Goal: Task Accomplishment & Management: Use online tool/utility

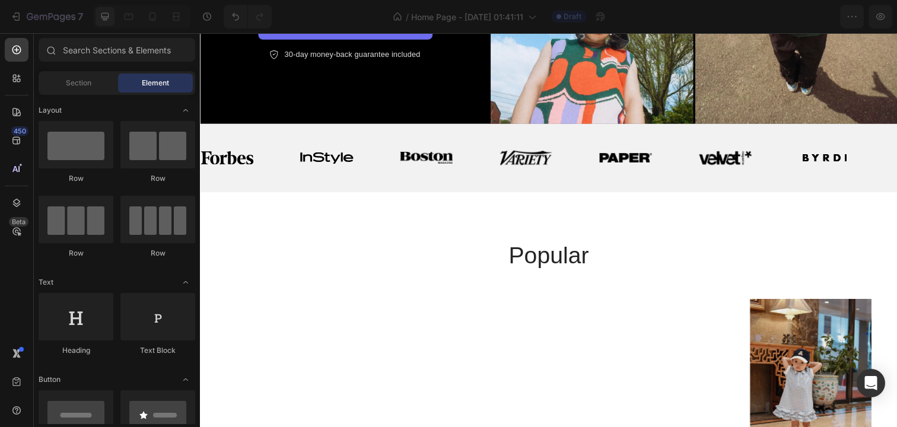
scroll to position [222, 0]
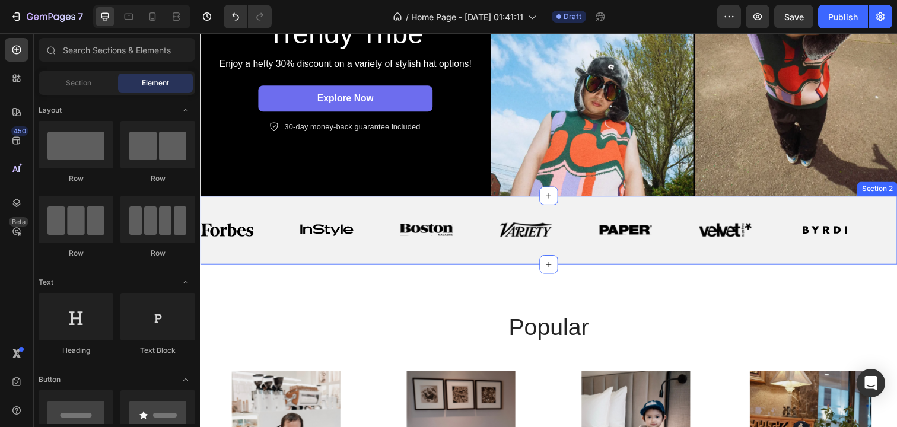
click at [398, 220] on div "Image Image Image Image Image Image Image" at bounding box center [557, 234] width 712 height 32
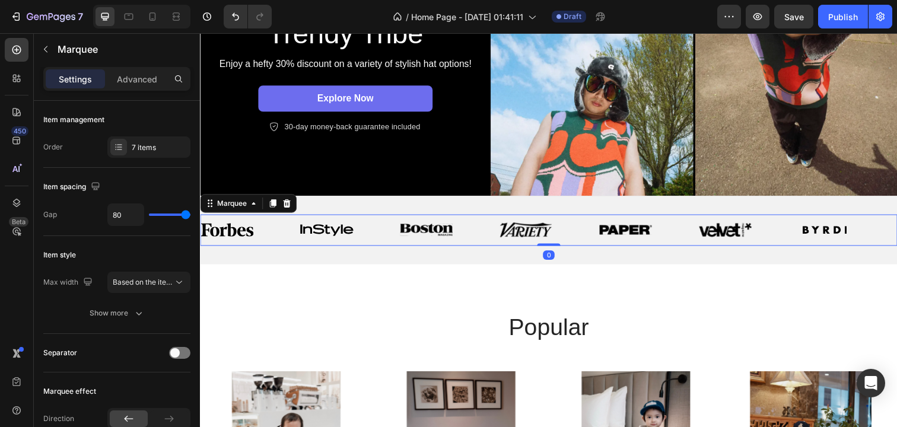
scroll to position [0, 0]
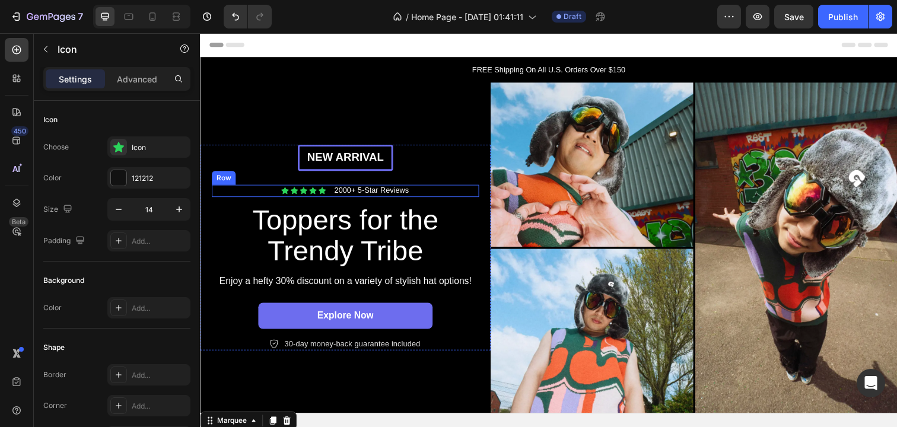
click at [323, 198] on div "Icon" at bounding box center [324, 194] width 8 height 8
click at [425, 195] on div "Icon Icon Icon Icon Icon 0 Icon List 2000+ 5-Star Reviews Text Block Row" at bounding box center [348, 194] width 273 height 12
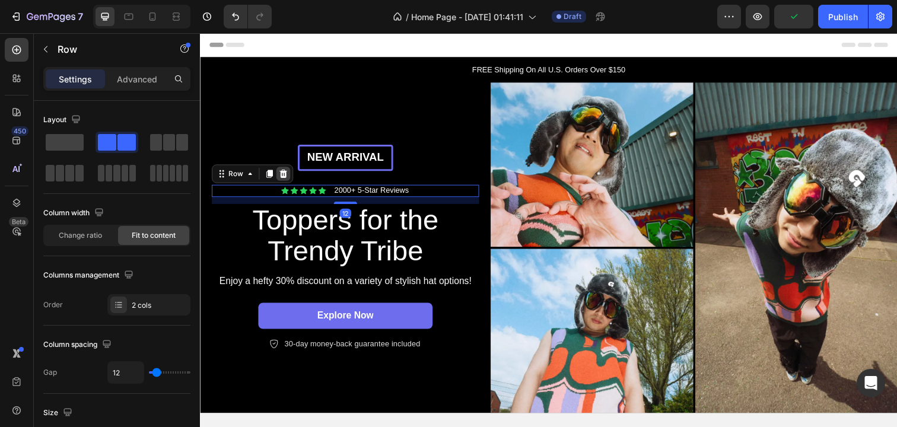
click at [283, 176] on icon at bounding box center [284, 176] width 9 height 9
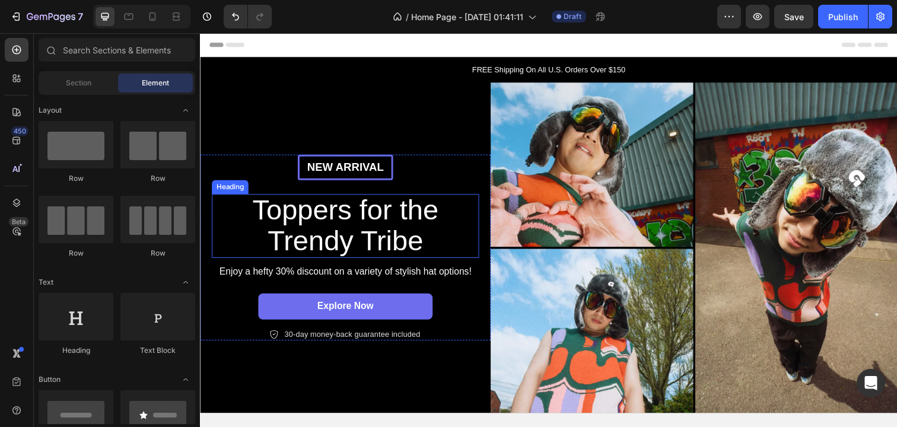
click at [390, 217] on h2 "Toppers for the Trendy Tribe" at bounding box center [348, 230] width 267 height 65
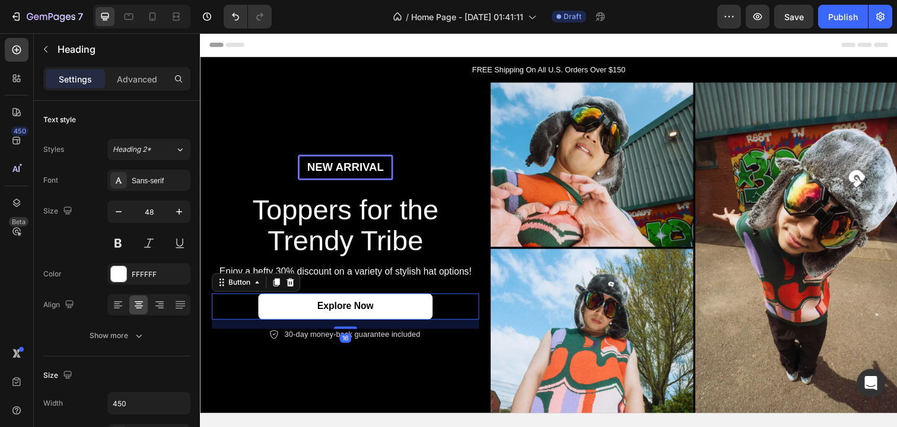
click at [408, 307] on link "Explore Now" at bounding box center [348, 312] width 178 height 27
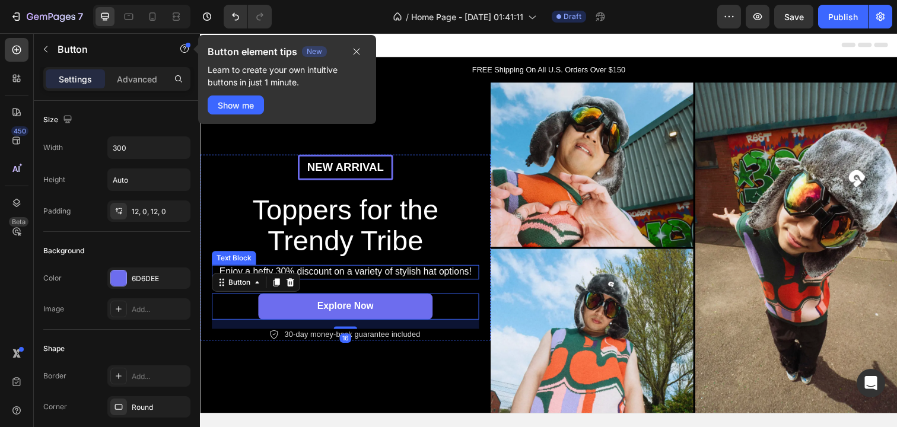
scroll to position [43, 0]
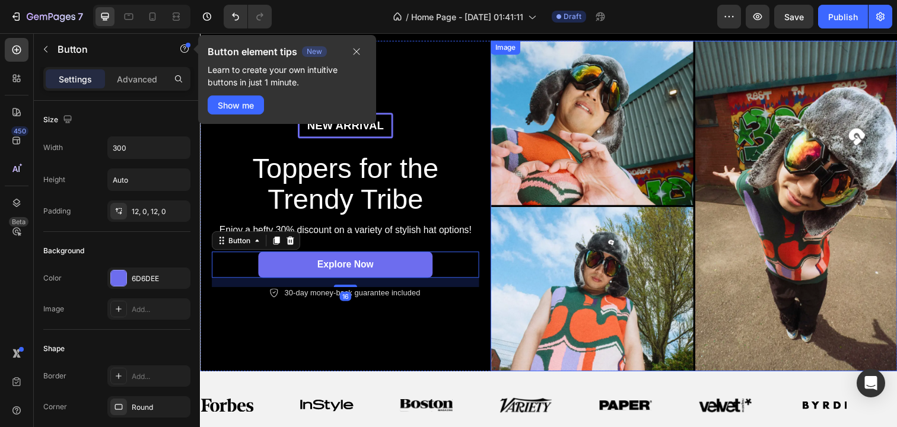
click at [585, 171] on img at bounding box center [704, 210] width 415 height 338
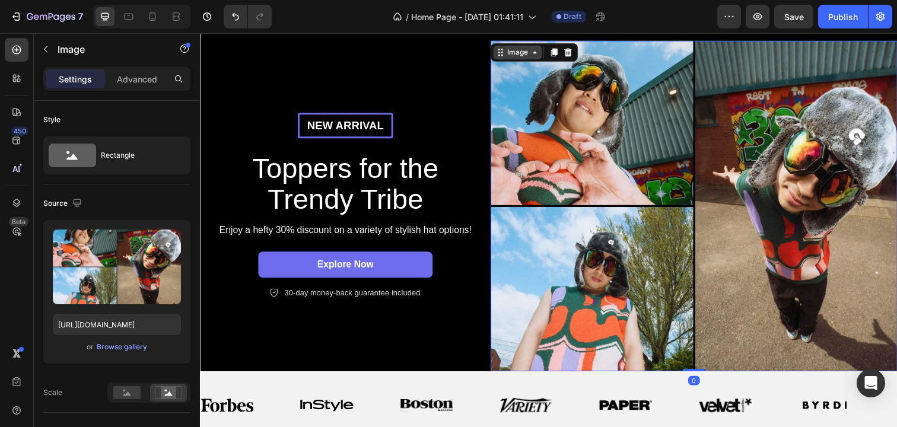
click at [526, 54] on div "Image" at bounding box center [525, 52] width 26 height 11
click at [607, 165] on img at bounding box center [704, 210] width 415 height 338
click at [605, 270] on img at bounding box center [704, 210] width 415 height 338
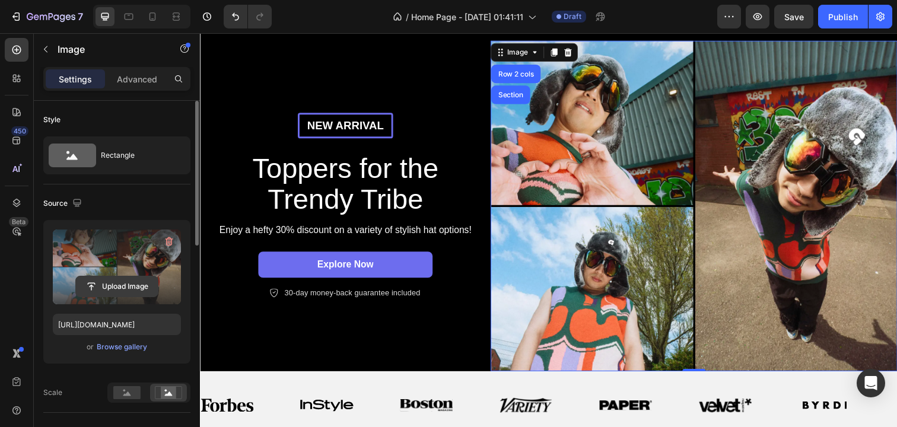
click at [122, 283] on input "file" at bounding box center [117, 287] width 82 height 20
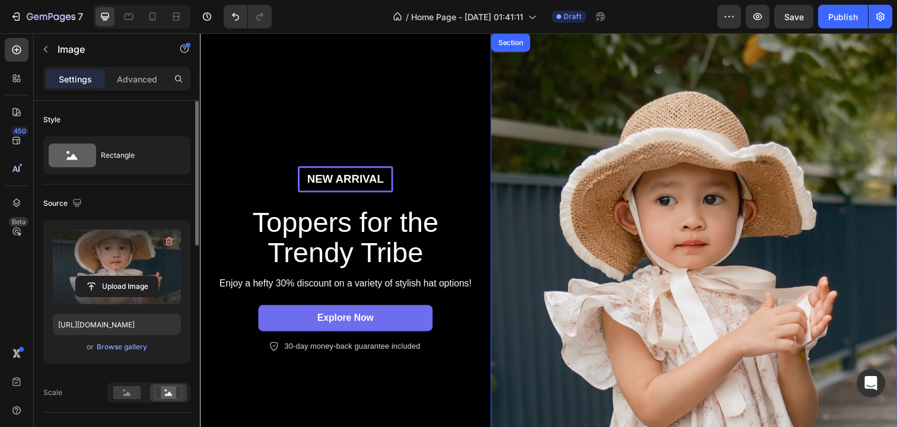
scroll to position [96, 0]
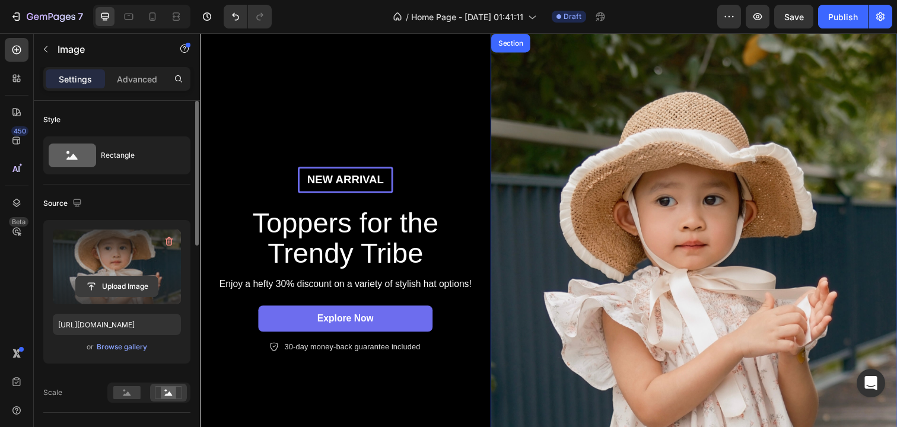
click at [113, 291] on input "file" at bounding box center [117, 287] width 82 height 20
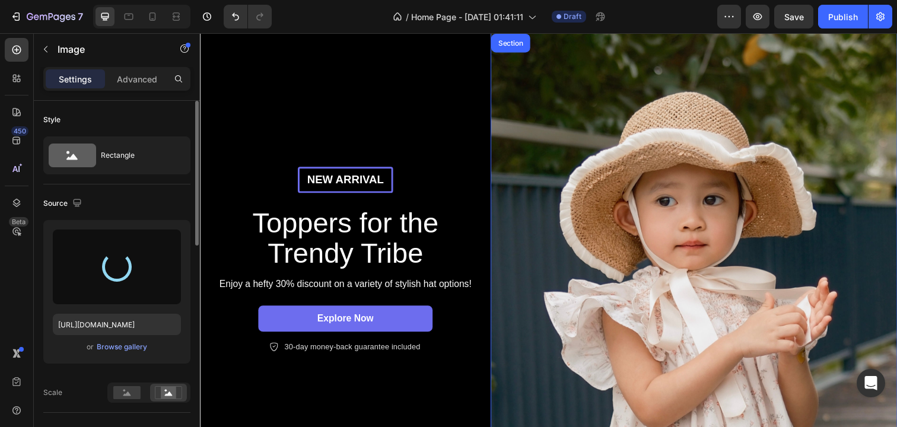
type input "https://cdn.shopify.com/s/files/1/0733/1748/2739/files/gempages_581666420270564…"
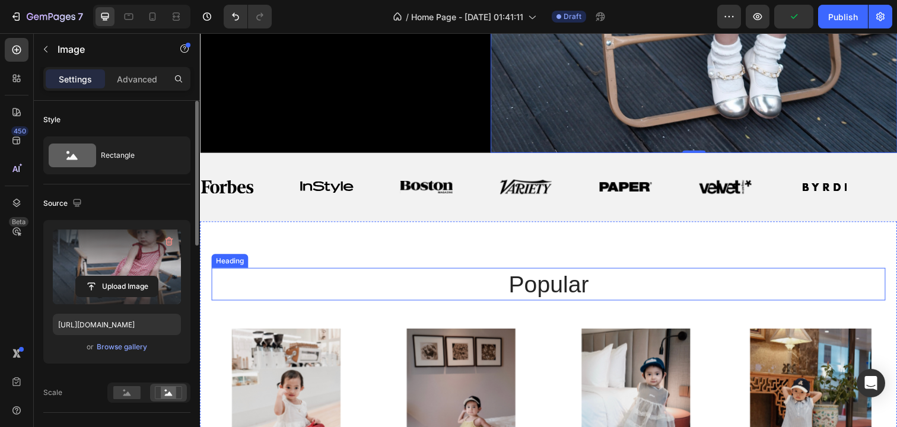
scroll to position [483, 0]
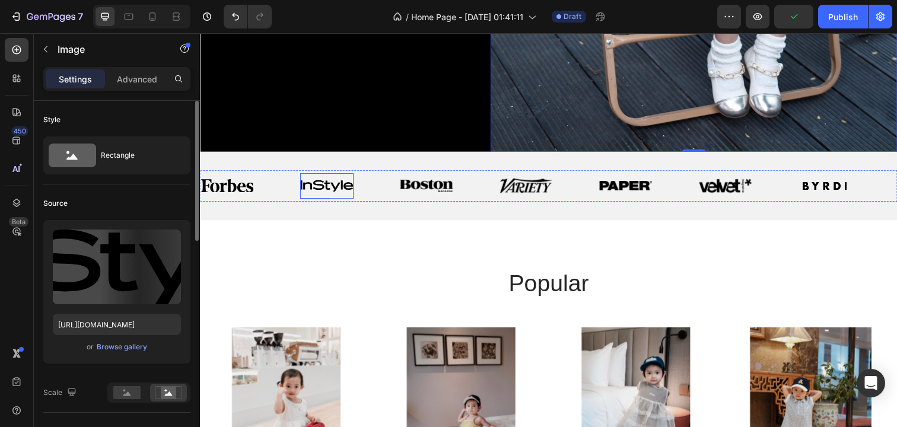
click at [336, 195] on img at bounding box center [329, 189] width 54 height 12
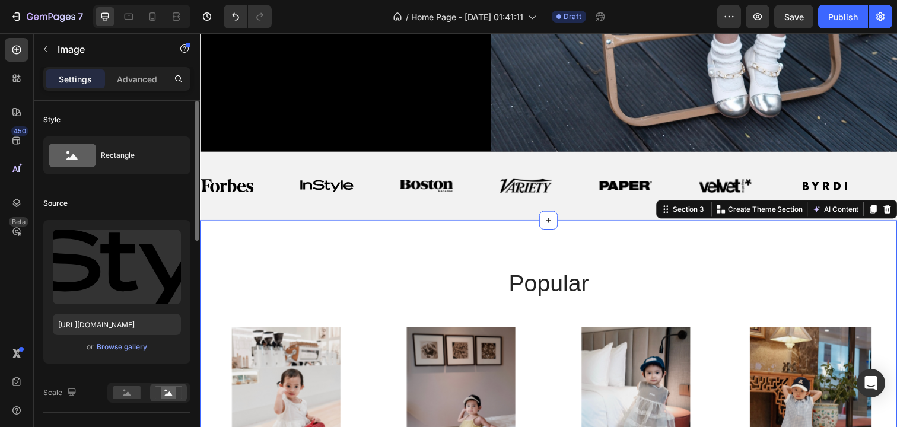
click at [366, 225] on div "popular Heading Product Images WideBundles WideBundles Available both online & …" at bounding box center [556, 434] width 712 height 421
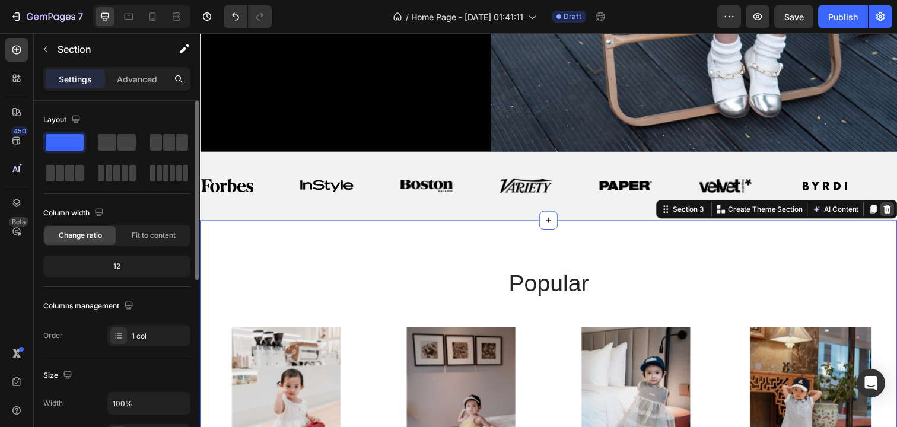
click at [897, 209] on icon at bounding box center [901, 212] width 9 height 9
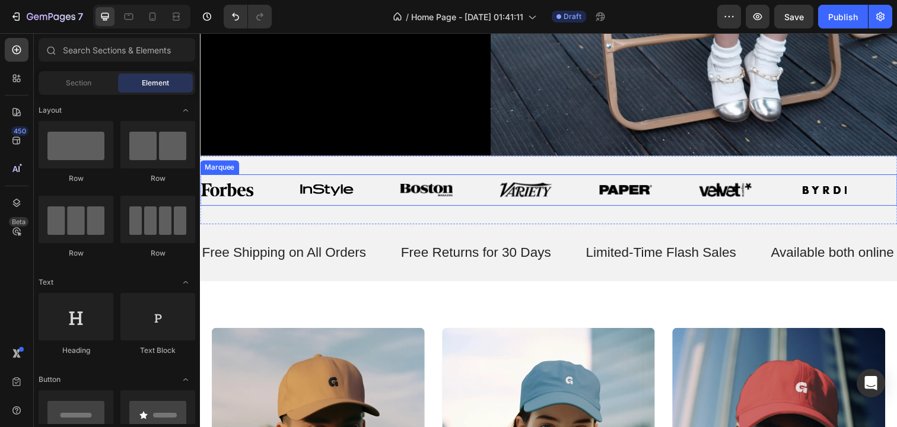
scroll to position [456, 0]
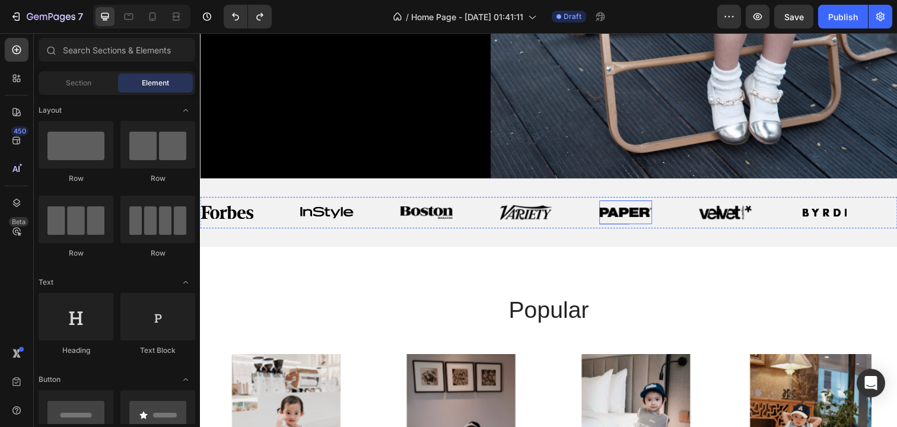
click at [638, 214] on img at bounding box center [635, 216] width 54 height 10
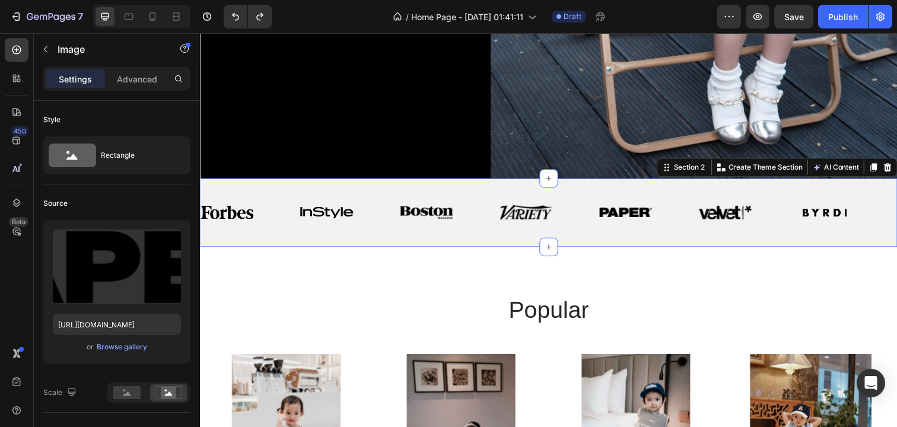
click at [625, 184] on div "Image Image Image Image Image Image Image Image Image Image Image Image Image I…" at bounding box center [556, 217] width 712 height 70
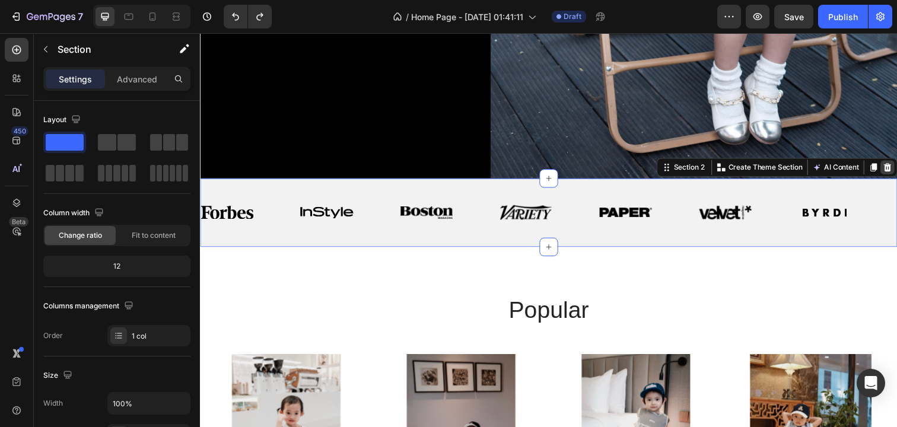
click at [897, 170] on icon at bounding box center [903, 170] width 8 height 8
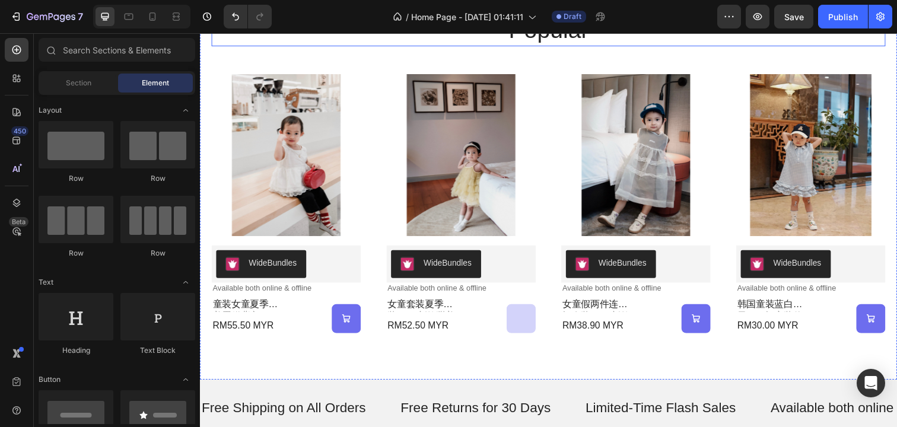
scroll to position [683, 0]
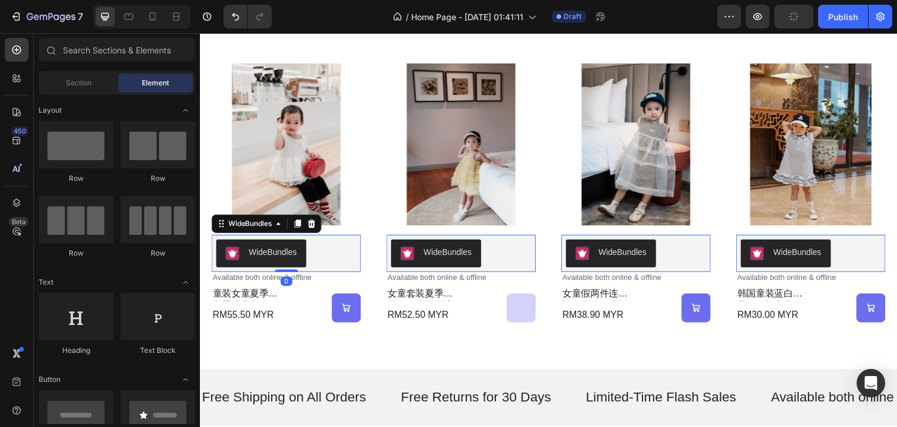
click at [311, 254] on div "WideBundles" at bounding box center [288, 258] width 143 height 28
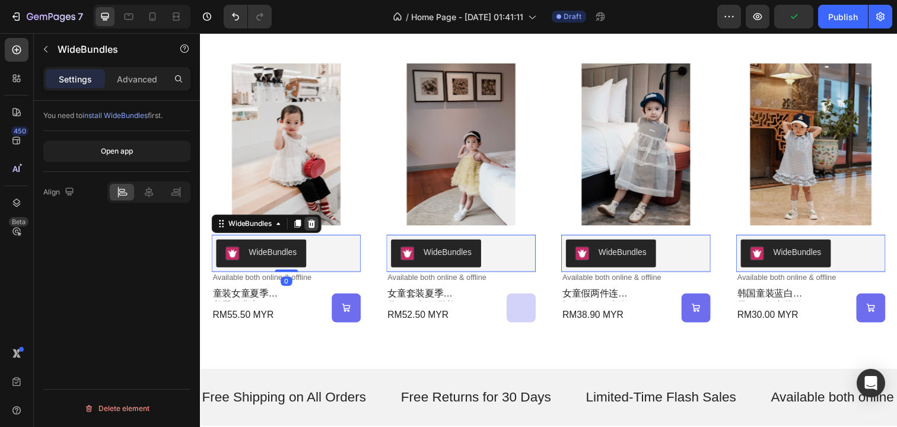
click at [316, 230] on icon at bounding box center [314, 228] width 8 height 8
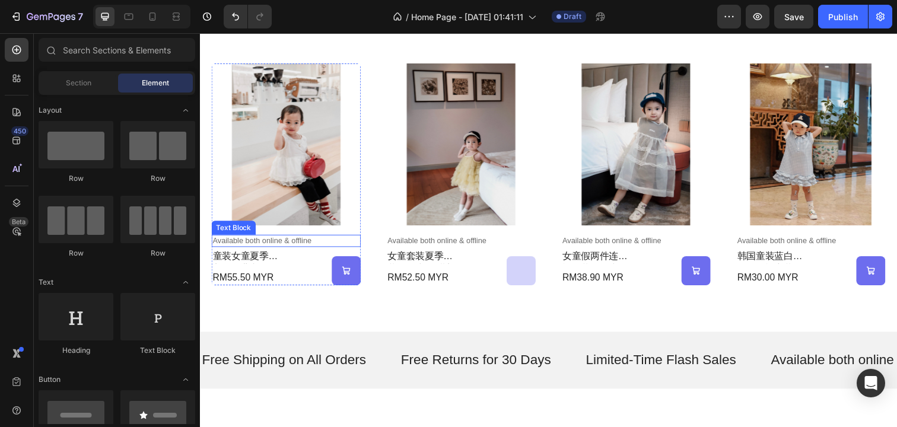
click at [301, 247] on p "Available both online & offline" at bounding box center [288, 245] width 150 height 10
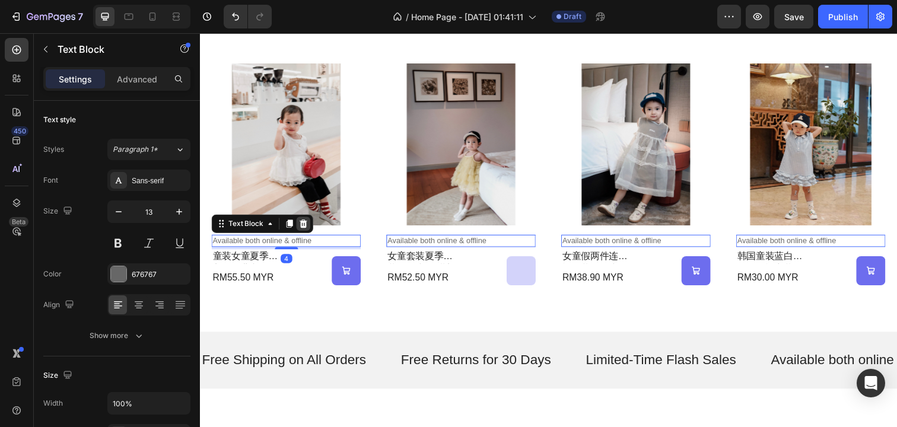
click at [306, 228] on icon at bounding box center [305, 227] width 9 height 9
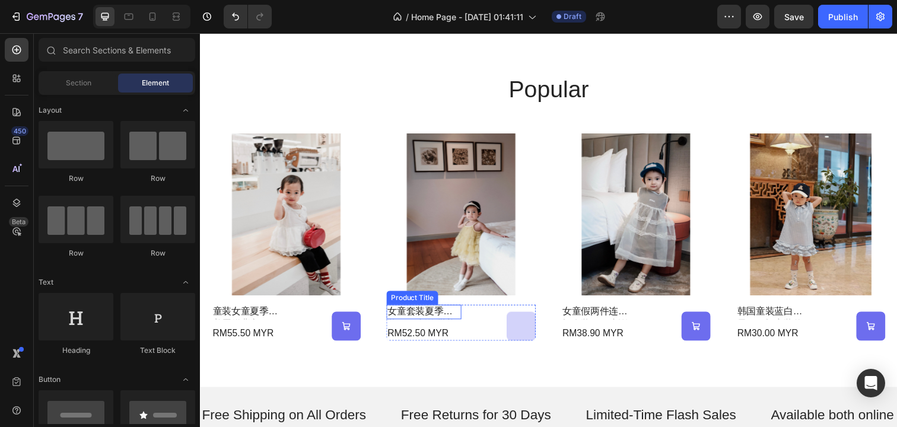
scroll to position [596, 0]
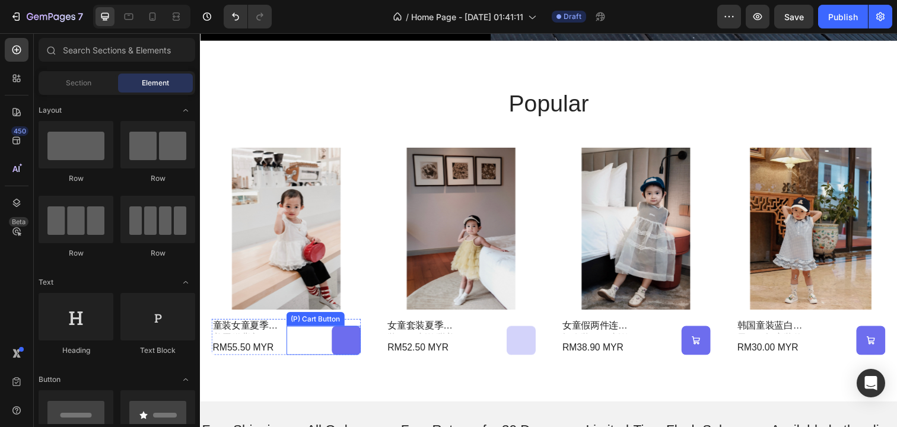
click at [348, 348] on icon at bounding box center [349, 346] width 9 height 9
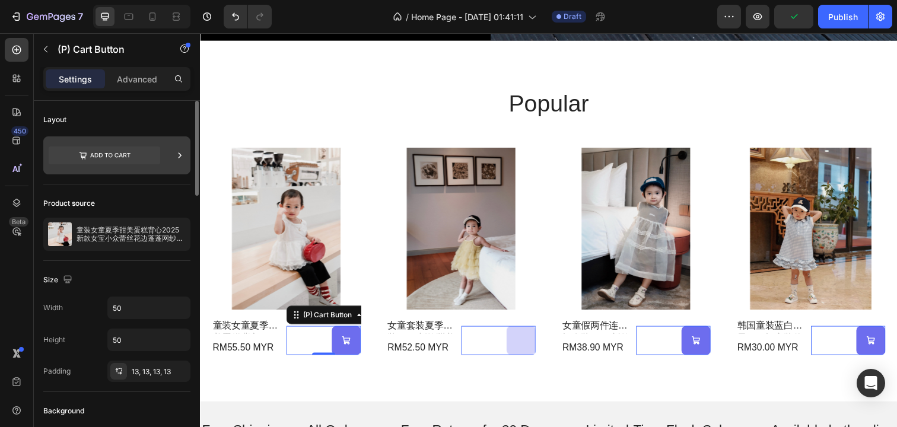
click at [127, 155] on icon at bounding box center [105, 156] width 112 height 18
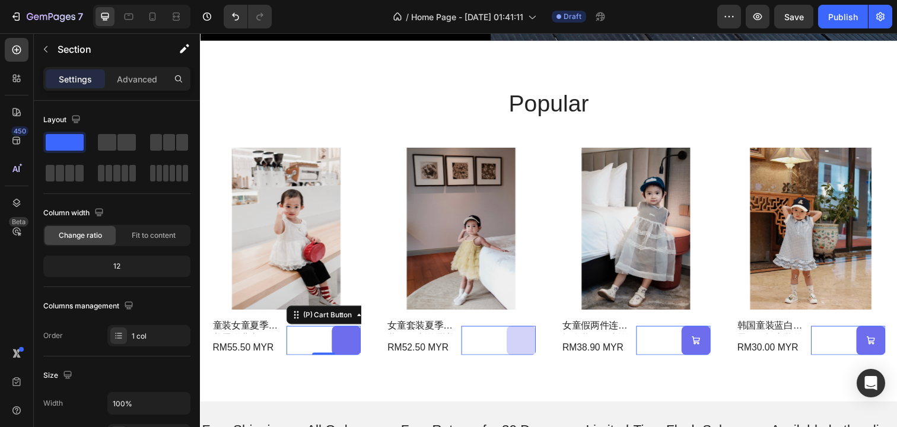
click at [363, 354] on button at bounding box center [350, 347] width 30 height 30
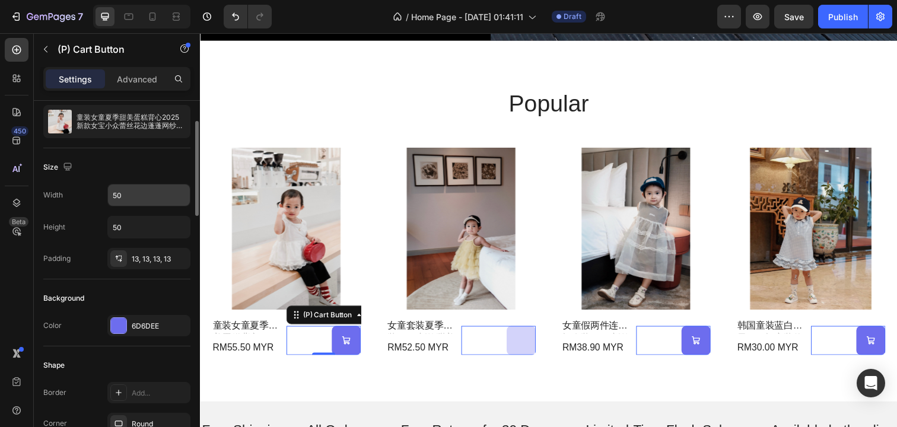
scroll to position [204, 0]
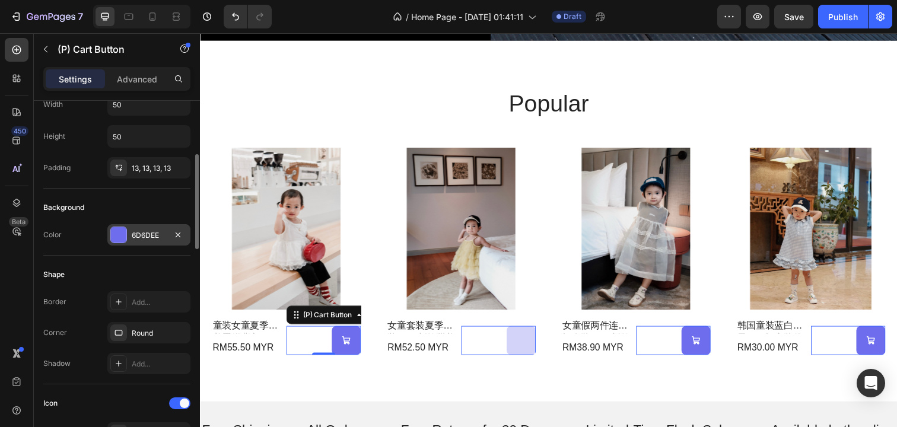
click at [123, 231] on div at bounding box center [118, 234] width 15 height 15
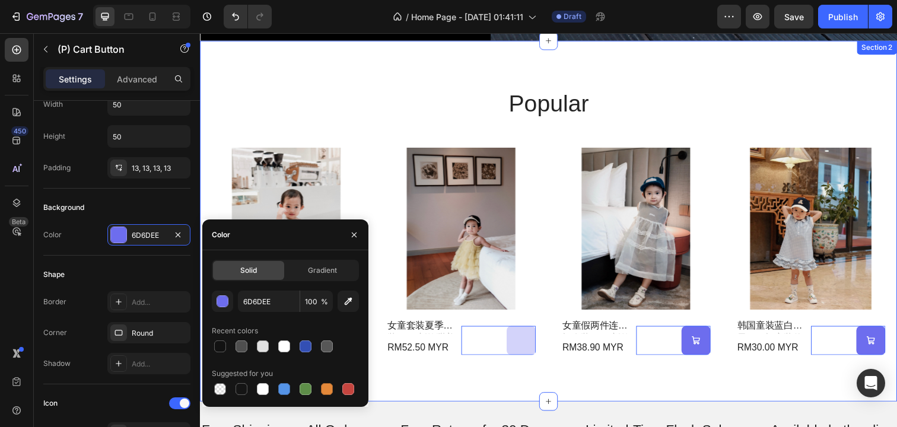
click at [544, 396] on div "popular Heading Product Images 童装女童夏季甜美蛋糕背心2025新款女宝小众蕾丝花边蓬蓬网纱衬衫 Product Title R…" at bounding box center [556, 225] width 712 height 369
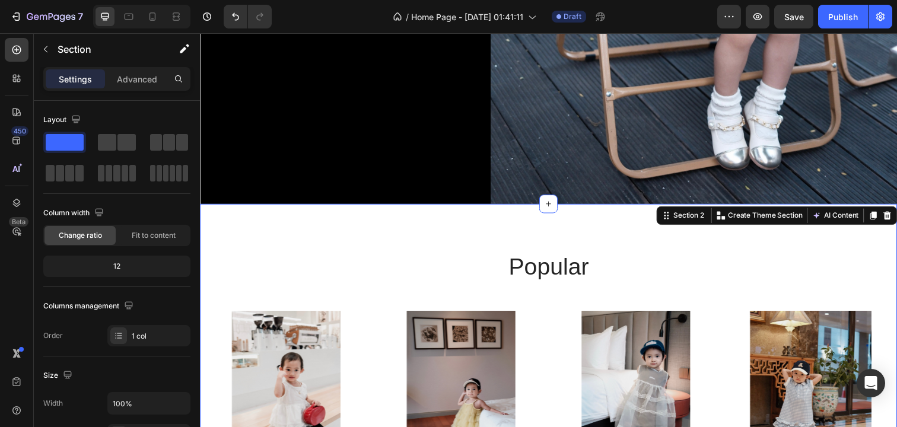
scroll to position [459, 0]
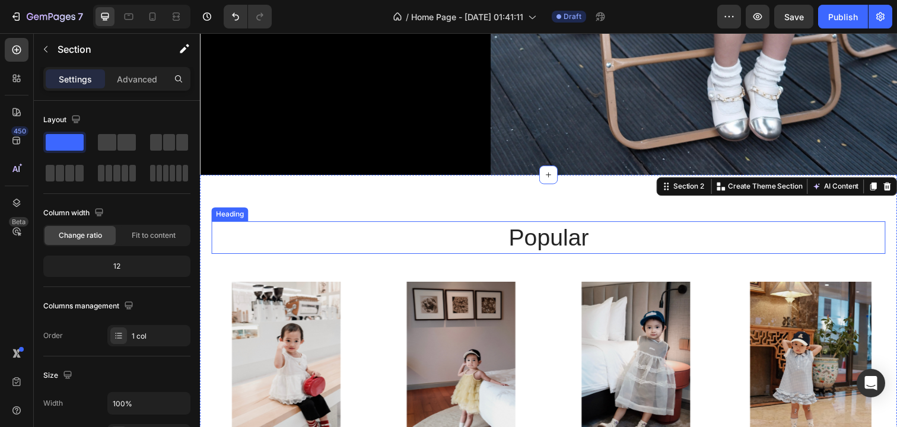
click at [532, 250] on h2 "popular" at bounding box center [556, 242] width 688 height 33
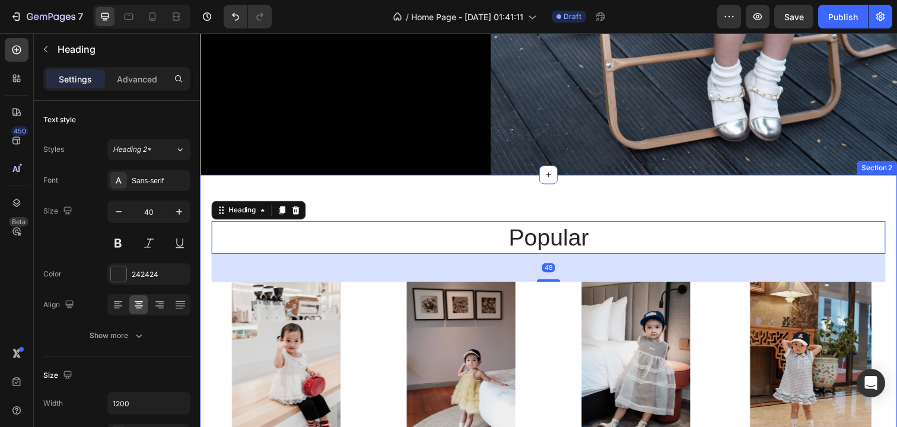
click at [569, 230] on h2 "popular" at bounding box center [556, 242] width 688 height 33
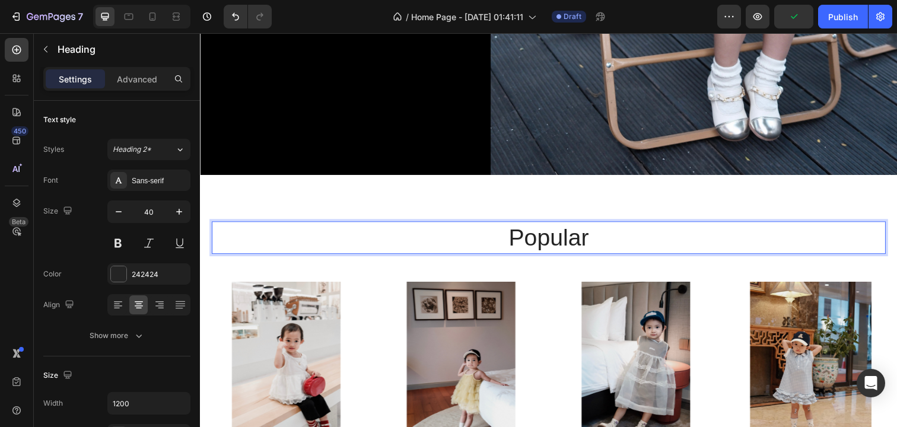
click at [561, 238] on p "popular" at bounding box center [556, 242] width 686 height 31
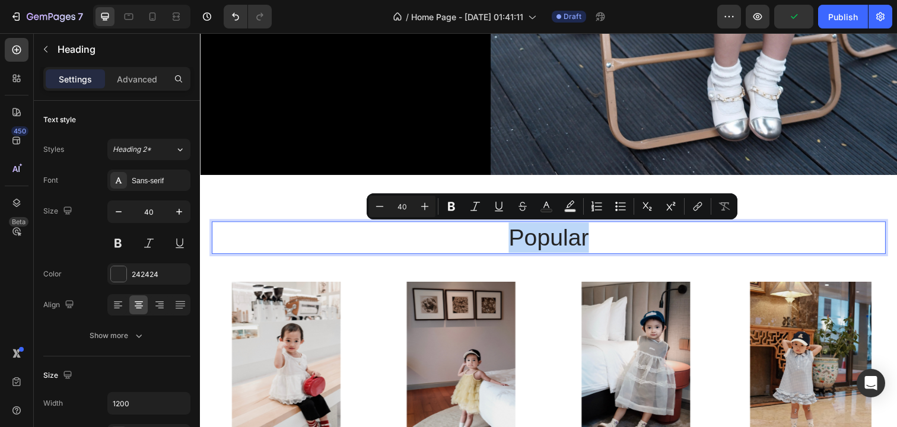
click at [561, 238] on p "popular" at bounding box center [556, 242] width 686 height 31
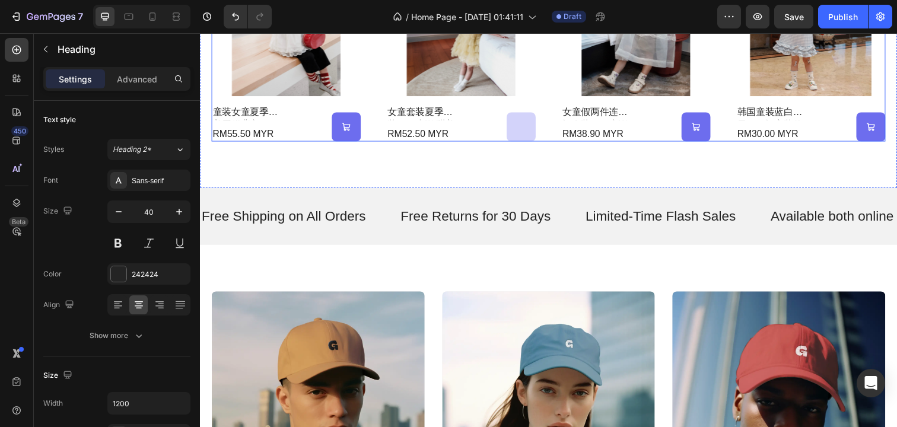
scroll to position [784, 0]
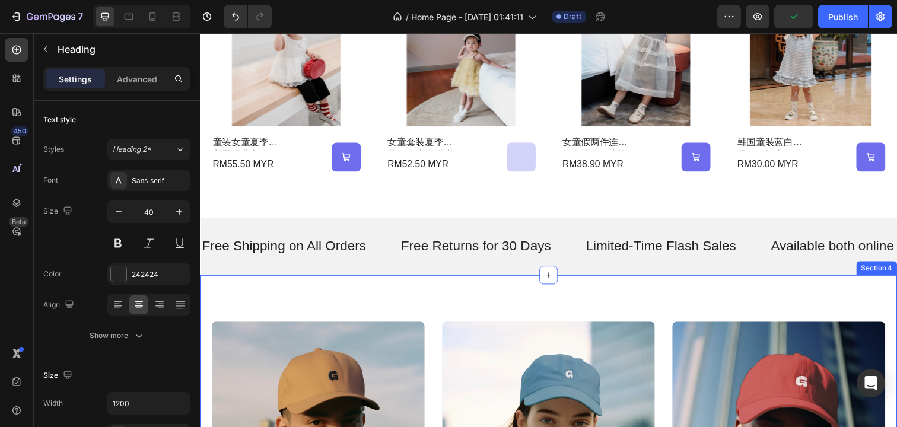
click at [571, 250] on div "Free Returns for 30 Days Text" at bounding box center [498, 251] width 189 height 30
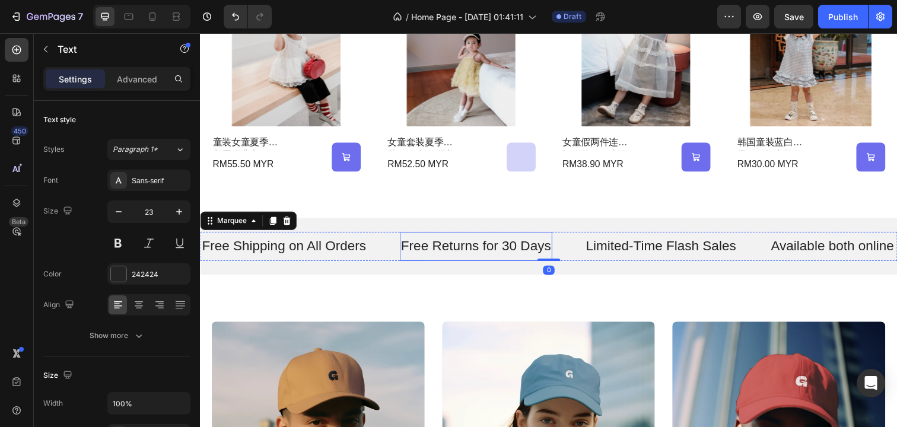
click at [520, 254] on p "Free Returns for 30 Days" at bounding box center [481, 251] width 153 height 18
click at [306, 257] on p "Free Shipping on All Orders" at bounding box center [286, 251] width 168 height 18
click at [258, 247] on p "Free Shipping on All Orders" at bounding box center [286, 251] width 168 height 18
click at [288, 247] on p "Free Shipping on All Orders" at bounding box center [286, 251] width 168 height 18
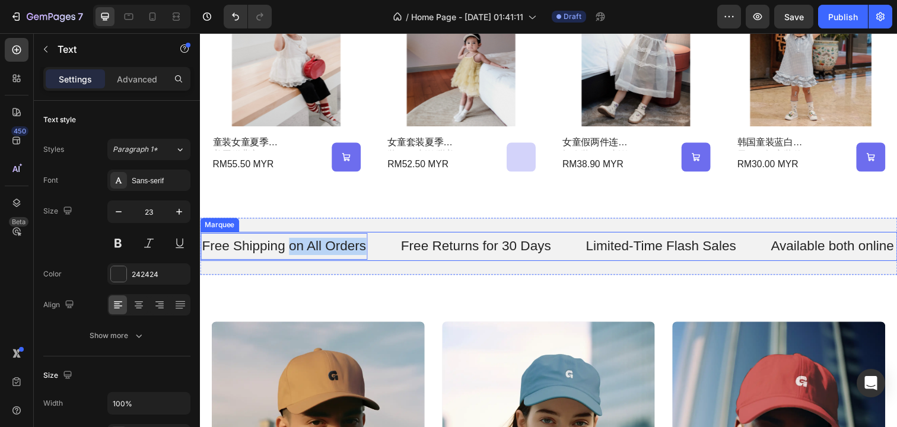
drag, startPoint x: 292, startPoint y: 249, endPoint x: 377, endPoint y: 249, distance: 84.9
click at [377, 249] on div "Free Shipping on All Orders Text 0" at bounding box center [303, 250] width 204 height 27
click at [659, 249] on p "Limited-Time Flash Sales" at bounding box center [669, 251] width 154 height 18
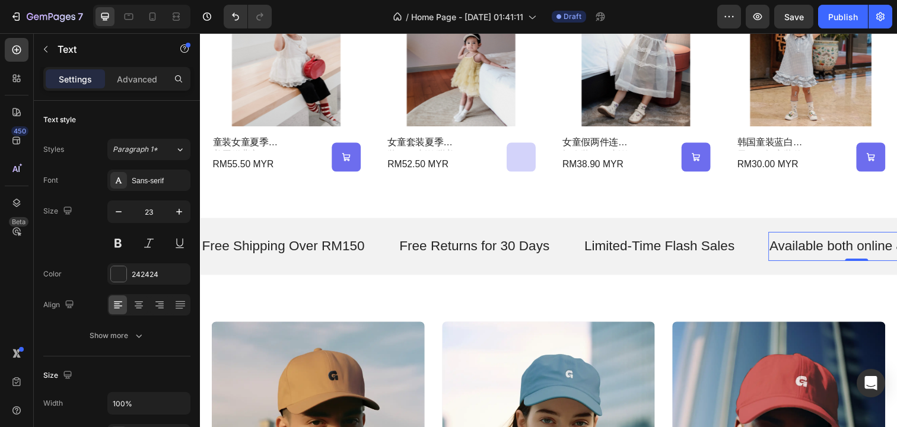
click at [816, 250] on p "Available both online & offline" at bounding box center [871, 251] width 179 height 18
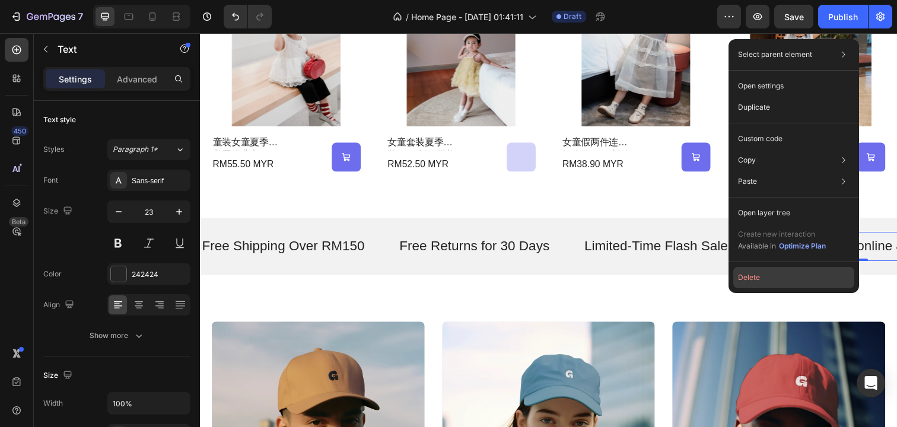
click at [810, 276] on button "Delete" at bounding box center [794, 277] width 121 height 21
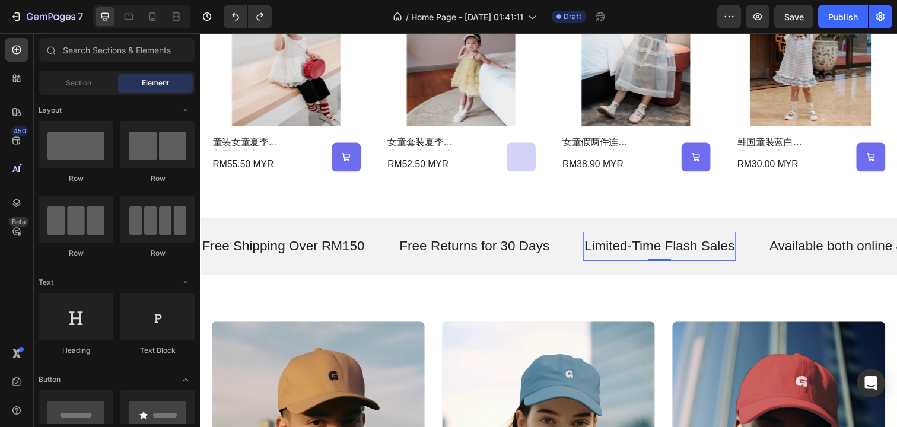
click at [740, 255] on p "Limited-Time Flash Sales" at bounding box center [669, 251] width 154 height 18
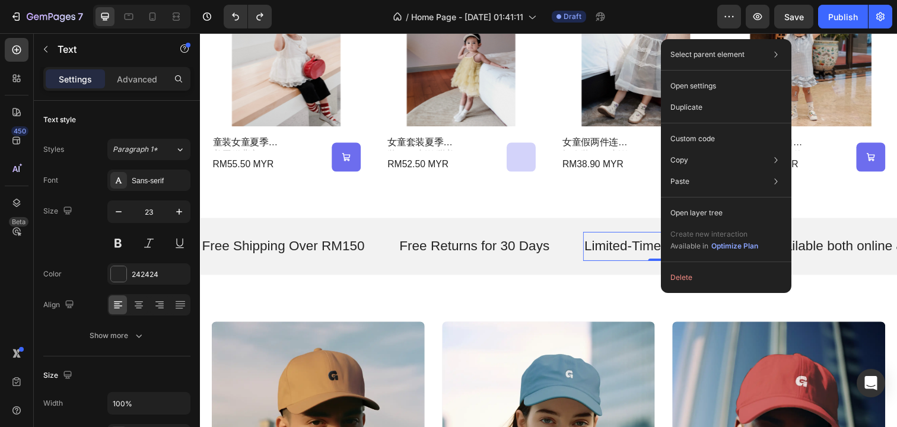
click at [631, 261] on div "Limited-Time Flash Sales Text 0" at bounding box center [669, 251] width 156 height 30
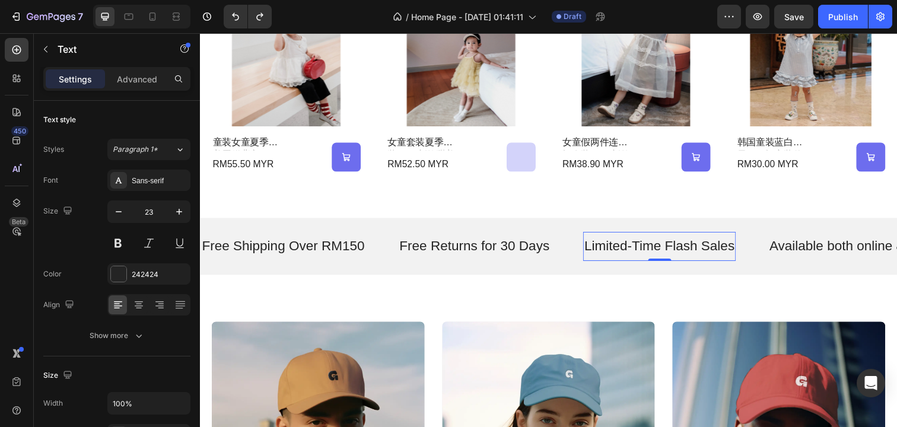
click at [631, 252] on p "Limited-Time Flash Sales" at bounding box center [669, 251] width 154 height 18
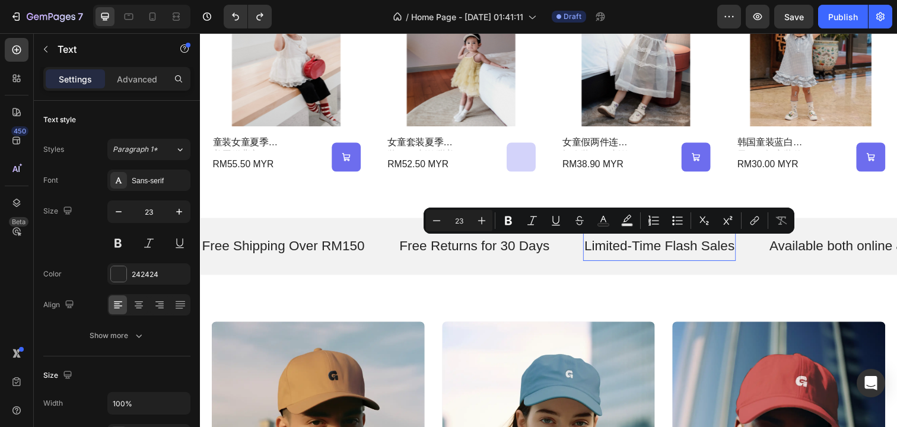
click at [658, 254] on p "Limited-Time Flash Sales" at bounding box center [669, 251] width 154 height 18
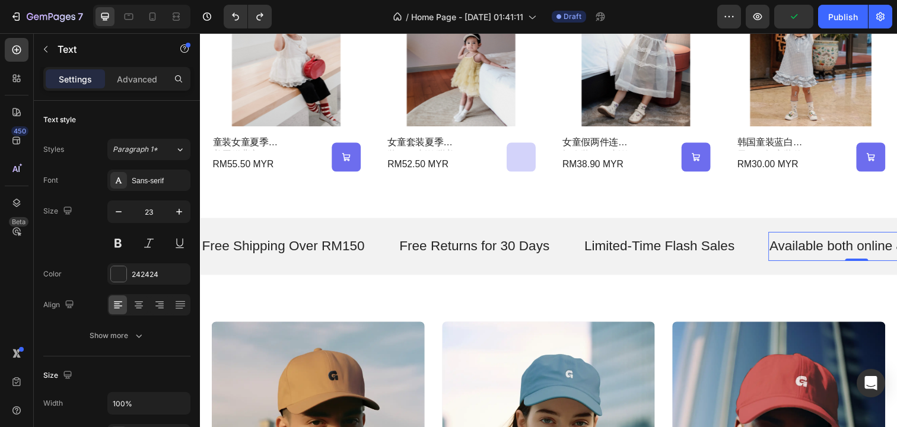
click at [820, 256] on p "Available both online & offline" at bounding box center [871, 251] width 179 height 18
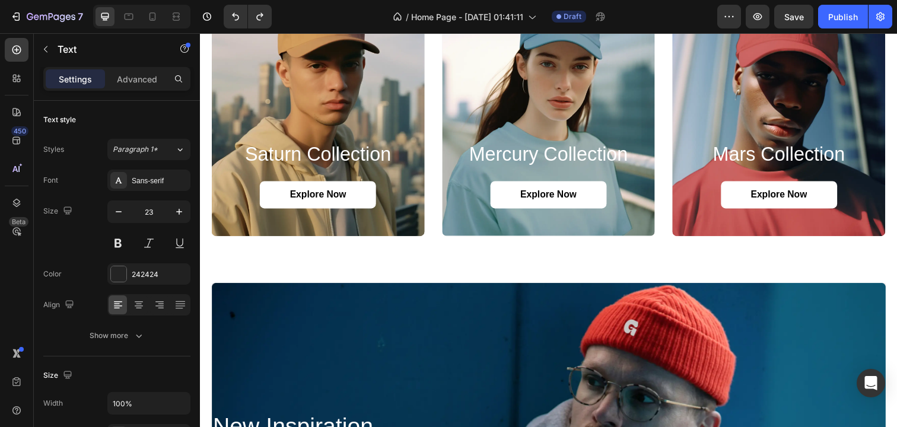
scroll to position [1138, 0]
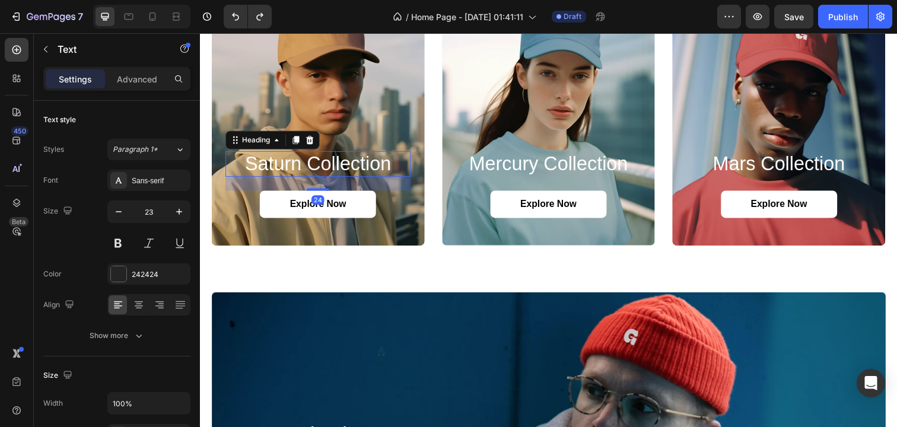
click at [320, 169] on h2 "saturn collection" at bounding box center [320, 167] width 189 height 26
click at [312, 169] on h2 "saturn collection" at bounding box center [320, 167] width 189 height 26
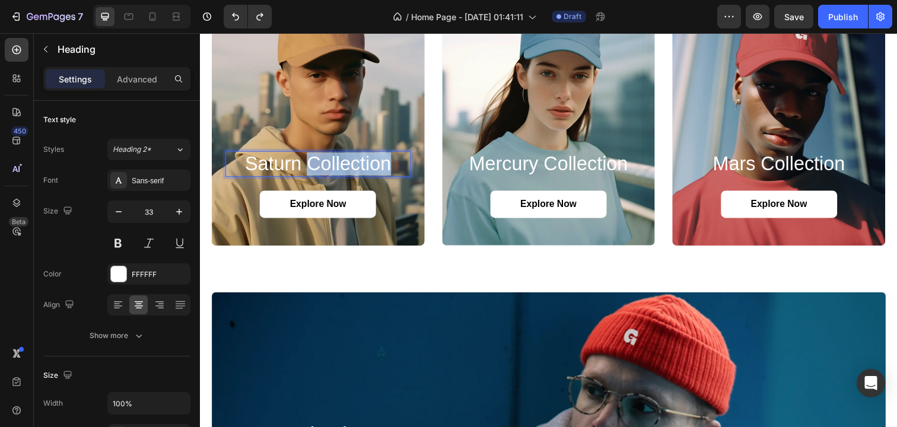
click at [312, 169] on p "saturn collection" at bounding box center [320, 167] width 187 height 24
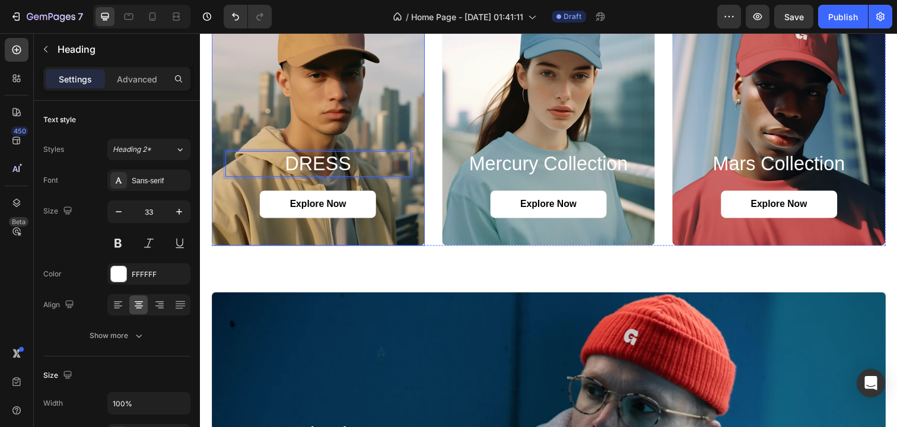
click at [350, 113] on div "Background Image" at bounding box center [321, 111] width 218 height 277
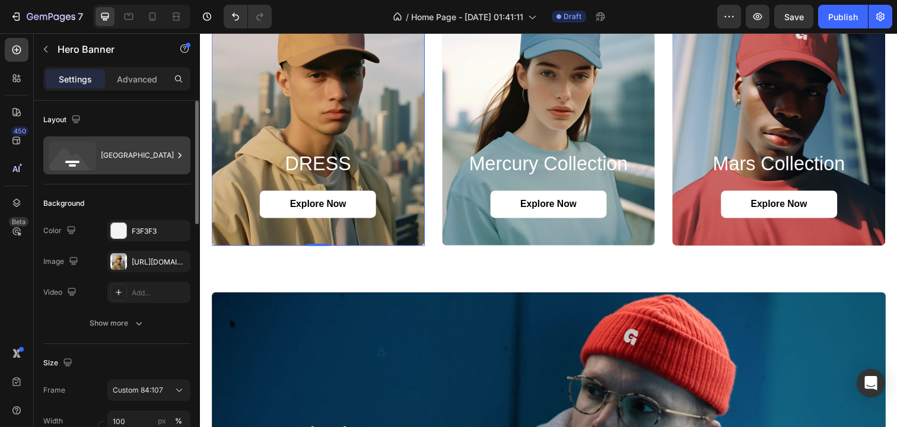
click at [134, 153] on div "Bottom center" at bounding box center [137, 155] width 72 height 27
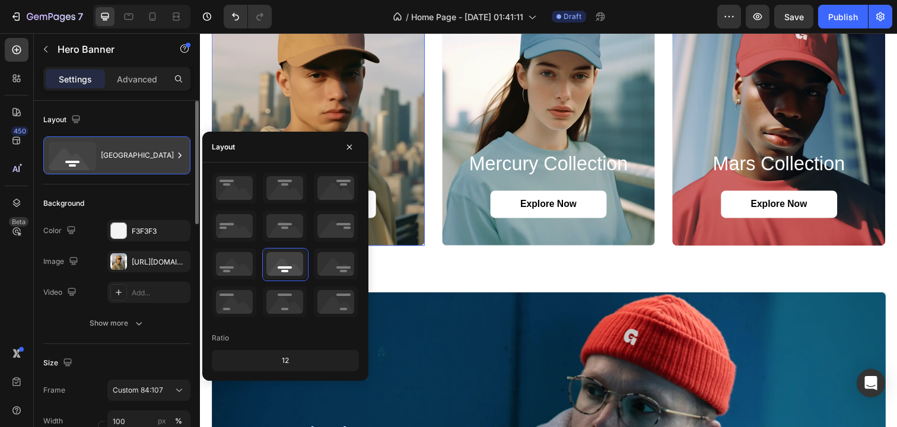
click at [136, 153] on div "Bottom center" at bounding box center [137, 155] width 72 height 27
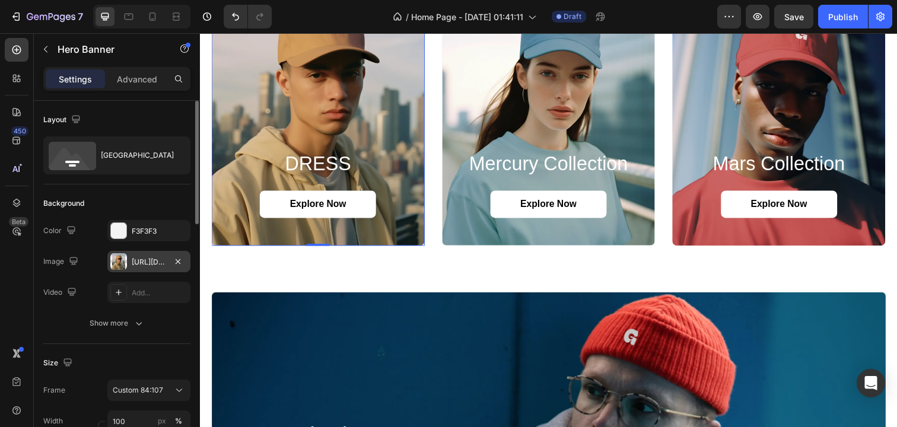
click at [124, 262] on div at bounding box center [118, 261] width 17 height 17
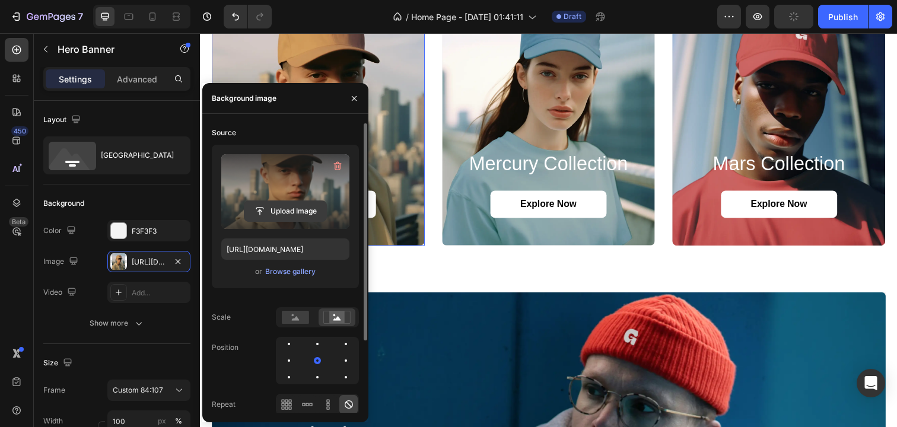
click at [290, 207] on input "file" at bounding box center [286, 211] width 82 height 20
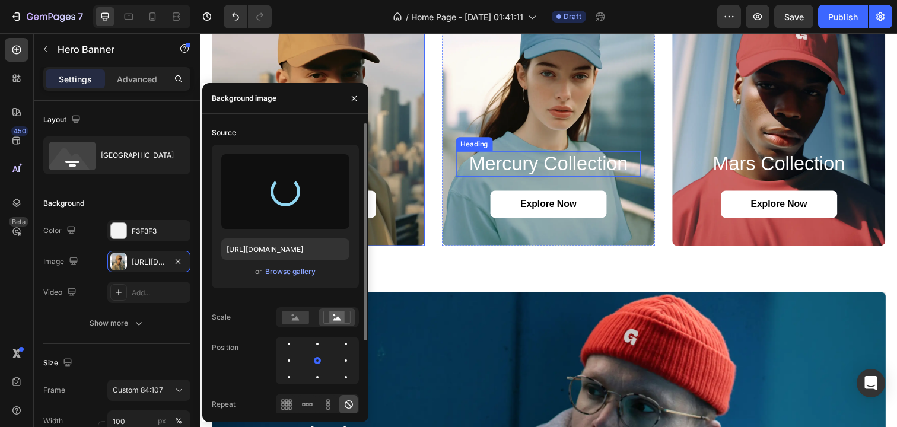
type input "https://cdn.shopify.com/s/files/1/0733/1748/2739/files/gempages_581666420270564…"
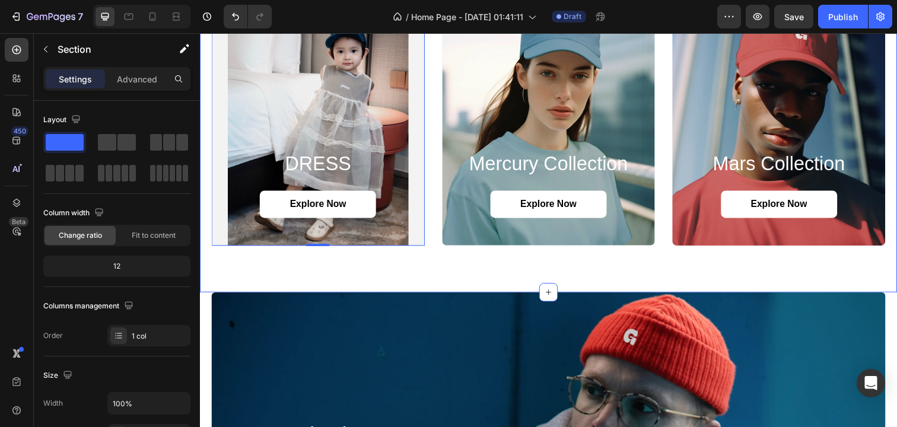
click at [426, 273] on div "DRESS Heading Explore Now Button Hero Banner 0 mercury collection Heading Explo…" at bounding box center [556, 112] width 712 height 372
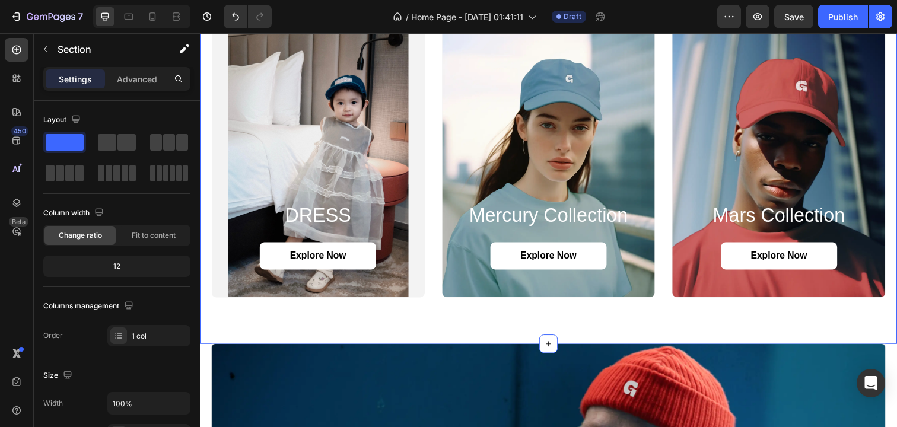
scroll to position [1045, 0]
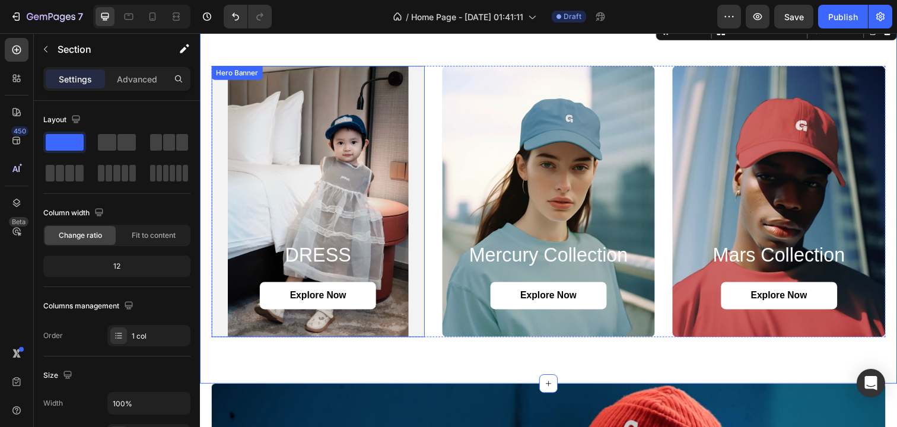
click at [366, 161] on div "Background Image" at bounding box center [321, 204] width 218 height 277
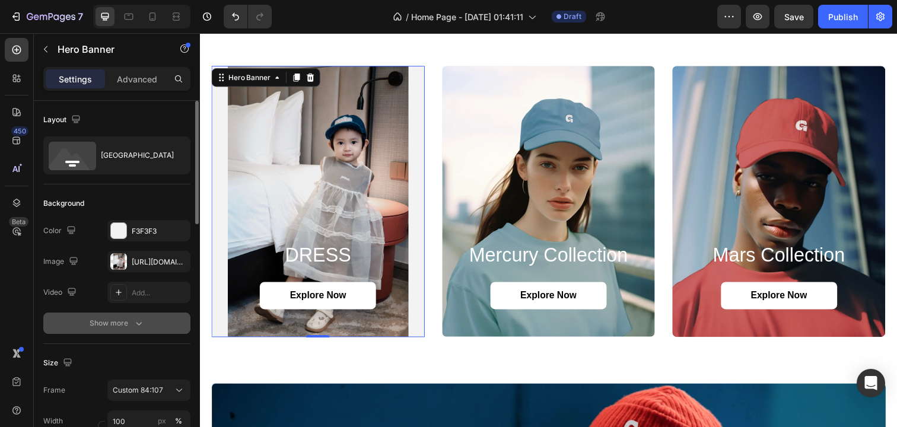
click at [129, 324] on div "Show more" at bounding box center [117, 324] width 55 height 12
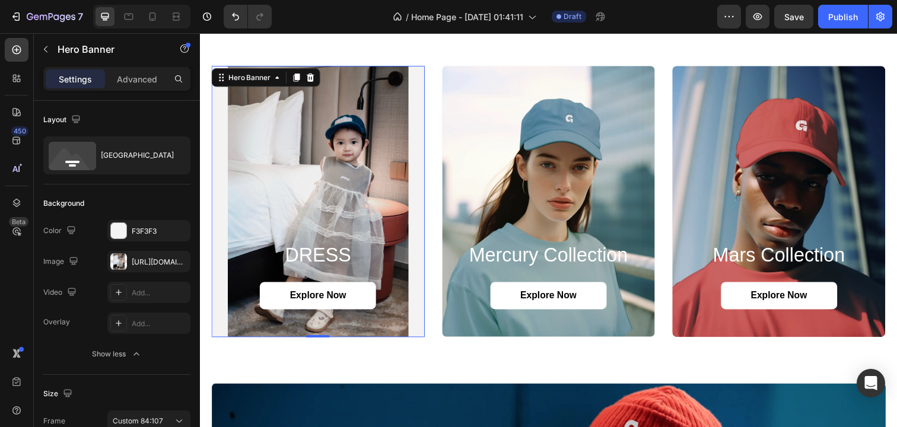
click at [319, 91] on div "Background Image" at bounding box center [321, 204] width 218 height 277
click at [407, 95] on div "Background Image" at bounding box center [321, 204] width 218 height 277
click at [239, 82] on div "Hero Banner" at bounding box center [250, 78] width 47 height 11
click at [350, 112] on div "Background Image" at bounding box center [321, 204] width 218 height 277
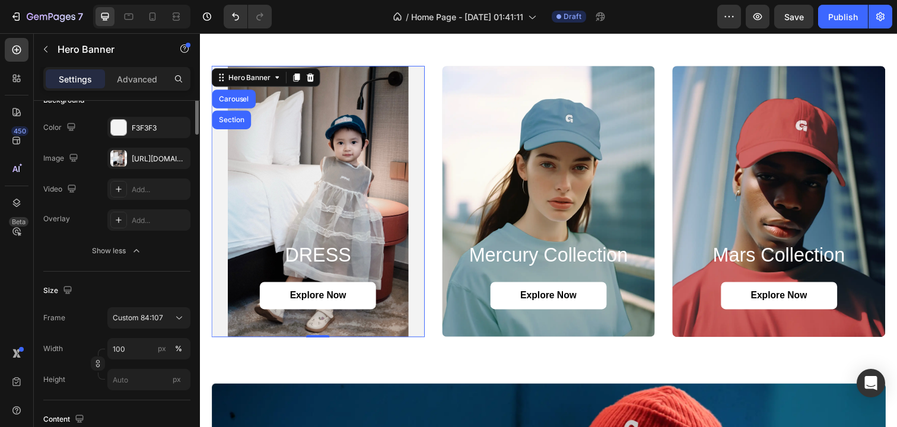
scroll to position [110, 0]
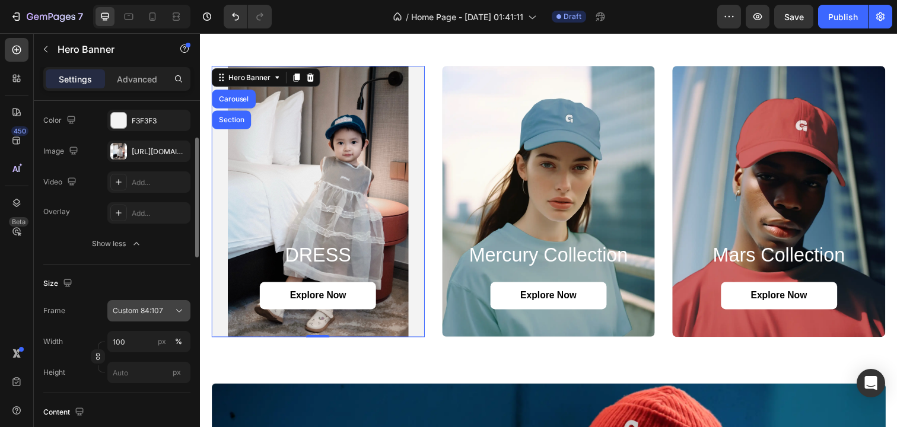
click at [179, 311] on icon at bounding box center [179, 311] width 6 height 3
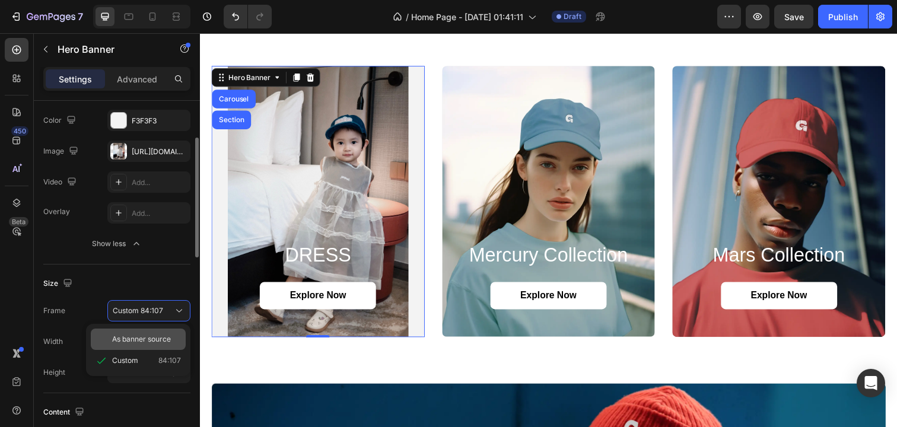
click at [169, 337] on span "As banner source" at bounding box center [141, 339] width 59 height 11
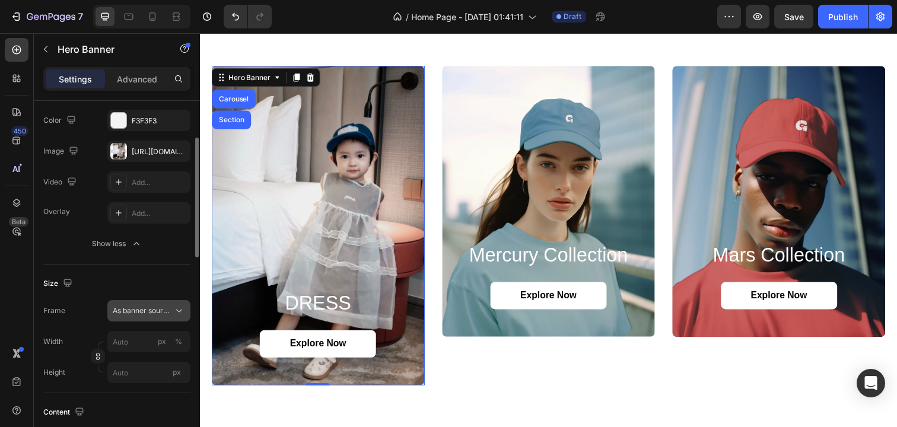
click at [164, 311] on span "As banner source" at bounding box center [142, 311] width 58 height 11
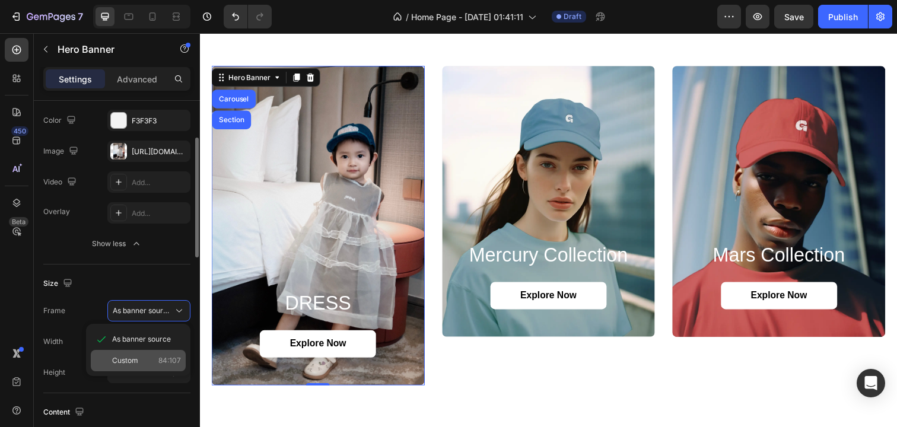
click at [161, 357] on span "84:107" at bounding box center [169, 361] width 23 height 11
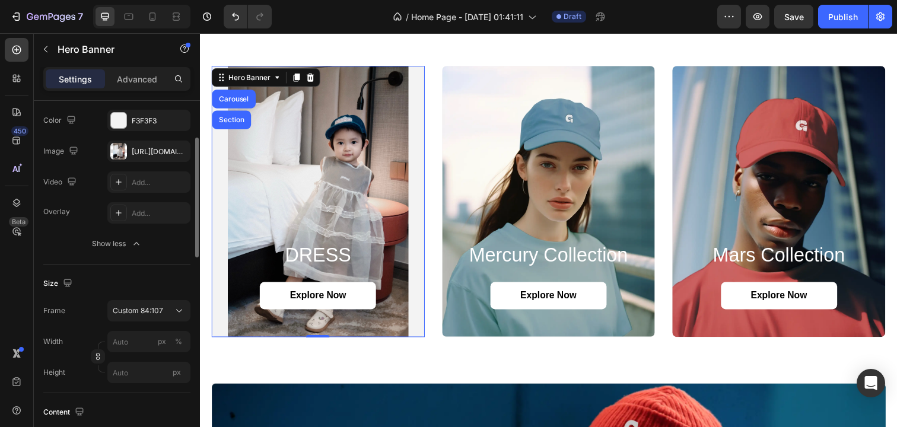
click at [356, 161] on div "Background Image" at bounding box center [321, 204] width 218 height 277
click at [158, 312] on span "Custom 84:107" at bounding box center [138, 311] width 50 height 11
click at [182, 252] on button "Show less" at bounding box center [116, 243] width 147 height 21
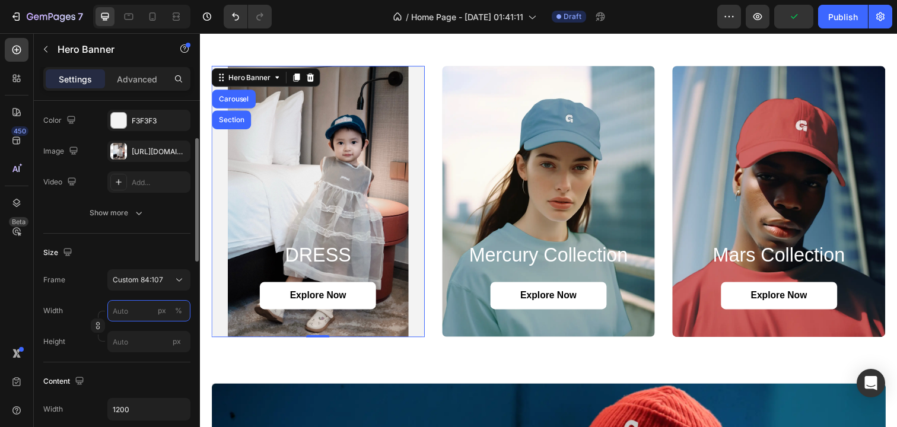
click at [147, 307] on input "px %" at bounding box center [148, 310] width 83 height 21
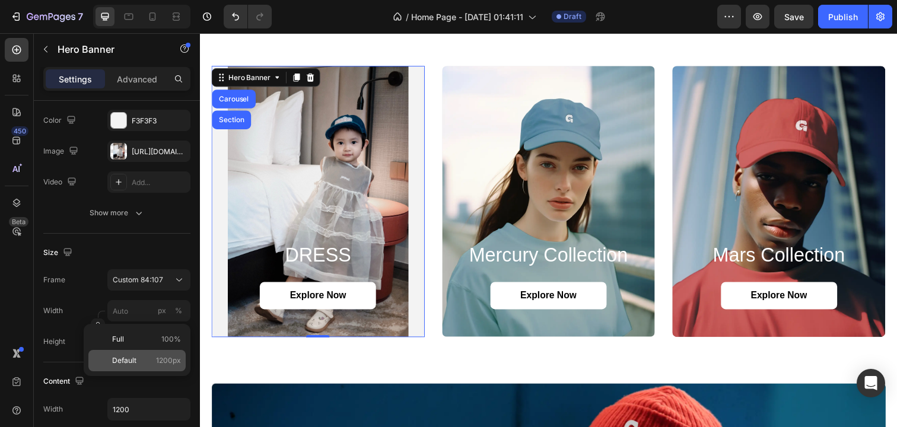
click at [169, 354] on div "Default 1200px" at bounding box center [136, 360] width 97 height 21
type input "1200"
type input "1"
click at [325, 224] on div "Background Image" at bounding box center [321, 204] width 218 height 277
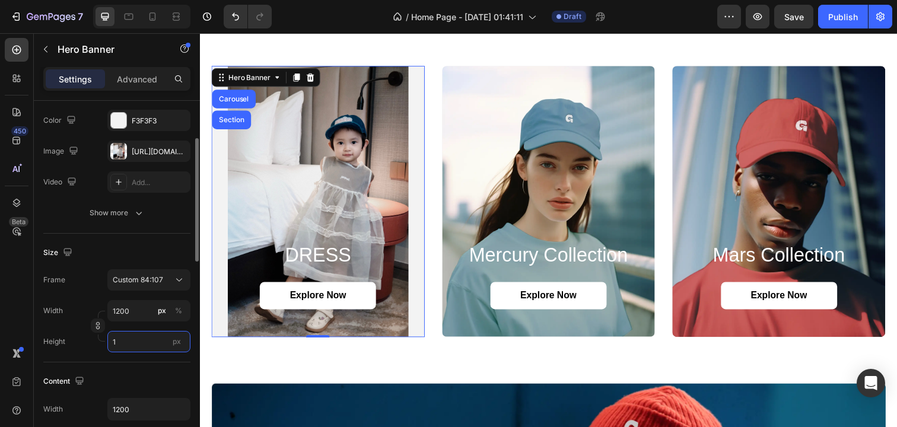
click at [137, 341] on input "1" at bounding box center [148, 341] width 83 height 21
click at [151, 325] on div "Width 1200 px % Height 1 px" at bounding box center [116, 326] width 147 height 52
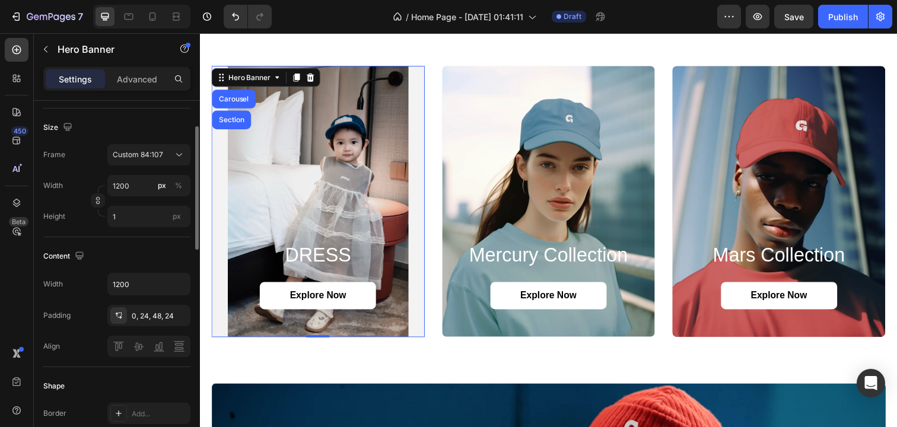
scroll to position [240, 0]
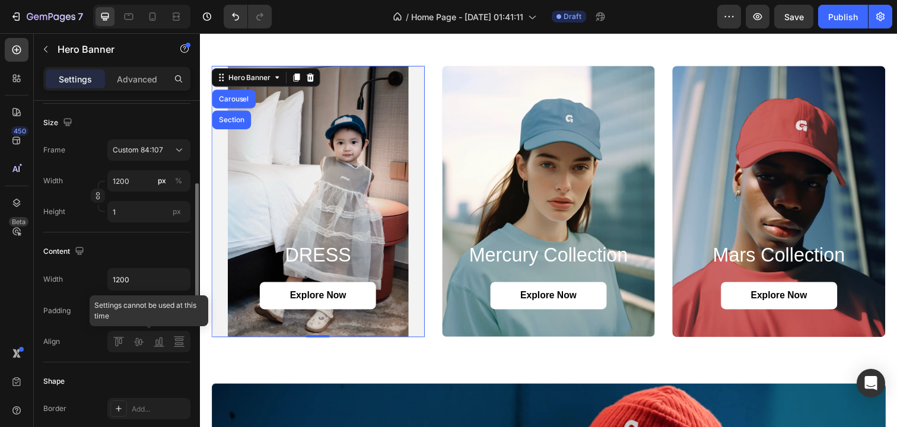
click at [139, 340] on div at bounding box center [148, 341] width 83 height 21
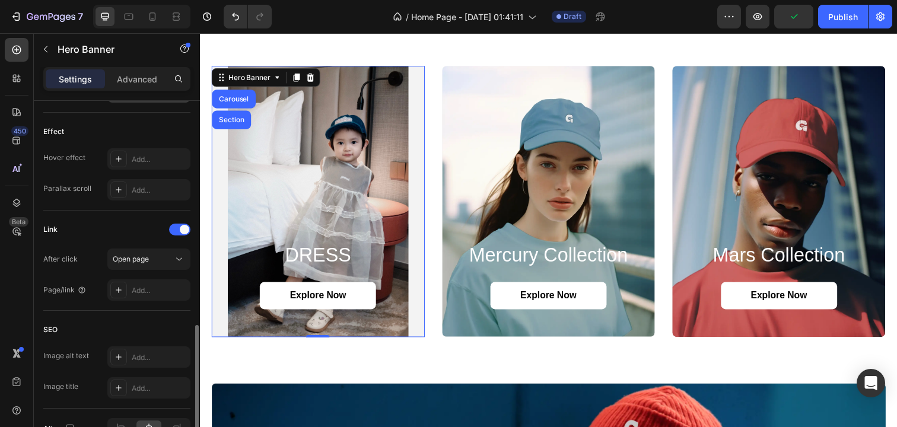
scroll to position [628, 0]
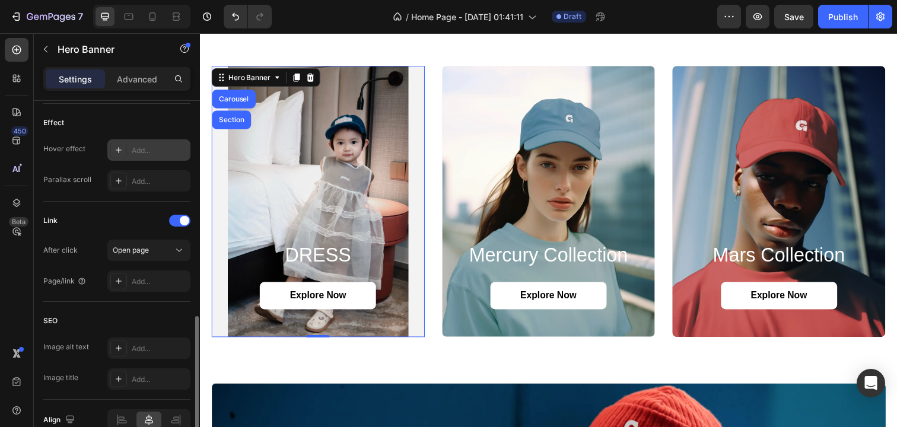
click at [121, 147] on icon at bounding box center [118, 149] width 9 height 9
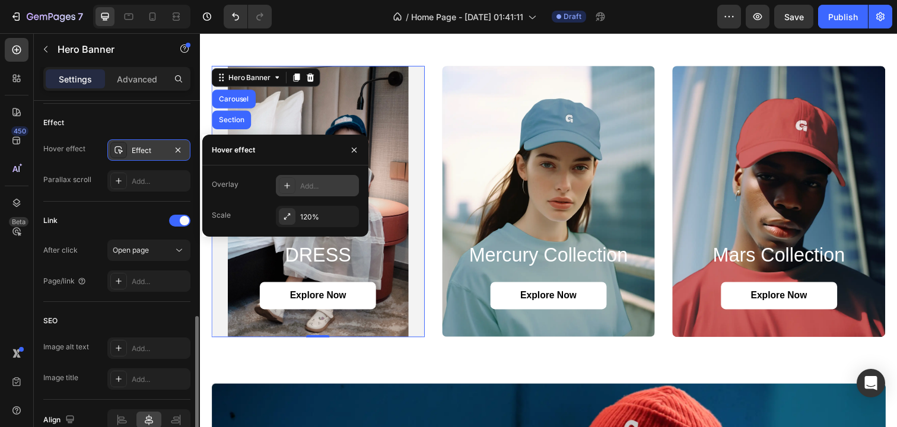
click at [291, 183] on icon at bounding box center [287, 185] width 9 height 9
type input "27%"
type input "27"
type input "33%"
type input "33"
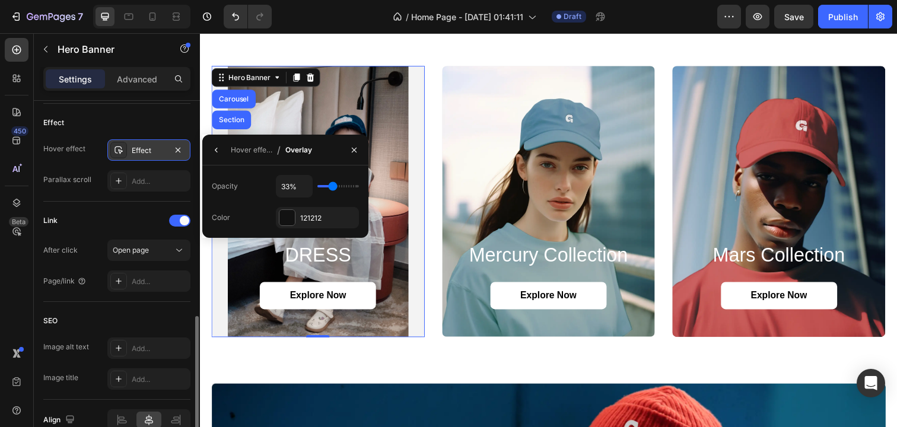
type input "34%"
type input "34"
type input "36%"
type input "36"
type input "37%"
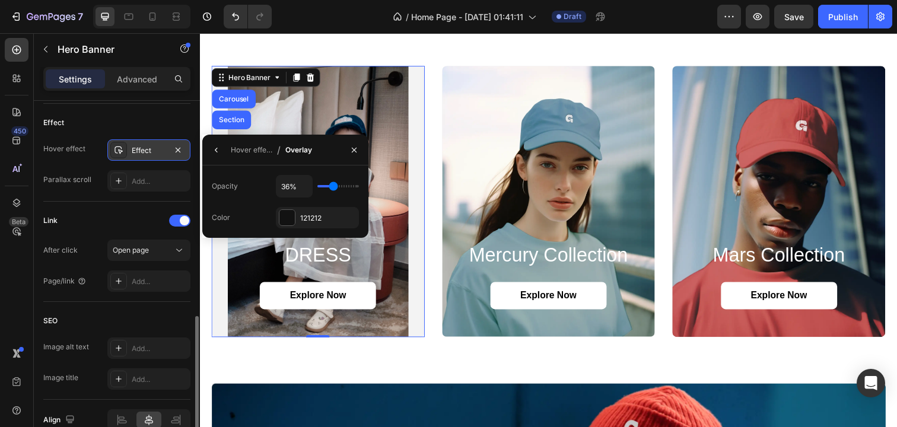
type input "37"
type input "38%"
type input "38"
type input "39%"
type input "39"
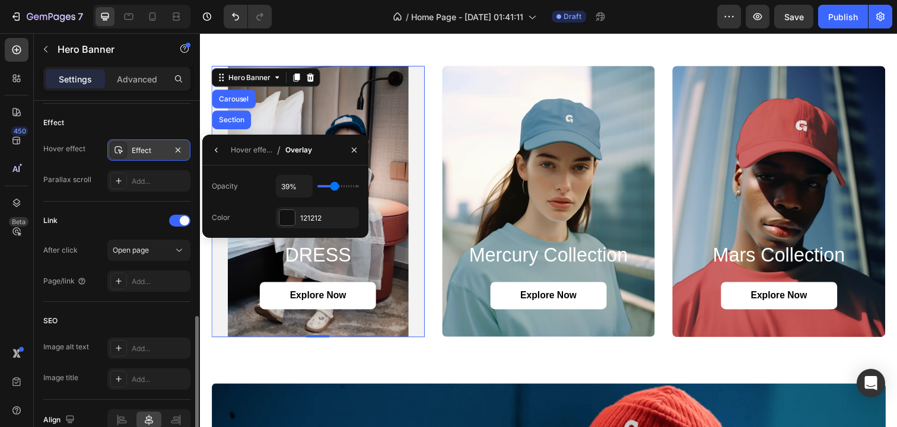
type input "40%"
type input "40"
type input "42%"
type input "42"
type input "43%"
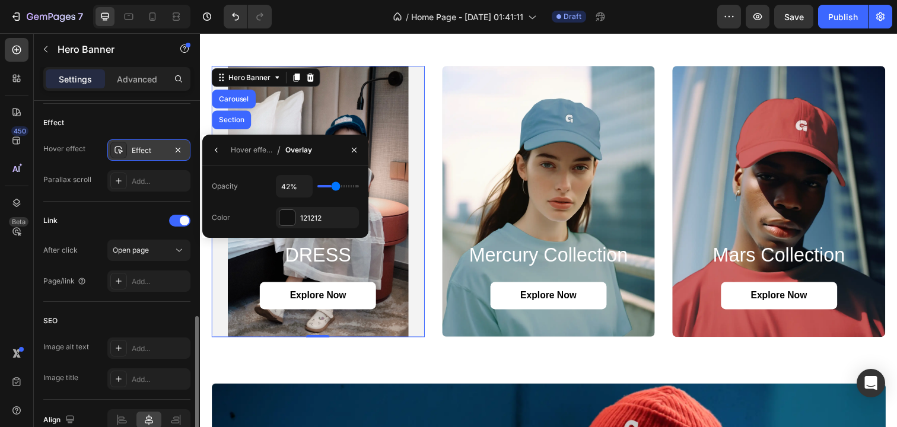
type input "43"
type input "44%"
type input "44"
type input "47%"
type input "47"
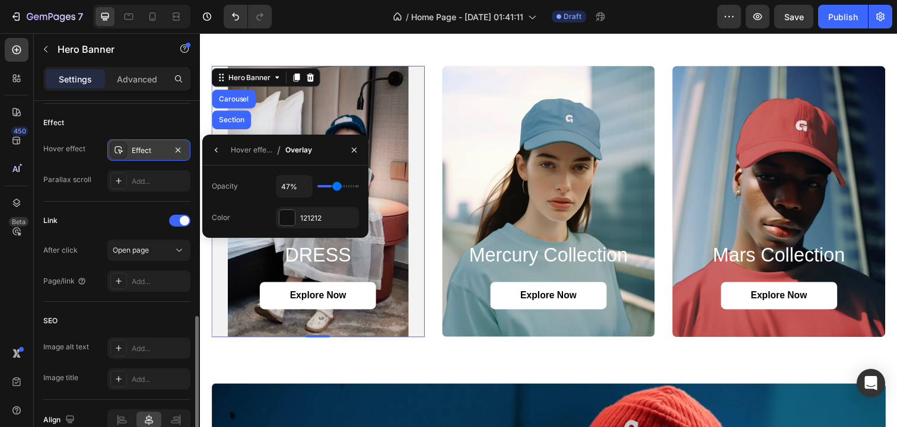
type input "48%"
type input "48"
type input "50%"
type input "50"
type input "52%"
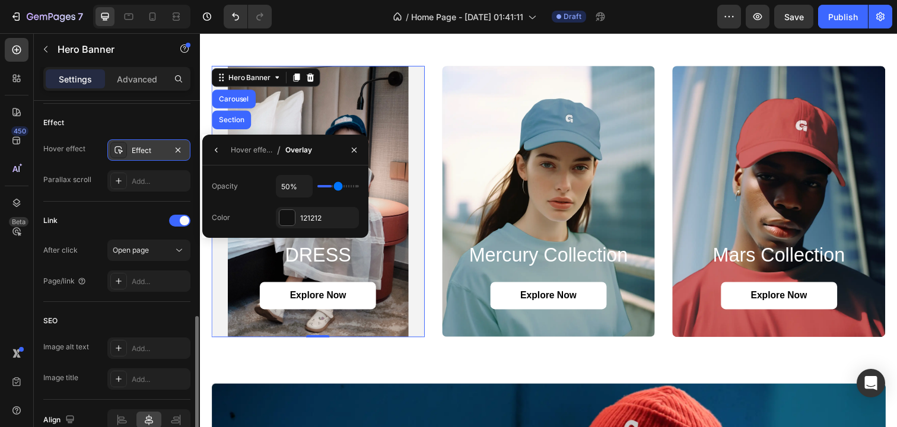
type input "52"
type input "55%"
type input "55"
type input "56%"
type input "56"
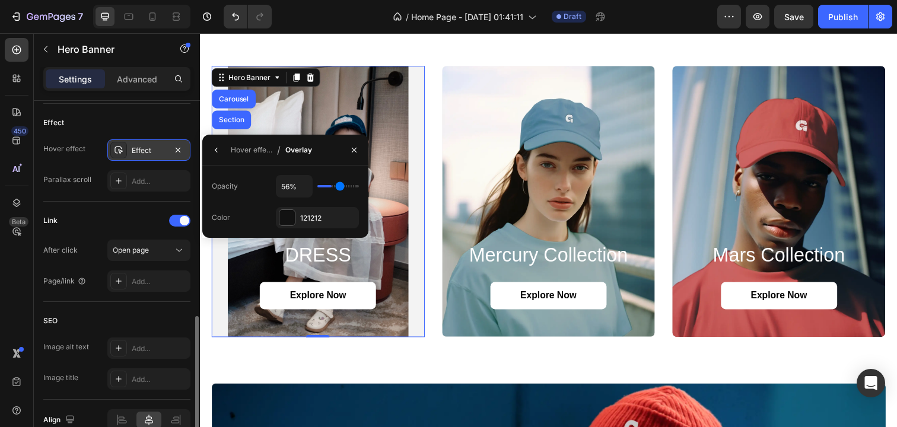
type input "58%"
drag, startPoint x: 331, startPoint y: 185, endPoint x: 341, endPoint y: 185, distance: 10.1
type input "58"
click at [341, 185] on input "range" at bounding box center [339, 186] width 42 height 2
click at [290, 224] on div at bounding box center [287, 217] width 15 height 15
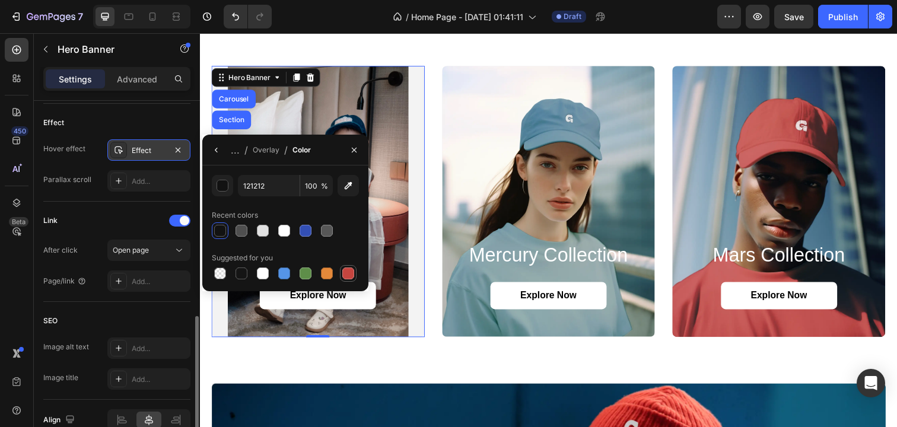
click at [346, 272] on div at bounding box center [348, 274] width 12 height 12
type input "C5453F"
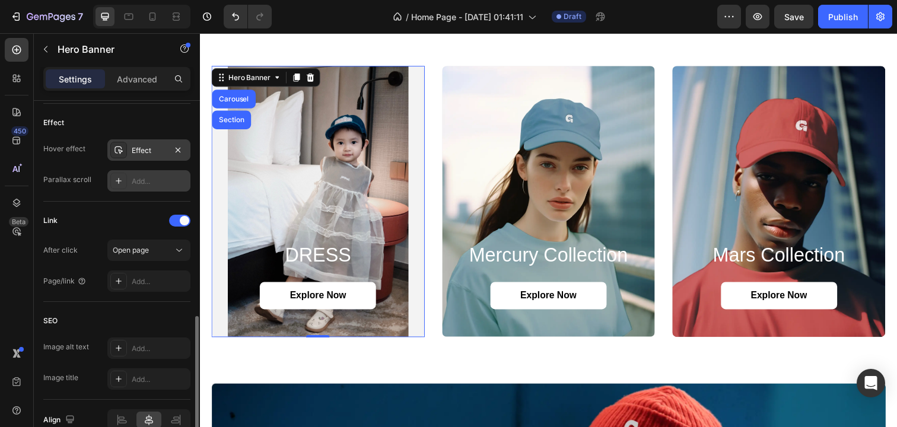
click at [153, 181] on div "Add..." at bounding box center [160, 181] width 56 height 11
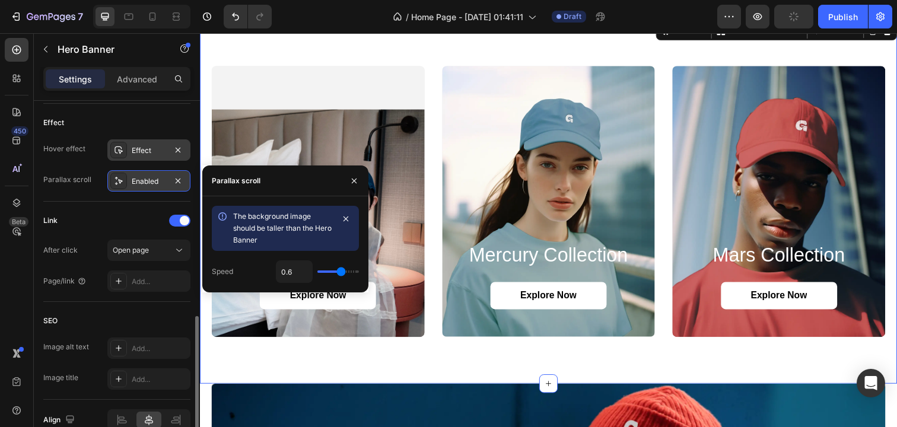
click at [411, 352] on div "DRESS Heading Explore Now Button Hero Banner mercury collection Heading Explore…" at bounding box center [556, 205] width 712 height 372
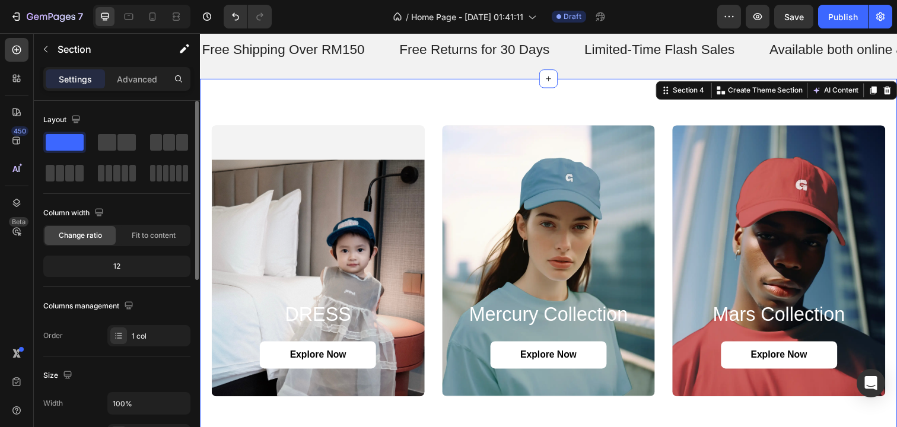
scroll to position [34, 0]
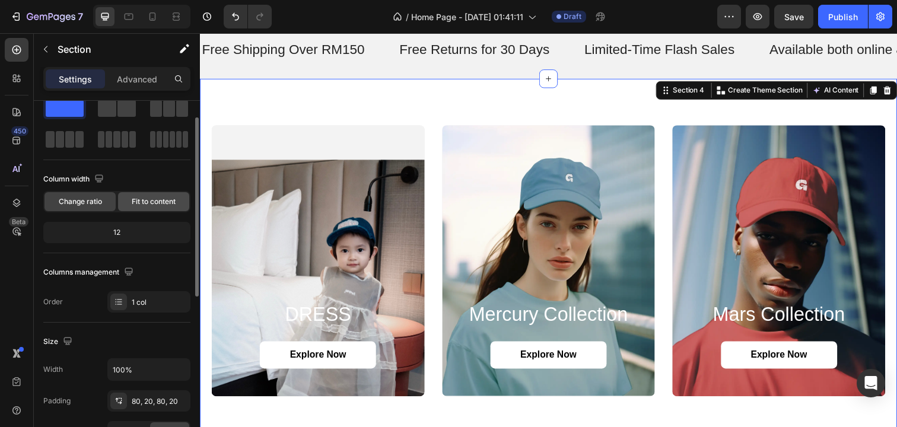
click at [167, 202] on span "Fit to content" at bounding box center [154, 201] width 44 height 11
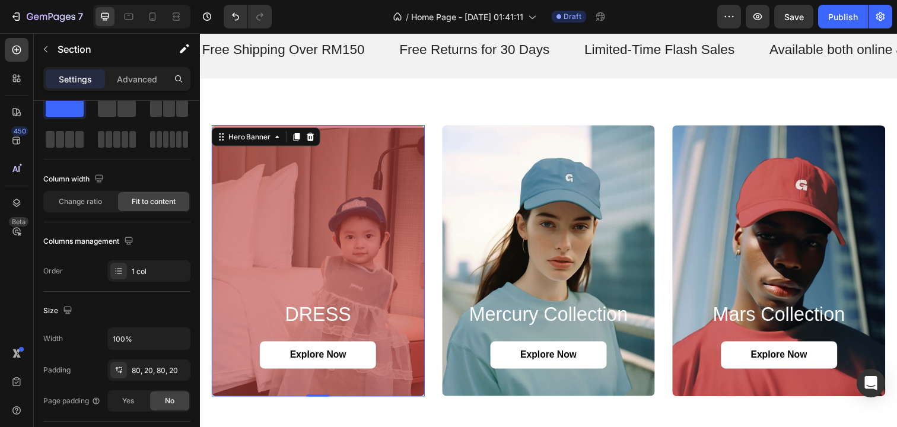
click at [387, 184] on div "Overlay" at bounding box center [321, 265] width 218 height 277
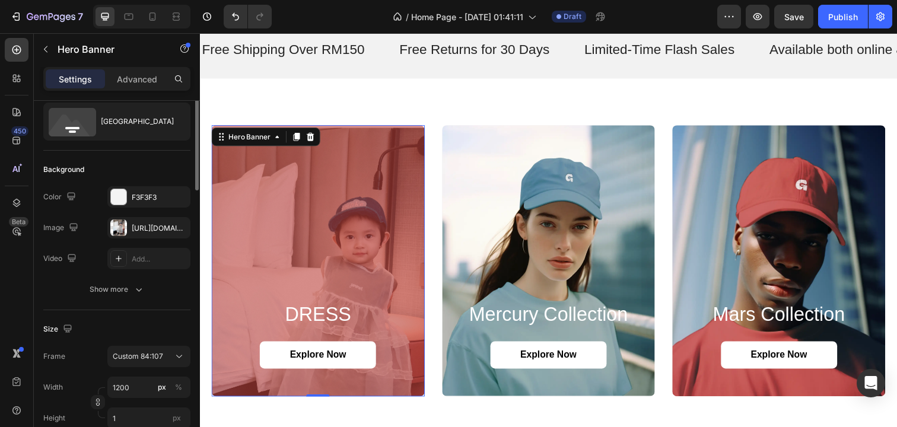
scroll to position [0, 0]
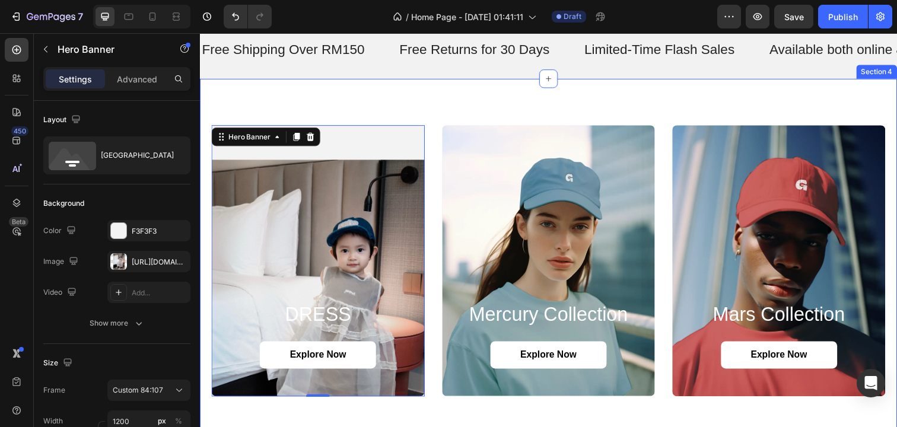
click at [396, 99] on div "DRESS Heading Explore Now Button Hero Banner 0 mercury collection Heading Explo…" at bounding box center [556, 266] width 712 height 372
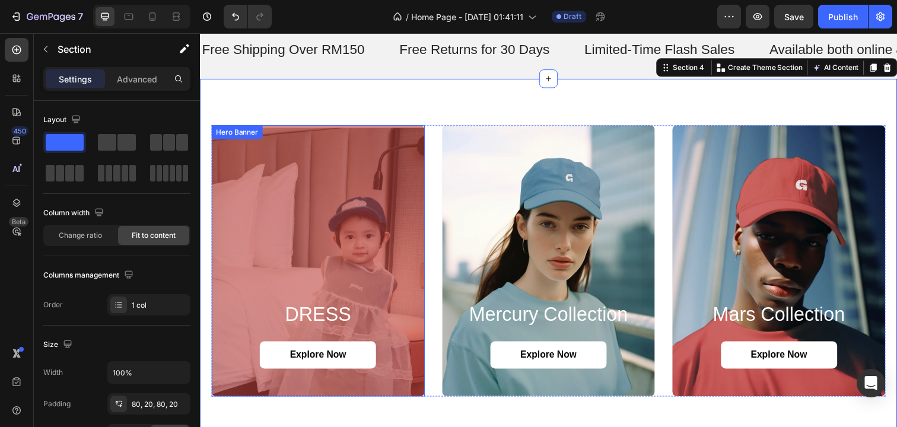
click at [379, 200] on div "Overlay" at bounding box center [321, 265] width 218 height 277
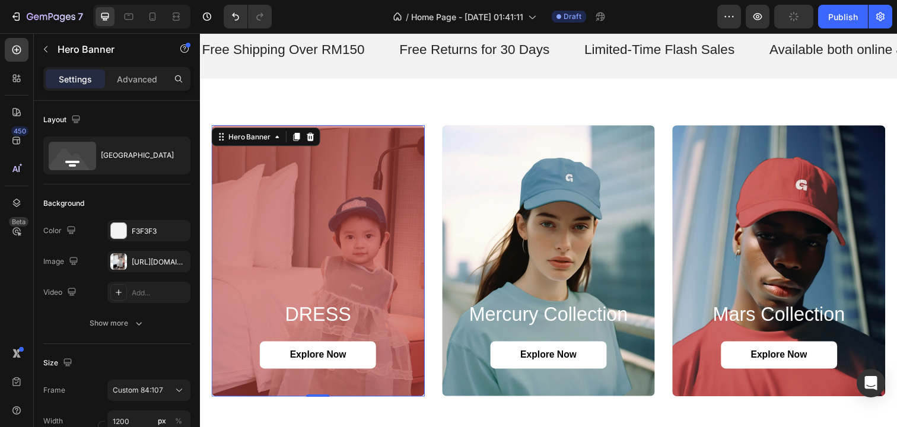
click at [340, 259] on div "Overlay" at bounding box center [321, 265] width 218 height 277
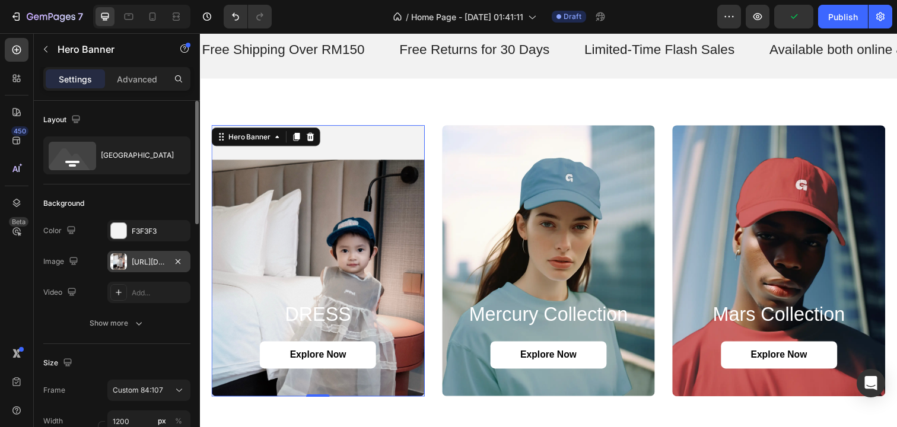
click at [123, 260] on div at bounding box center [118, 261] width 17 height 17
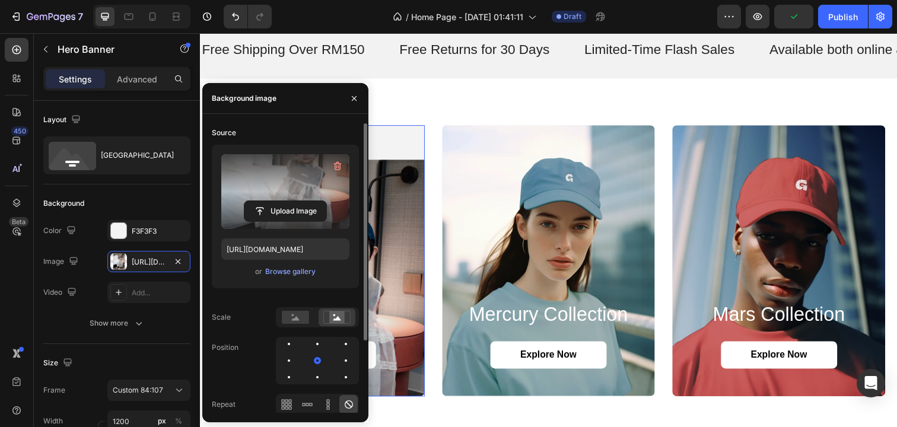
drag, startPoint x: 291, startPoint y: 185, endPoint x: 294, endPoint y: 223, distance: 38.1
click at [295, 223] on label at bounding box center [285, 191] width 128 height 75
click at [295, 221] on input "file" at bounding box center [286, 211] width 82 height 20
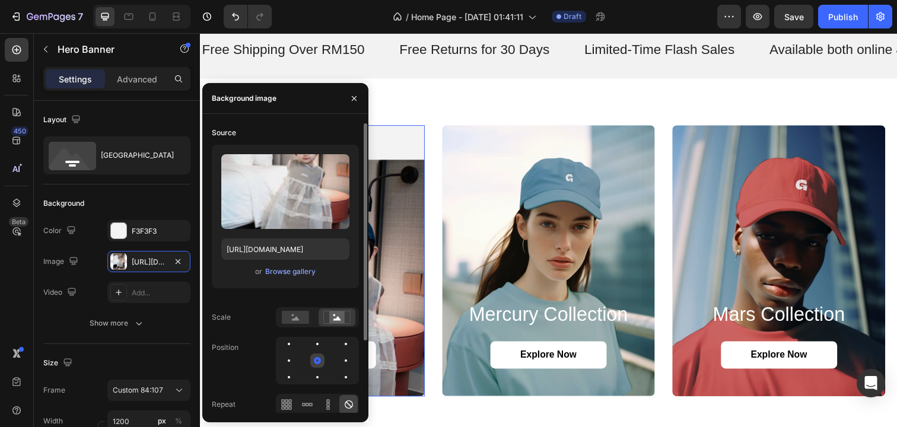
click at [318, 360] on div at bounding box center [317, 360] width 7 height 7
click at [305, 316] on rect at bounding box center [295, 317] width 27 height 13
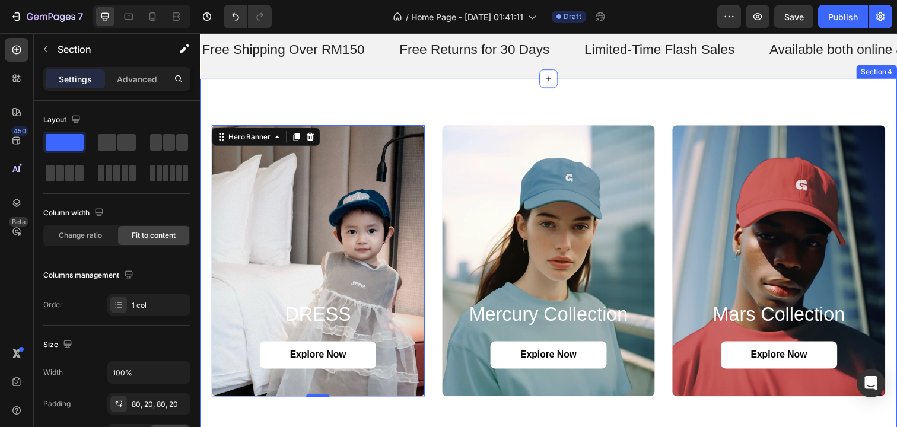
click at [444, 110] on div "DRESS Heading Explore Now Button Hero Banner 0 mercury collection Heading Explo…" at bounding box center [556, 266] width 712 height 372
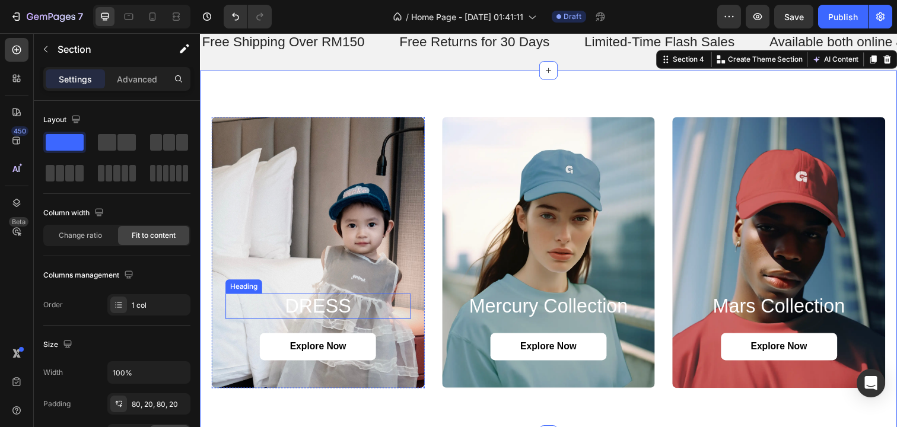
scroll to position [991, 0]
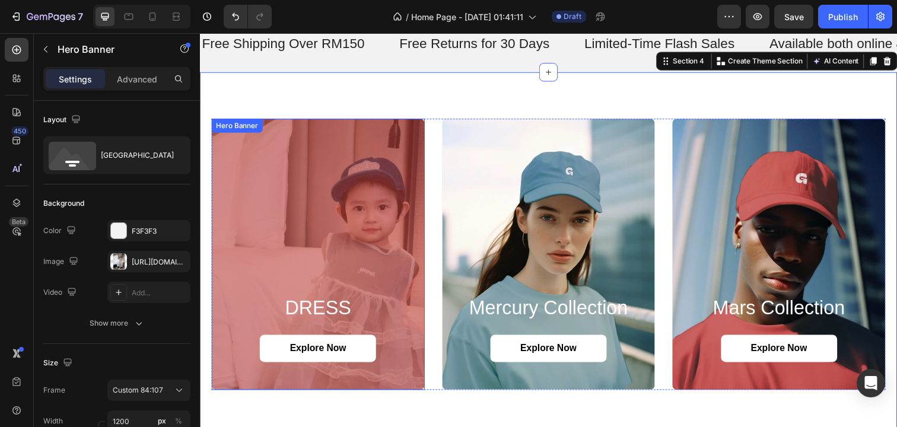
click at [353, 230] on div "Overlay" at bounding box center [321, 258] width 218 height 277
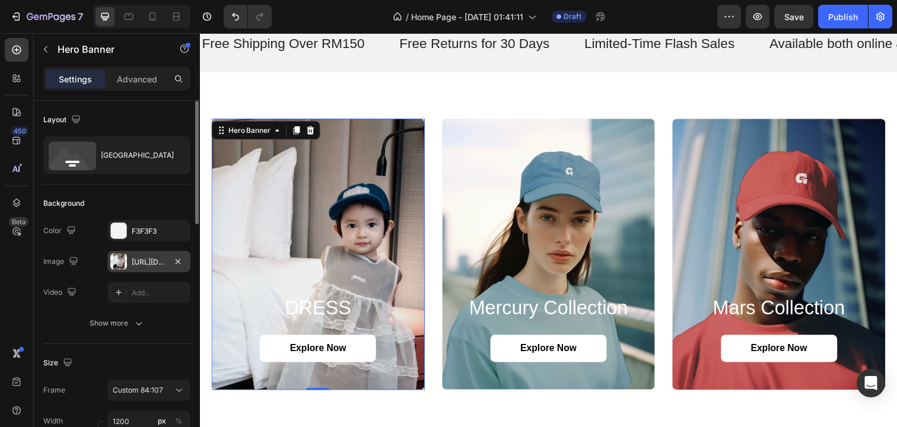
click at [153, 258] on div "https://cdn.shopify.com/s/files/1/0733/1748/2739/files/gempages_581666420270564…" at bounding box center [149, 262] width 34 height 11
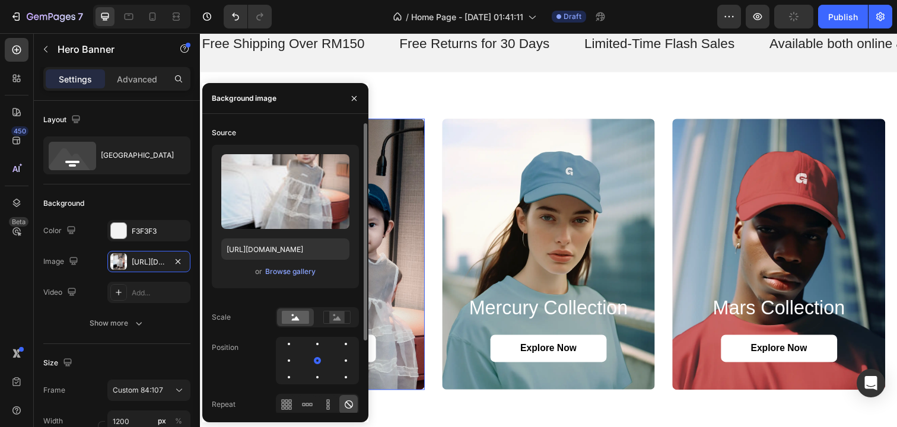
scroll to position [33, 0]
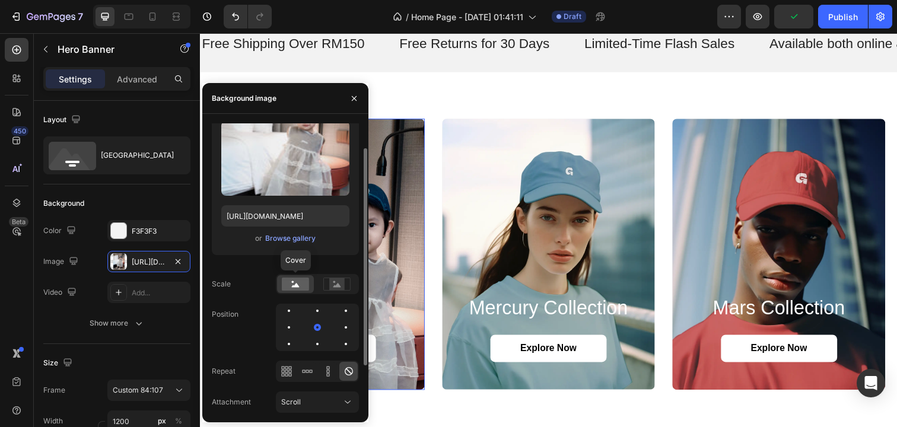
click at [303, 284] on rect at bounding box center [295, 284] width 27 height 13
click at [311, 372] on icon at bounding box center [310, 371] width 3 height 3
click at [345, 373] on icon at bounding box center [349, 371] width 8 height 8
click at [339, 313] on div at bounding box center [346, 311] width 14 height 14
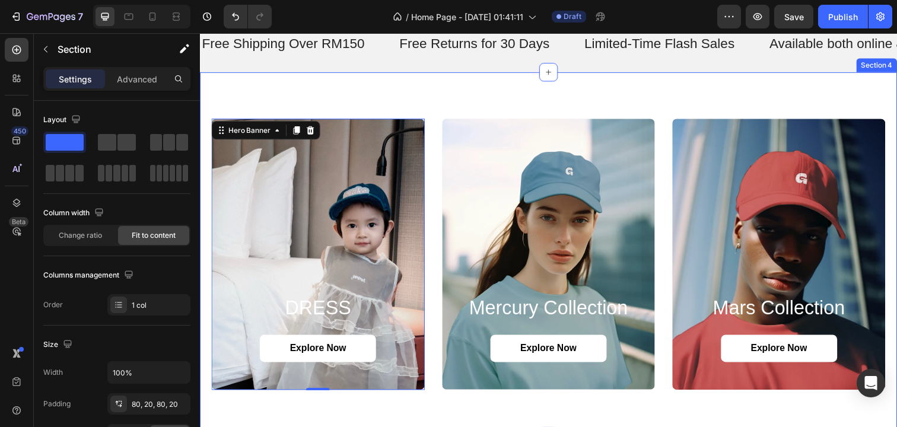
click at [428, 410] on div "DRESS Heading Explore Now Button Hero Banner 0 mercury collection Heading Explo…" at bounding box center [556, 259] width 712 height 372
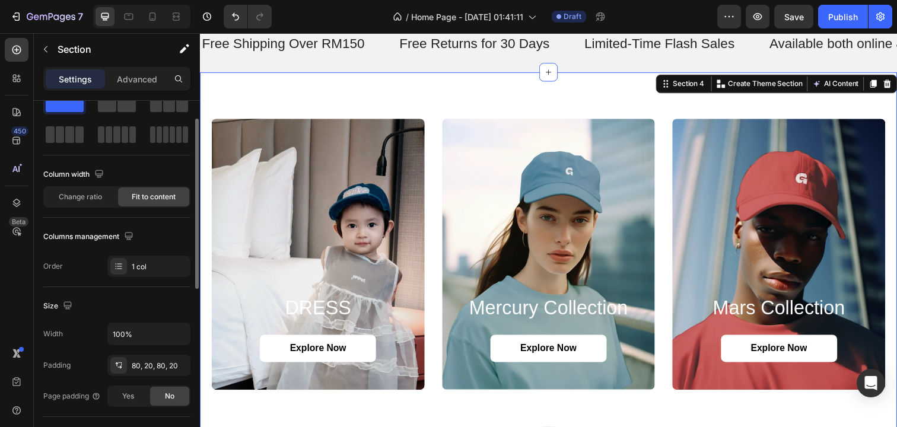
scroll to position [0, 0]
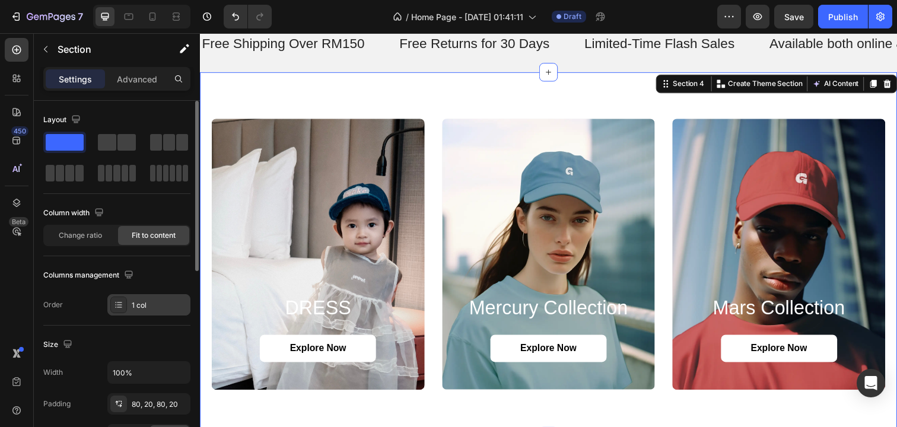
click at [143, 307] on div "1 col" at bounding box center [160, 305] width 56 height 11
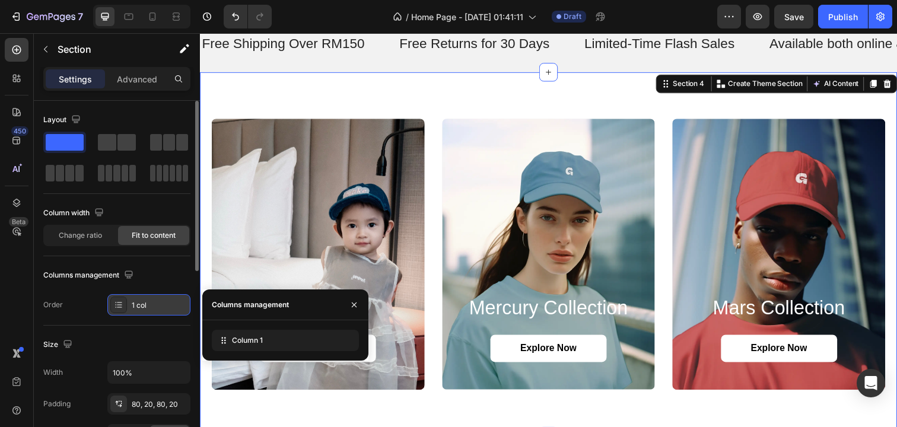
click at [142, 303] on div "1 col" at bounding box center [160, 305] width 56 height 11
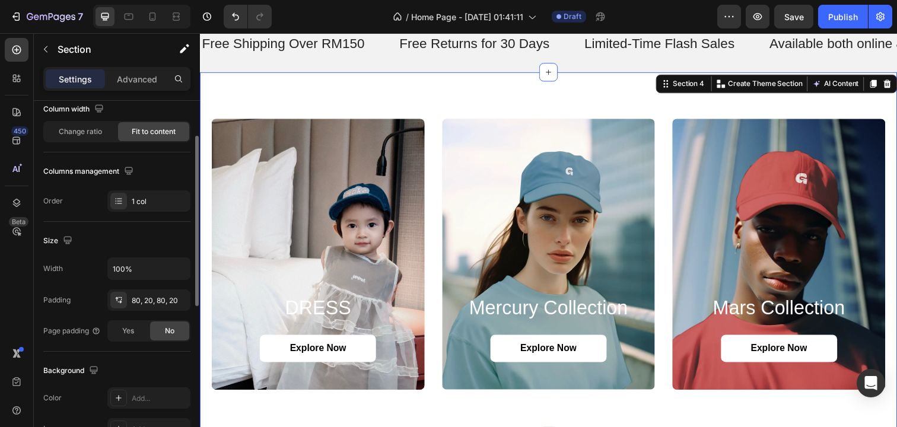
scroll to position [115, 0]
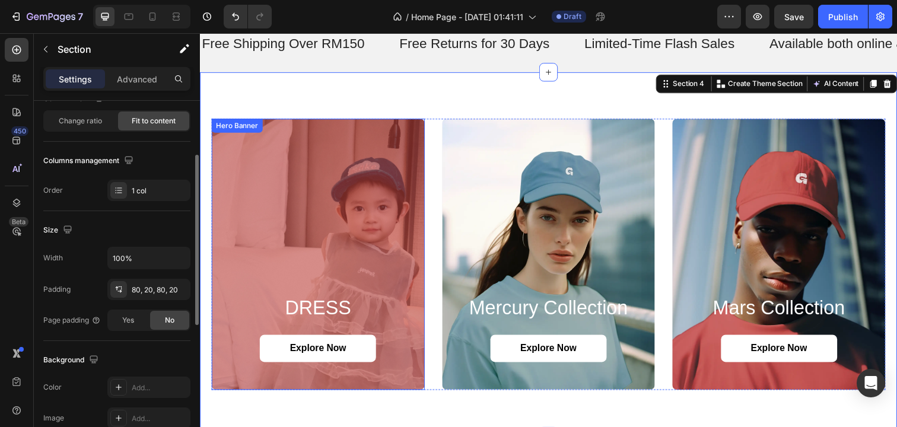
click at [320, 284] on div "Overlay" at bounding box center [321, 258] width 218 height 277
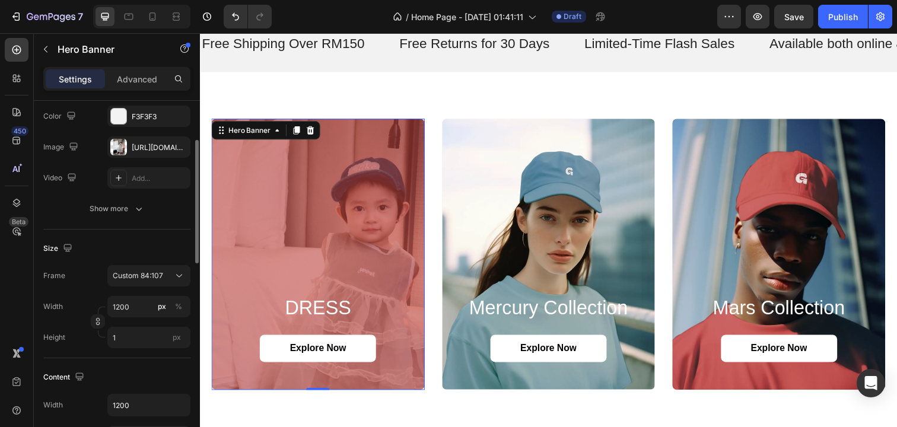
scroll to position [0, 0]
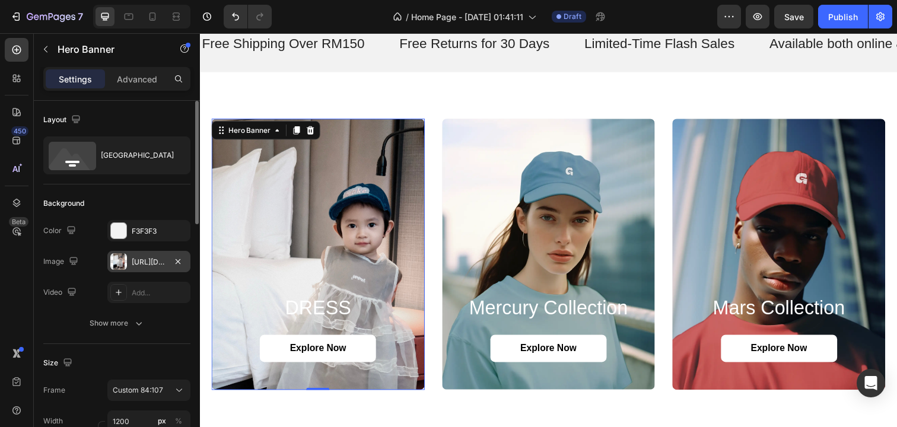
click at [151, 259] on div "https://cdn.shopify.com/s/files/1/0733/1748/2739/files/gempages_581666420270564…" at bounding box center [149, 262] width 34 height 11
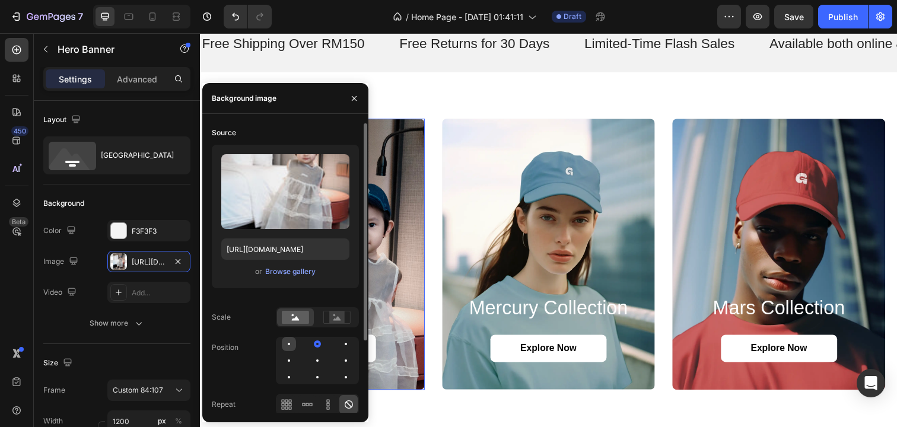
click at [310, 341] on div at bounding box center [317, 344] width 14 height 14
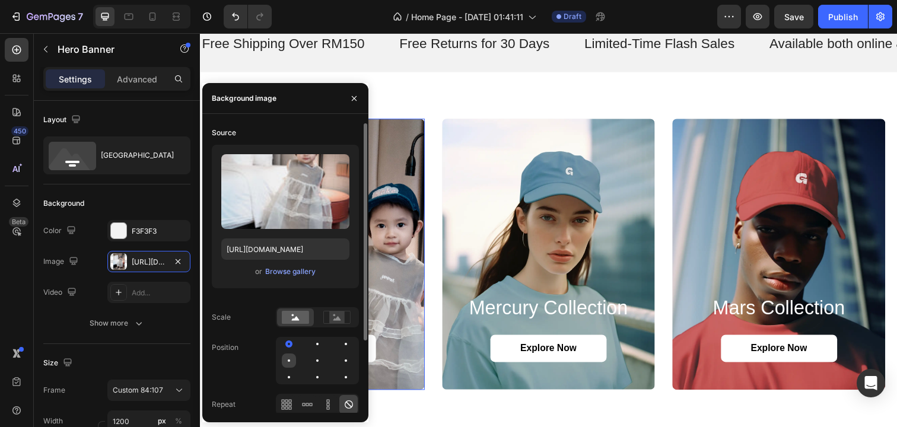
click at [310, 358] on div at bounding box center [317, 361] width 14 height 14
click at [289, 362] on div at bounding box center [288, 360] width 7 height 7
click at [339, 362] on div at bounding box center [346, 361] width 14 height 14
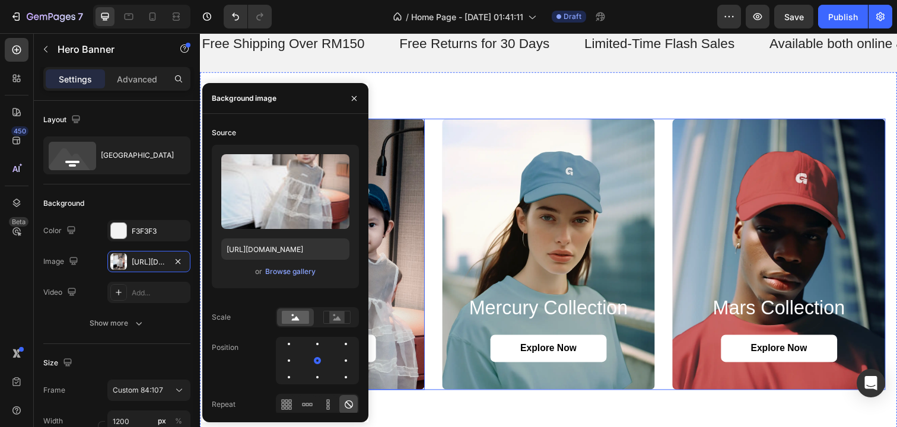
click at [438, 213] on div "DRESS Heading Explore Now Button Hero Banner 0 mercury collection Heading Explo…" at bounding box center [556, 258] width 688 height 277
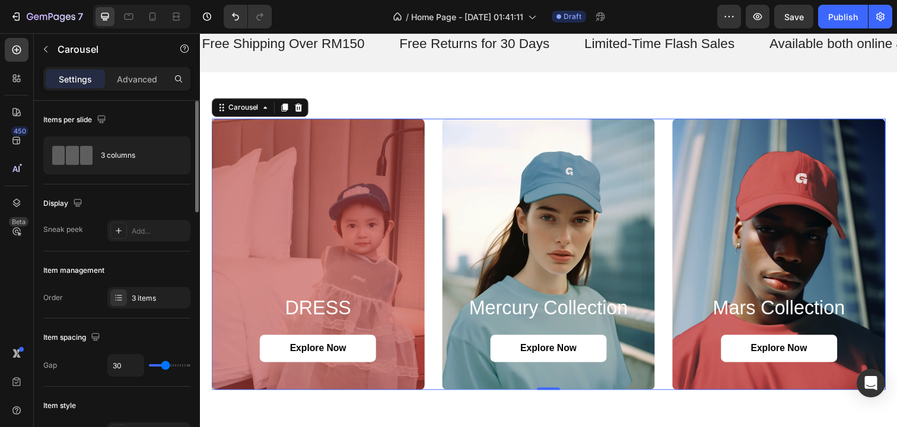
click at [283, 256] on div "Overlay" at bounding box center [321, 258] width 218 height 277
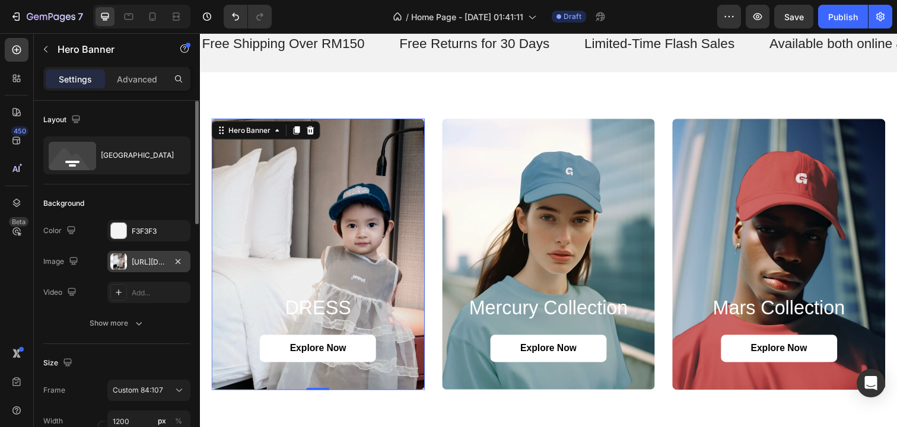
click at [145, 265] on div "https://cdn.shopify.com/s/files/1/0733/1748/2739/files/gempages_581666420270564…" at bounding box center [149, 262] width 34 height 11
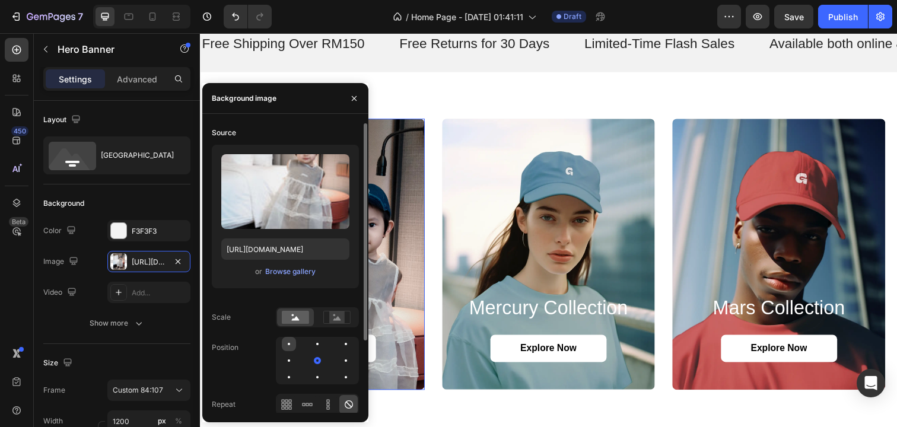
click at [310, 346] on div at bounding box center [317, 344] width 14 height 14
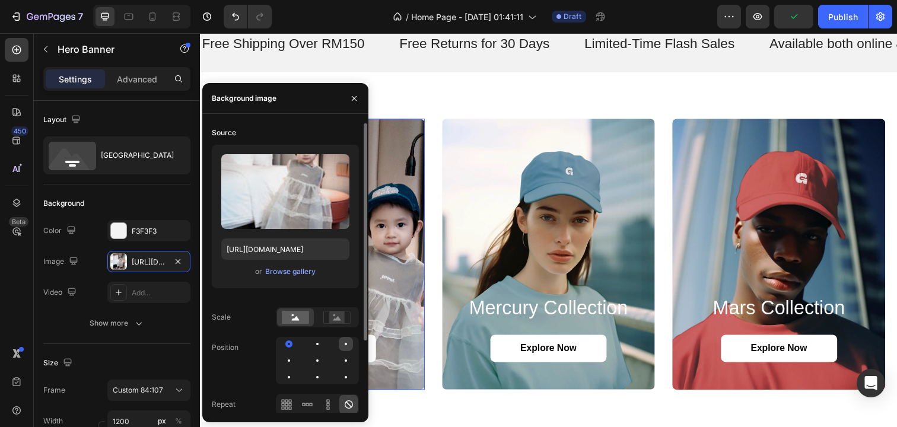
click at [345, 344] on div at bounding box center [346, 344] width 2 height 2
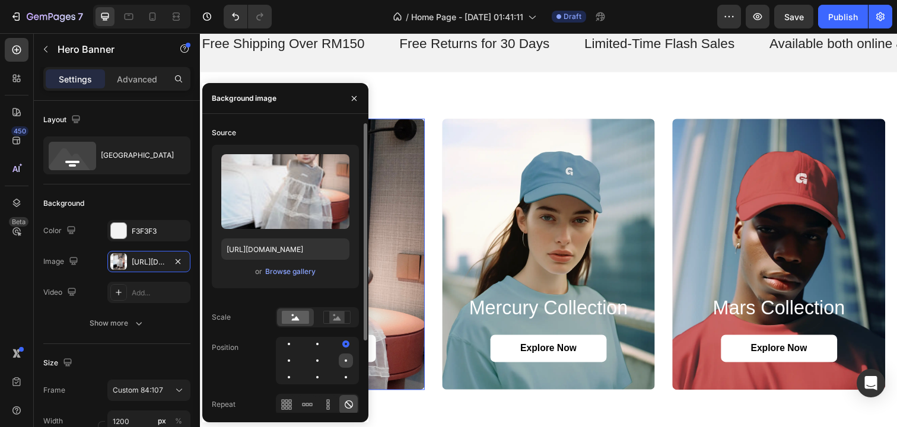
click at [296, 370] on div at bounding box center [289, 377] width 14 height 14
click at [325, 359] on div at bounding box center [317, 360] width 83 height 47
click at [339, 364] on div at bounding box center [346, 361] width 14 height 14
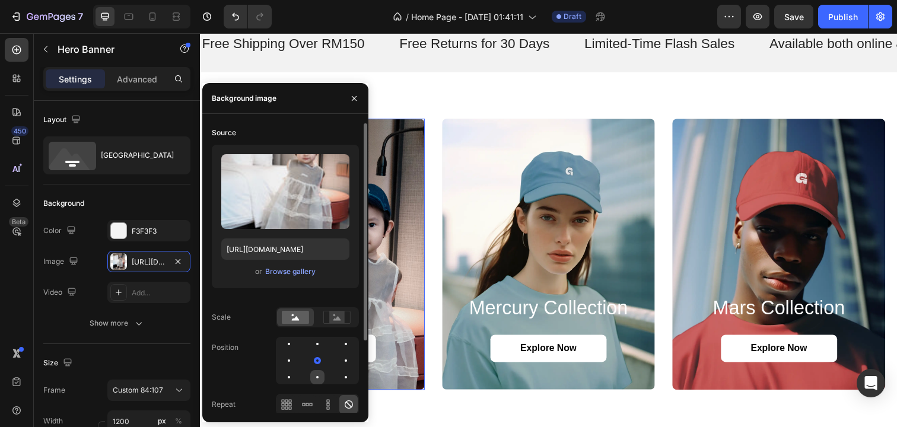
click at [339, 377] on div at bounding box center [346, 377] width 14 height 14
click at [339, 345] on div at bounding box center [346, 344] width 14 height 14
click at [339, 377] on div at bounding box center [346, 377] width 14 height 14
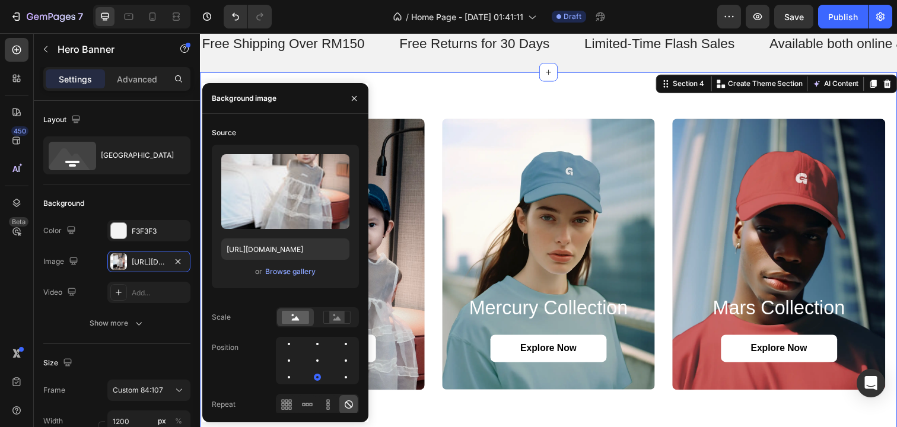
click at [423, 422] on div "DRESS Heading Explore Now Button Hero Banner mercury collection Heading Explore…" at bounding box center [556, 259] width 712 height 372
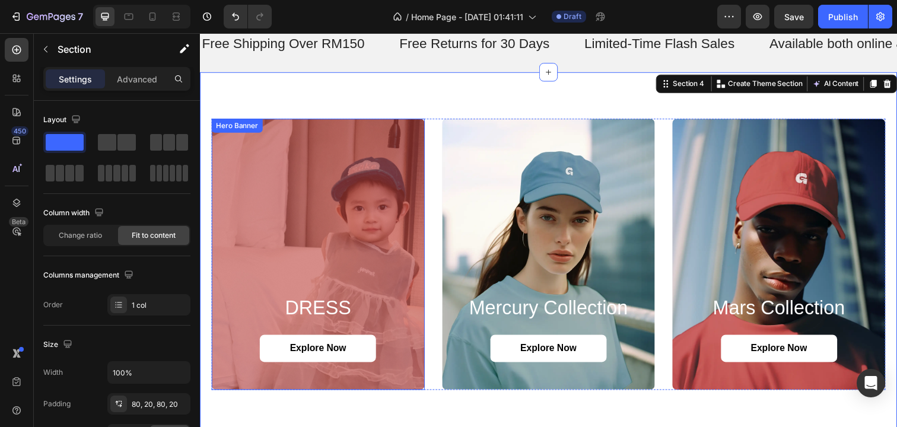
click at [297, 218] on div "Overlay" at bounding box center [321, 258] width 218 height 277
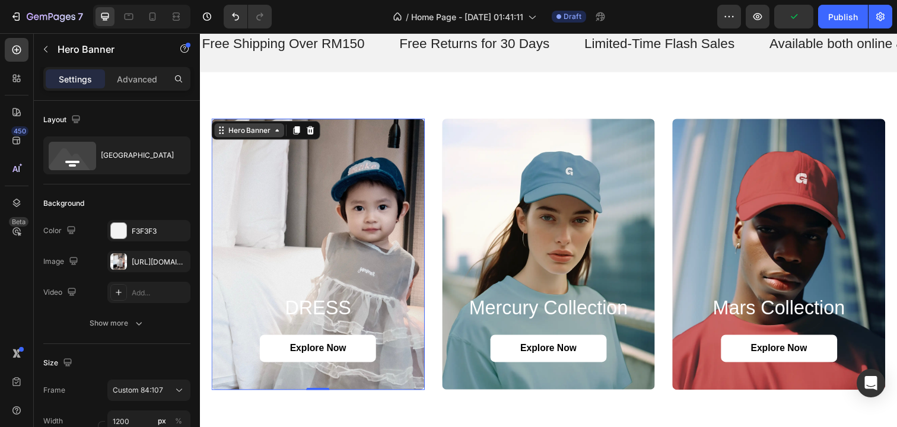
click at [251, 135] on div "Hero Banner" at bounding box center [250, 132] width 47 height 11
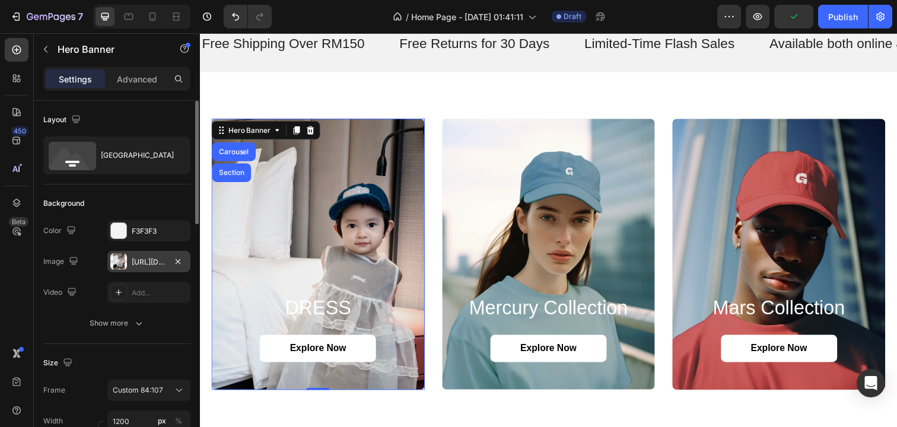
click at [150, 261] on div "https://cdn.shopify.com/s/files/1/0733/1748/2739/files/gempages_581666420270564…" at bounding box center [149, 262] width 34 height 11
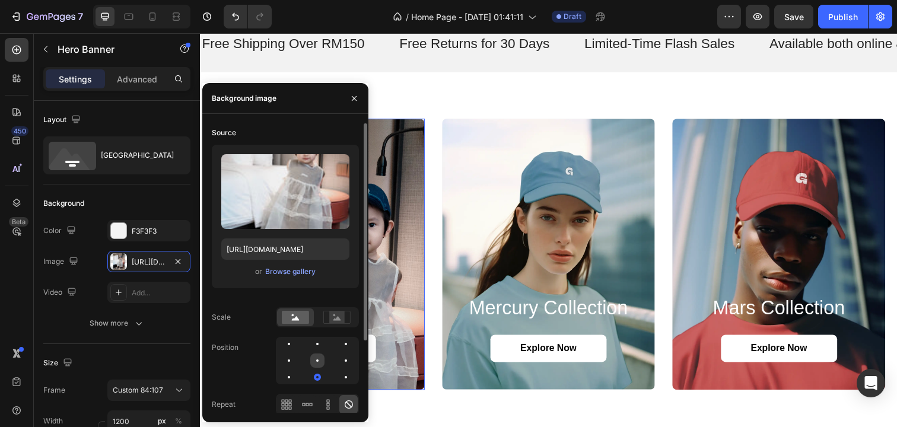
click at [317, 360] on div at bounding box center [317, 361] width 2 height 2
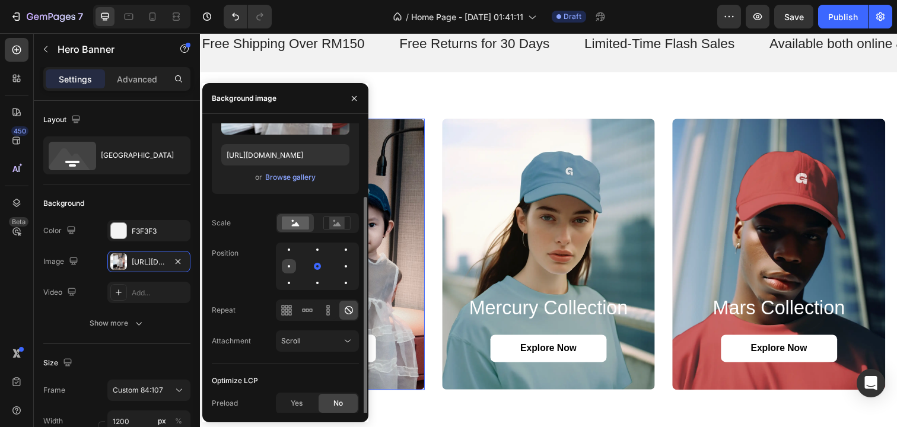
scroll to position [96, 0]
click at [325, 345] on div "Scroll" at bounding box center [311, 340] width 61 height 11
click at [328, 379] on div "Optimize LCP" at bounding box center [285, 379] width 147 height 19
click at [293, 404] on span "Yes" at bounding box center [297, 402] width 12 height 11
click at [341, 401] on span "No" at bounding box center [338, 402] width 9 height 11
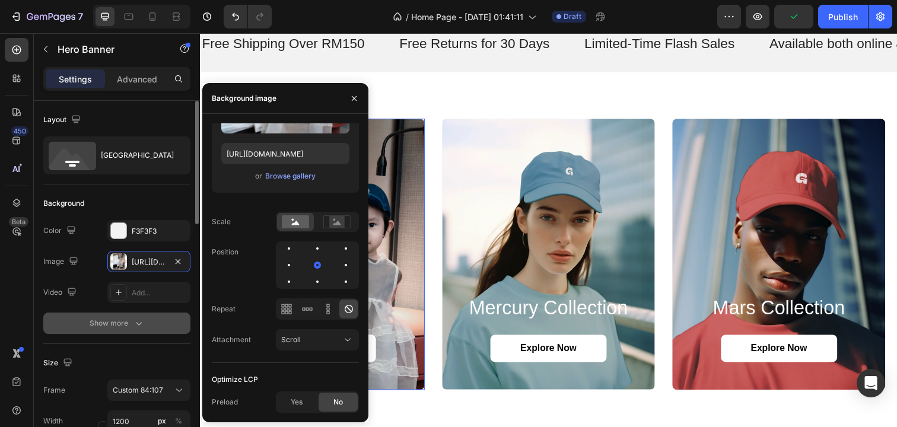
click at [114, 325] on div "Show more" at bounding box center [117, 324] width 55 height 12
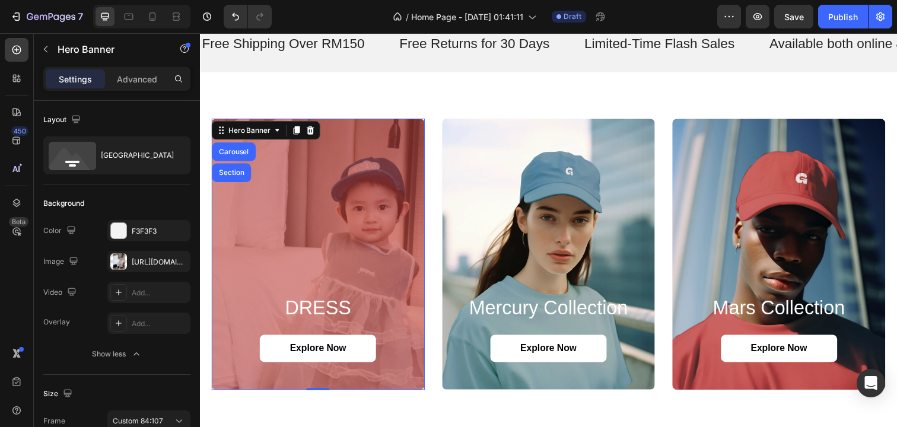
click at [365, 190] on div "Overlay" at bounding box center [321, 258] width 218 height 277
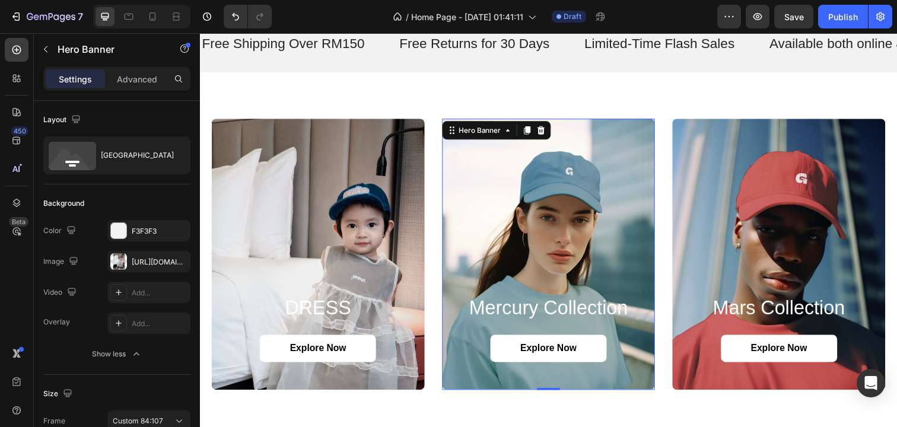
click at [502, 161] on div "Background Image" at bounding box center [556, 258] width 218 height 277
click at [493, 133] on div "Hero Banner" at bounding box center [485, 132] width 47 height 11
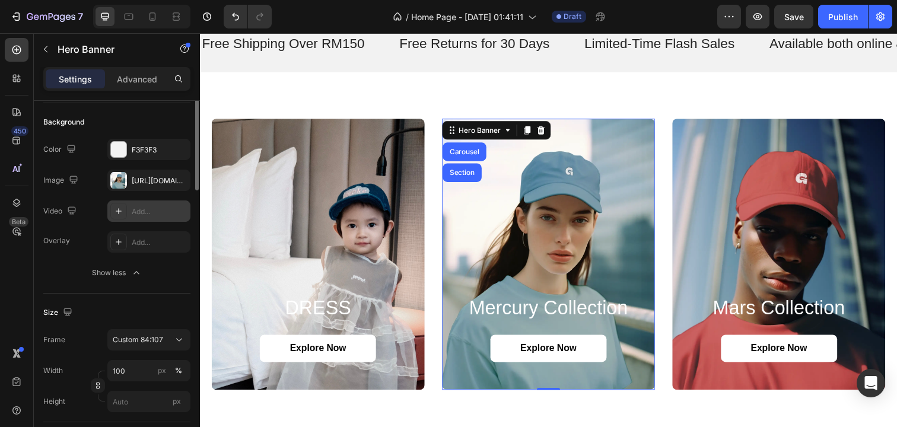
scroll to position [0, 0]
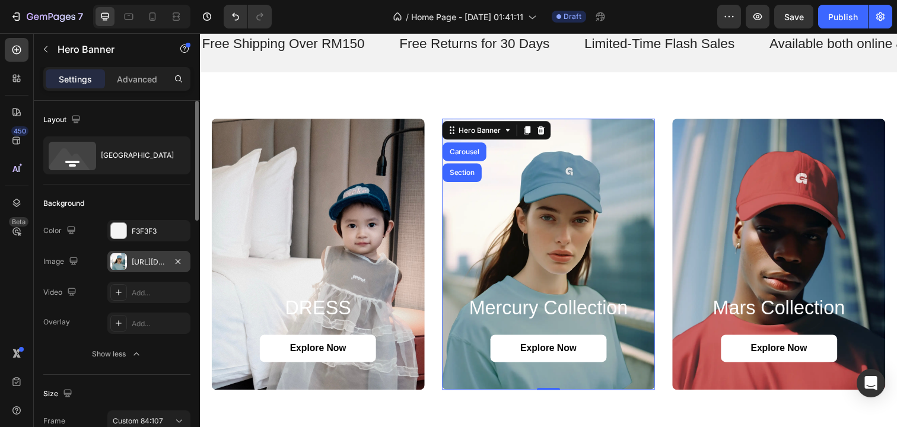
click at [126, 264] on div at bounding box center [118, 261] width 17 height 17
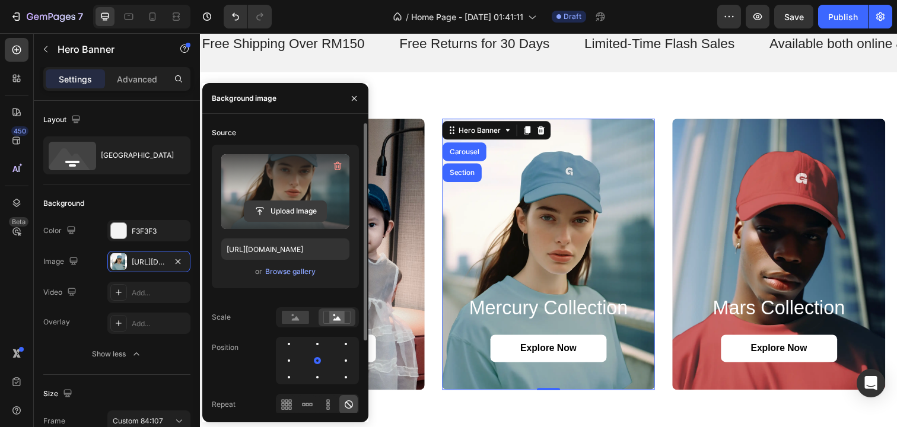
click at [284, 209] on input "file" at bounding box center [286, 211] width 82 height 20
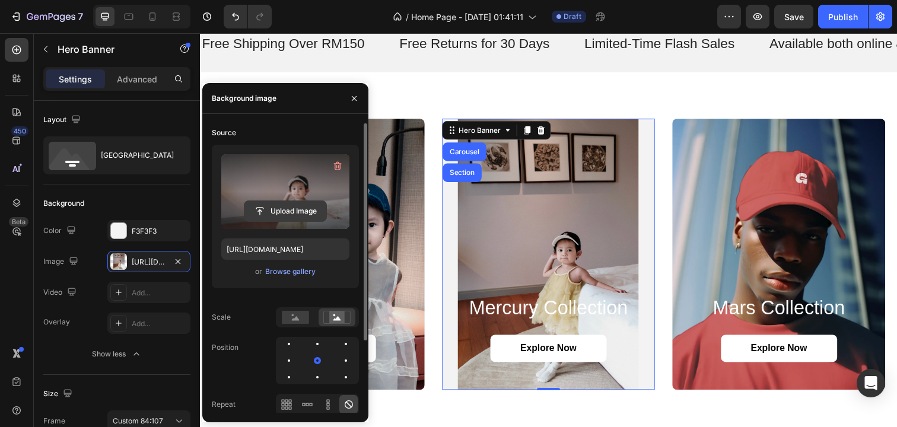
click at [287, 205] on input "file" at bounding box center [286, 211] width 82 height 20
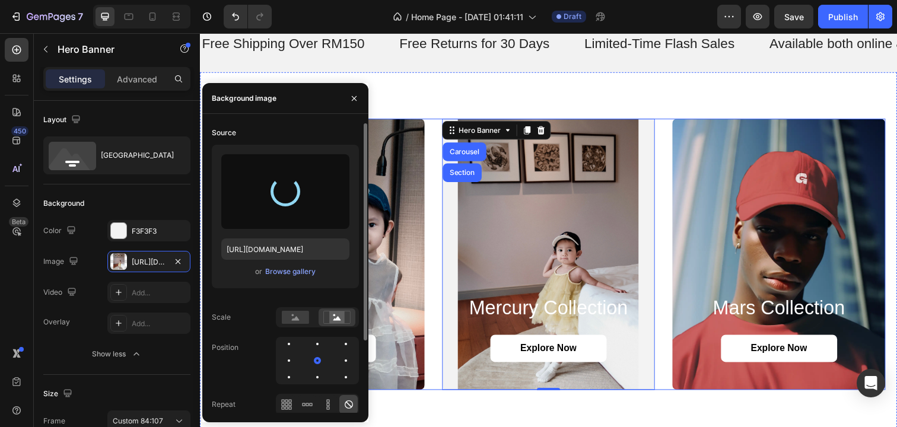
type input "https://cdn.shopify.com/s/files/1/0733/1748/2739/files/gempages_581666420270564…"
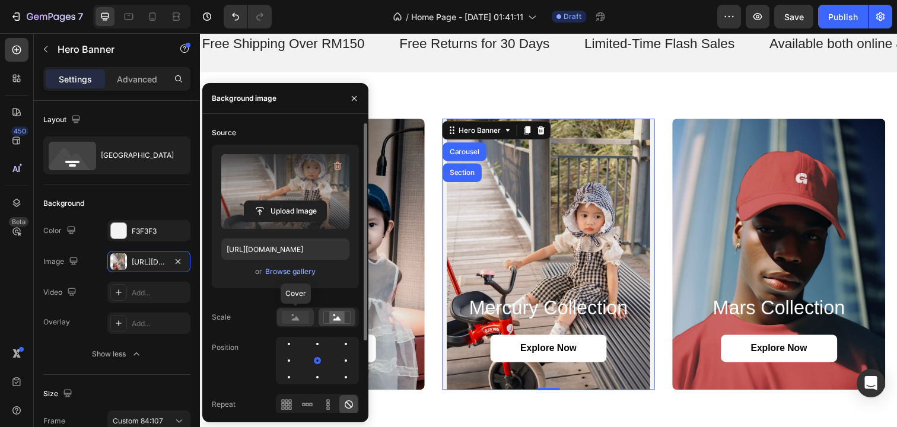
click at [299, 322] on rect at bounding box center [295, 317] width 27 height 13
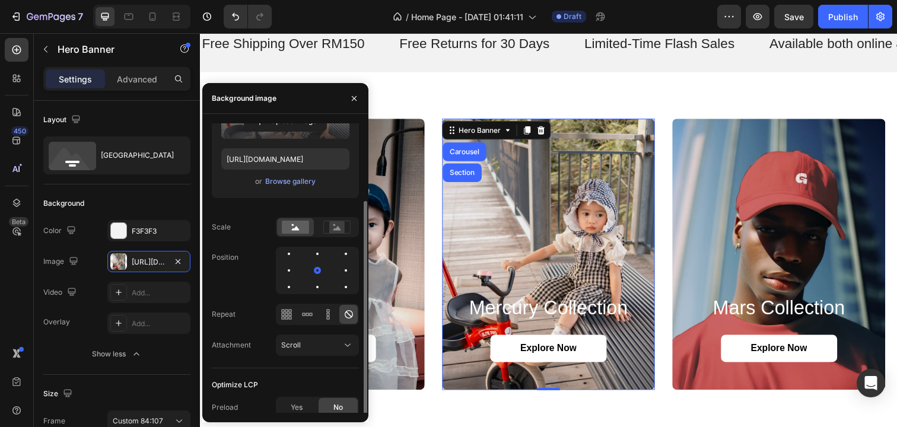
scroll to position [96, 0]
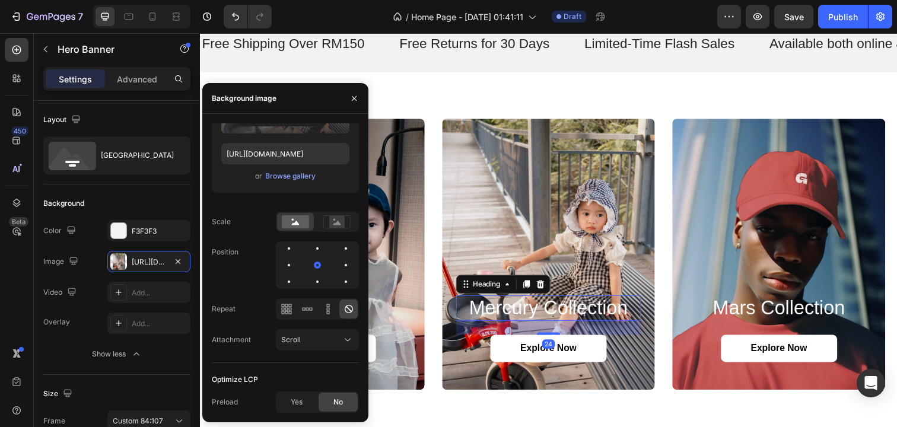
click at [537, 313] on h2 "mercury collection" at bounding box center [556, 314] width 189 height 26
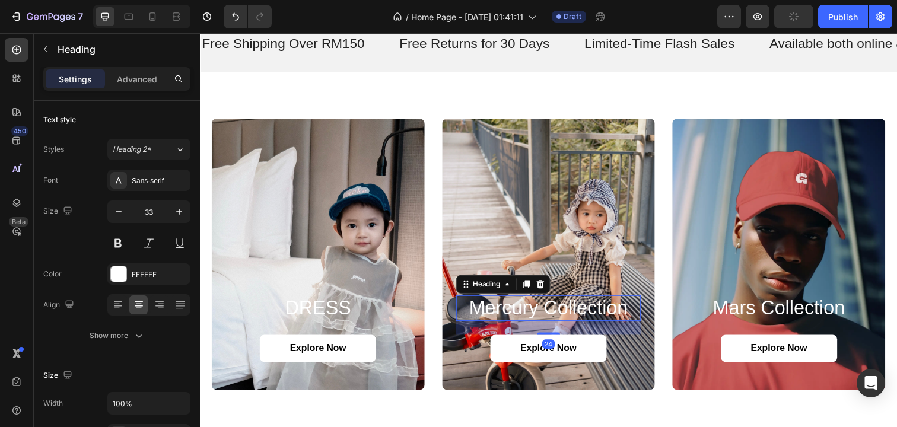
click at [519, 318] on h2 "mercury collection" at bounding box center [556, 314] width 189 height 26
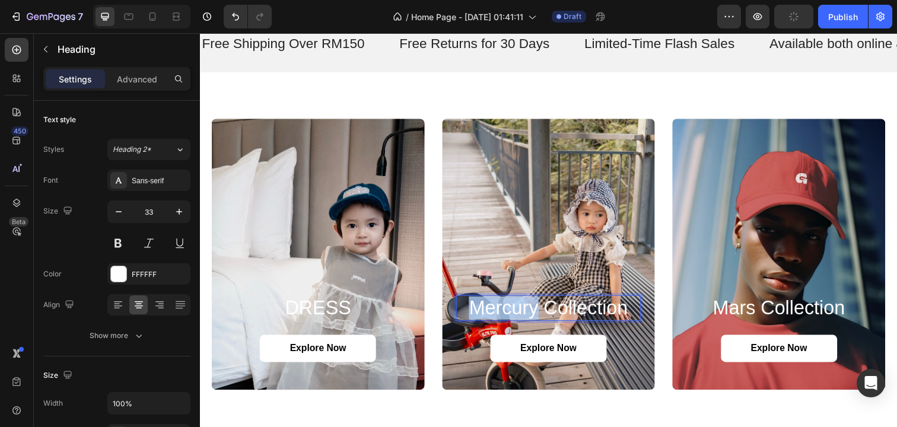
click at [519, 318] on p "mercury collection" at bounding box center [556, 314] width 187 height 24
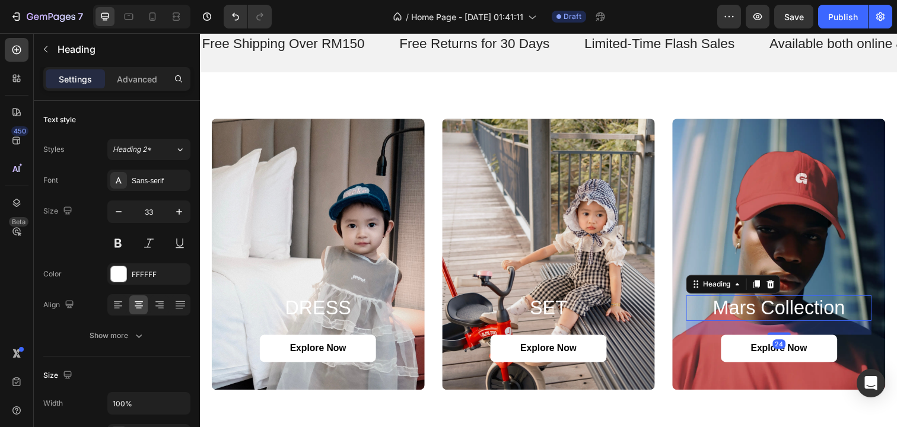
click at [770, 318] on h2 "mars collection" at bounding box center [791, 314] width 189 height 26
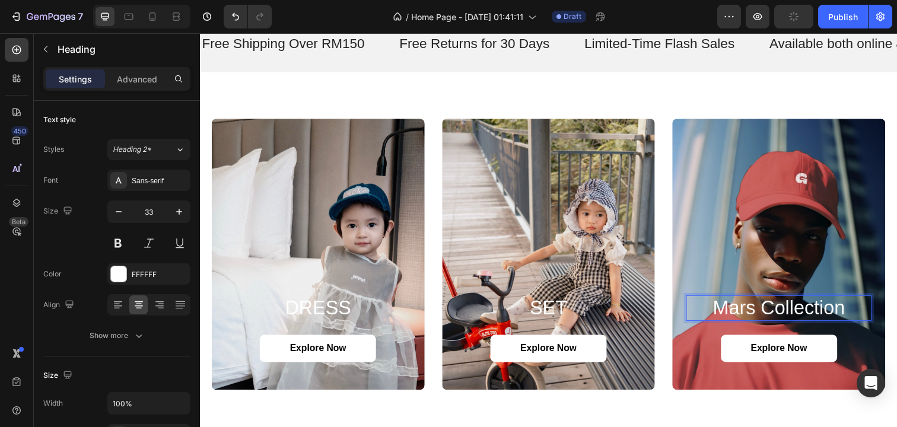
click at [770, 318] on p "mars collection" at bounding box center [791, 314] width 187 height 24
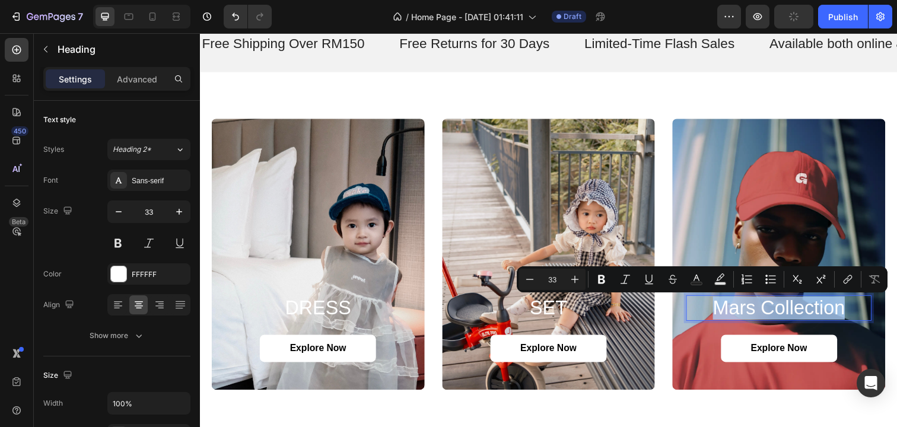
click at [770, 318] on p "mars collection" at bounding box center [791, 314] width 187 height 24
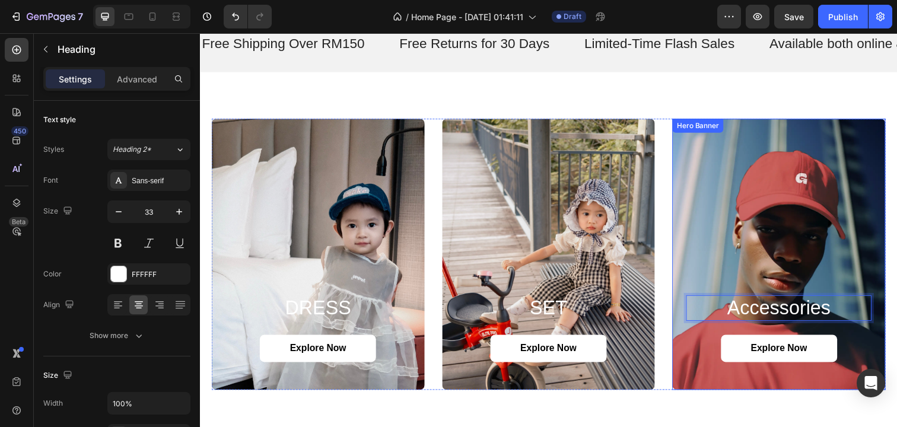
click at [801, 195] on div "Background Image" at bounding box center [792, 258] width 218 height 277
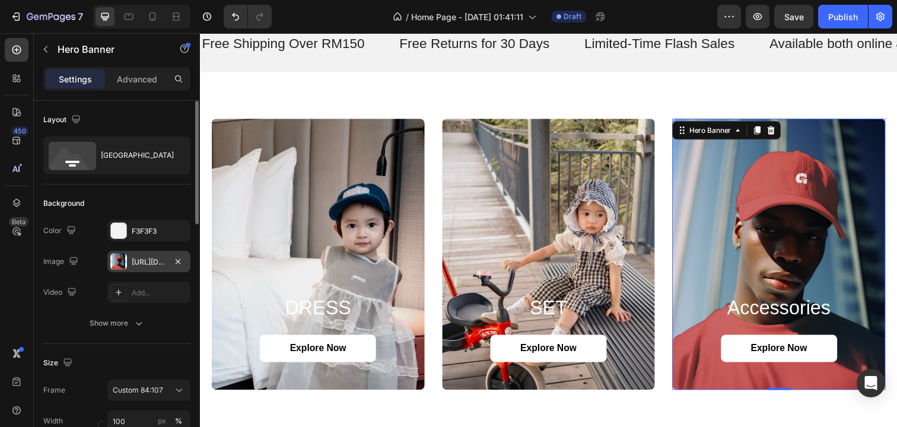
click at [127, 265] on div "https://cdn.shopify.com/s/files/1/0733/1748/2739/files/gempages_581666420270564…" at bounding box center [148, 261] width 83 height 21
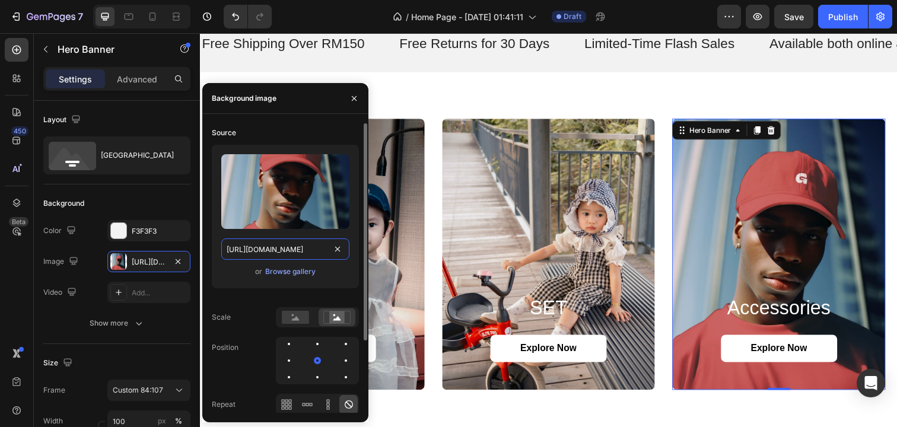
click at [265, 252] on input "https://cdn.shopify.com/s/files/1/0733/1748/2739/files/gempages_581666420270564…" at bounding box center [285, 249] width 128 height 21
click at [275, 271] on div "Browse gallery" at bounding box center [290, 271] width 50 height 11
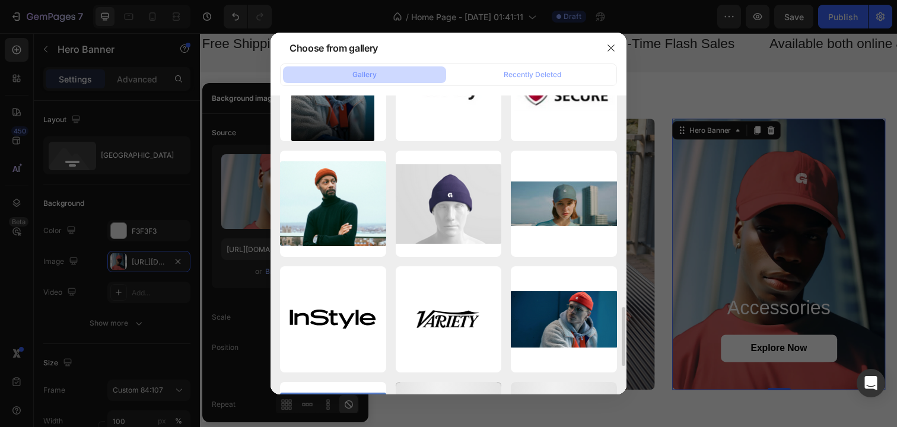
scroll to position [0, 0]
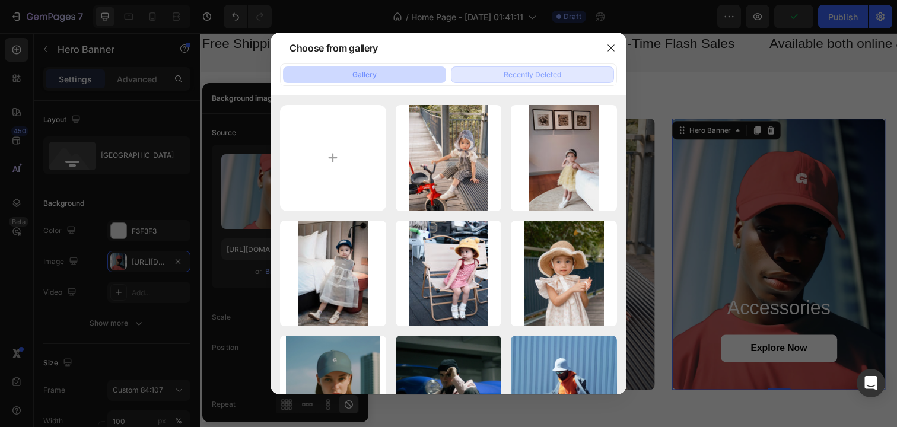
click at [517, 80] on button "Recently Deleted" at bounding box center [532, 74] width 163 height 17
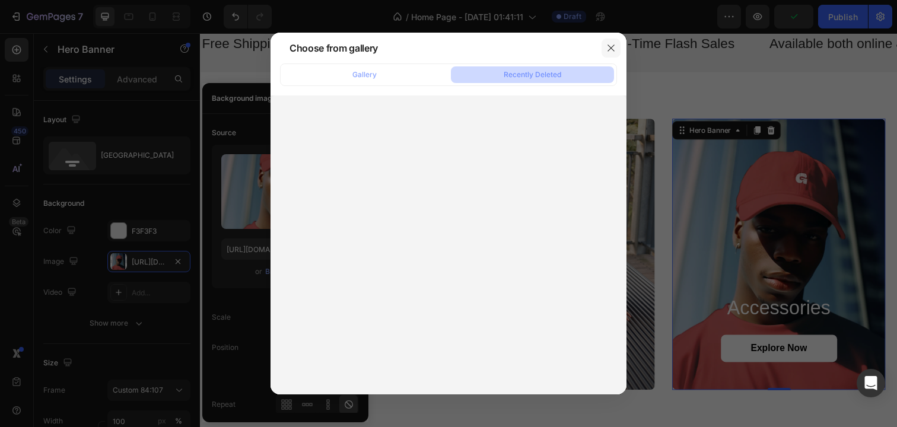
click at [610, 53] on button "button" at bounding box center [611, 48] width 19 height 19
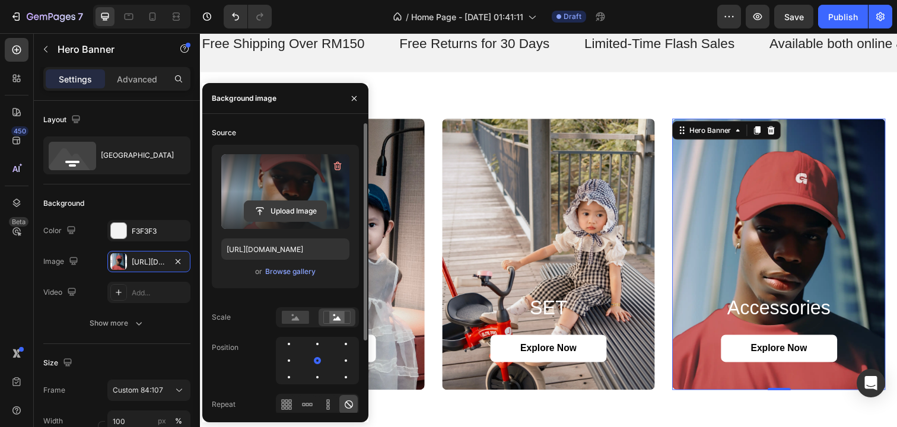
click at [295, 208] on input "file" at bounding box center [286, 211] width 82 height 20
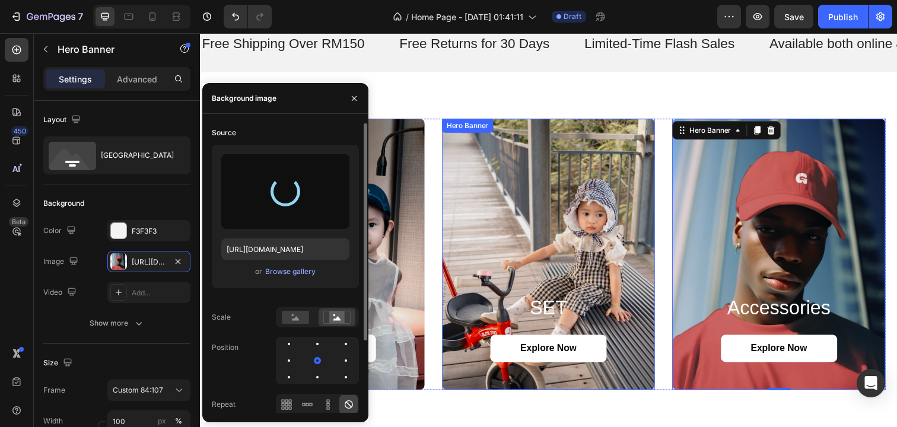
type input "https://cdn.shopify.com/s/files/1/0733/1748/2739/files/gempages_581666420270564…"
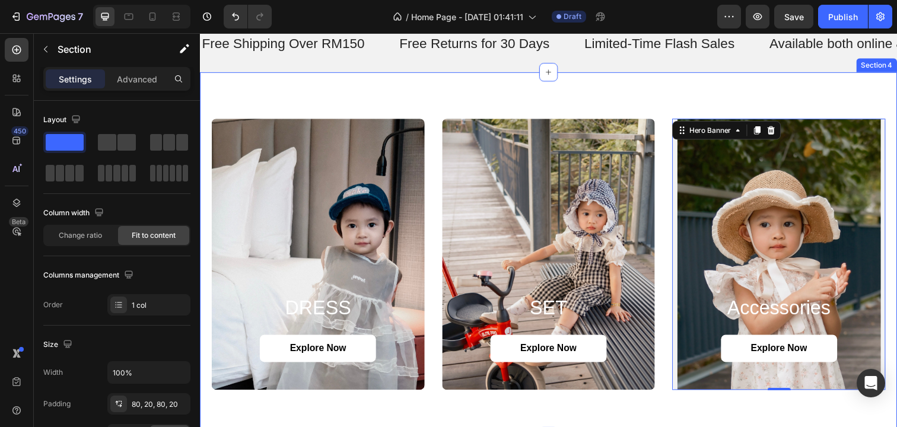
click at [700, 104] on div "DRESS Heading Explore Now Button Hero Banner SET Heading Explore Now Button Her…" at bounding box center [556, 259] width 712 height 372
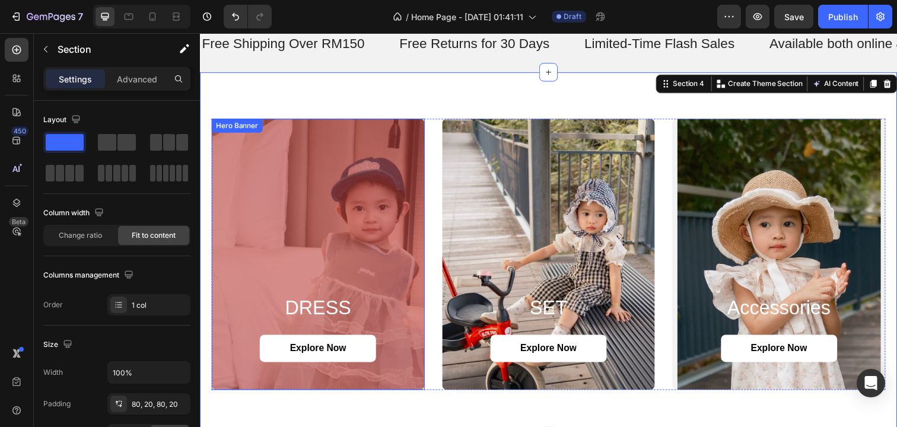
click at [315, 290] on div "Overlay" at bounding box center [321, 258] width 218 height 277
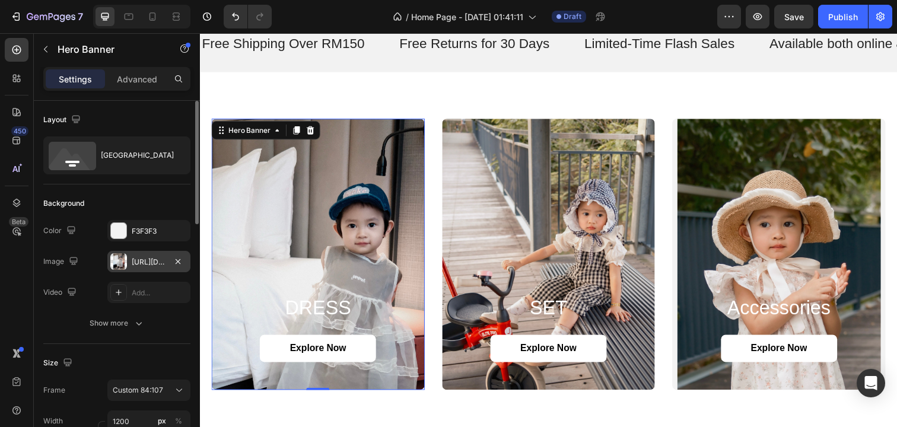
click at [142, 265] on div "https://cdn.shopify.com/s/files/1/0733/1748/2739/files/gempages_581666420270564…" at bounding box center [149, 262] width 34 height 11
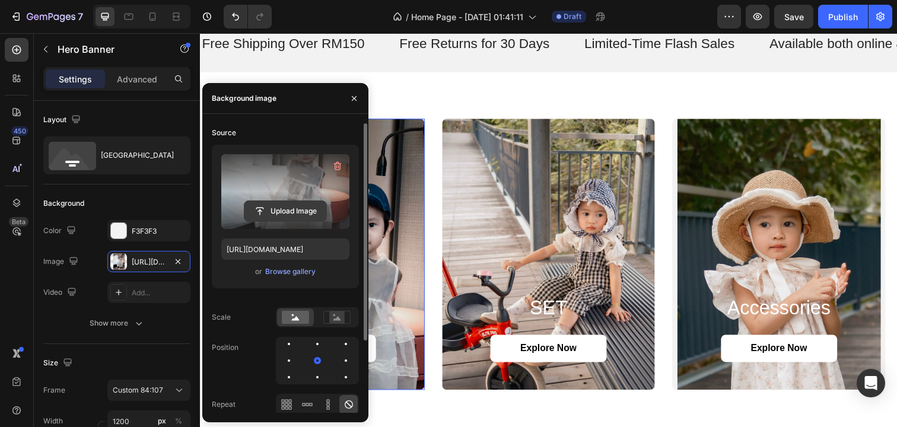
click at [275, 205] on input "file" at bounding box center [286, 211] width 82 height 20
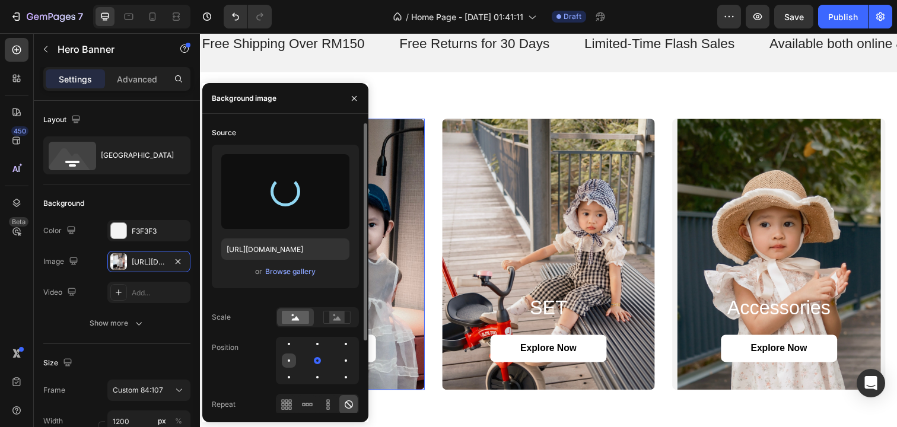
type input "https://cdn.shopify.com/s/files/1/0733/1748/2739/files/gempages_581666420270564…"
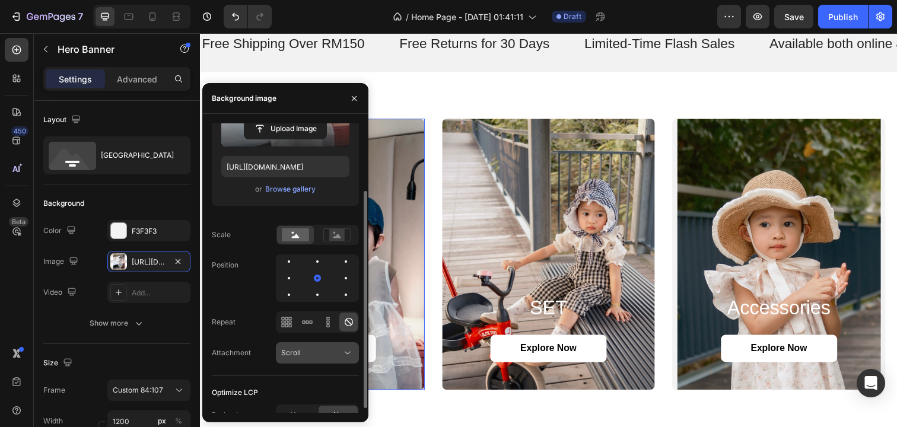
scroll to position [96, 0]
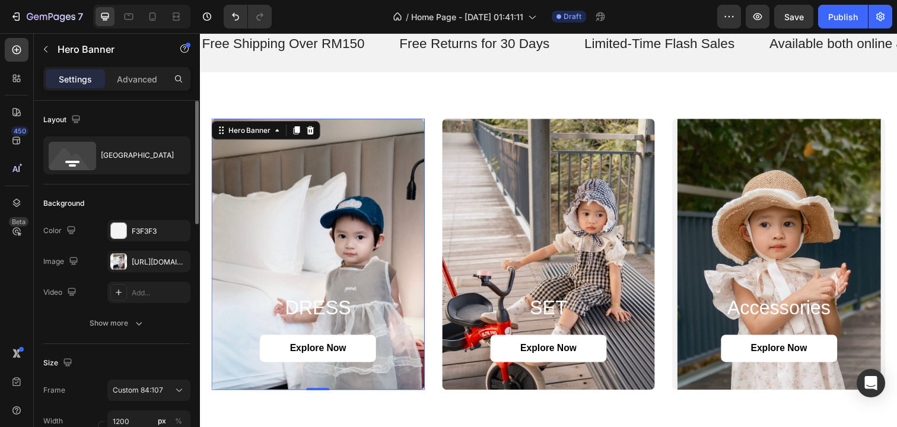
click at [123, 368] on div "Size" at bounding box center [116, 363] width 147 height 19
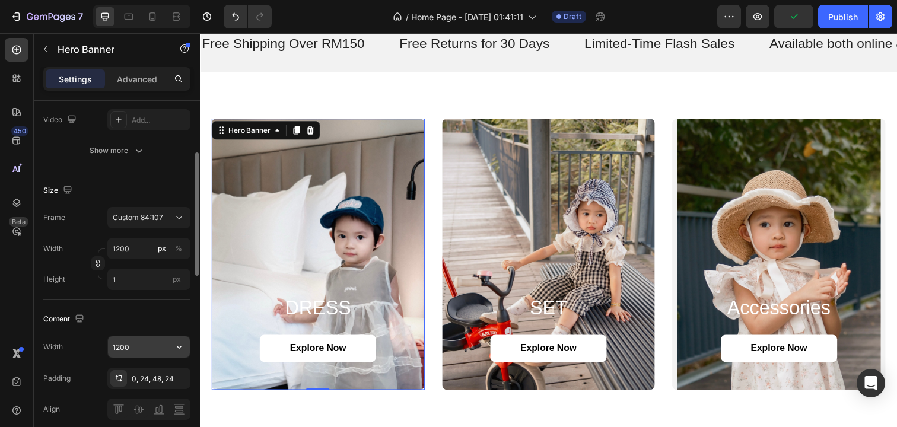
scroll to position [163, 0]
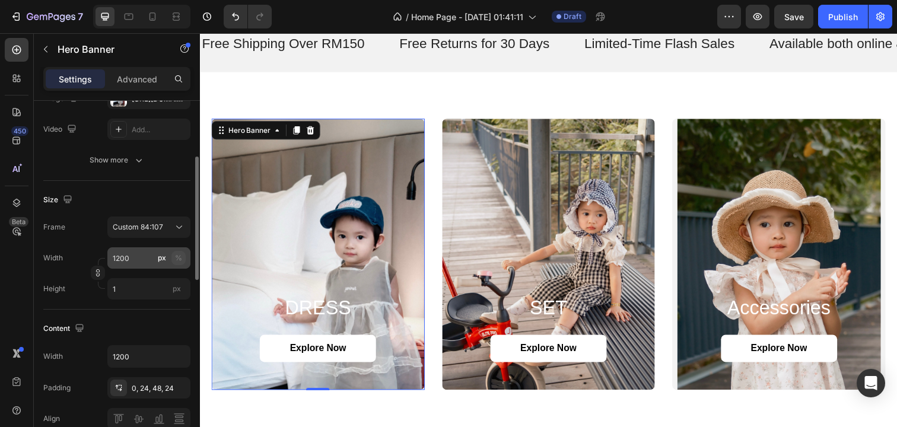
click at [183, 257] on button "%" at bounding box center [179, 258] width 14 height 14
click at [140, 257] on input "1200" at bounding box center [148, 257] width 83 height 21
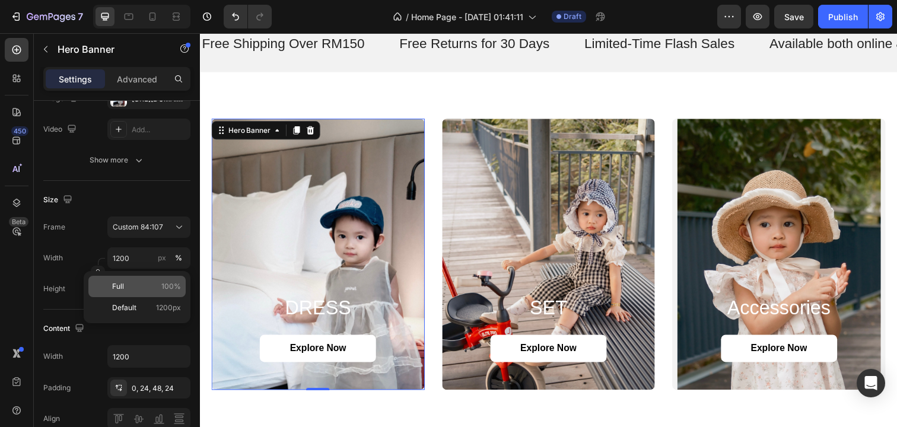
click at [167, 289] on span "100%" at bounding box center [171, 286] width 20 height 11
type input "100"
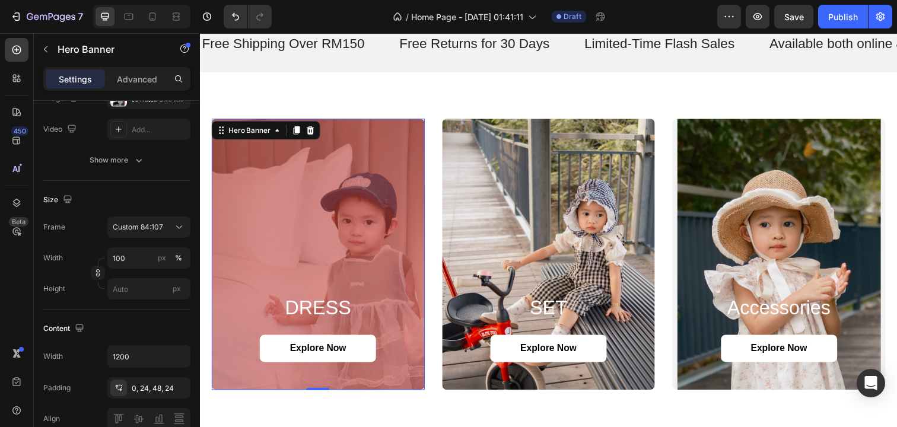
click at [326, 277] on div "Overlay" at bounding box center [321, 258] width 218 height 277
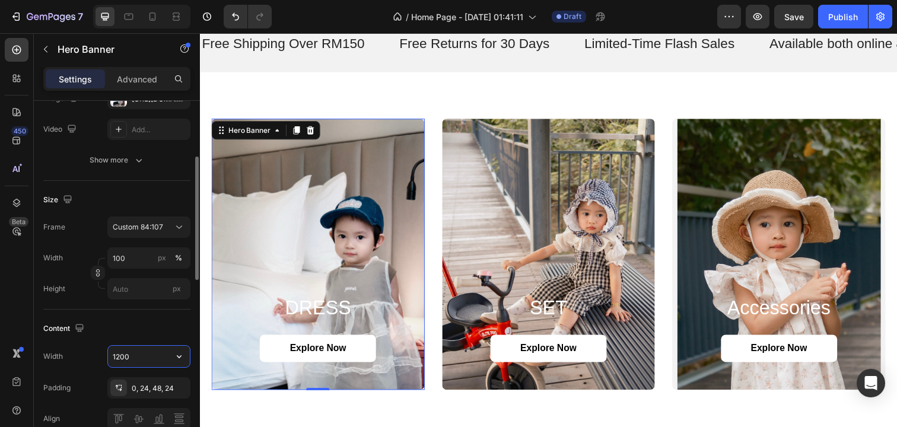
click at [144, 363] on input "1200" at bounding box center [149, 356] width 82 height 21
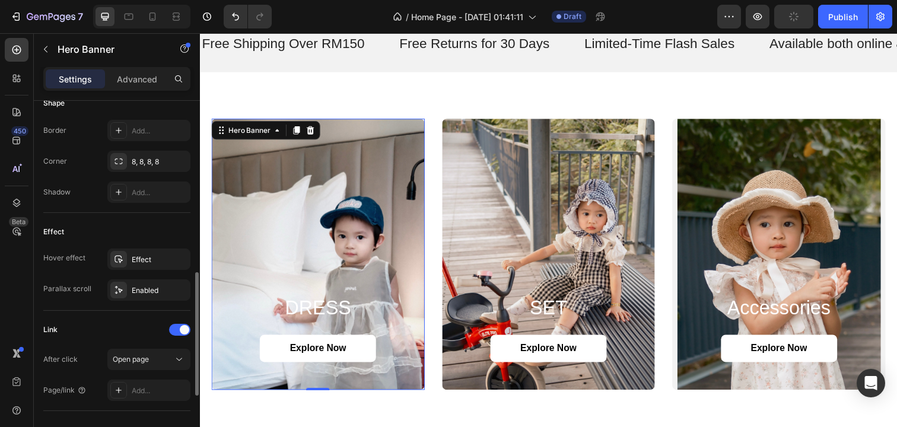
scroll to position [518, 0]
click at [153, 266] on div "Effect" at bounding box center [149, 261] width 34 height 11
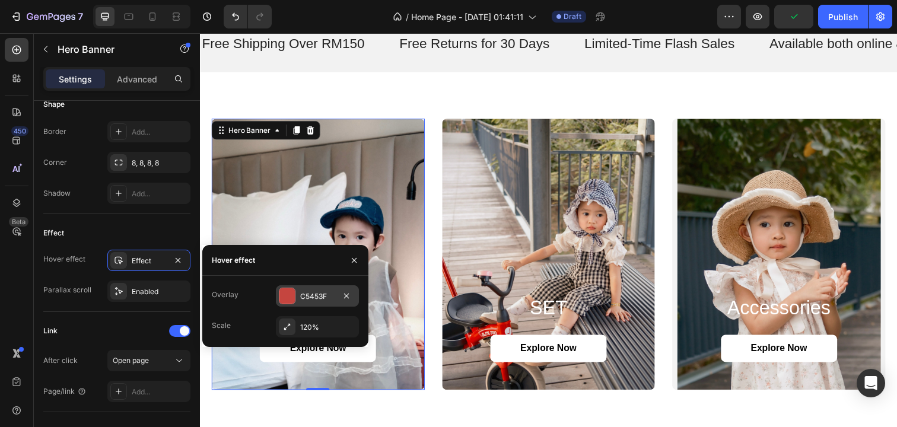
click at [293, 300] on div at bounding box center [287, 295] width 15 height 15
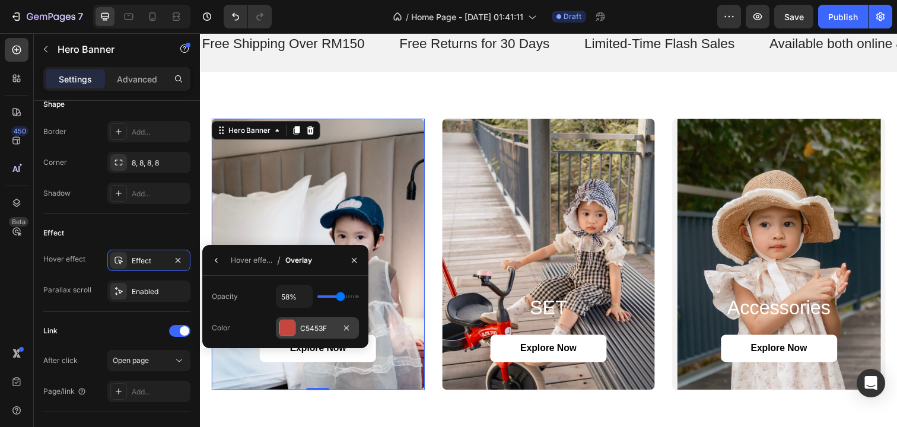
click at [286, 328] on div at bounding box center [287, 327] width 15 height 15
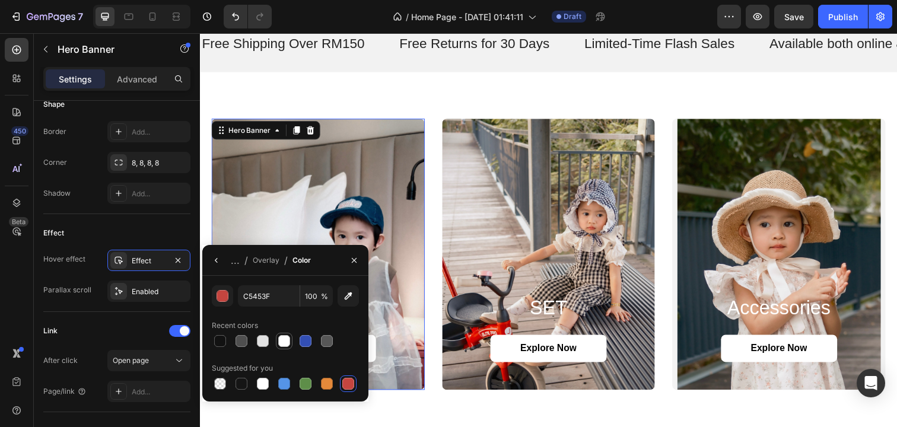
click at [288, 340] on div at bounding box center [284, 341] width 12 height 12
type input "FFFFFF"
click at [353, 258] on icon "button" at bounding box center [354, 260] width 5 height 5
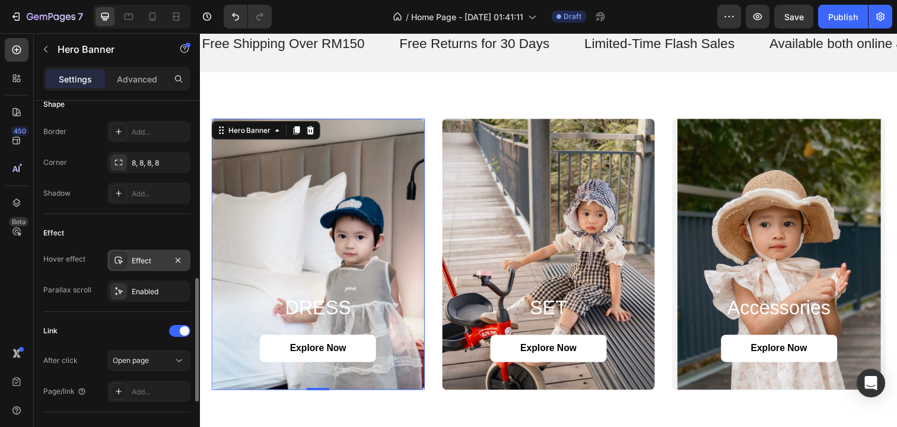
click at [136, 264] on div "Effect" at bounding box center [149, 261] width 34 height 11
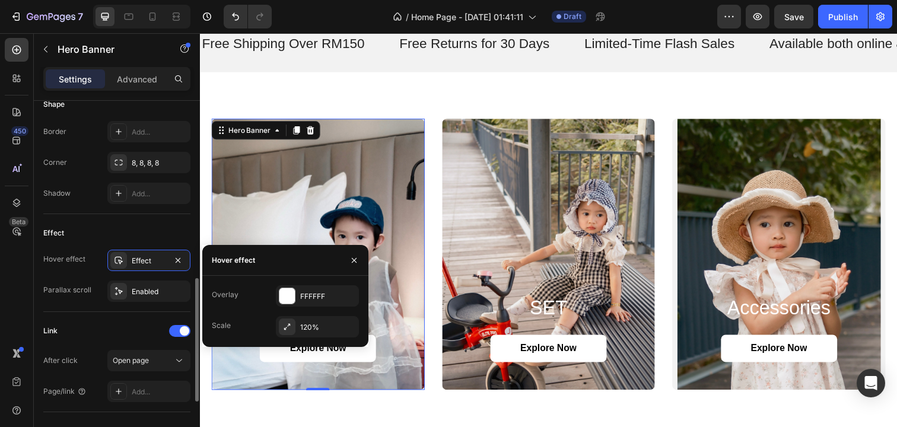
click at [153, 224] on div "Effect" at bounding box center [116, 233] width 147 height 19
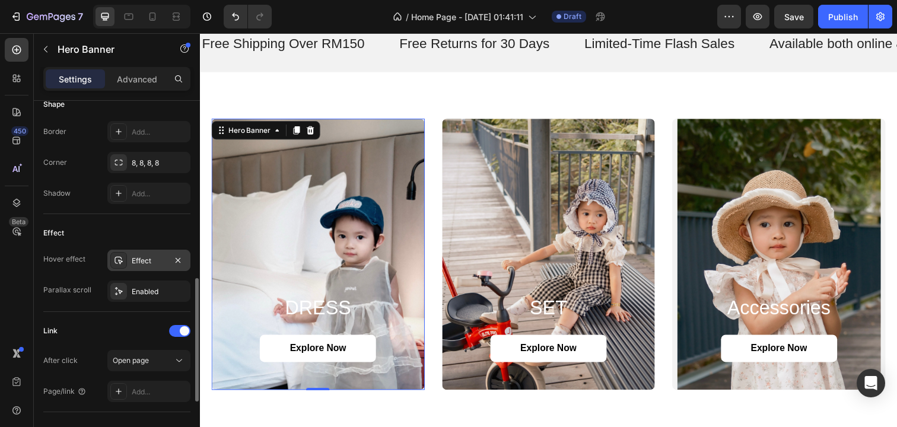
click at [121, 259] on icon at bounding box center [118, 260] width 9 height 9
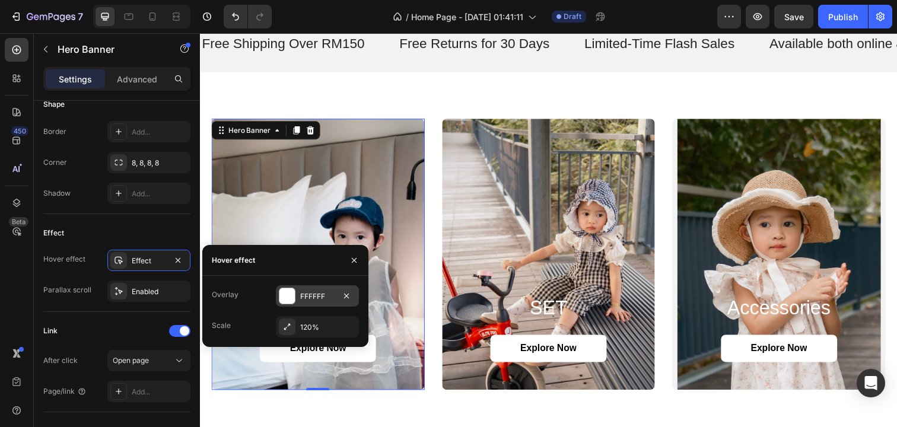
click at [295, 301] on div at bounding box center [287, 296] width 17 height 17
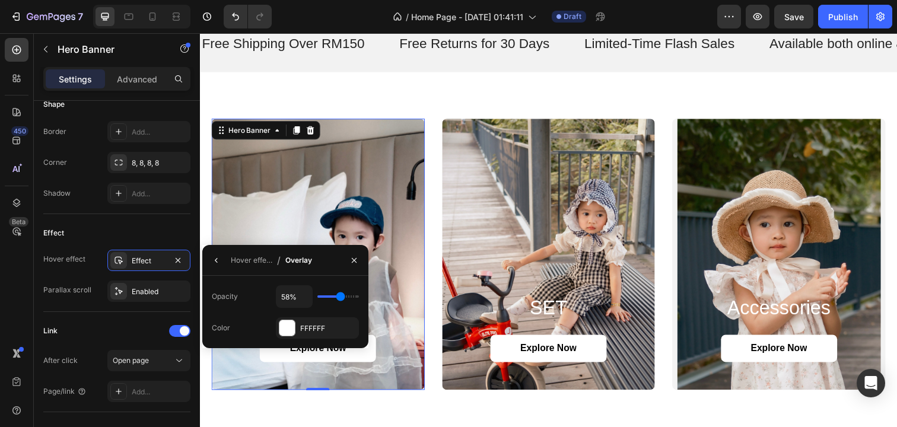
type input "50%"
type input "50"
type input "46%"
type input "46"
type input "45%"
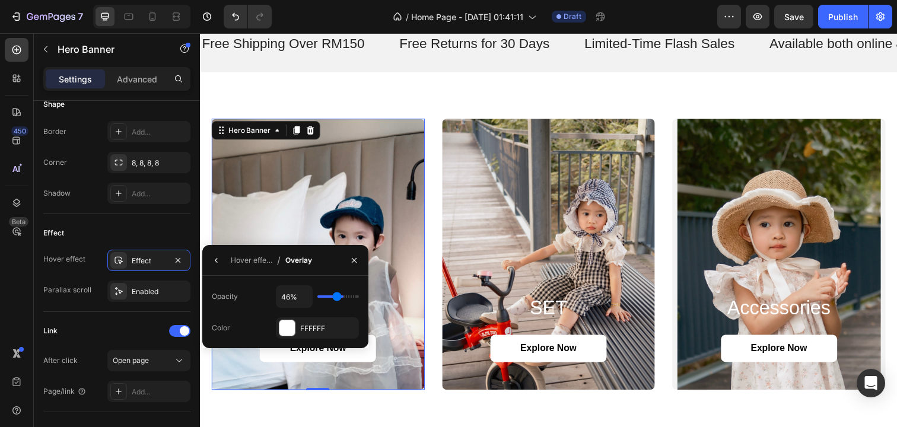
type input "45"
type input "43%"
type input "43"
type input "42%"
type input "42"
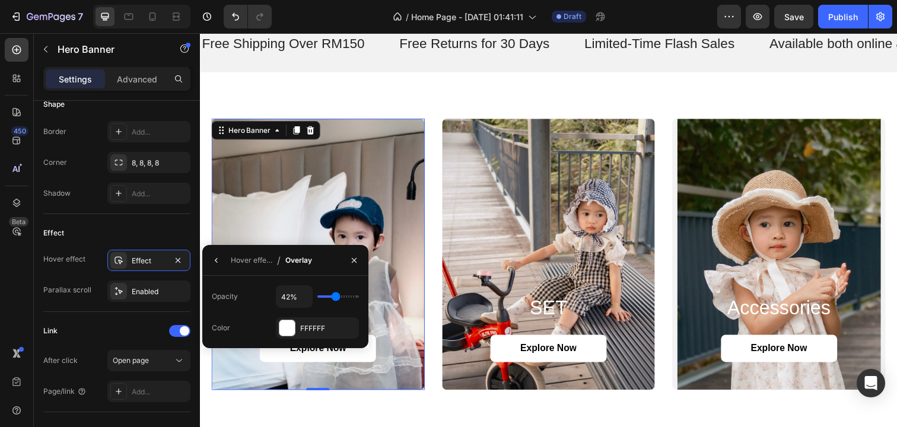
type input "41%"
type input "41"
type input "40%"
type input "40"
type input "39%"
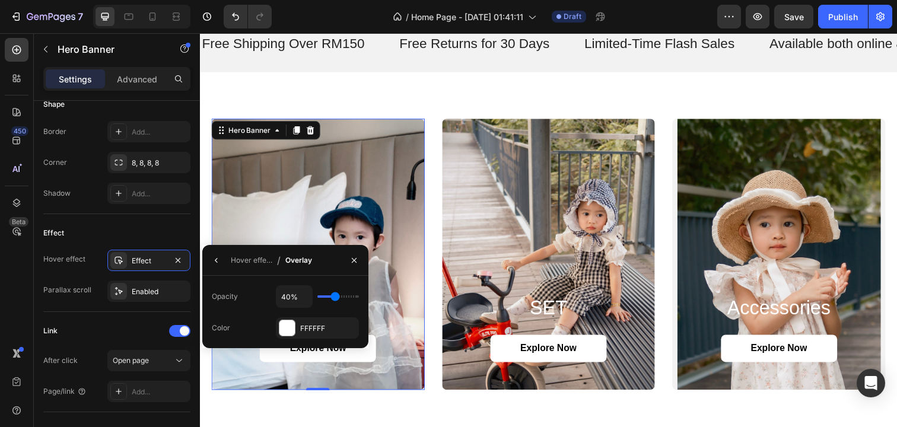
type input "39"
type input "38%"
type input "38"
type input "37%"
type input "37"
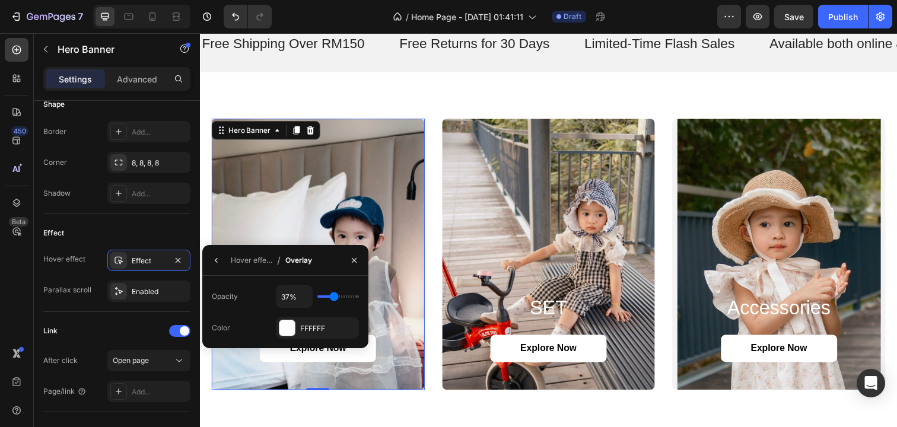
type input "36%"
type input "36"
type input "35%"
type input "35"
type input "34%"
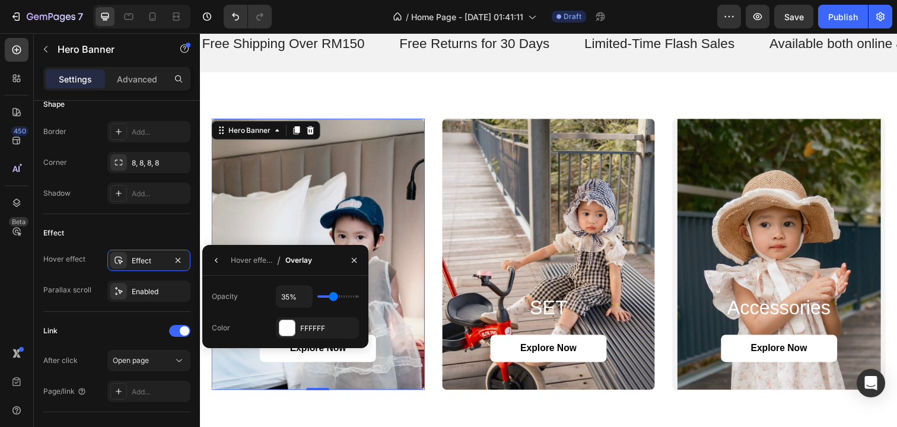
type input "34"
type input "33%"
type input "33"
type input "32%"
type input "32"
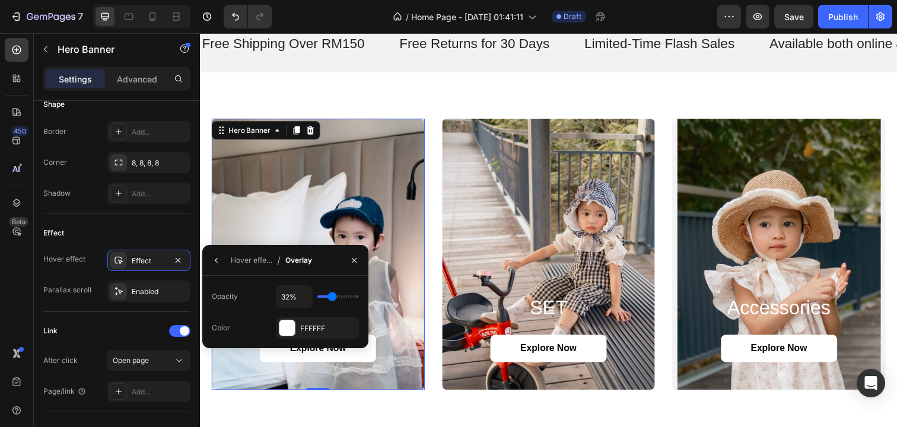
type input "31%"
type input "31"
type input "30%"
type input "30"
type input "29%"
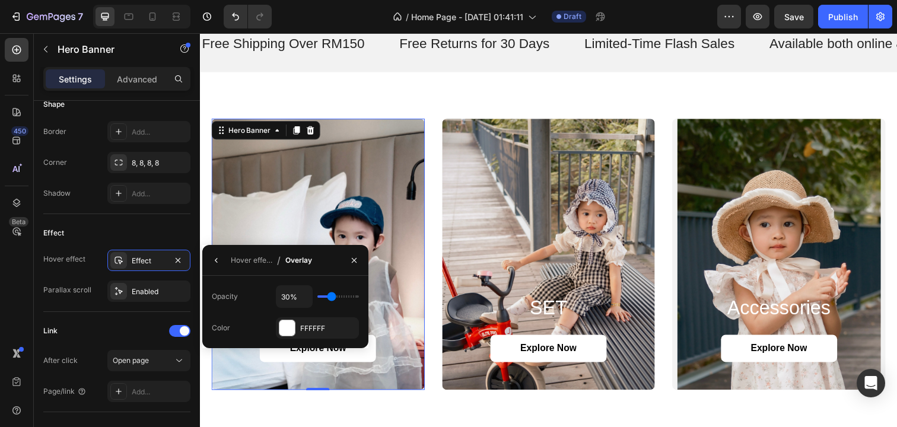
type input "29"
type input "28%"
type input "28"
type input "27%"
type input "27"
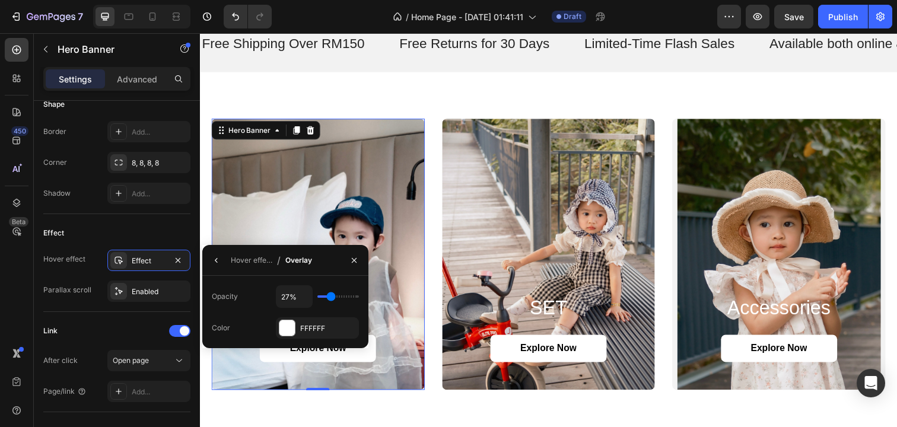
type input "26%"
drag, startPoint x: 339, startPoint y: 298, endPoint x: 331, endPoint y: 298, distance: 8.9
type input "26"
click at [331, 298] on input "range" at bounding box center [339, 297] width 42 height 2
type input "36%"
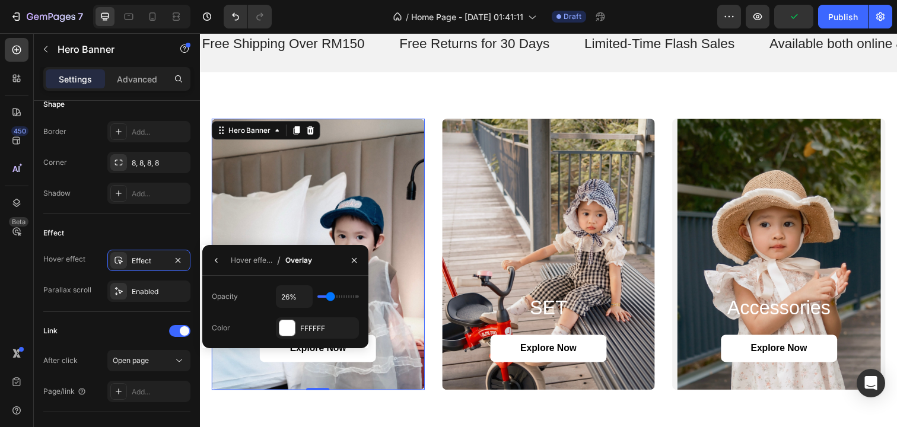
type input "36"
type input "37%"
type input "37"
type input "39%"
type input "39"
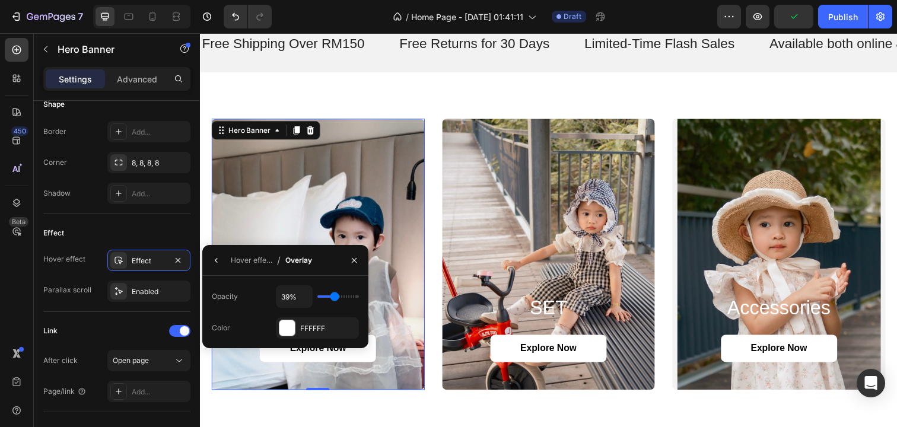
type input "40%"
type input "40"
type input "41%"
type input "41"
type input "42%"
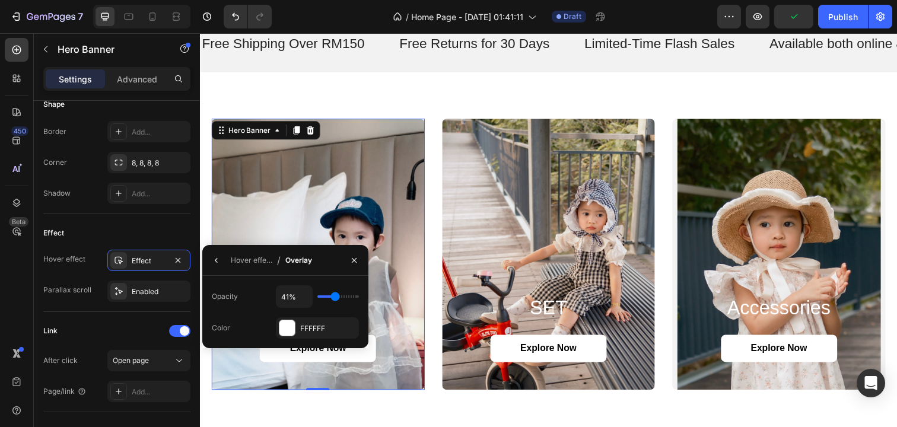
type input "42"
type input "43%"
type input "43"
type input "45%"
type input "45"
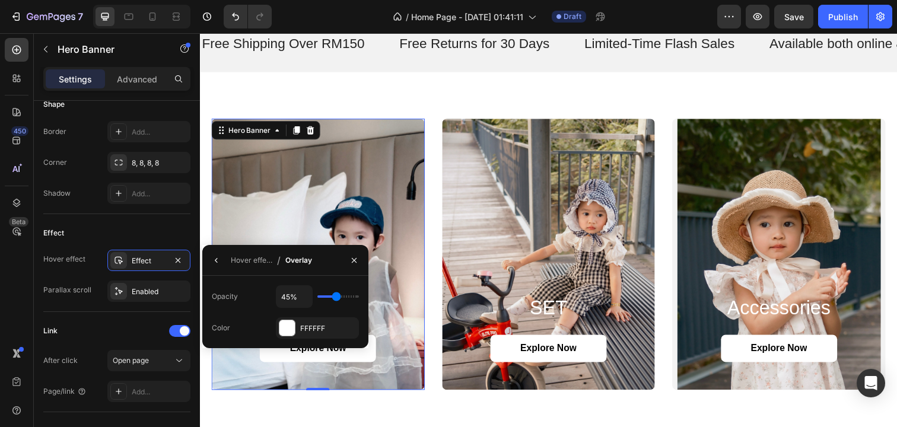
type input "46%"
type input "46"
type input "43%"
type input "43"
type input "42%"
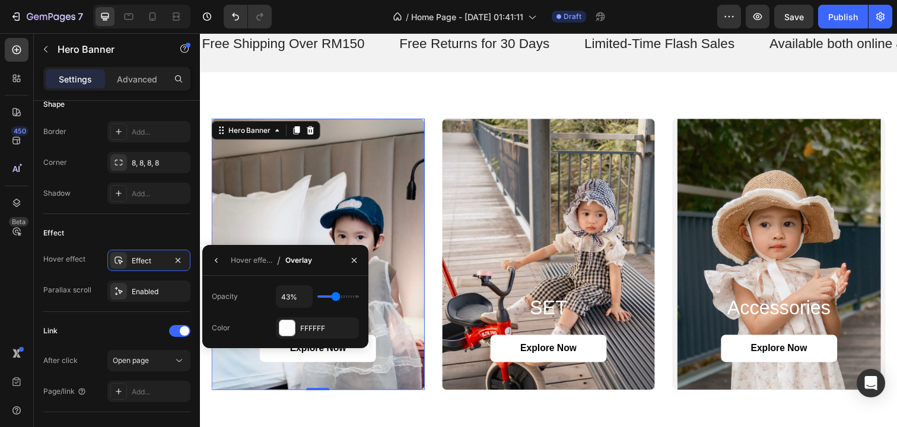
type input "42"
type input "41%"
type input "41"
type input "40%"
type input "40"
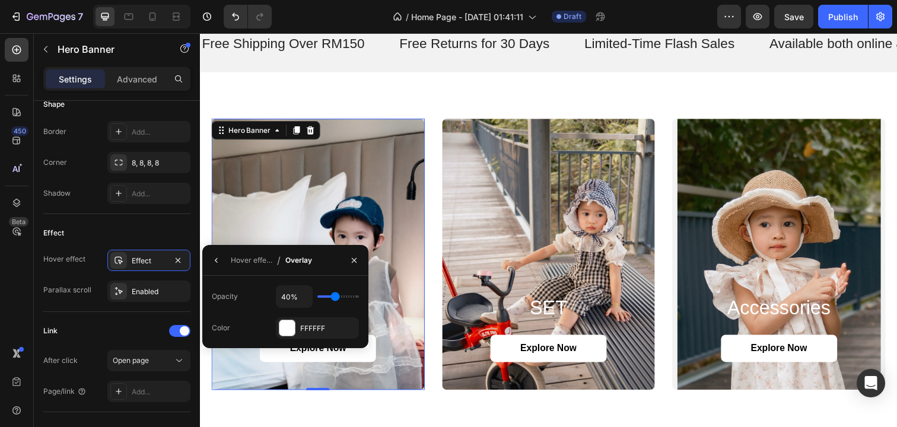
click at [335, 296] on input "range" at bounding box center [339, 297] width 42 height 2
click at [152, 288] on div "Enabled" at bounding box center [149, 292] width 34 height 11
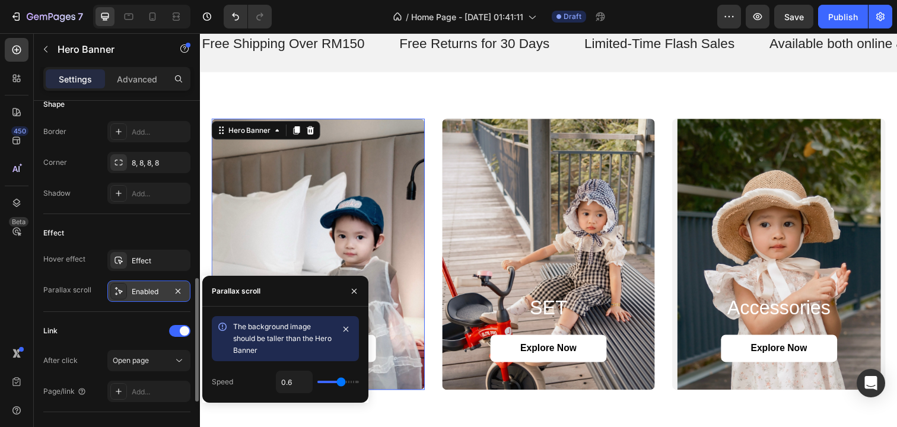
click at [153, 288] on div "Enabled" at bounding box center [149, 292] width 34 height 11
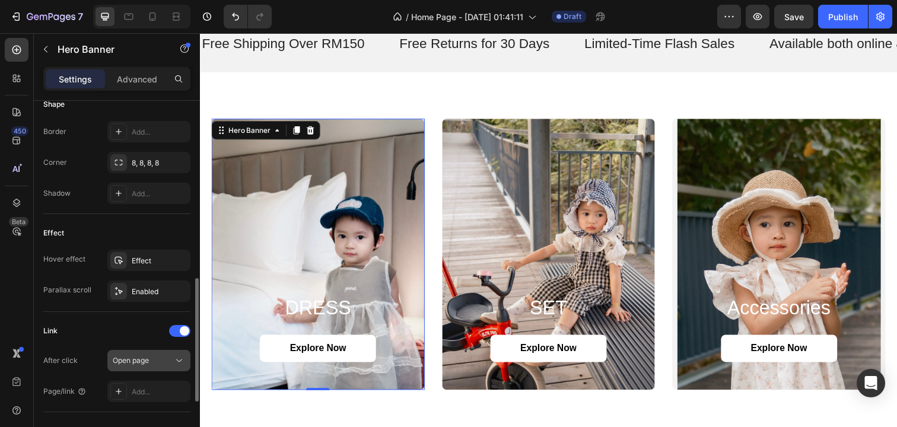
click at [160, 360] on div "Open page" at bounding box center [143, 361] width 61 height 11
click at [93, 369] on div "After click Open page" at bounding box center [116, 360] width 147 height 21
click at [156, 394] on div "Add..." at bounding box center [160, 392] width 56 height 11
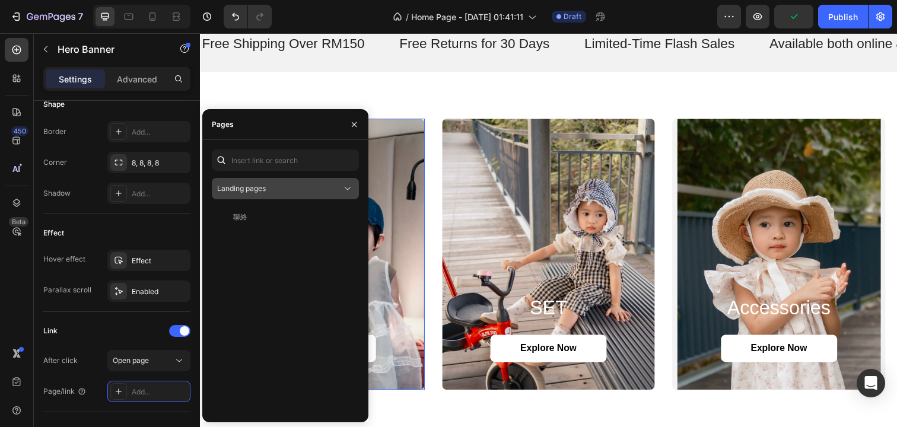
click at [305, 189] on div "Landing pages" at bounding box center [279, 188] width 125 height 11
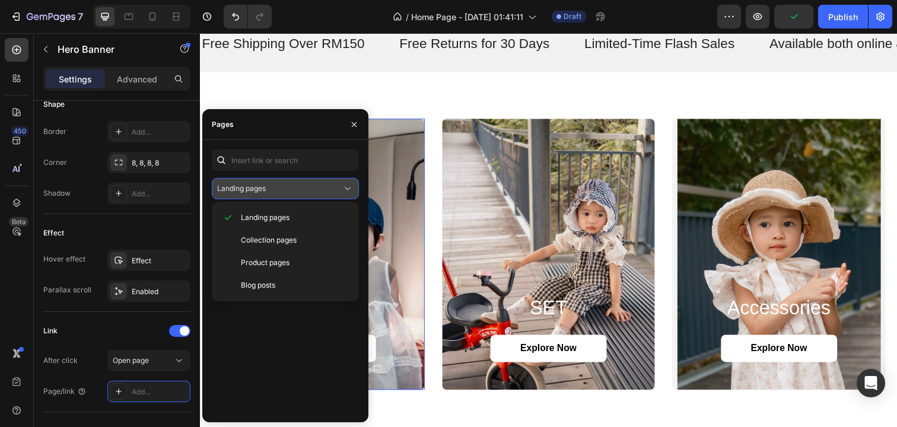
click at [305, 189] on div "Landing pages" at bounding box center [279, 188] width 125 height 11
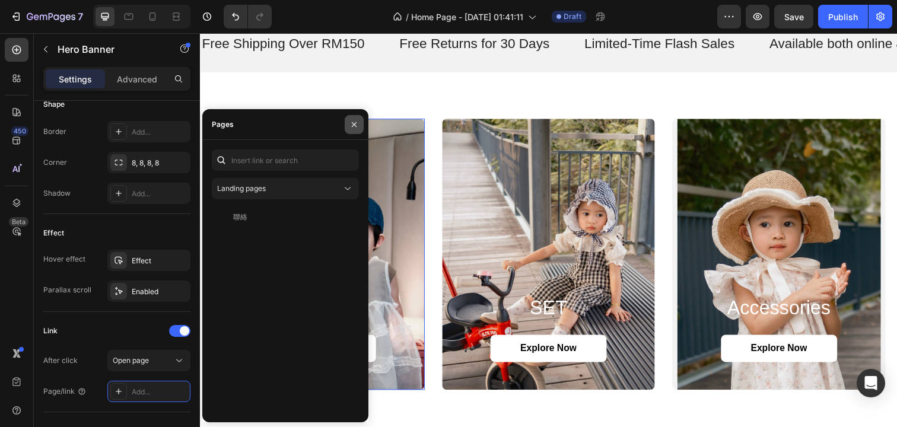
click at [356, 121] on icon "button" at bounding box center [354, 124] width 9 height 9
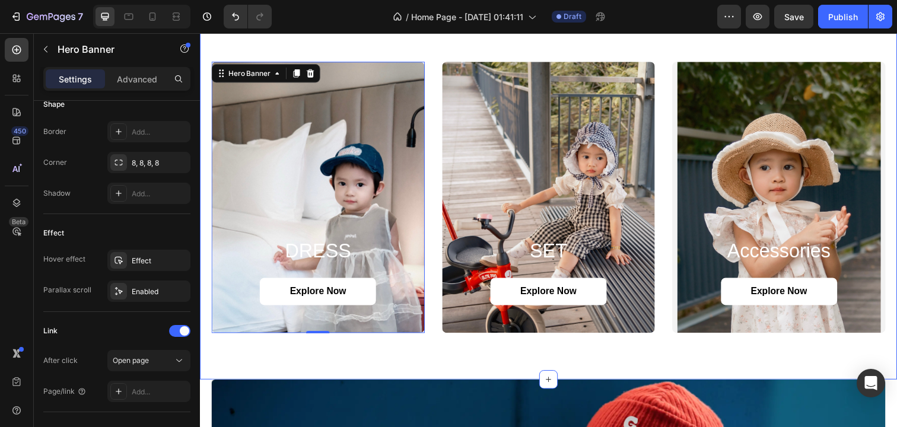
scroll to position [1057, 0]
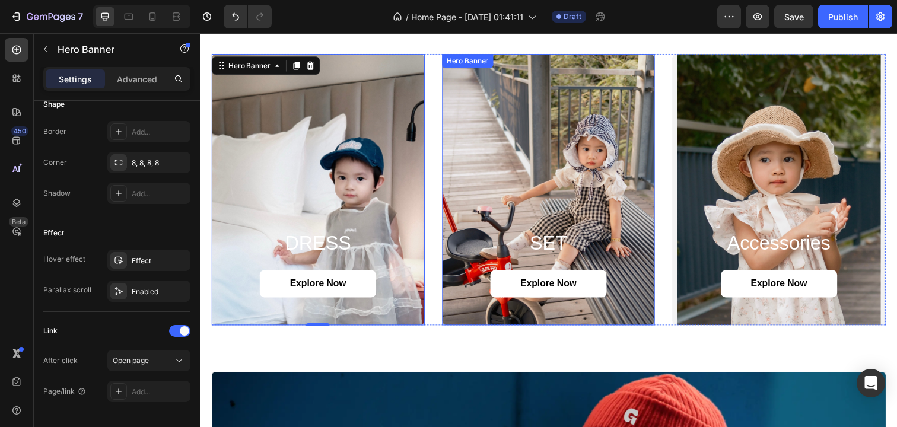
click at [547, 207] on div "Background Image" at bounding box center [556, 193] width 218 height 277
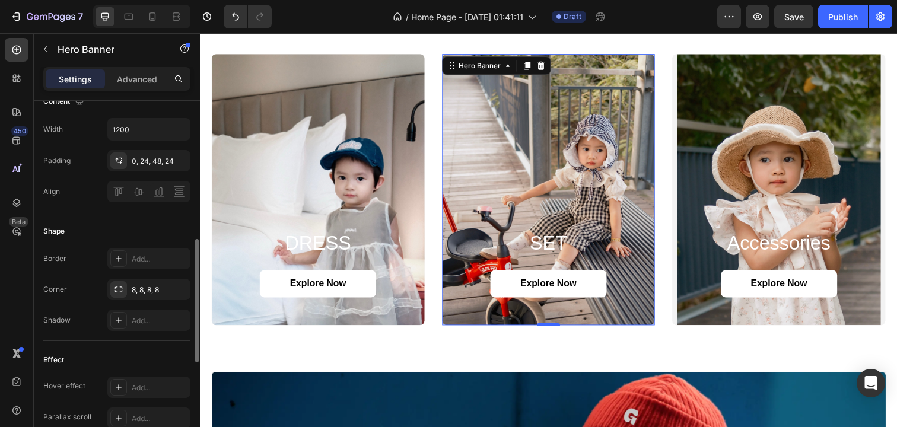
scroll to position [393, 0]
click at [120, 380] on icon at bounding box center [118, 384] width 9 height 9
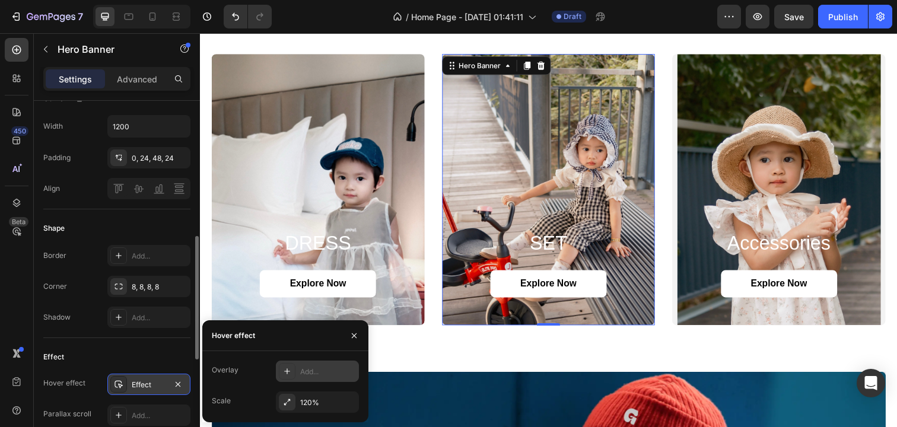
click at [313, 370] on div "Add..." at bounding box center [328, 372] width 56 height 11
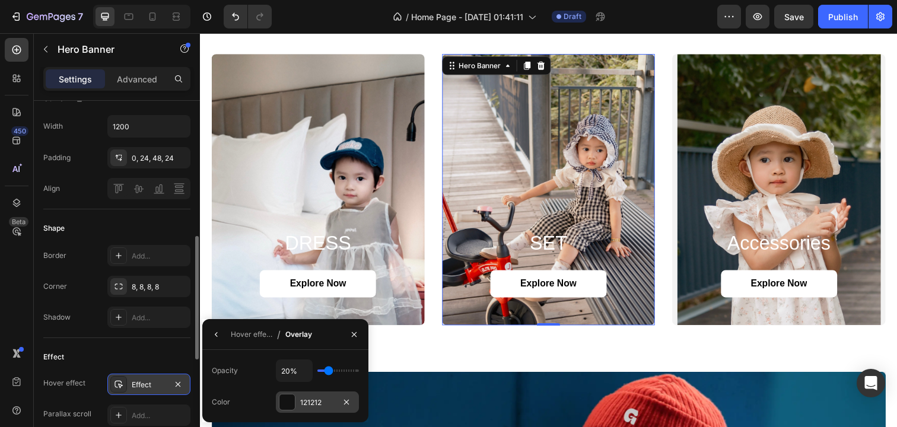
click at [295, 402] on div at bounding box center [287, 402] width 17 height 17
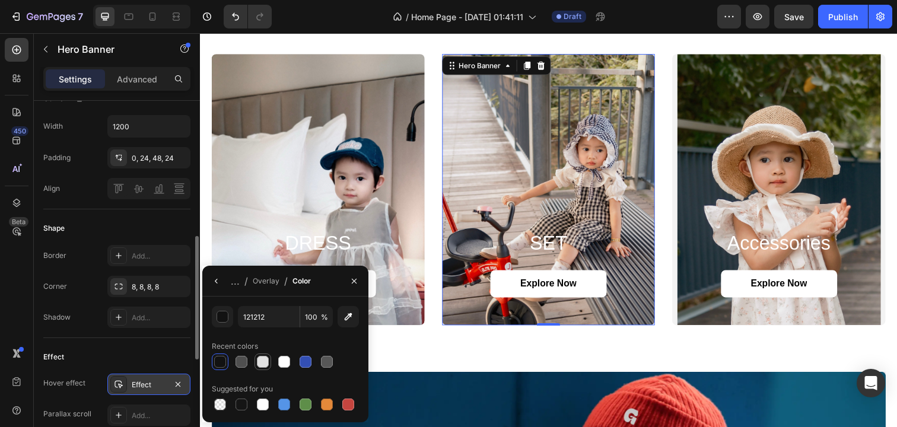
click at [266, 360] on div at bounding box center [263, 362] width 12 height 12
click at [281, 357] on div at bounding box center [284, 362] width 12 height 12
type input "FFFFFF"
click at [356, 281] on icon "button" at bounding box center [354, 281] width 9 height 9
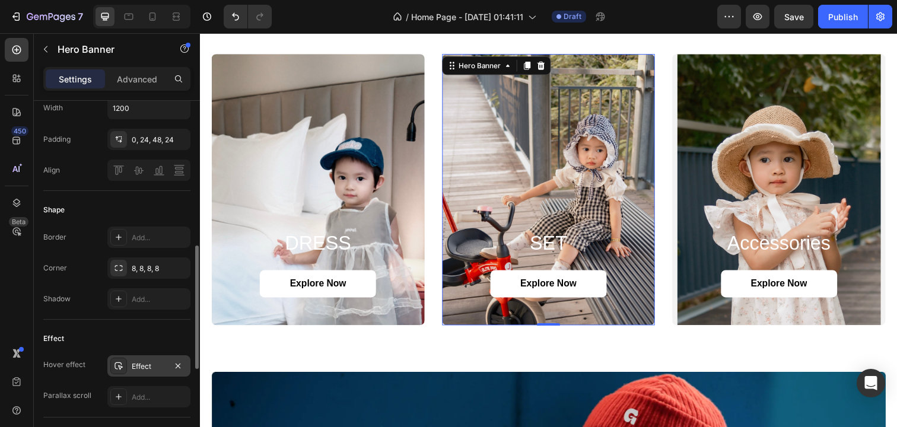
scroll to position [420, 0]
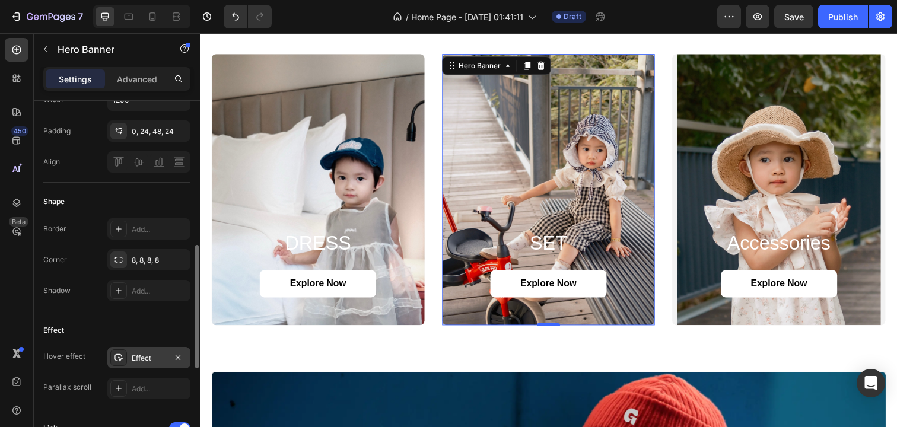
click at [154, 361] on div "Effect" at bounding box center [149, 358] width 34 height 11
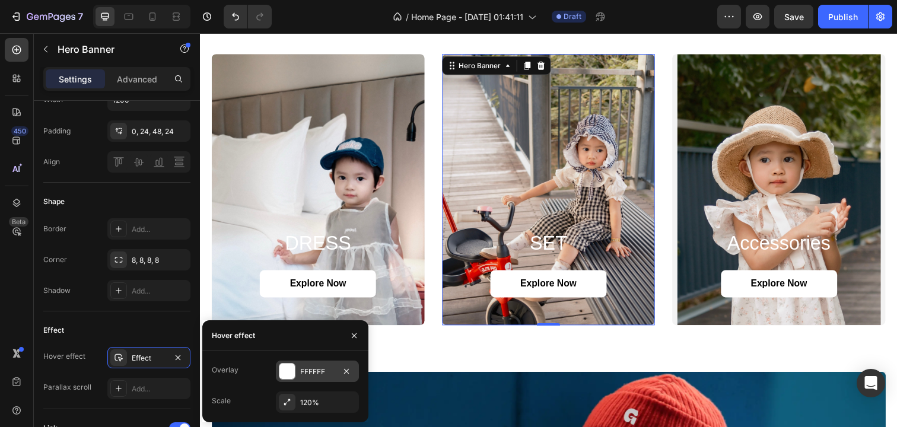
click at [319, 367] on div "FFFFFF" at bounding box center [317, 372] width 34 height 11
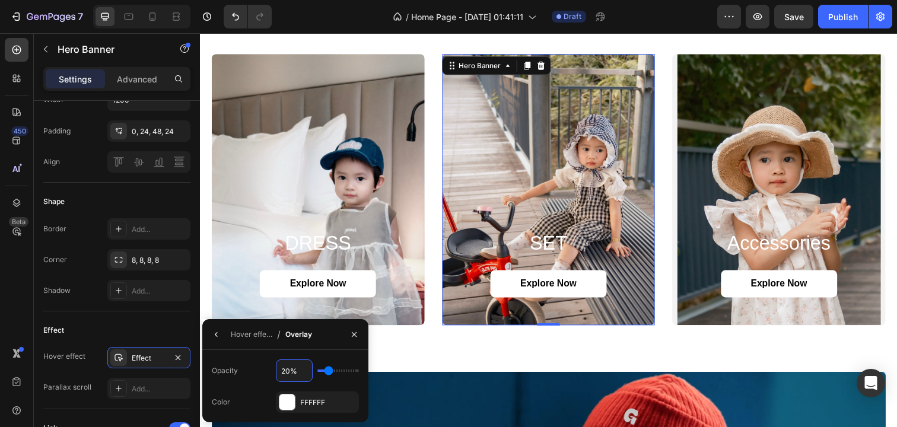
drag, startPoint x: 287, startPoint y: 372, endPoint x: 253, endPoint y: 372, distance: 33.8
click at [253, 372] on div "Opacity 20%" at bounding box center [285, 371] width 147 height 23
type input "0%"
type input "0"
type input "40%"
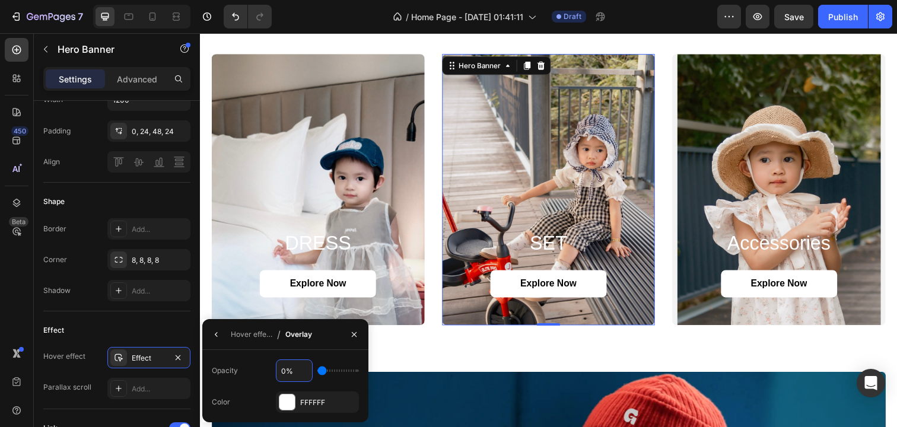
type input "40"
type input "40%"
click at [356, 340] on button "button" at bounding box center [354, 334] width 19 height 19
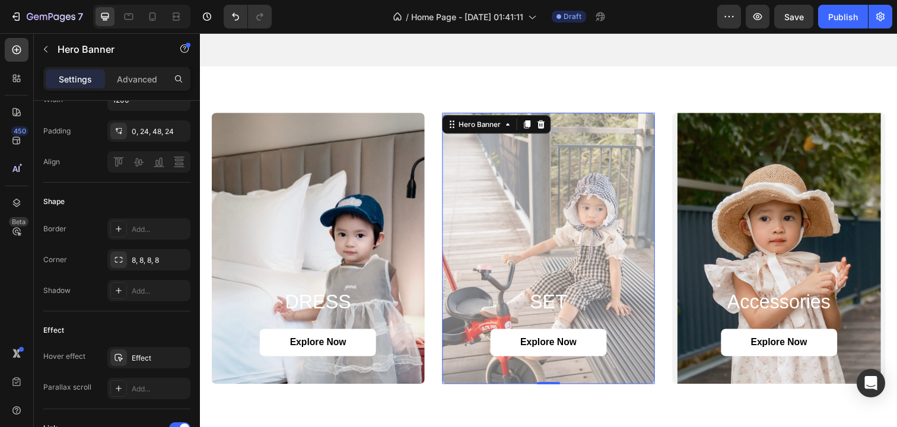
scroll to position [1051, 0]
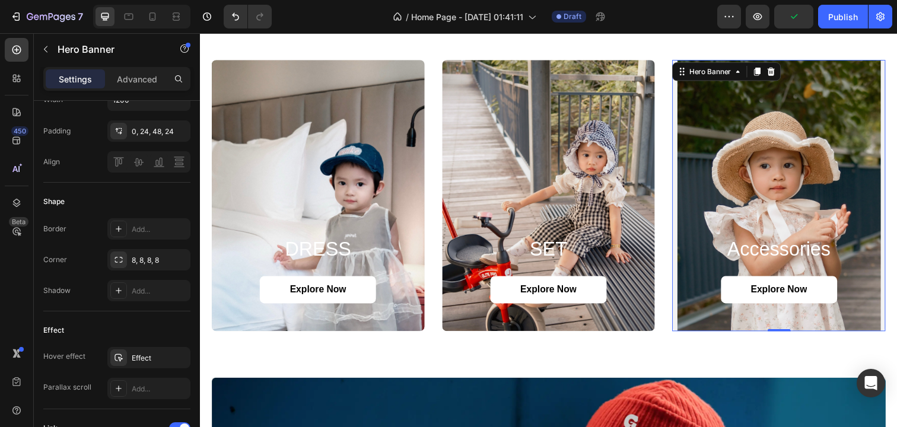
click at [789, 199] on div "Background Image" at bounding box center [792, 199] width 218 height 277
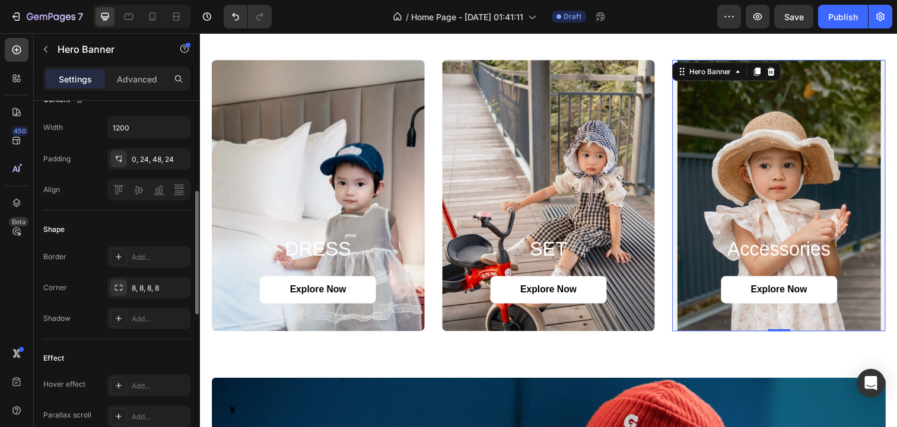
scroll to position [440, 0]
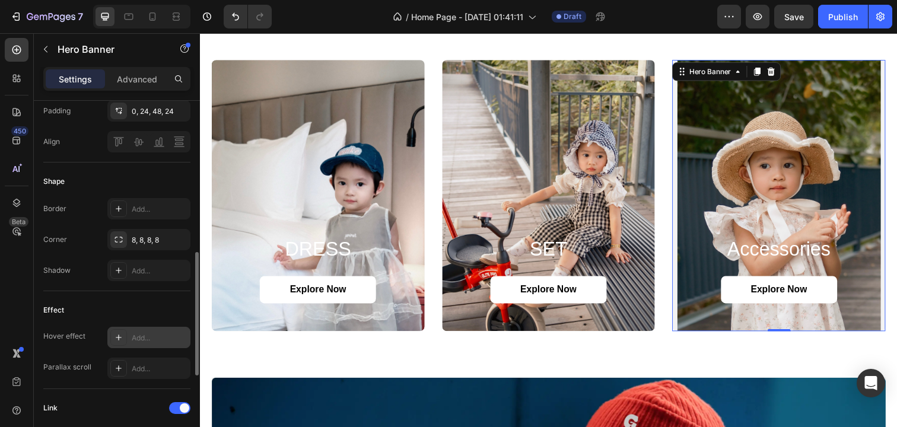
click at [134, 337] on div "Add..." at bounding box center [160, 338] width 56 height 11
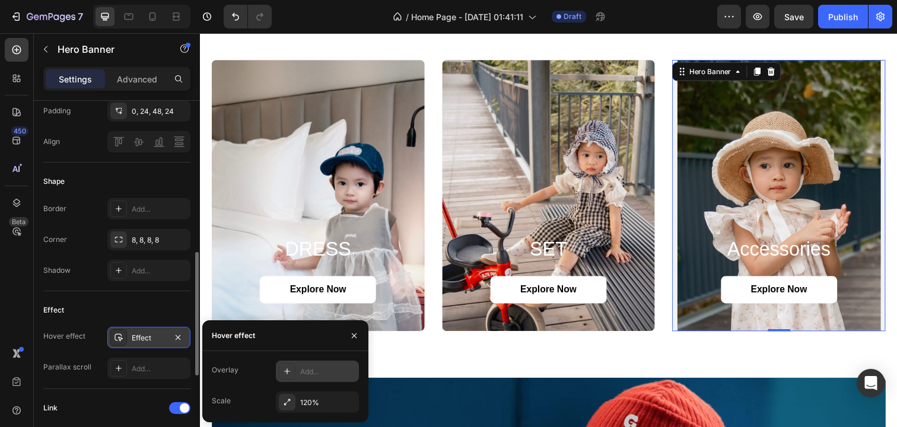
click at [290, 375] on icon at bounding box center [287, 371] width 9 height 9
drag, startPoint x: 281, startPoint y: 371, endPoint x: 247, endPoint y: 371, distance: 34.4
click at [247, 371] on div "Opacity 20%" at bounding box center [285, 371] width 147 height 23
type input "0%"
type input "0"
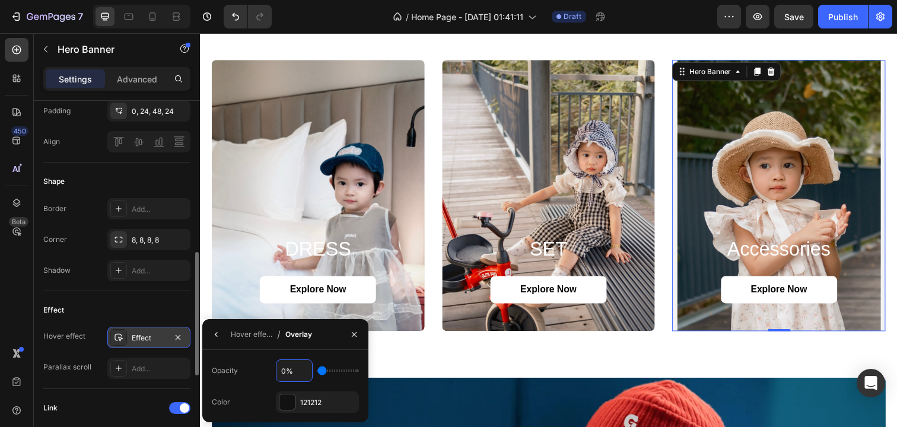
type input "40%"
type input "40"
type input "40%"
click at [283, 402] on div at bounding box center [287, 402] width 15 height 15
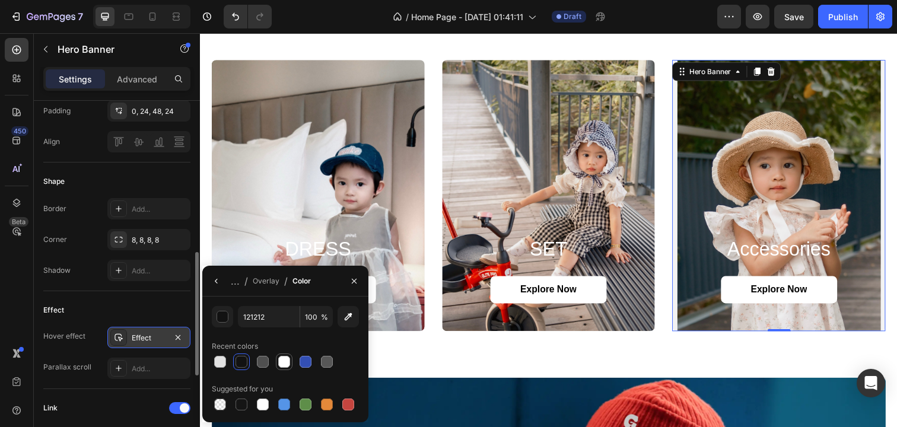
click at [283, 366] on div at bounding box center [284, 362] width 12 height 12
type input "FFFFFF"
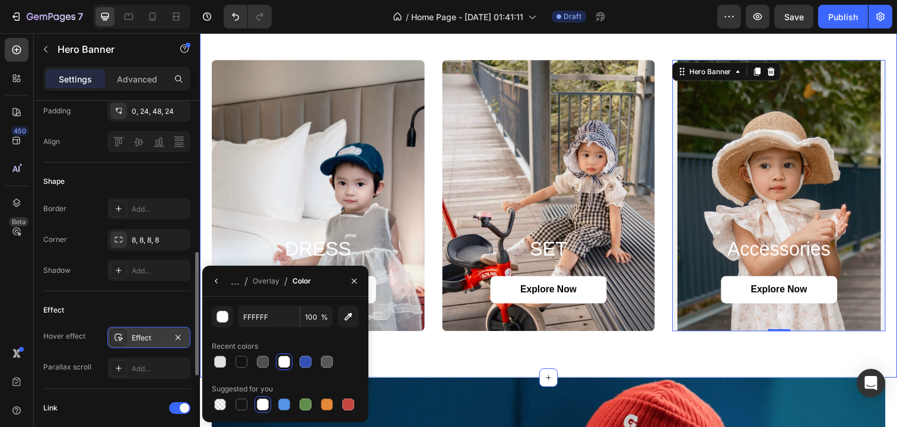
click at [461, 367] on div "DRESS Heading Explore Now Button Hero Banner SET Heading Explore Now Button Her…" at bounding box center [556, 199] width 712 height 372
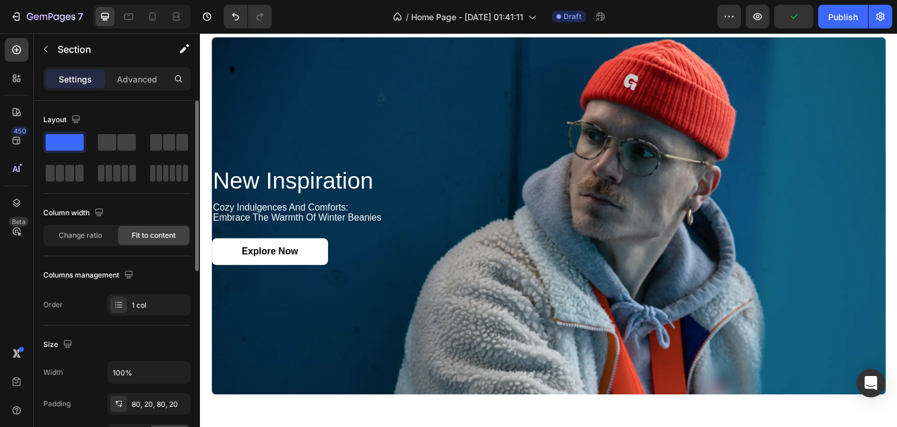
scroll to position [1376, 0]
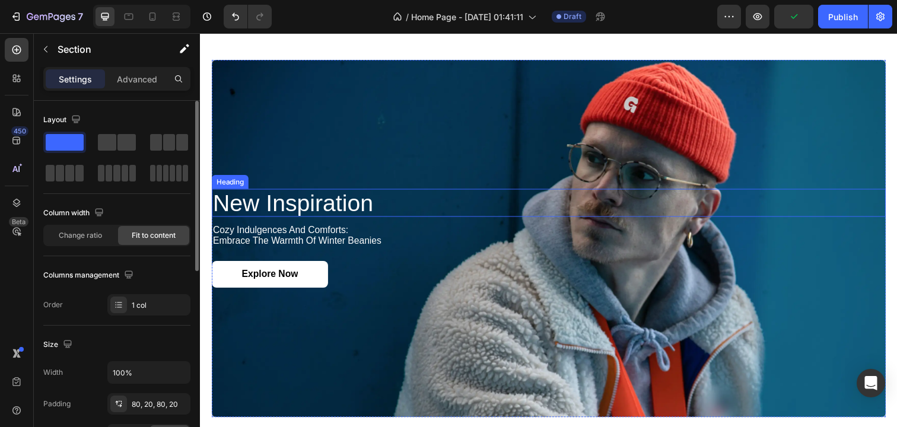
click at [539, 204] on h2 "new inspiration" at bounding box center [556, 206] width 688 height 28
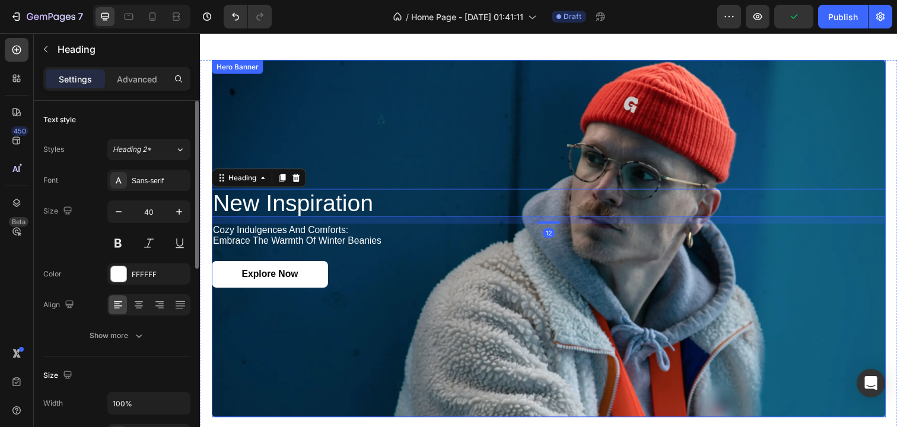
click at [524, 146] on div "Background Image" at bounding box center [556, 243] width 688 height 365
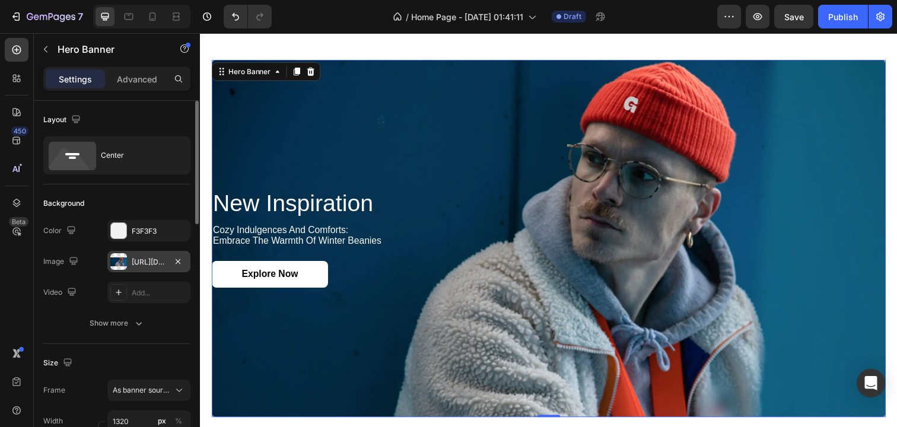
click at [124, 259] on div at bounding box center [118, 261] width 17 height 17
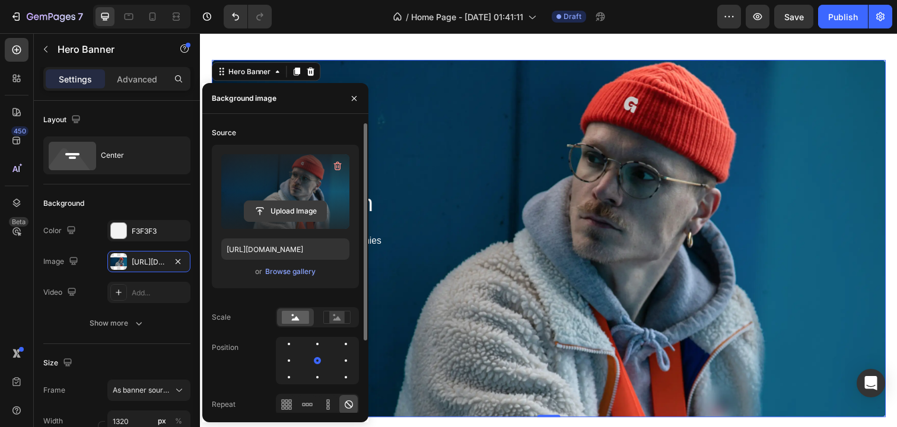
click at [278, 207] on input "file" at bounding box center [286, 211] width 82 height 20
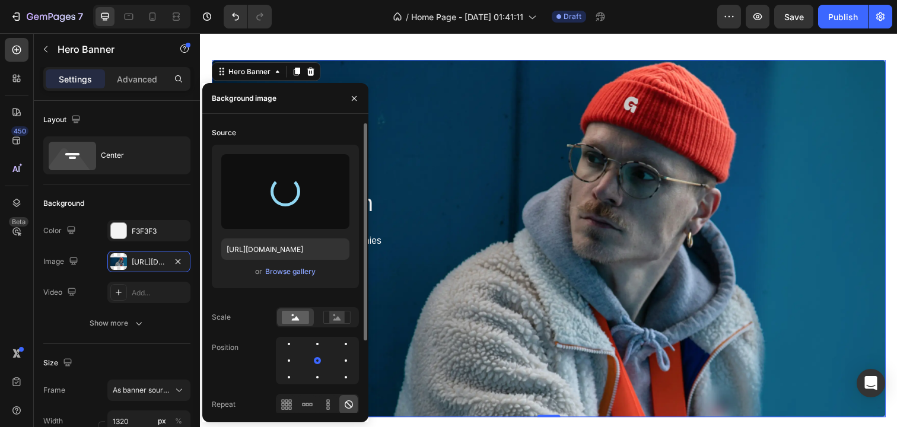
type input "https://cdn.shopify.com/s/files/1/0733/1748/2739/files/gempages_581666420270564…"
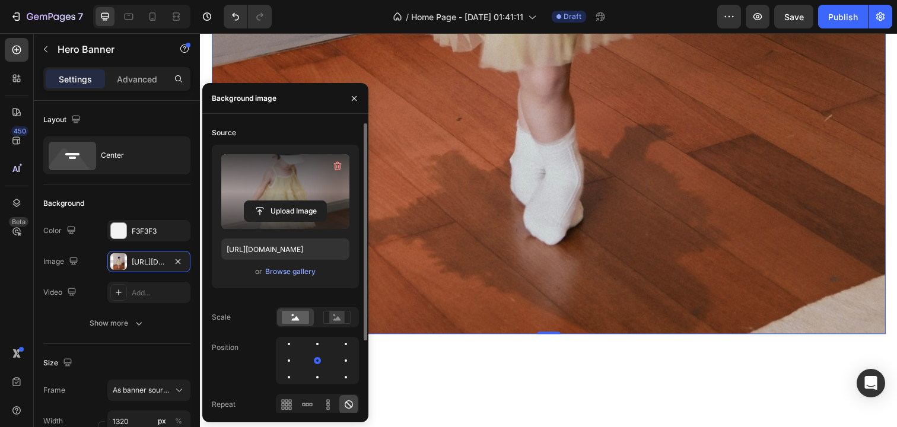
scroll to position [2078, 0]
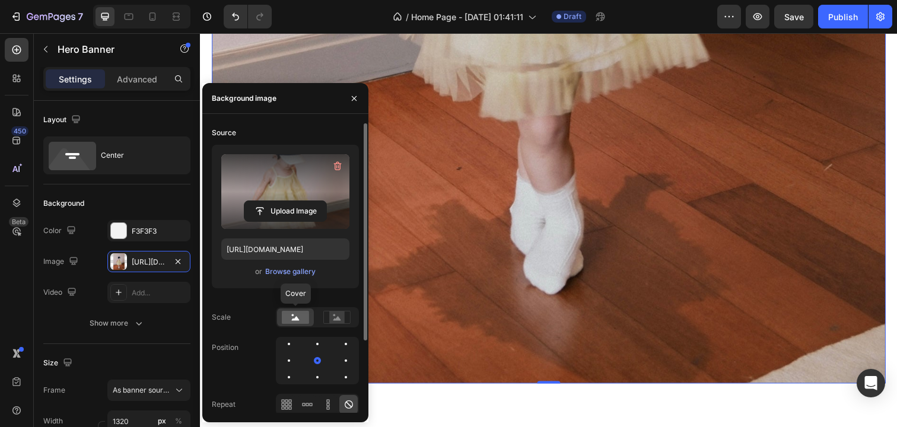
click at [295, 316] on rect at bounding box center [295, 317] width 27 height 13
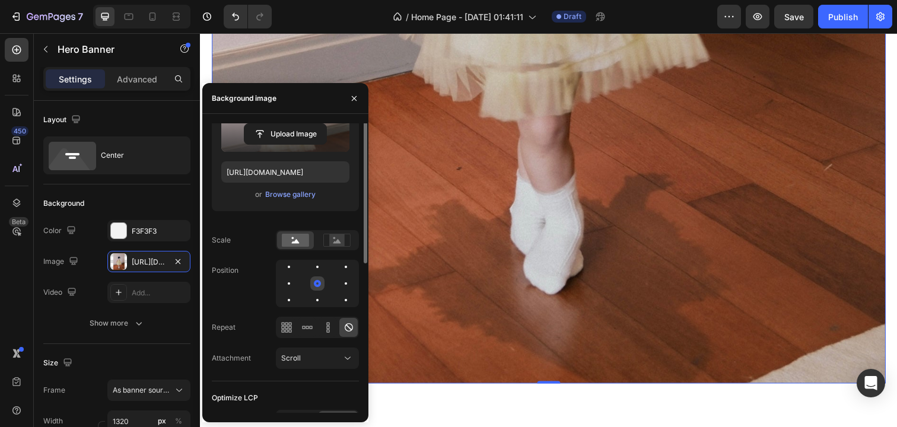
scroll to position [81, 0]
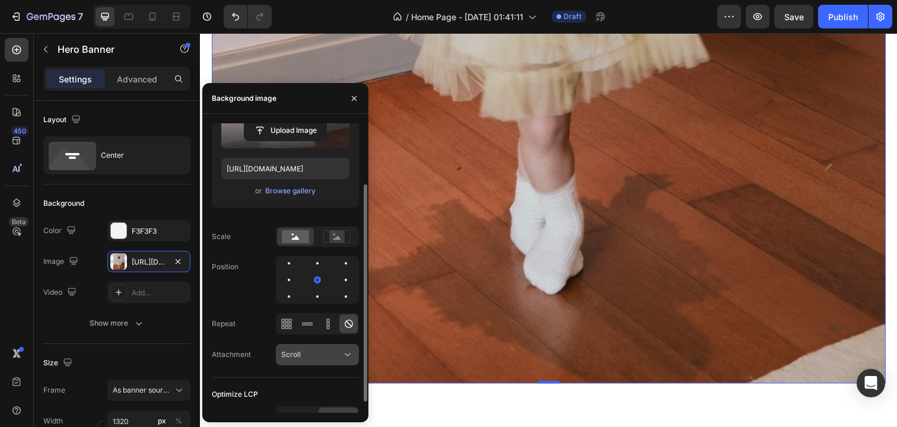
click at [332, 358] on div "Scroll" at bounding box center [311, 355] width 61 height 11
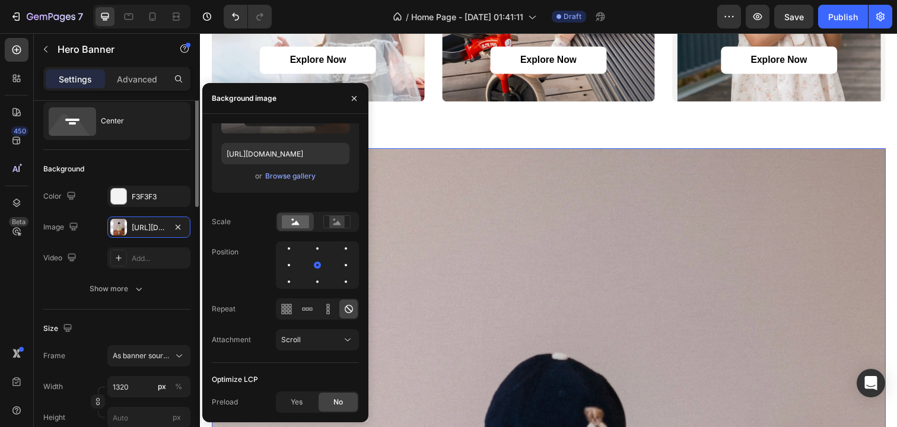
scroll to position [36, 0]
click at [157, 359] on span "As banner source" at bounding box center [142, 354] width 58 height 11
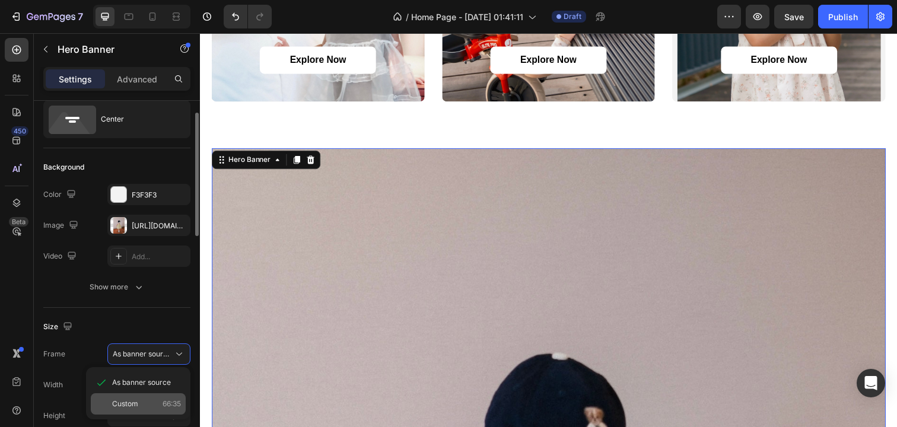
click at [151, 399] on div "Custom 66:35" at bounding box center [146, 404] width 69 height 11
type input "700"
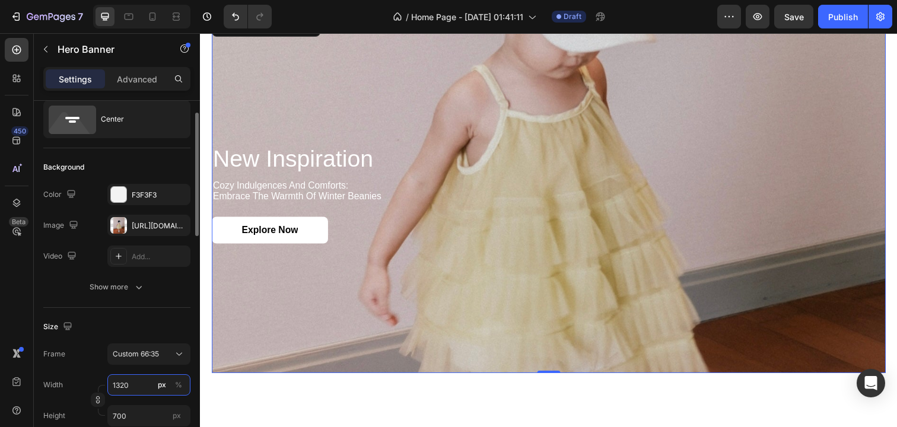
scroll to position [1422, 0]
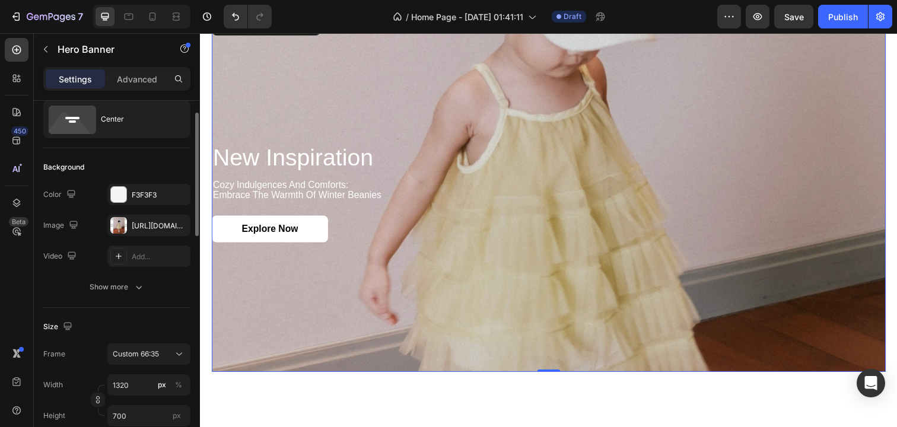
click at [523, 205] on div "new inspiration Heading cozy indulgences and comforts: embrace the warmth of wi…" at bounding box center [556, 196] width 688 height 101
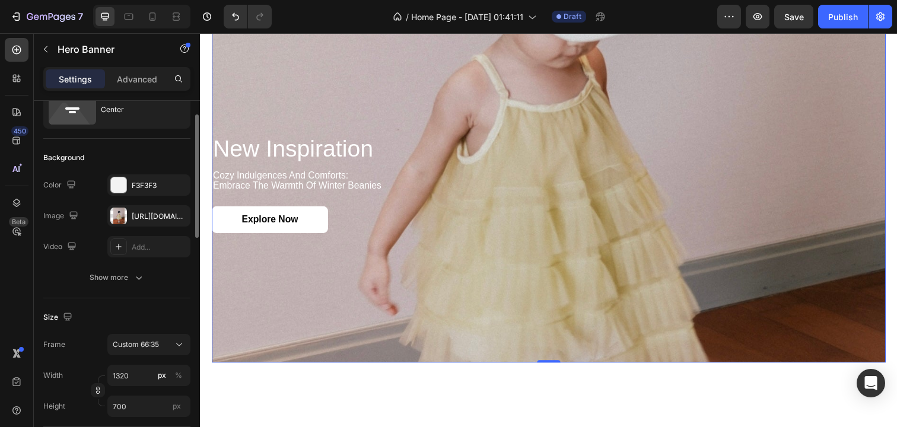
scroll to position [43, 0]
click at [128, 218] on div "https://cdn.shopify.com/s/files/1/0733/1748/2739/files/gempages_581666420270564…" at bounding box center [148, 218] width 83 height 21
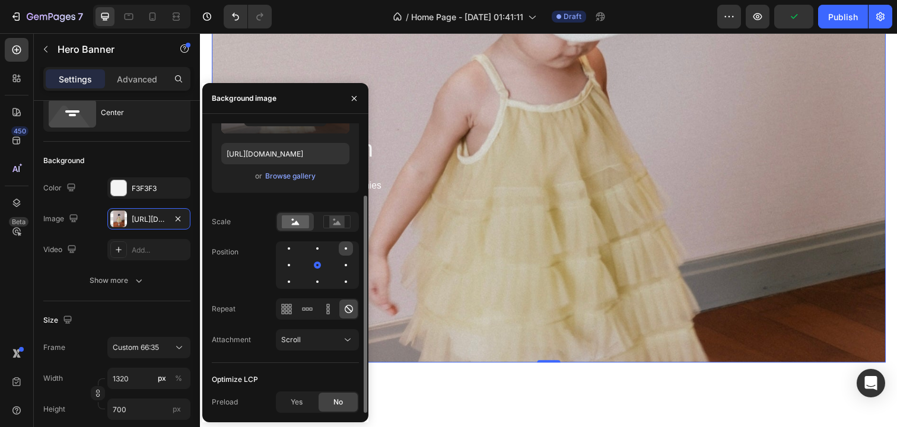
click at [296, 258] on div at bounding box center [289, 265] width 14 height 14
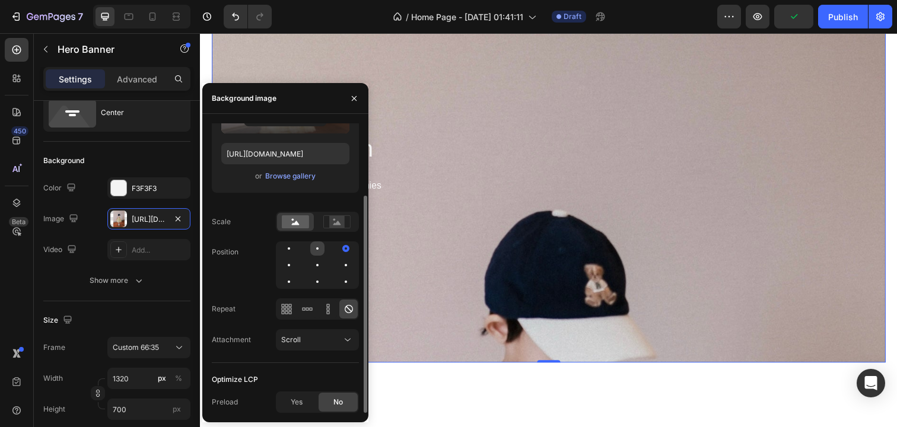
click at [339, 250] on div at bounding box center [346, 249] width 14 height 14
click at [310, 248] on div at bounding box center [317, 249] width 14 height 14
click at [310, 260] on div at bounding box center [317, 265] width 14 height 14
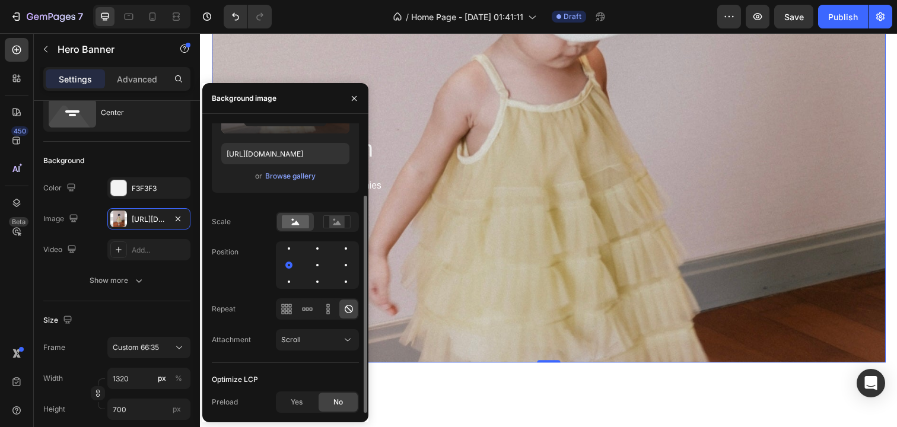
click at [305, 262] on div at bounding box center [317, 265] width 83 height 47
click at [310, 280] on div at bounding box center [317, 282] width 14 height 14
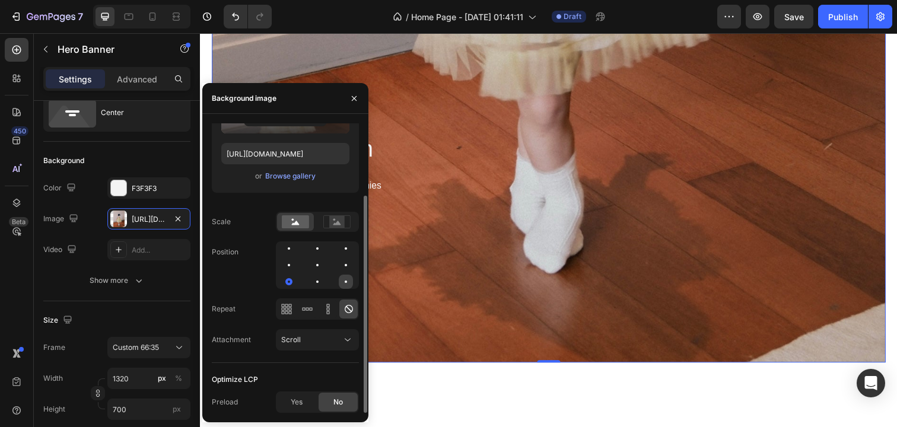
click at [349, 280] on div at bounding box center [346, 282] width 14 height 14
click at [325, 267] on div at bounding box center [317, 265] width 83 height 47
click at [339, 267] on div at bounding box center [346, 265] width 14 height 14
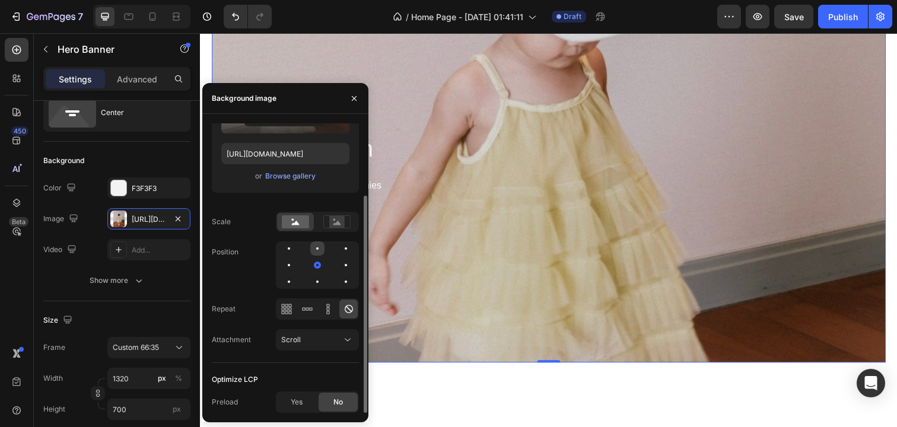
click at [339, 249] on div at bounding box center [346, 249] width 14 height 14
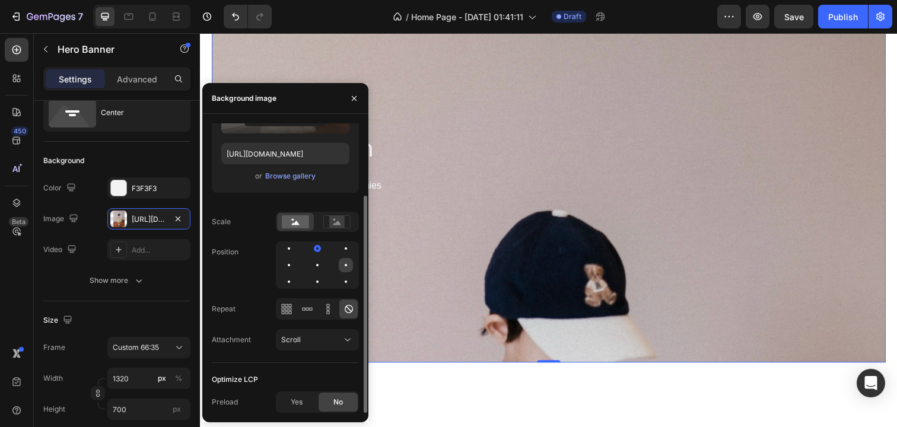
click at [296, 275] on div at bounding box center [289, 282] width 14 height 14
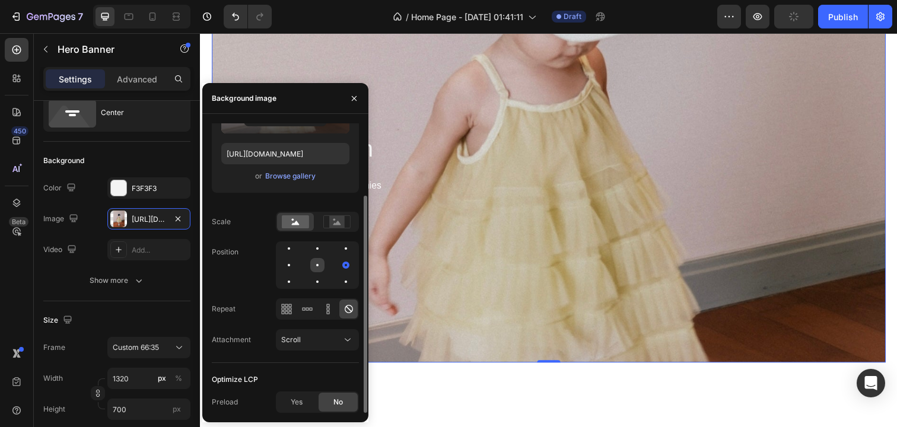
click at [339, 264] on div at bounding box center [346, 265] width 14 height 14
click at [317, 332] on button "Scroll" at bounding box center [317, 339] width 83 height 21
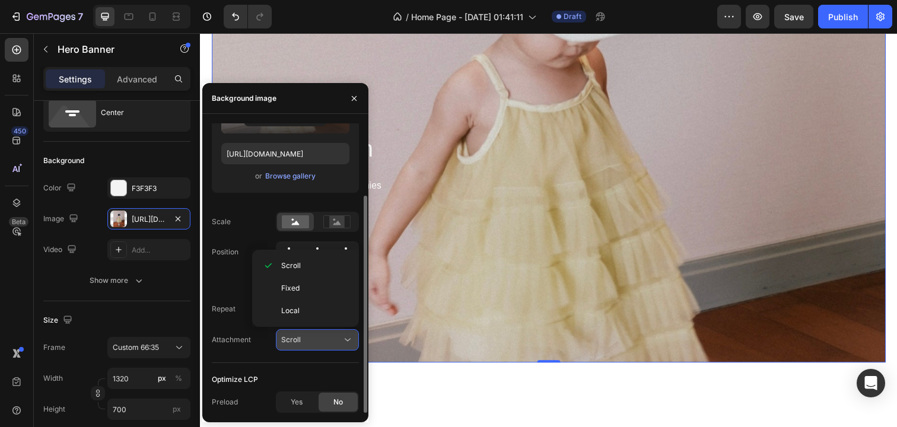
click at [318, 342] on div "Scroll" at bounding box center [311, 340] width 61 height 11
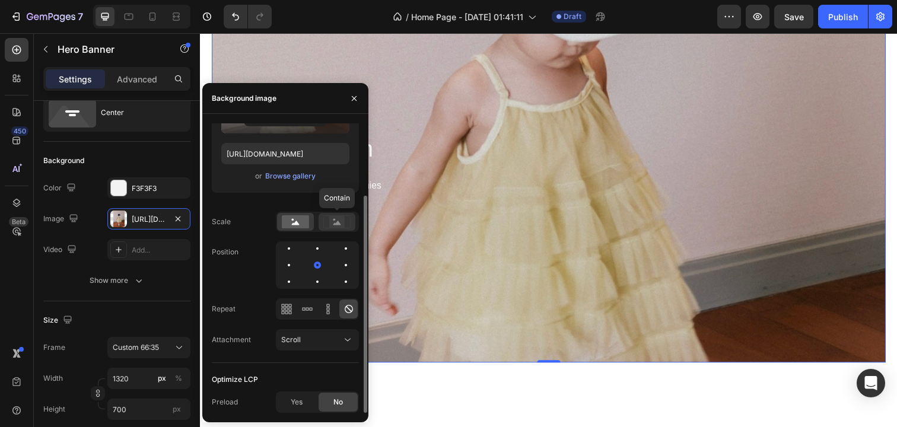
click at [332, 230] on div at bounding box center [337, 222] width 37 height 18
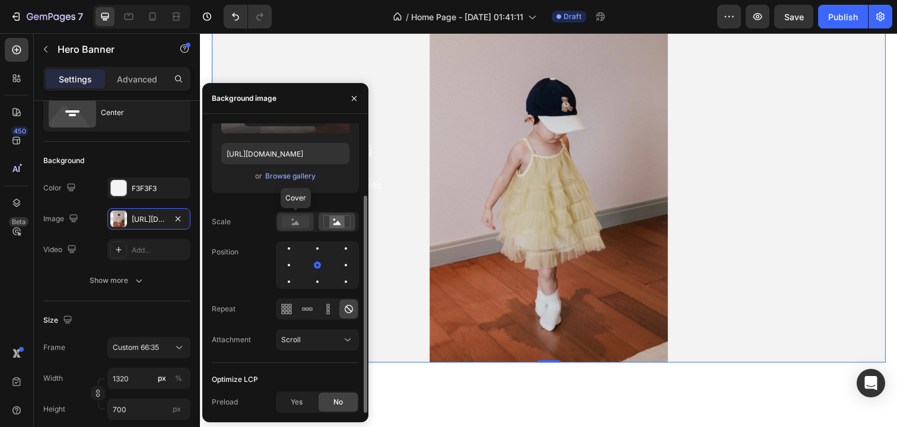
click at [301, 221] on rect at bounding box center [295, 221] width 27 height 13
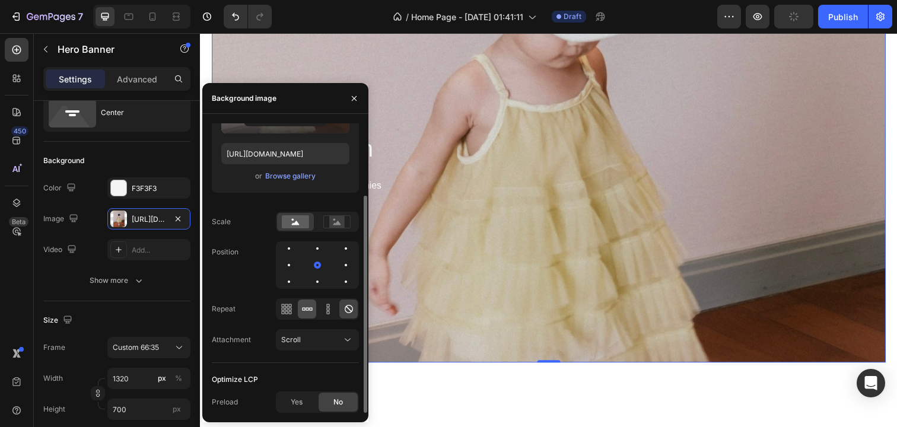
click at [306, 308] on icon at bounding box center [307, 308] width 3 height 3
click at [344, 311] on icon at bounding box center [349, 309] width 12 height 12
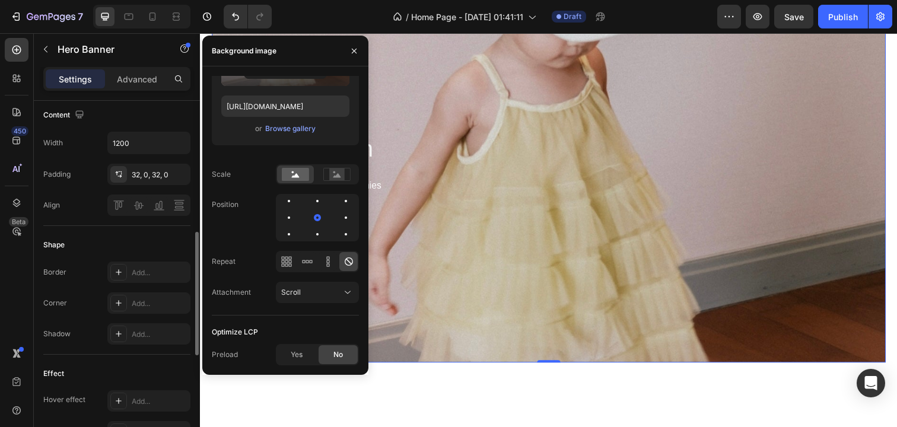
scroll to position [378, 0]
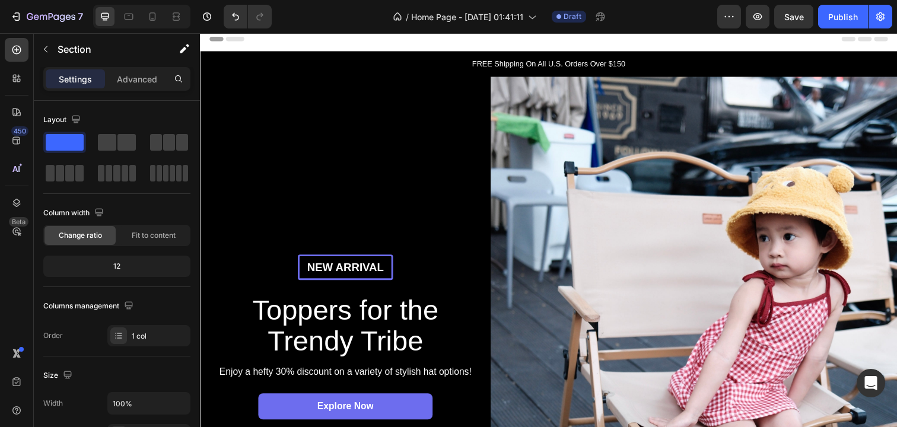
scroll to position [0, 0]
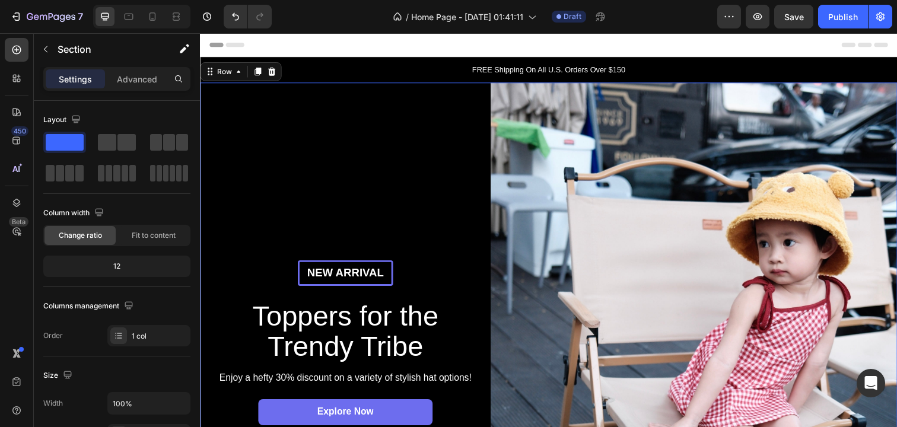
click at [403, 123] on div "New arrival Text Block Row Toppers for the Trendy Tribe Heading Enjoy a hefty 3…" at bounding box center [348, 361] width 297 height 554
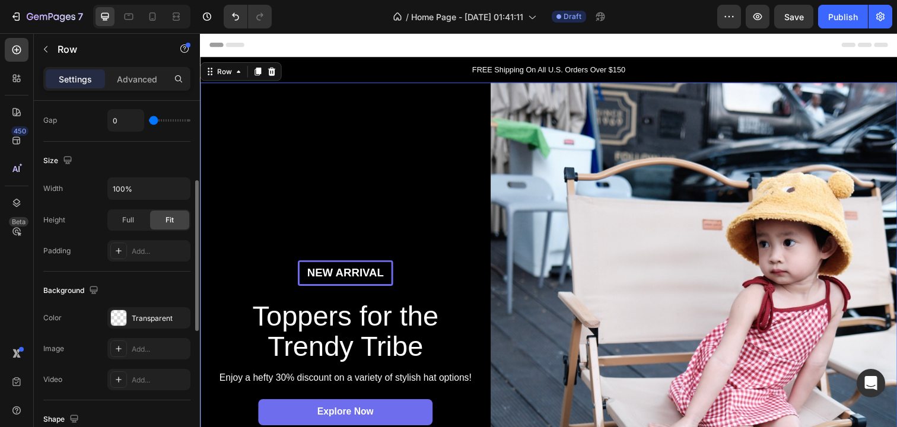
scroll to position [335, 0]
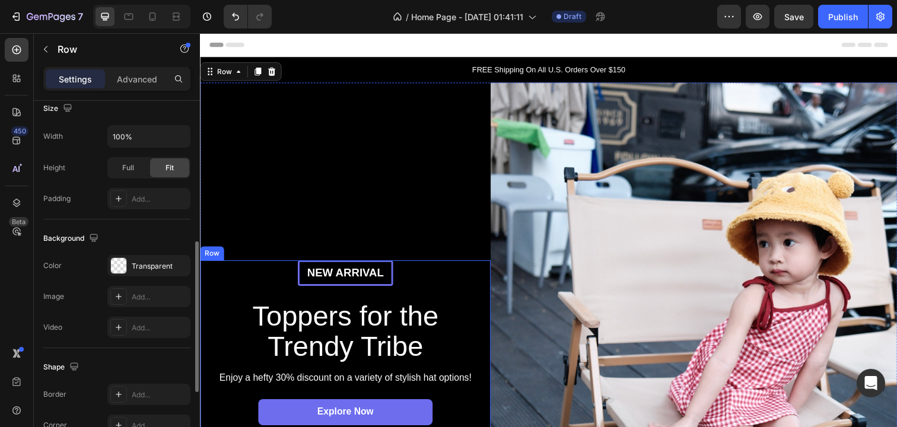
click at [315, 274] on p "New arrival" at bounding box center [348, 278] width 91 height 15
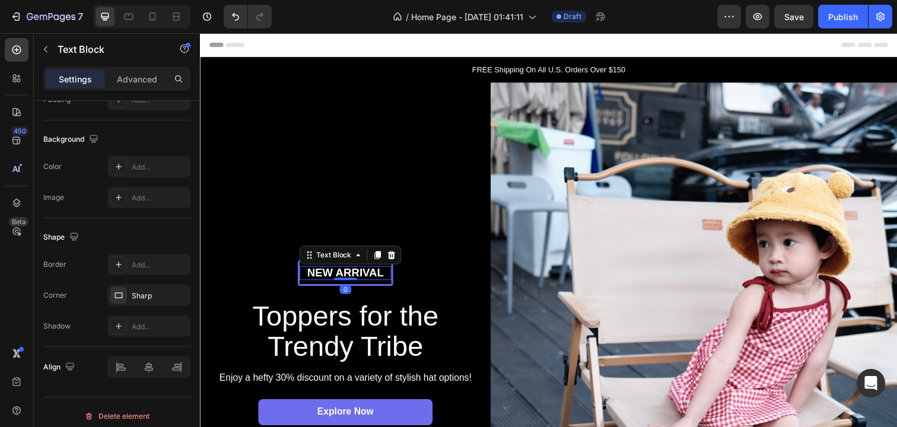
scroll to position [0, 0]
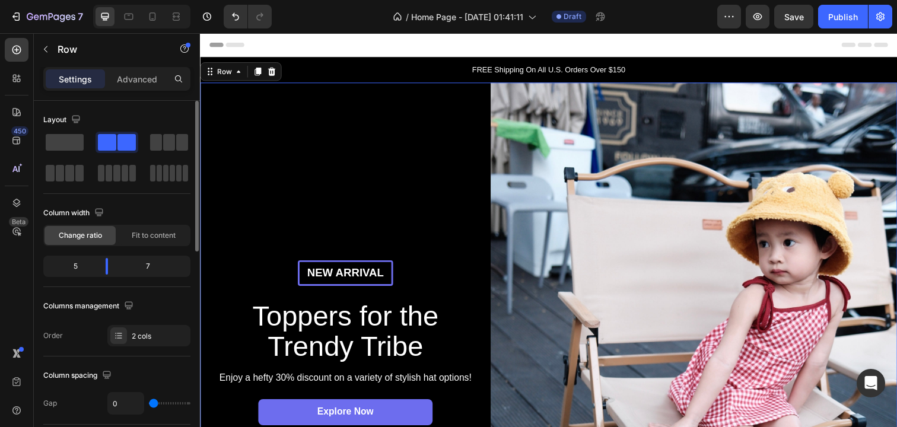
click at [342, 192] on div "New arrival Text Block Row Toppers for the Trendy Tribe Heading Enjoy a hefty 3…" at bounding box center [348, 361] width 297 height 554
click at [310, 150] on div "New arrival Text Block Row Toppers for the Trendy Tribe Heading Enjoy a hefty 3…" at bounding box center [348, 361] width 297 height 554
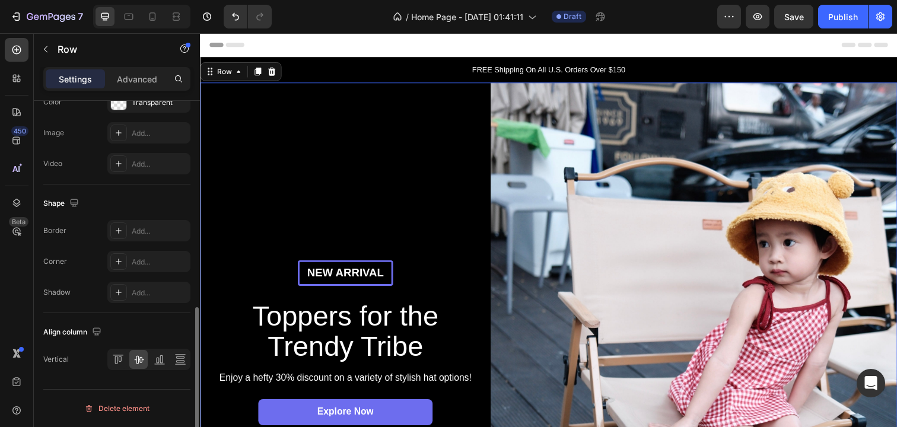
scroll to position [497, 0]
click at [375, 147] on div "New arrival Text Block Row Toppers for the Trendy Tribe Heading Enjoy a hefty 3…" at bounding box center [348, 361] width 297 height 554
click at [222, 74] on div "Row" at bounding box center [225, 72] width 20 height 11
click at [230, 78] on div "Row" at bounding box center [224, 72] width 43 height 14
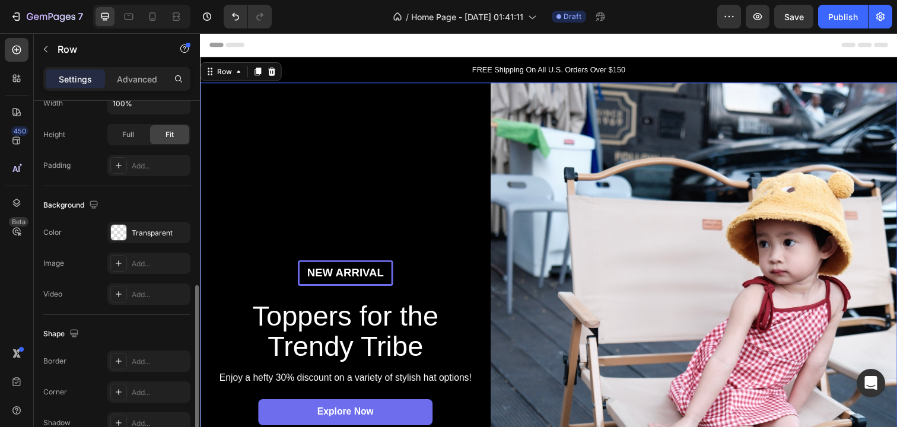
scroll to position [367, 0]
click at [123, 237] on div at bounding box center [118, 234] width 15 height 15
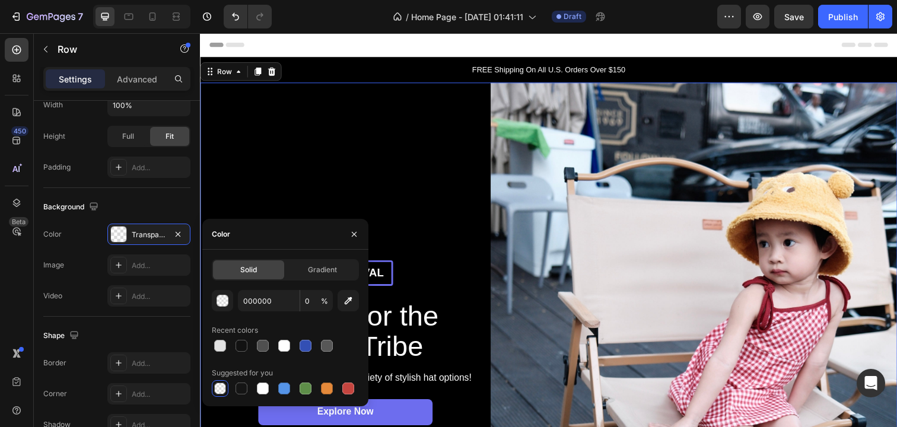
click at [317, 161] on div "New arrival Text Block Row Toppers for the Trendy Tribe Heading Enjoy a hefty 3…" at bounding box center [348, 361] width 297 height 554
click at [458, 65] on p "FREE Shipping On All U.S. Orders Over $150" at bounding box center [556, 71] width 710 height 12
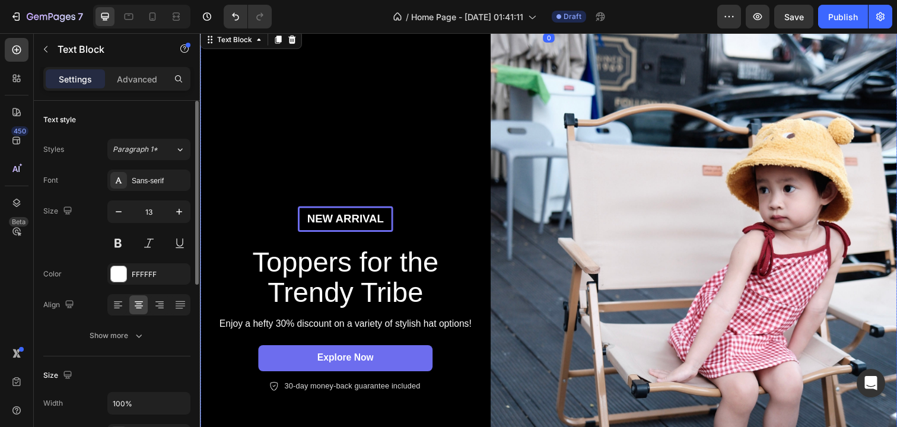
scroll to position [357, 0]
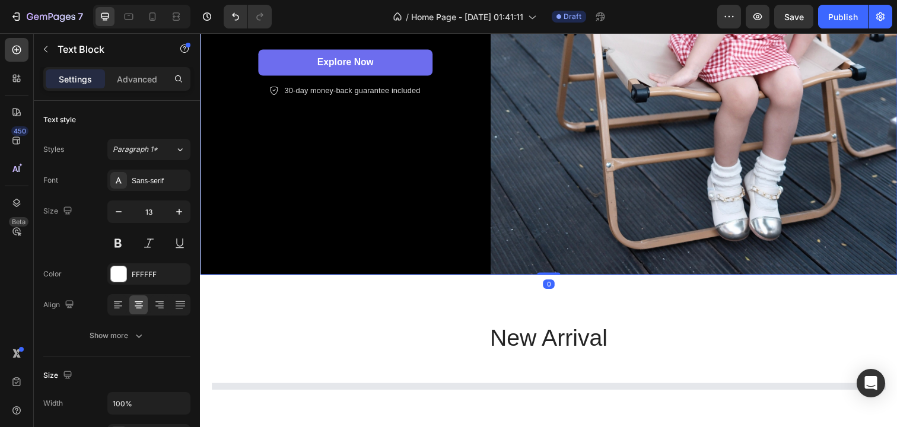
click at [430, 260] on div "New arrival Text Block Row Toppers for the Trendy Tribe Heading Enjoy a hefty 3…" at bounding box center [348, 3] width 297 height 554
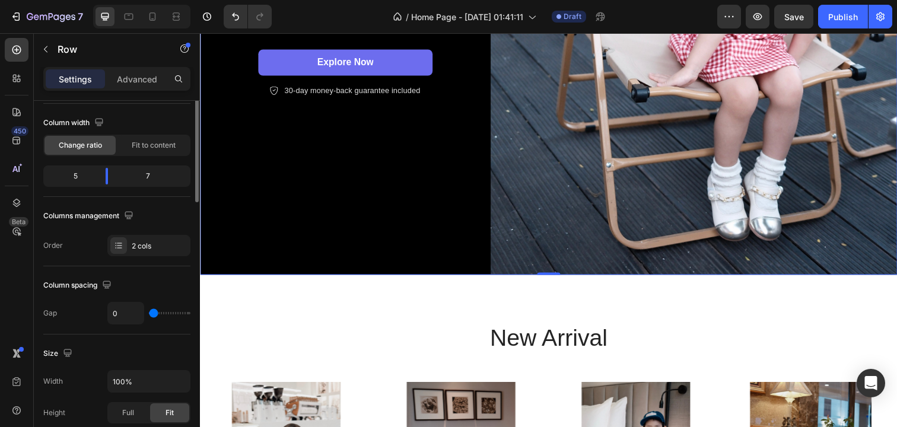
scroll to position [0, 0]
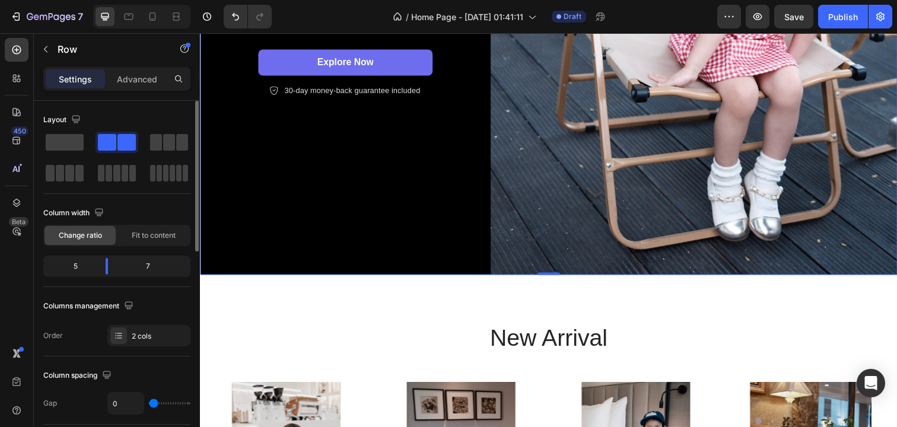
click at [322, 201] on div "New arrival Text Block Row Toppers for the Trendy Tribe Heading Enjoy a hefty 3…" at bounding box center [348, 3] width 297 height 554
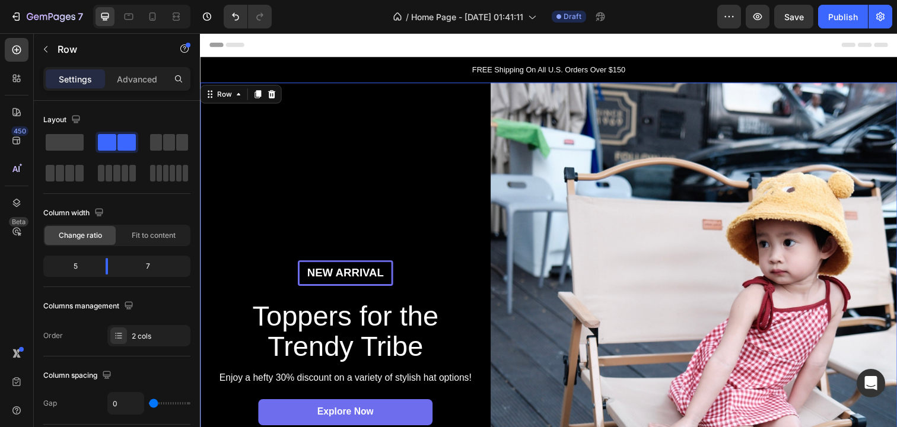
click at [377, 113] on div "New arrival Text Block Row Toppers for the Trendy Tribe Heading Enjoy a hefty 3…" at bounding box center [348, 361] width 297 height 554
click at [226, 96] on div "Row" at bounding box center [225, 95] width 20 height 11
click at [257, 97] on icon at bounding box center [258, 95] width 9 height 9
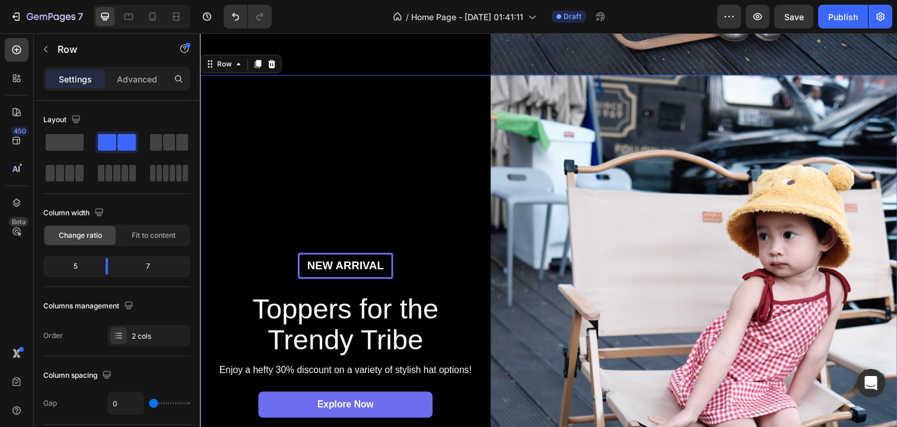
scroll to position [563, 0]
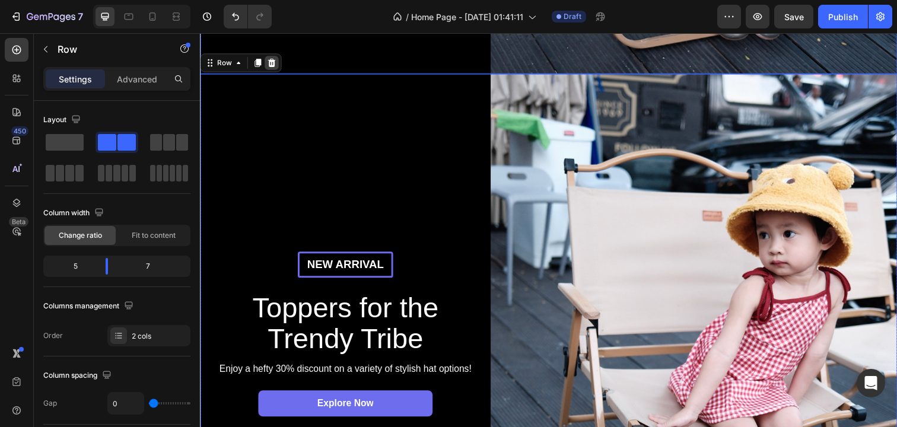
click at [275, 63] on icon at bounding box center [273, 63] width 8 height 8
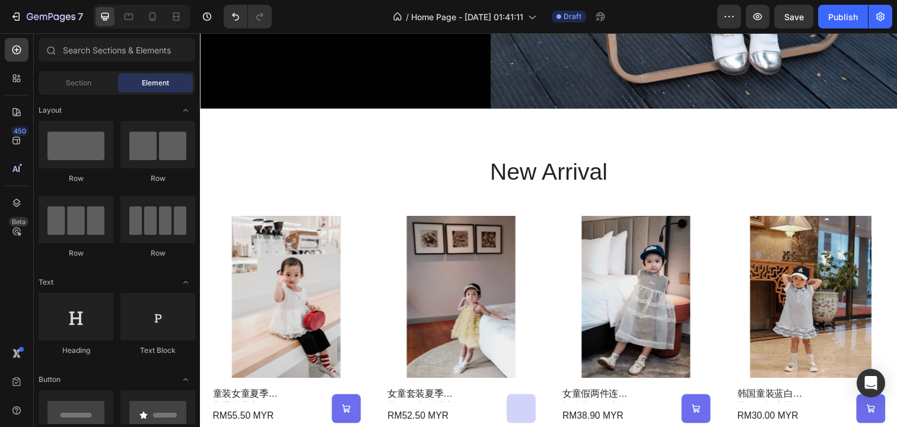
scroll to position [638, 0]
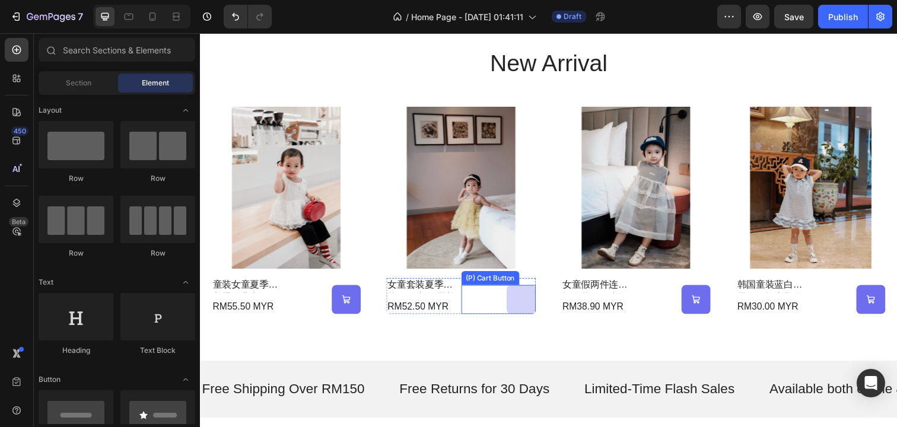
click at [521, 304] on button "Out Of Stock" at bounding box center [528, 306] width 30 height 30
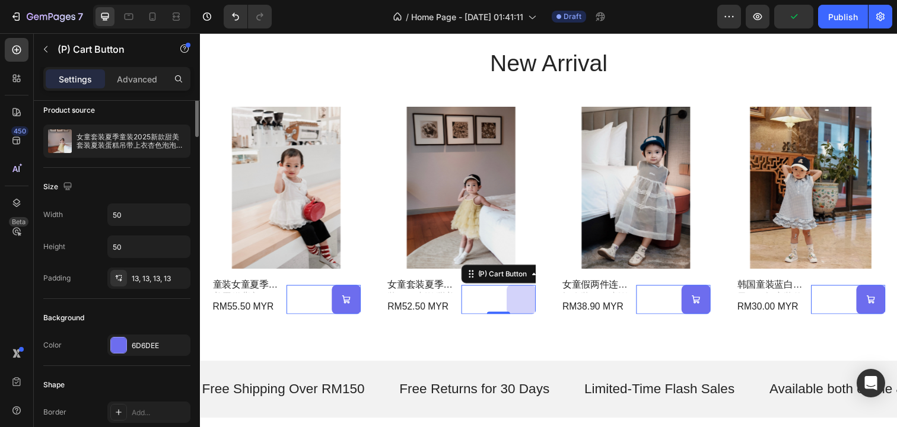
scroll to position [0, 0]
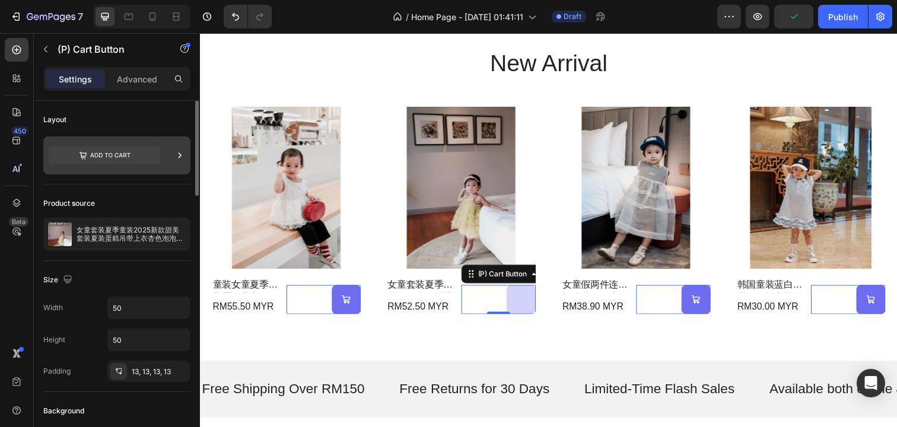
click at [134, 153] on icon at bounding box center [105, 156] width 112 height 18
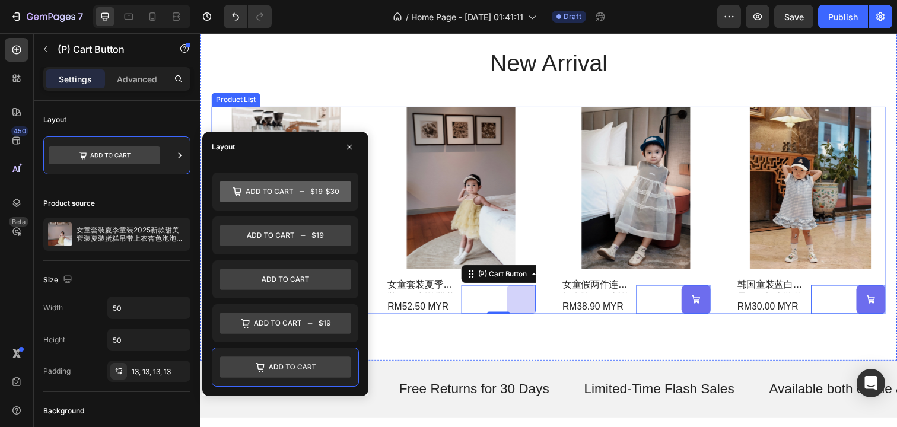
click at [448, 335] on div "new arrival Heading Product Images 童装女童夏季甜美蛋糕背心2025新款女宝小众蕾丝花边蓬蓬网纱衬衫 Product Tit…" at bounding box center [556, 183] width 712 height 369
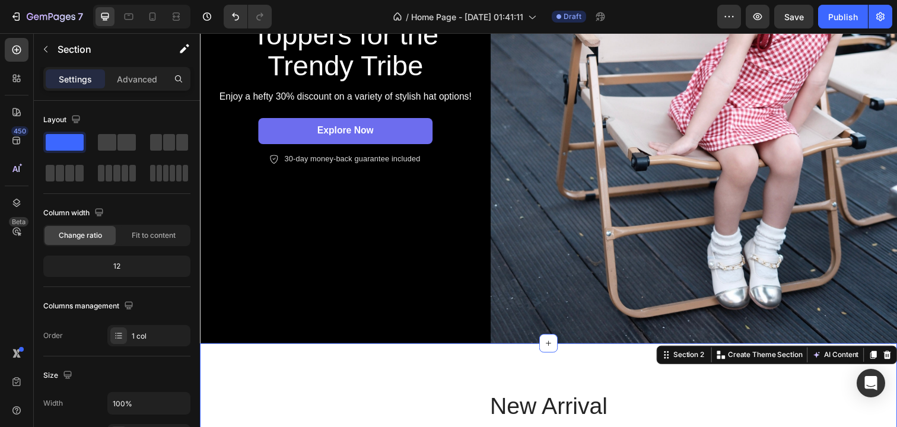
scroll to position [261, 0]
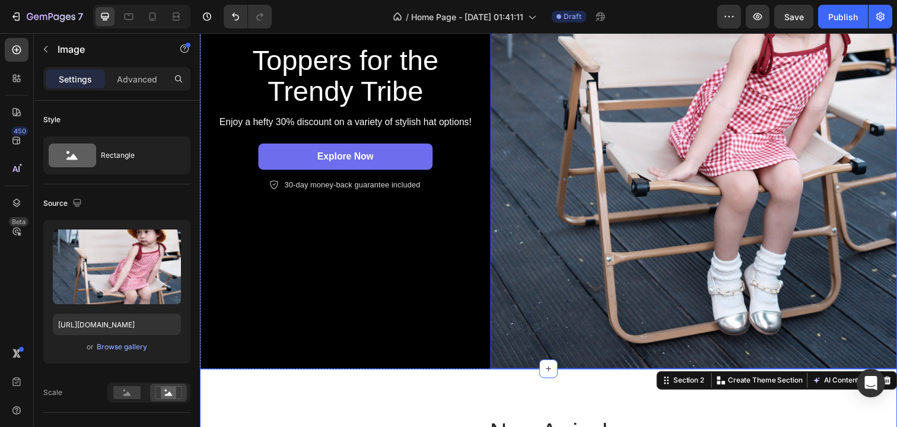
click at [684, 251] on img at bounding box center [704, 100] width 415 height 554
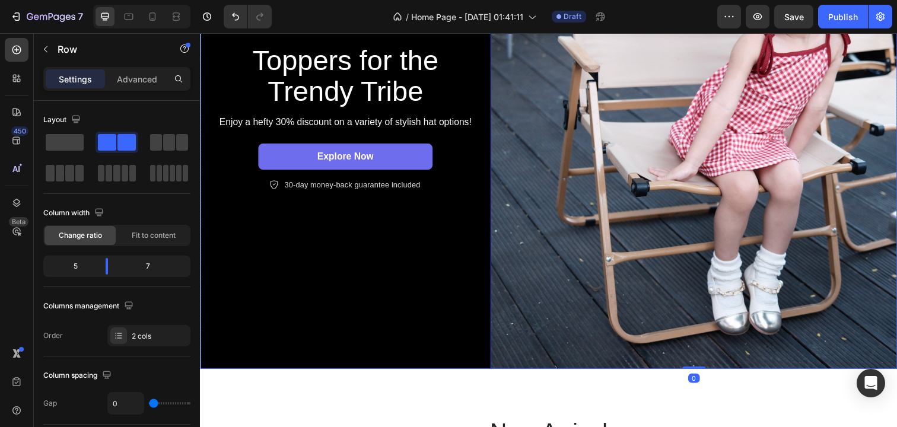
click at [449, 275] on div "New arrival Text Block Row Toppers for the Trendy Tribe Heading Enjoy a hefty 3…" at bounding box center [348, 100] width 297 height 554
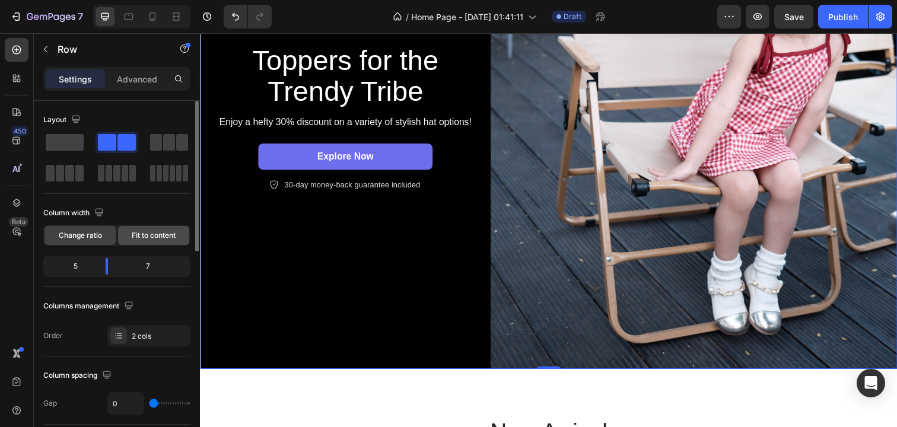
click at [149, 234] on span "Fit to content" at bounding box center [154, 235] width 44 height 11
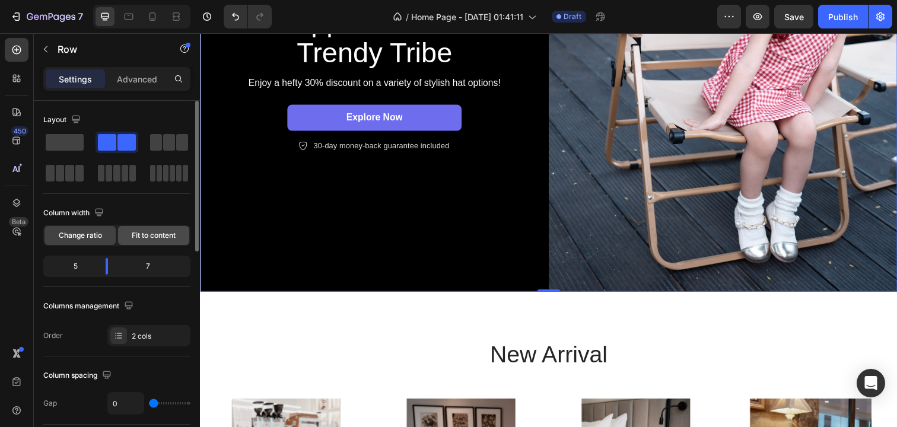
scroll to position [221, 0]
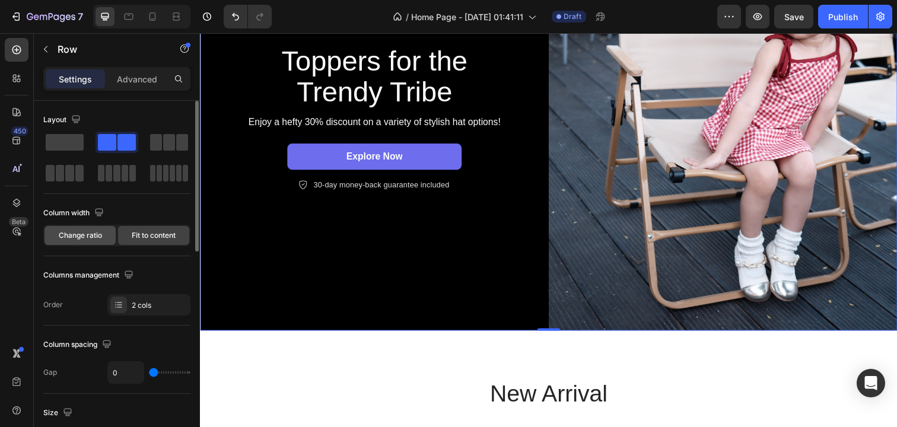
click at [85, 239] on span "Change ratio" at bounding box center [80, 235] width 43 height 11
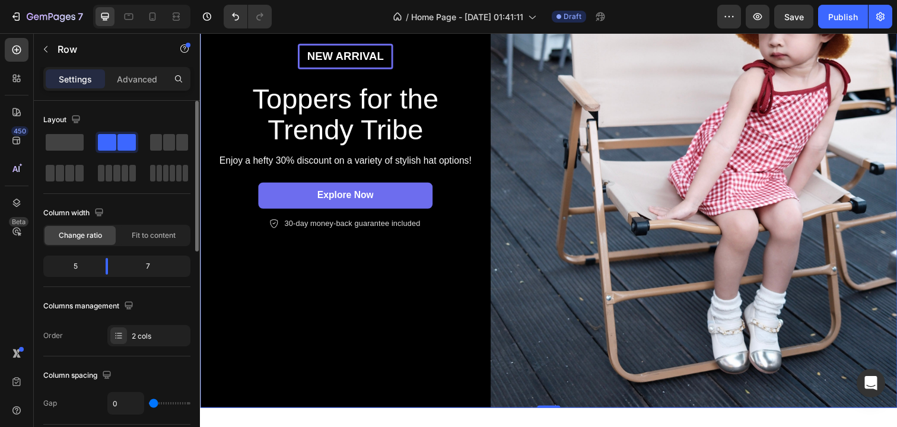
scroll to position [261, 0]
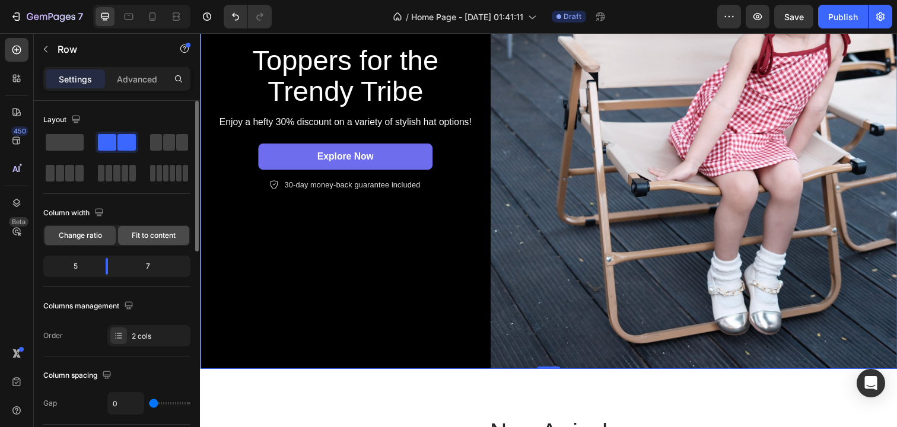
click at [130, 234] on div "Fit to content" at bounding box center [153, 235] width 71 height 19
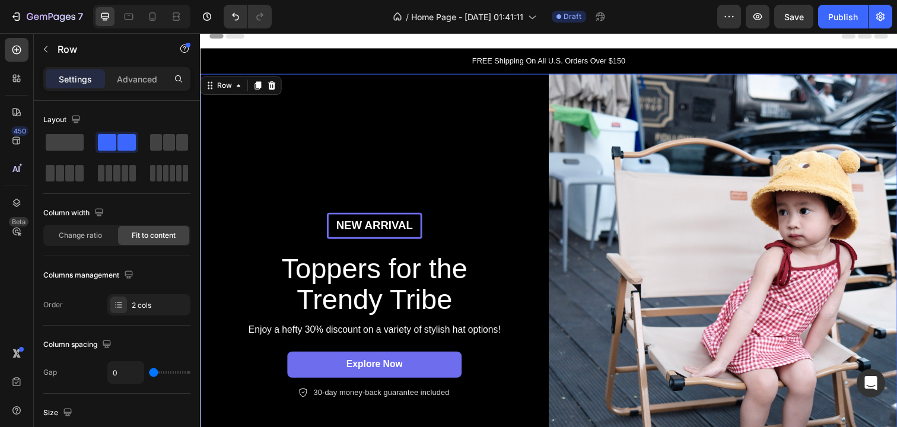
scroll to position [0, 0]
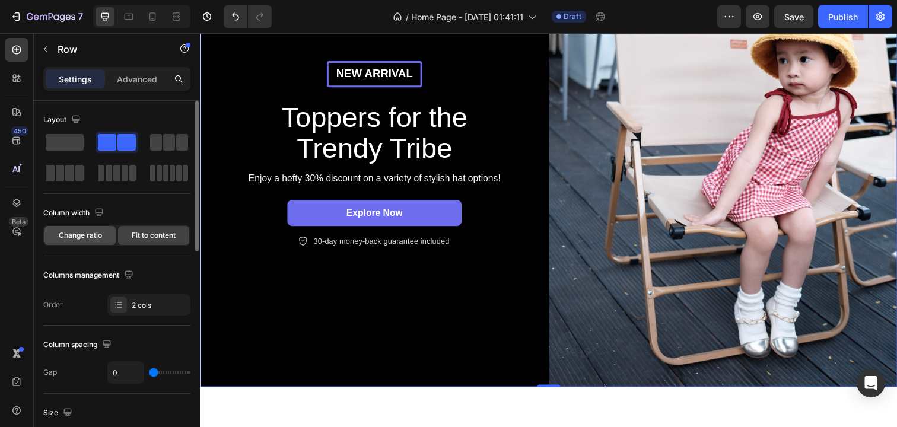
click at [85, 237] on span "Change ratio" at bounding box center [80, 235] width 43 height 11
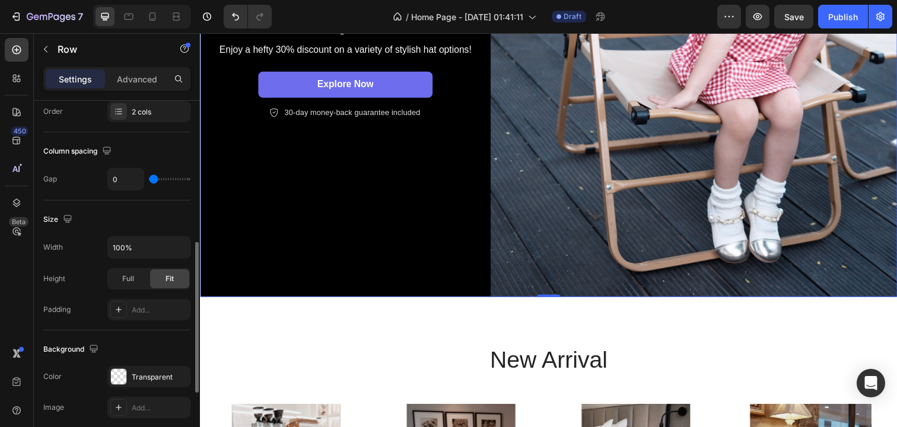
scroll to position [288, 0]
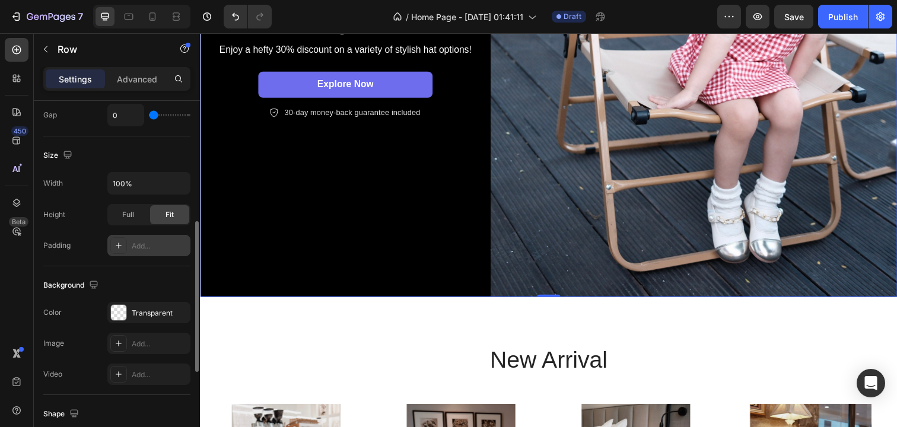
click at [125, 244] on div at bounding box center [118, 245] width 17 height 17
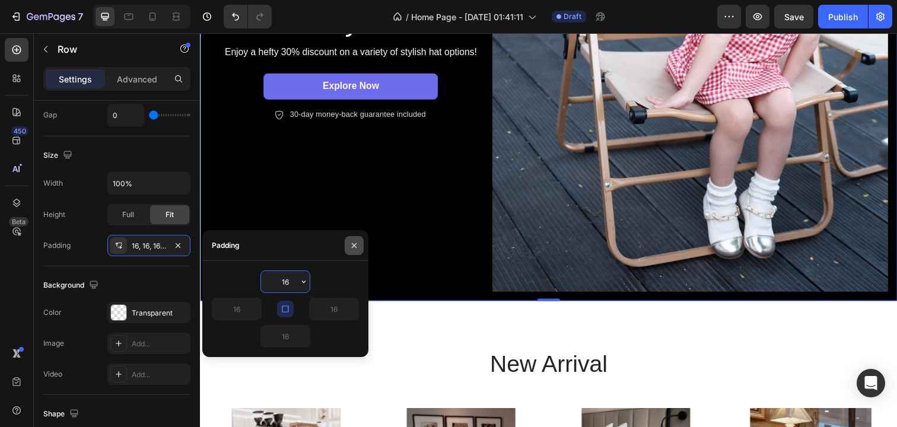
click at [355, 244] on icon "button" at bounding box center [354, 245] width 9 height 9
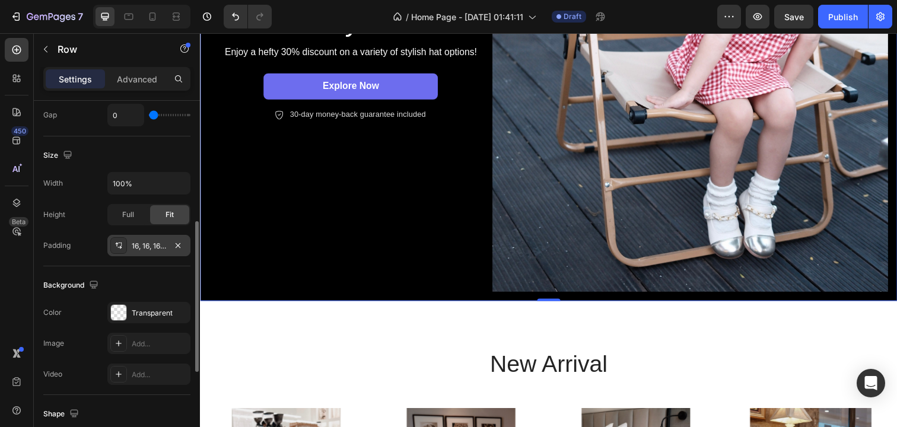
click at [122, 246] on icon at bounding box center [118, 245] width 9 height 9
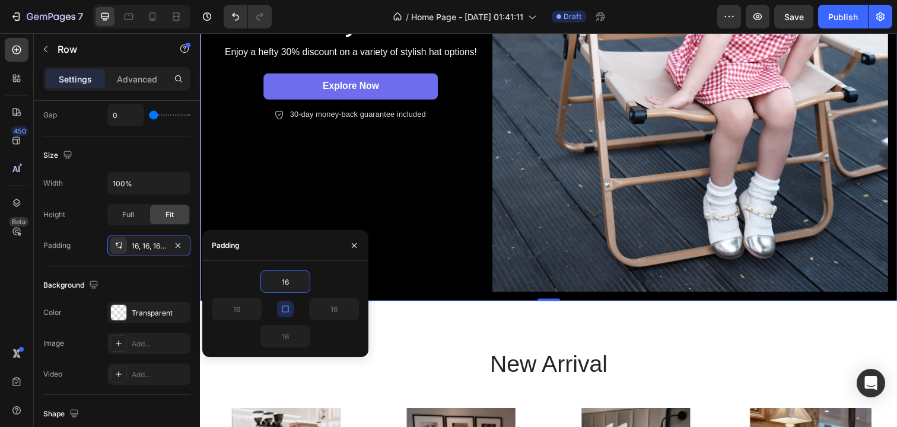
click at [290, 311] on icon "button" at bounding box center [285, 308] width 9 height 9
click at [245, 307] on input "16" at bounding box center [236, 309] width 49 height 21
click at [304, 337] on icon "button" at bounding box center [304, 336] width 4 height 2
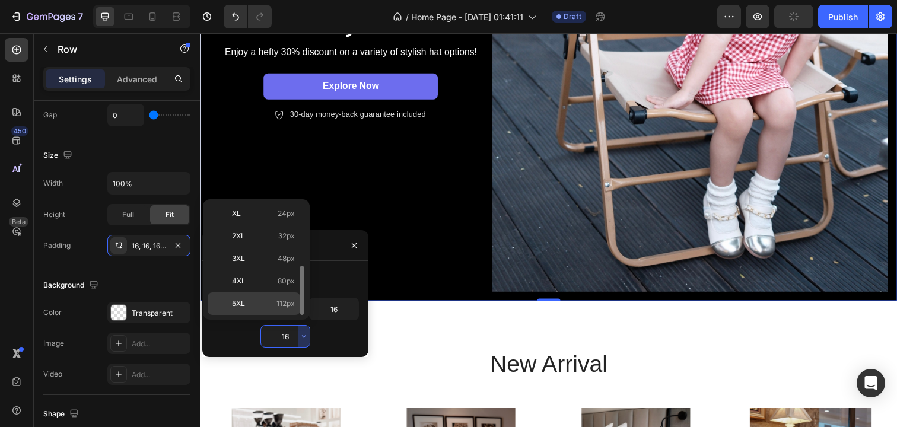
scroll to position [0, 0]
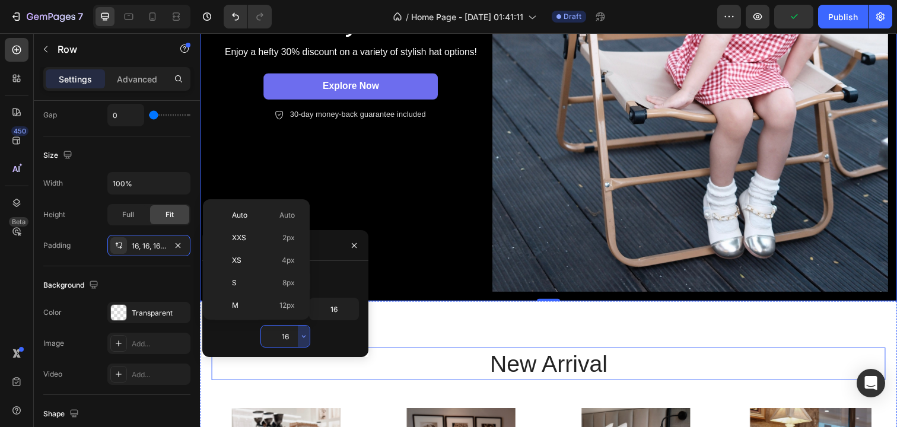
click at [355, 385] on h2 "new arrival" at bounding box center [556, 370] width 688 height 33
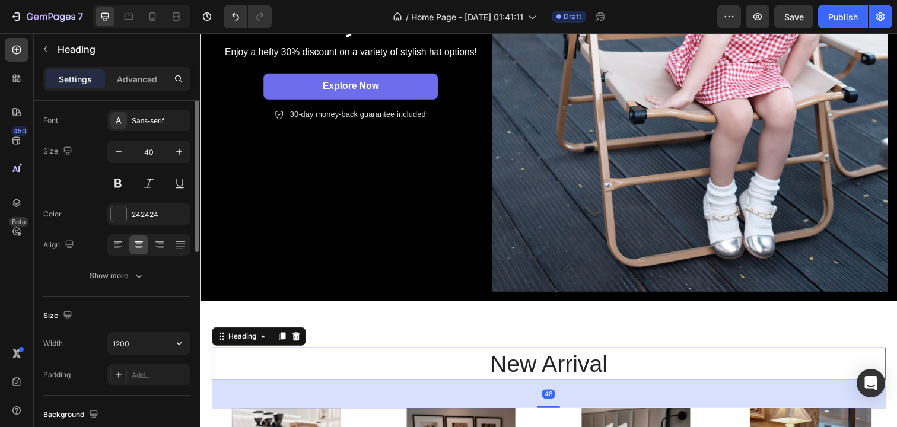
scroll to position [130, 0]
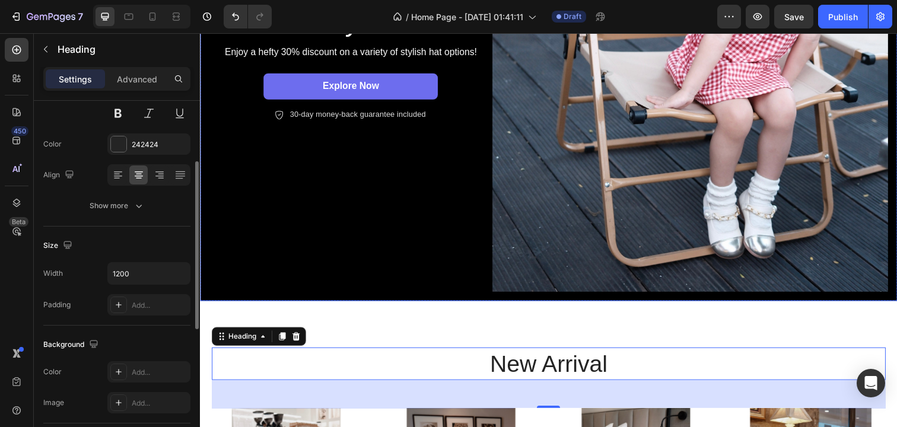
click at [404, 220] on div "New arrival Text Block Row Toppers for the Trendy Tribe Heading Enjoy a hefty 3…" at bounding box center [354, 27] width 289 height 539
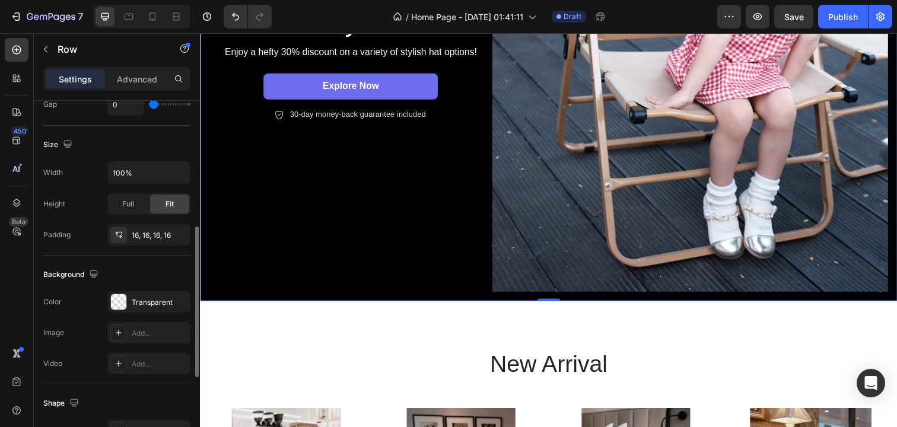
scroll to position [300, 0]
click at [186, 234] on div "16, 16, 16, 16" at bounding box center [148, 234] width 83 height 21
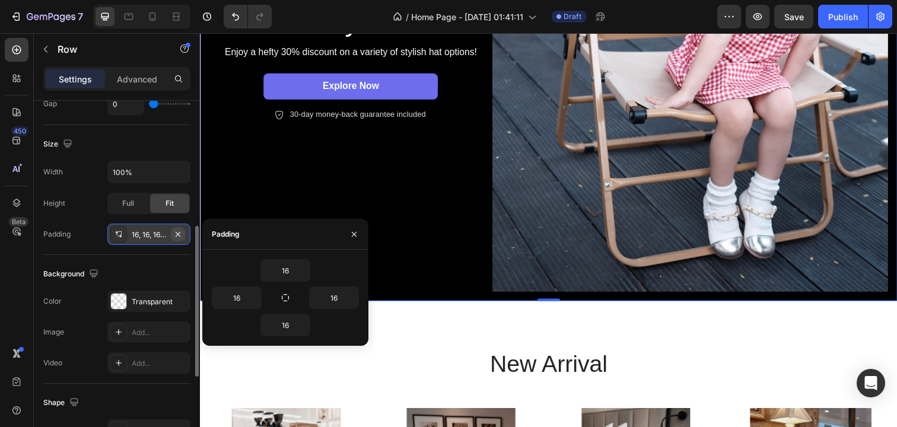
click at [180, 233] on icon "button" at bounding box center [177, 234] width 9 height 9
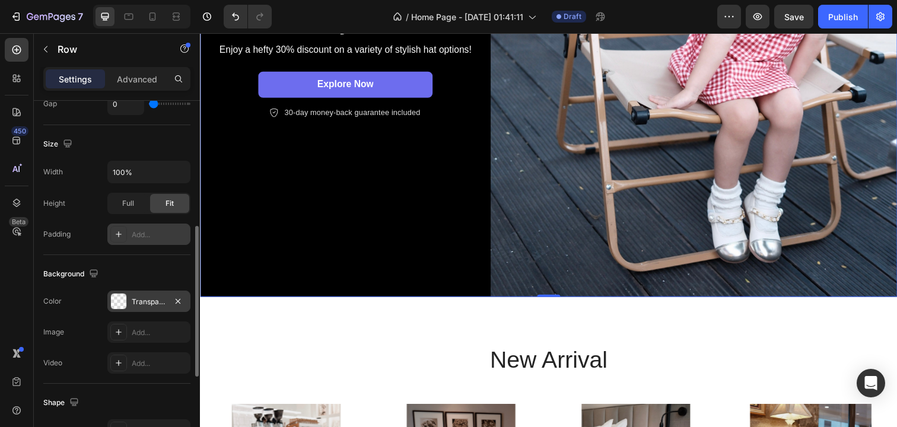
click at [116, 300] on div at bounding box center [118, 301] width 15 height 15
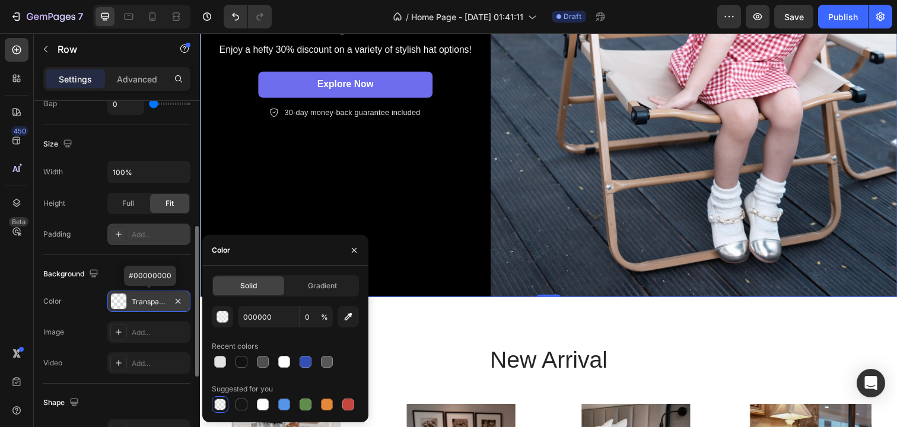
click at [121, 300] on div at bounding box center [118, 301] width 15 height 15
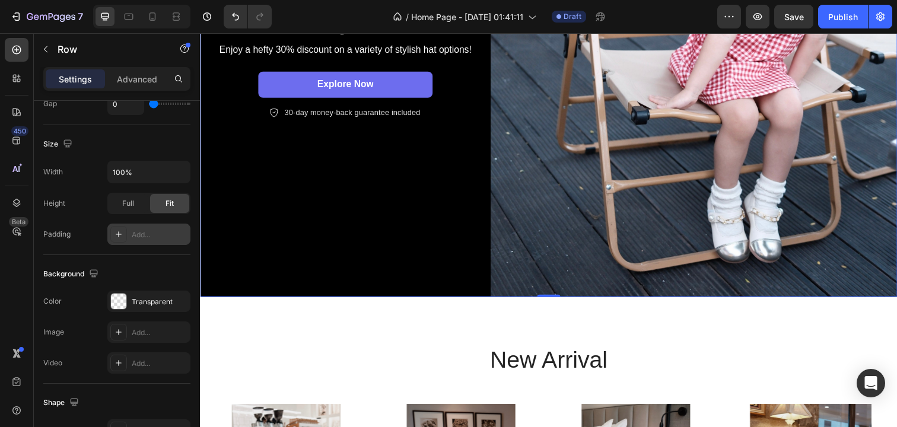
click at [323, 231] on div "New arrival Text Block Row Toppers for the Trendy Tribe Heading Enjoy a hefty 3…" at bounding box center [348, 26] width 297 height 554
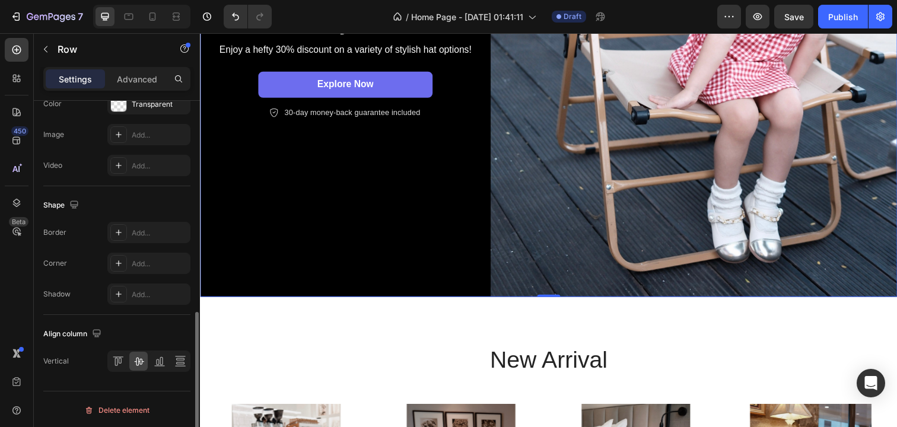
scroll to position [499, 0]
click at [338, 240] on div "New arrival Text Block Row Toppers for the Trendy Tribe Heading Enjoy a hefty 3…" at bounding box center [348, 26] width 297 height 554
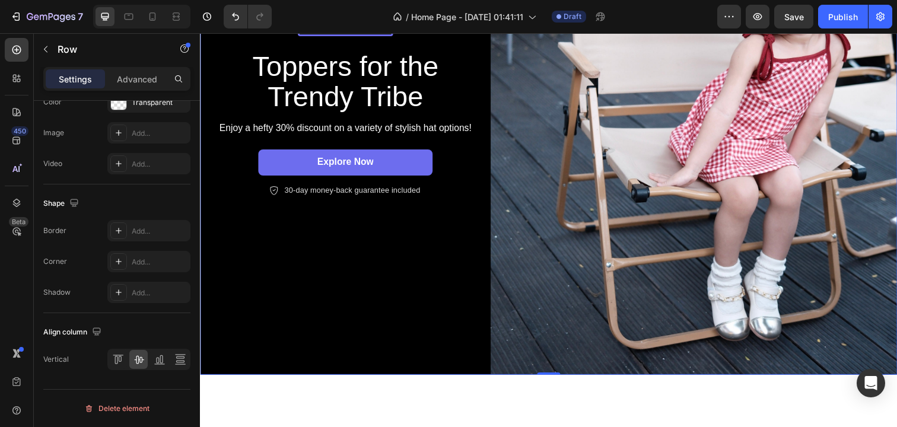
scroll to position [0, 0]
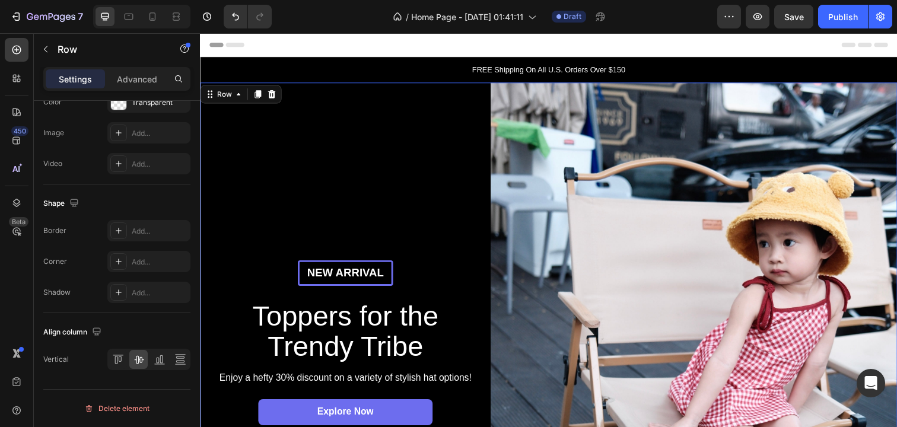
click at [447, 69] on p "FREE Shipping On All U.S. Orders Over $150" at bounding box center [556, 71] width 710 height 12
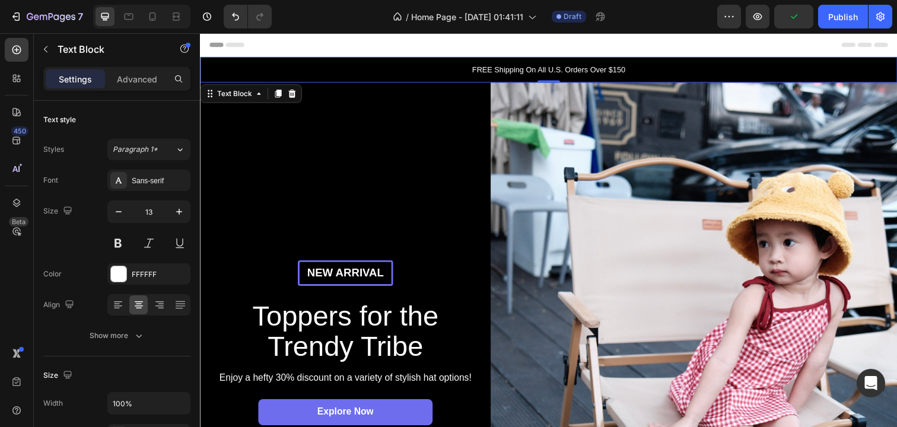
click at [560, 69] on p "FREE Shipping On All U.S. Orders Over $150" at bounding box center [556, 71] width 710 height 12
click at [538, 68] on p "FREE Shipping On All U.S. Orders Over $150" at bounding box center [556, 71] width 710 height 12
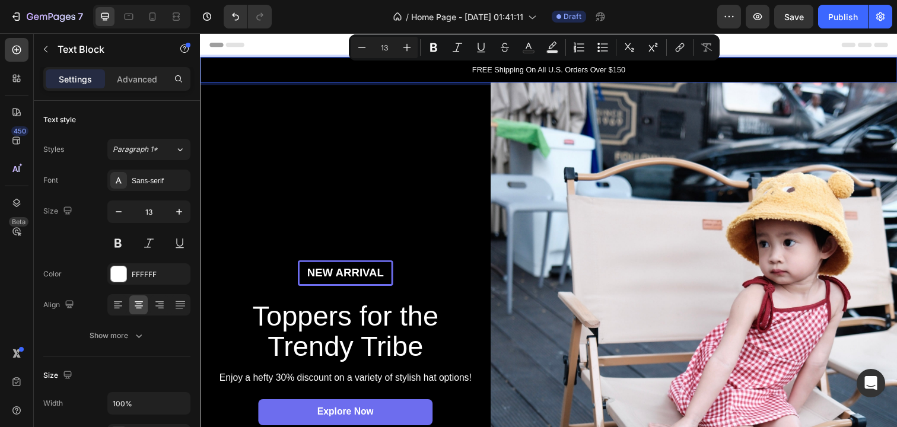
click at [565, 69] on p "FREE Shipping On All U.S. Orders Over $150" at bounding box center [556, 71] width 710 height 12
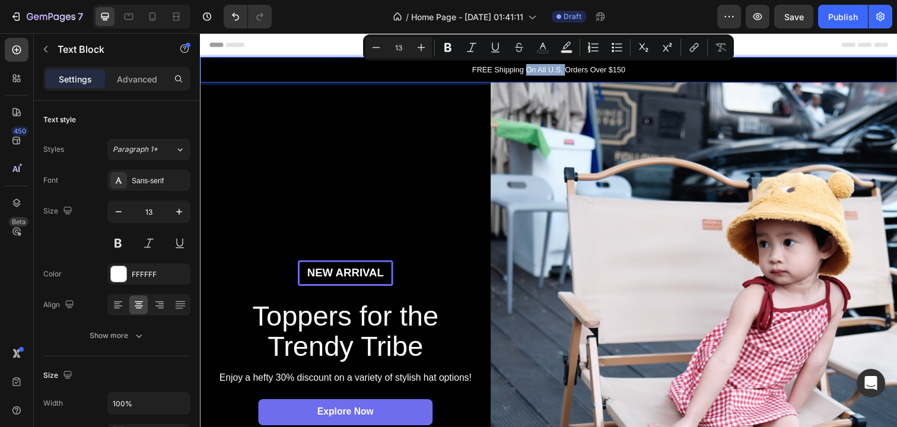
drag, startPoint x: 534, startPoint y: 69, endPoint x: 572, endPoint y: 71, distance: 38.7
click at [572, 71] on p "FREE Shipping On All U.S. Orders Over $150" at bounding box center [556, 71] width 710 height 12
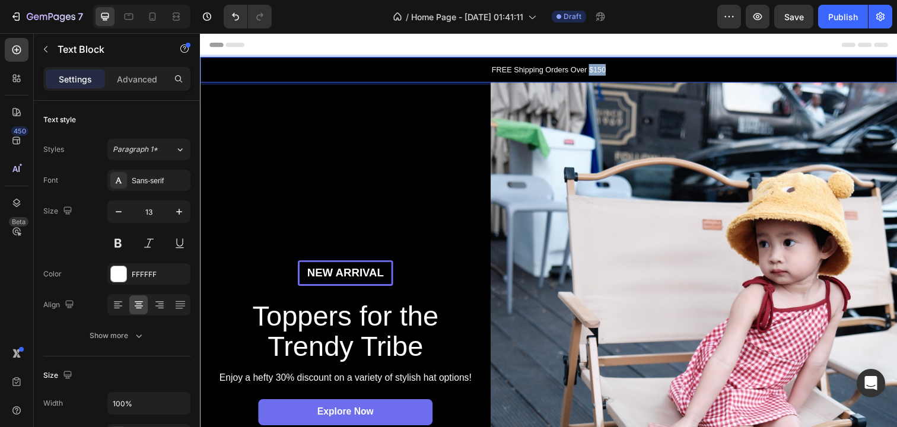
drag, startPoint x: 598, startPoint y: 73, endPoint x: 632, endPoint y: 72, distance: 33.8
click at [632, 73] on p "FREE Shipping Orders Over $150" at bounding box center [556, 71] width 710 height 12
click at [474, 68] on p "FREE Shipping Orders Over RM150" at bounding box center [556, 71] width 710 height 12
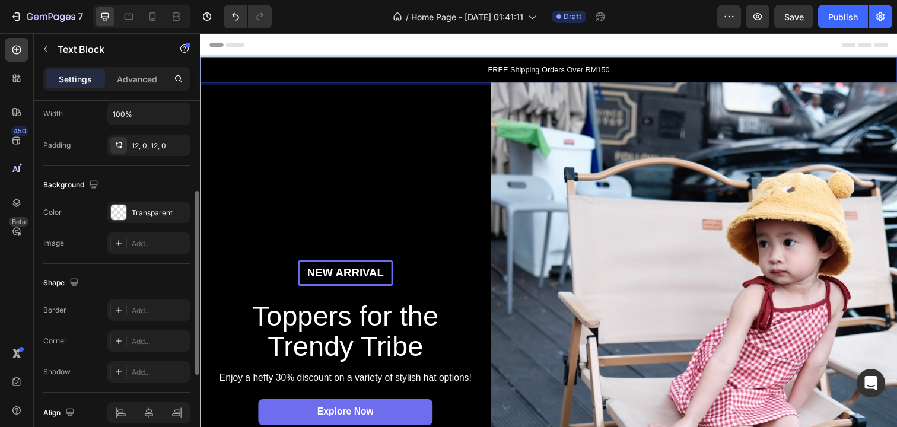
scroll to position [296, 0]
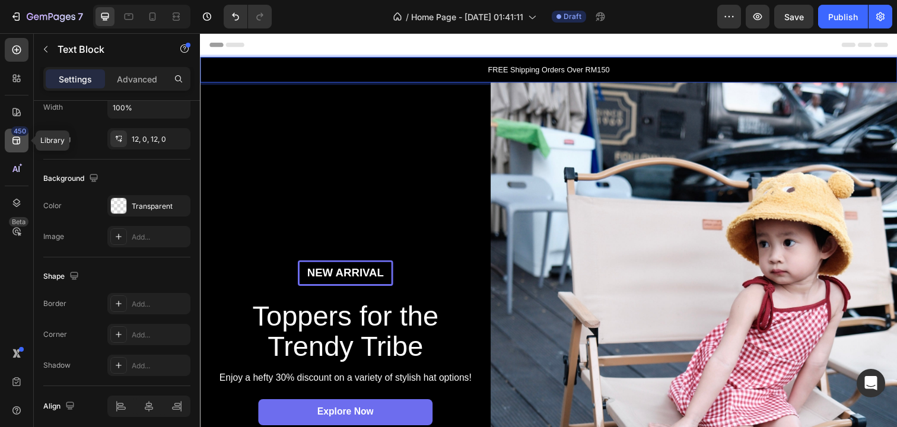
click at [23, 142] on div "450" at bounding box center [17, 141] width 24 height 24
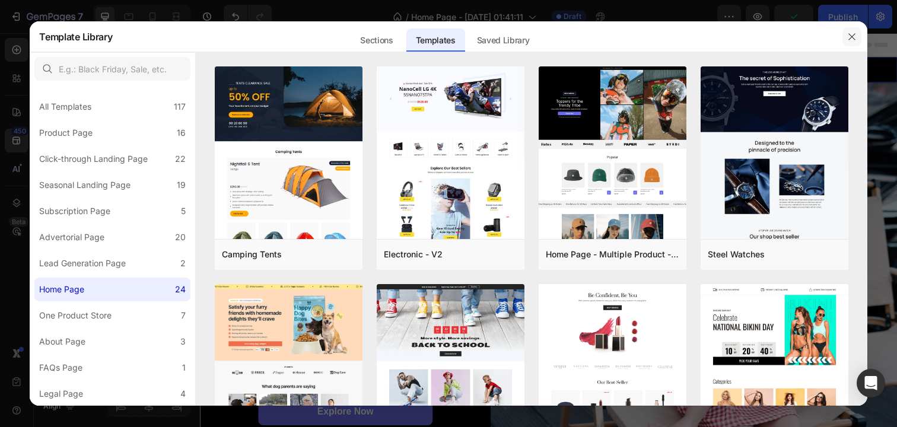
click at [853, 34] on icon "button" at bounding box center [852, 36] width 9 height 9
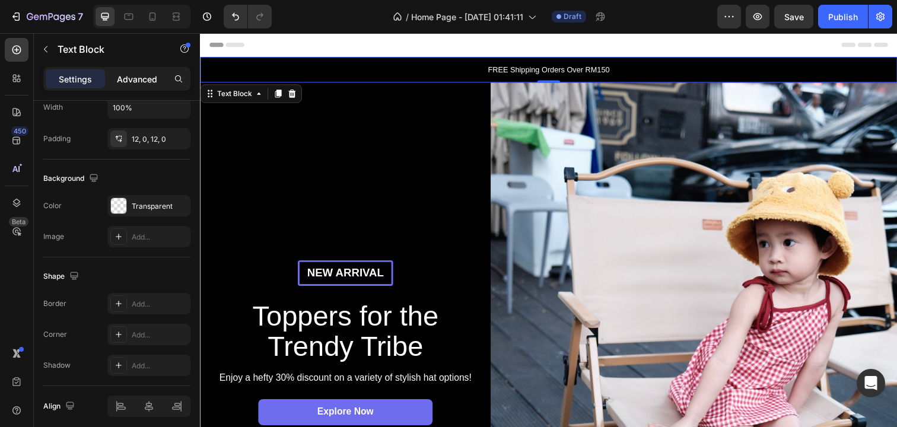
click at [153, 80] on p "Advanced" at bounding box center [137, 79] width 40 height 12
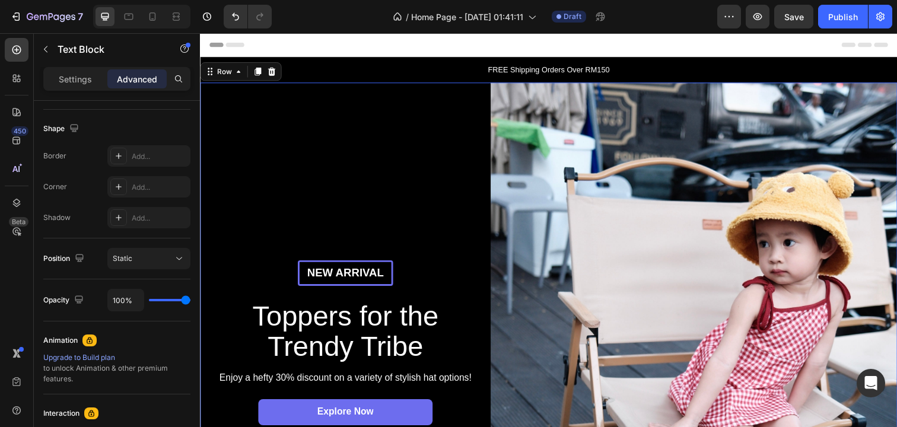
click at [354, 134] on div "New arrival Text Block Row Toppers for the Trendy Tribe Heading Enjoy a hefty 3…" at bounding box center [348, 361] width 297 height 554
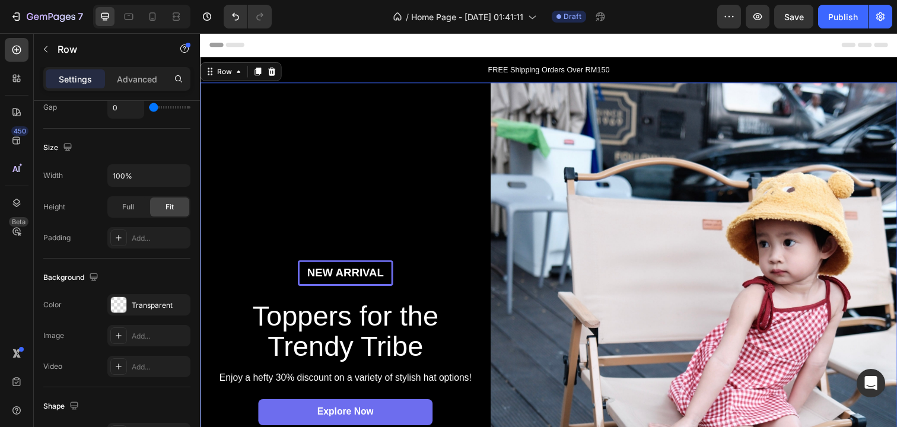
scroll to position [0, 0]
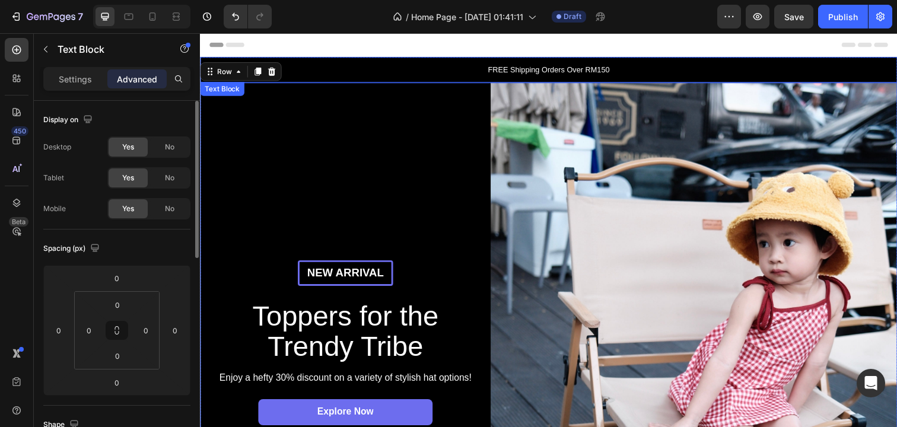
click at [343, 75] on p "FREE Shipping Orders Over RM150" at bounding box center [556, 71] width 710 height 12
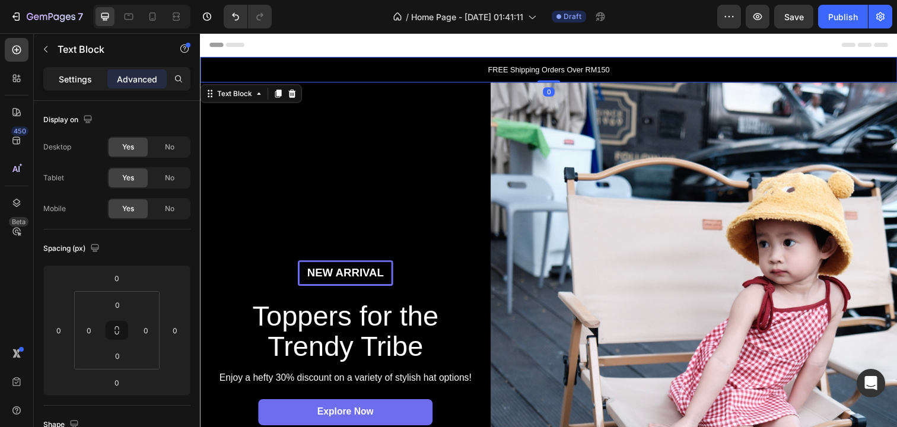
click at [75, 82] on p "Settings" at bounding box center [75, 79] width 33 height 12
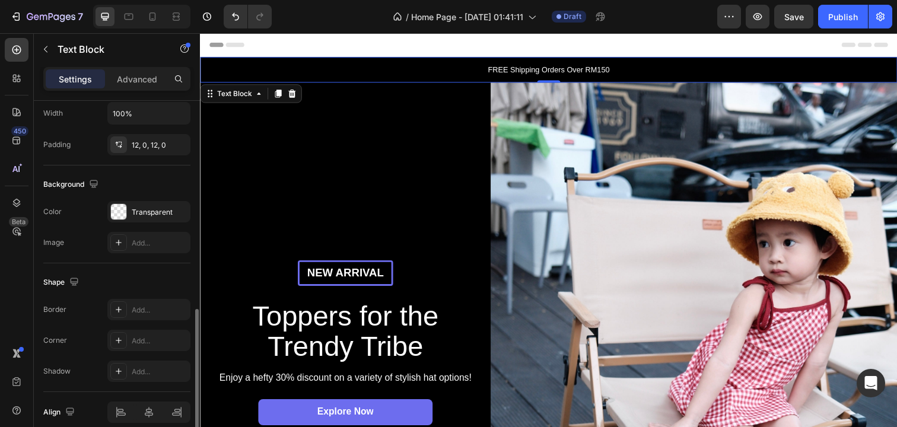
scroll to position [343, 0]
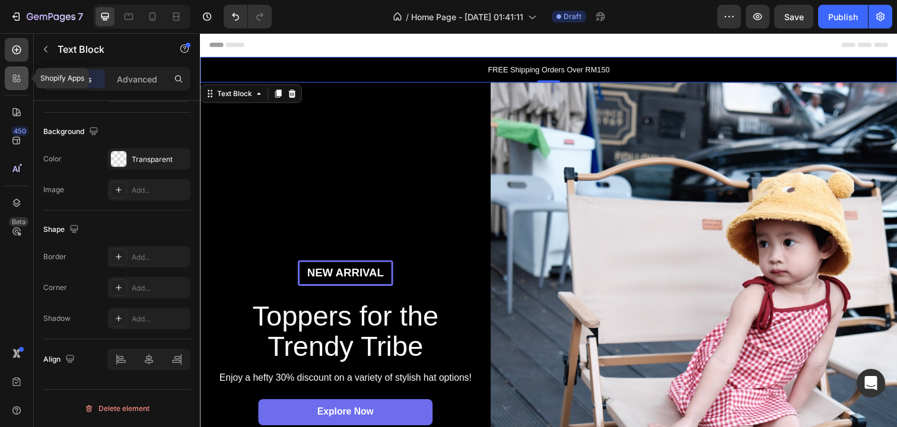
click at [23, 87] on div at bounding box center [17, 78] width 24 height 24
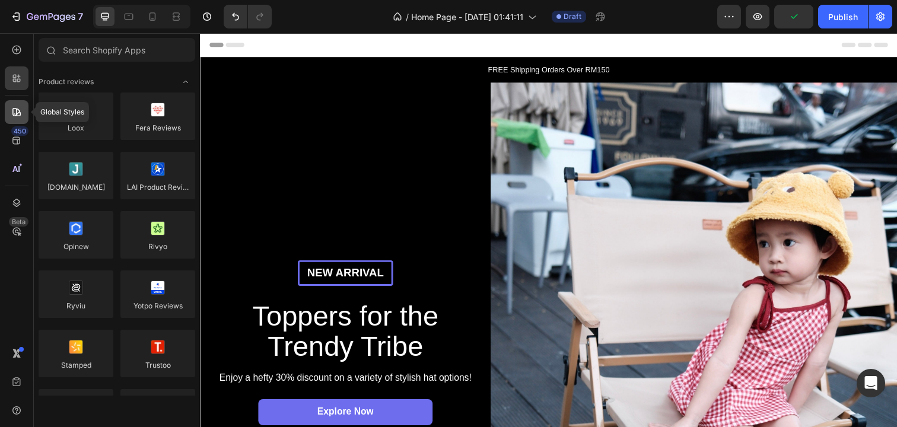
click at [17, 120] on div at bounding box center [17, 112] width 24 height 24
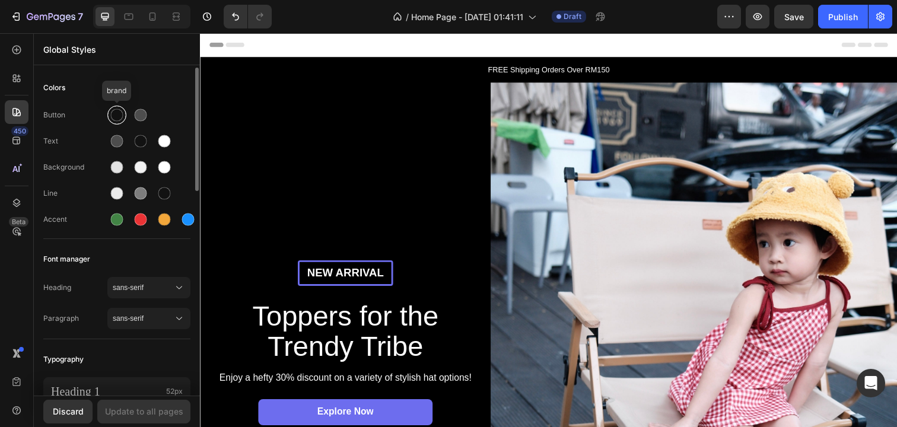
click at [119, 118] on div at bounding box center [117, 115] width 12 height 12
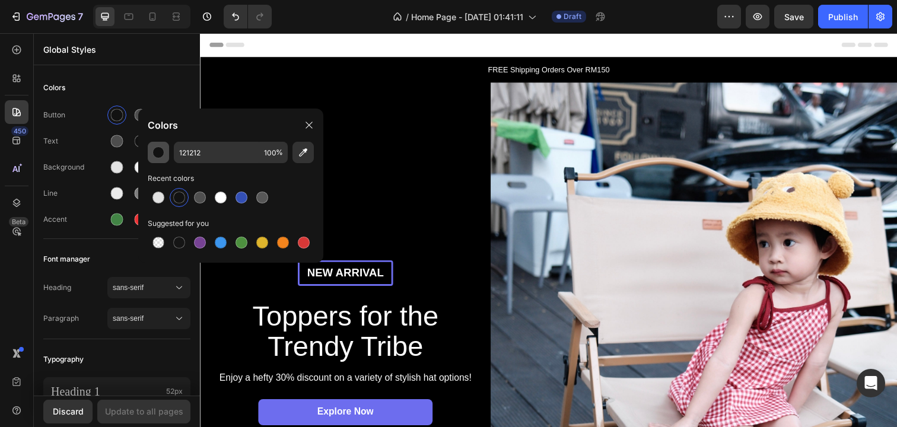
click at [160, 154] on div "button" at bounding box center [159, 153] width 12 height 12
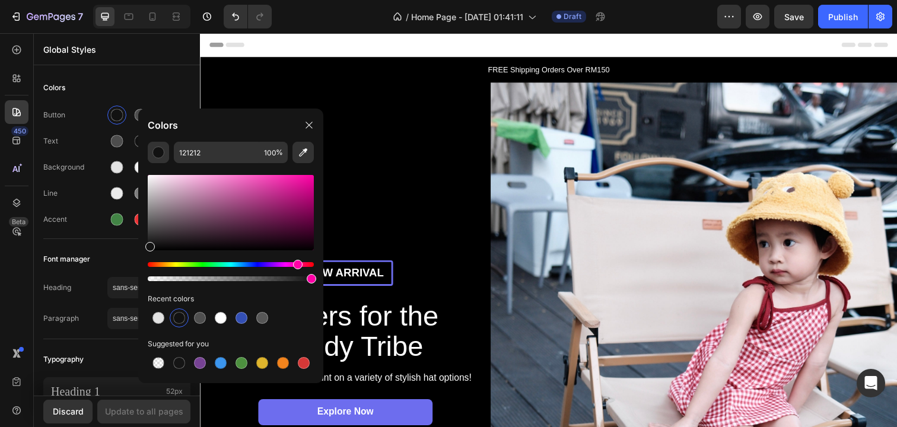
drag, startPoint x: 258, startPoint y: 266, endPoint x: 297, endPoint y: 266, distance: 39.2
click at [297, 266] on div "Hue" at bounding box center [231, 264] width 166 height 5
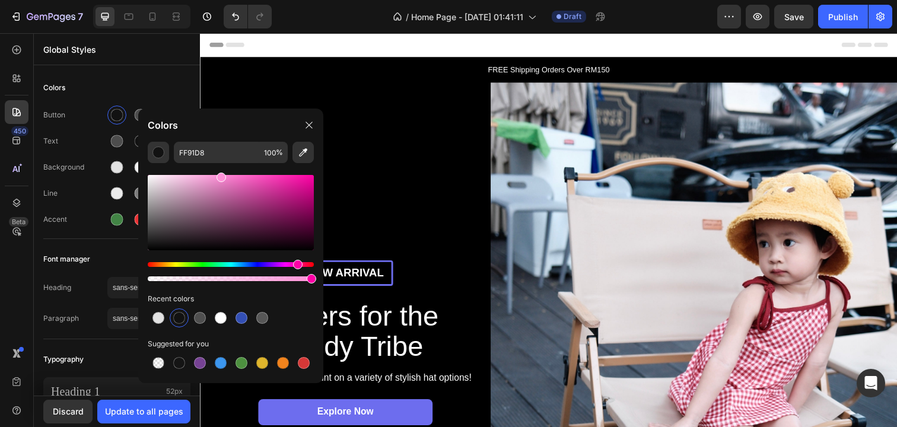
drag, startPoint x: 259, startPoint y: 202, endPoint x: 221, endPoint y: 170, distance: 49.7
click at [221, 170] on div at bounding box center [231, 223] width 166 height 120
drag, startPoint x: 219, startPoint y: 177, endPoint x: 205, endPoint y: 199, distance: 26.2
click at [205, 199] on div at bounding box center [206, 201] width 9 height 9
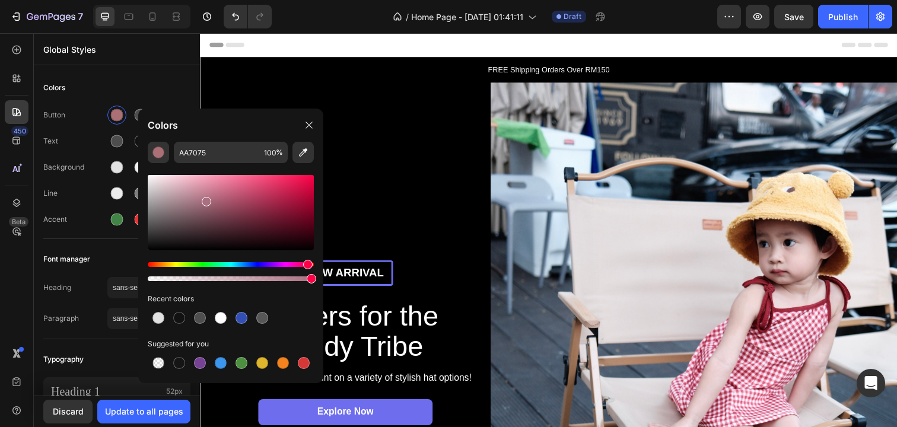
drag, startPoint x: 299, startPoint y: 263, endPoint x: 307, endPoint y: 261, distance: 8.5
click at [307, 261] on div "Hue" at bounding box center [307, 264] width 9 height 9
type input "FFB7CB"
drag, startPoint x: 207, startPoint y: 204, endPoint x: 195, endPoint y: 174, distance: 31.7
click at [195, 174] on div at bounding box center [196, 177] width 9 height 9
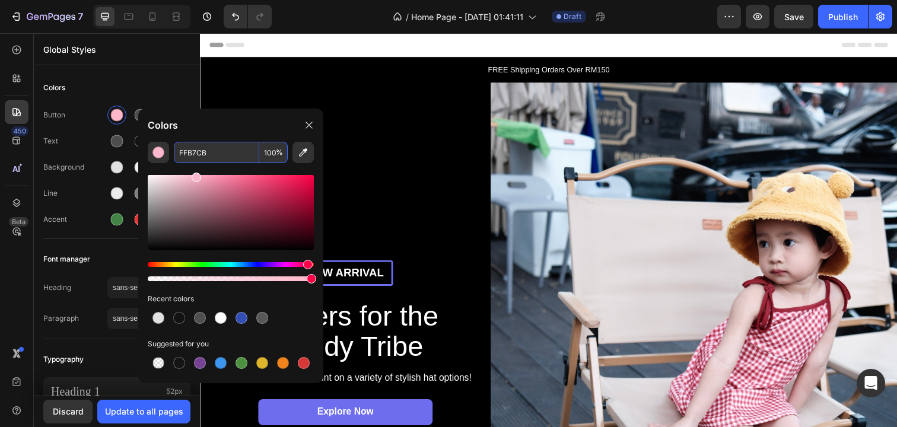
click at [235, 156] on input "FFB7CB" at bounding box center [216, 152] width 85 height 21
click at [310, 124] on icon at bounding box center [309, 125] width 7 height 7
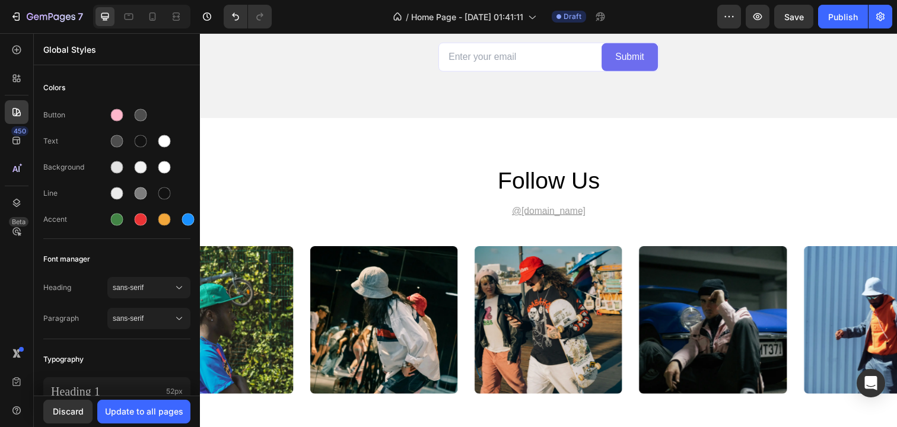
scroll to position [3084, 0]
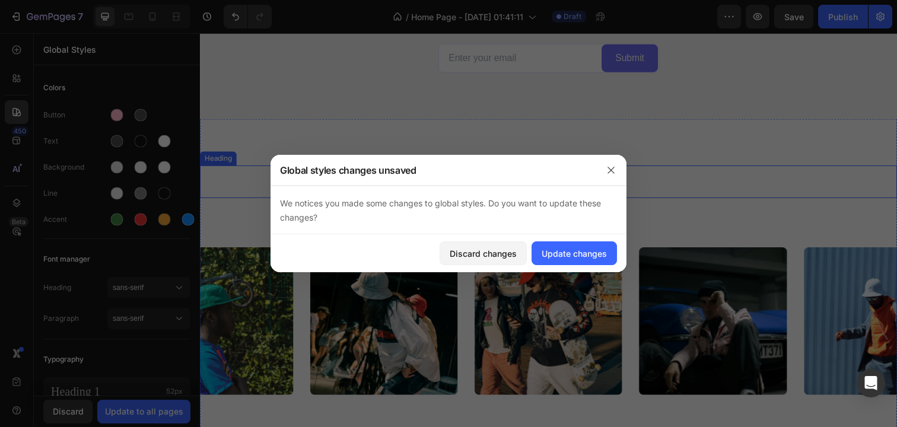
click at [545, 191] on h2 "follow us" at bounding box center [556, 185] width 712 height 33
click at [565, 254] on div "Update changes" at bounding box center [574, 253] width 65 height 12
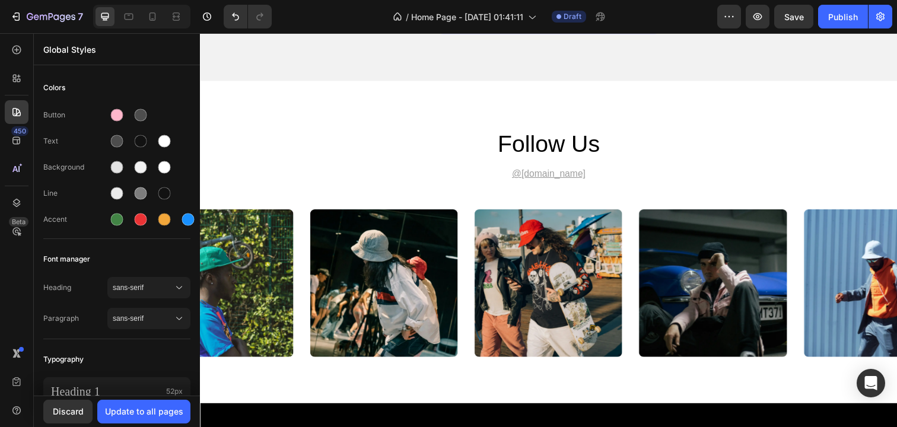
scroll to position [3101, 0]
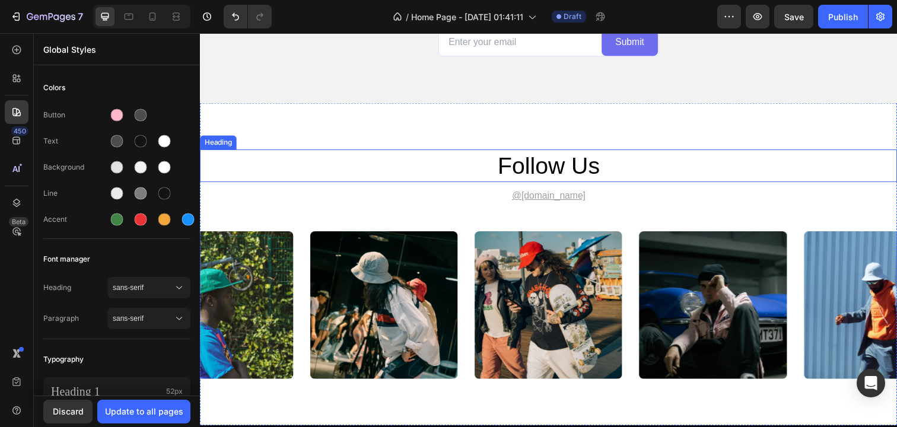
click at [569, 167] on h2 "follow us" at bounding box center [556, 168] width 712 height 33
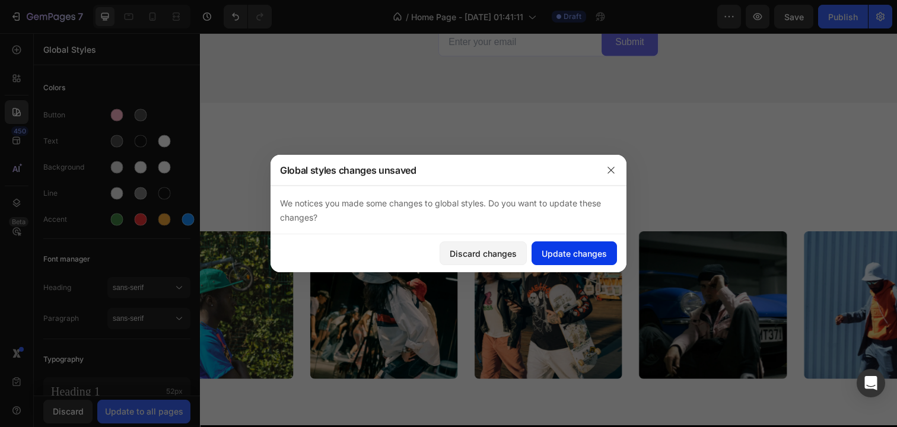
click at [565, 252] on div "Update changes" at bounding box center [574, 253] width 65 height 12
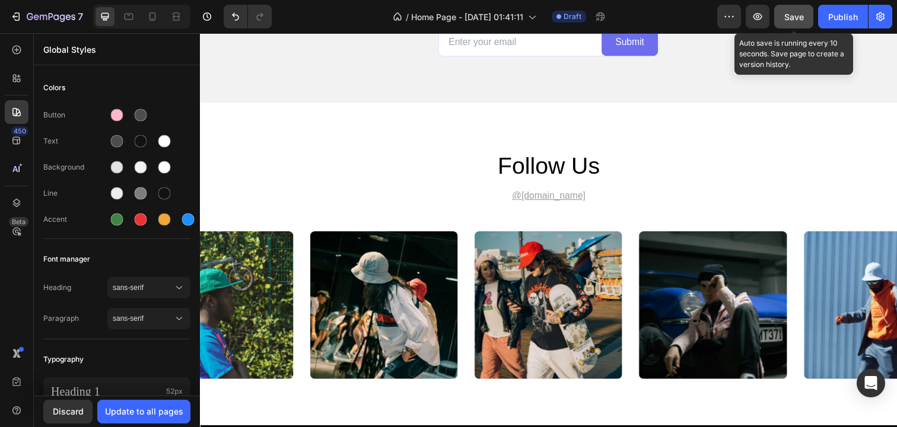
click at [791, 11] on div "Save" at bounding box center [795, 17] width 20 height 12
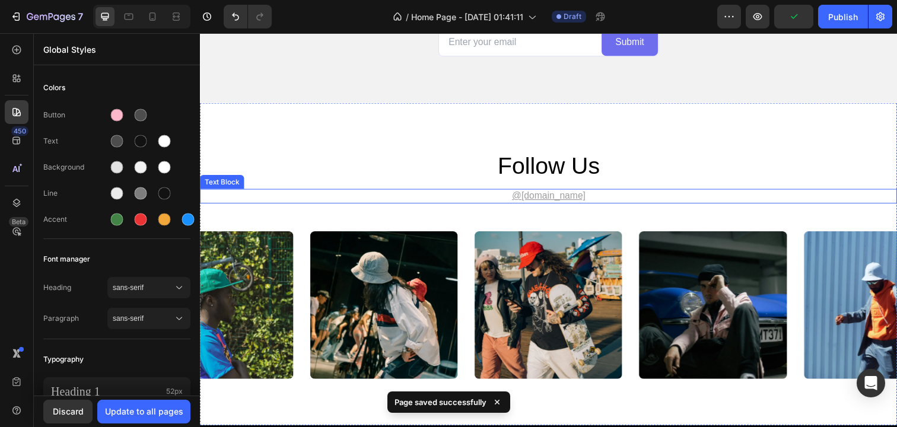
click at [542, 196] on u "@[DOMAIN_NAME]" at bounding box center [556, 199] width 75 height 10
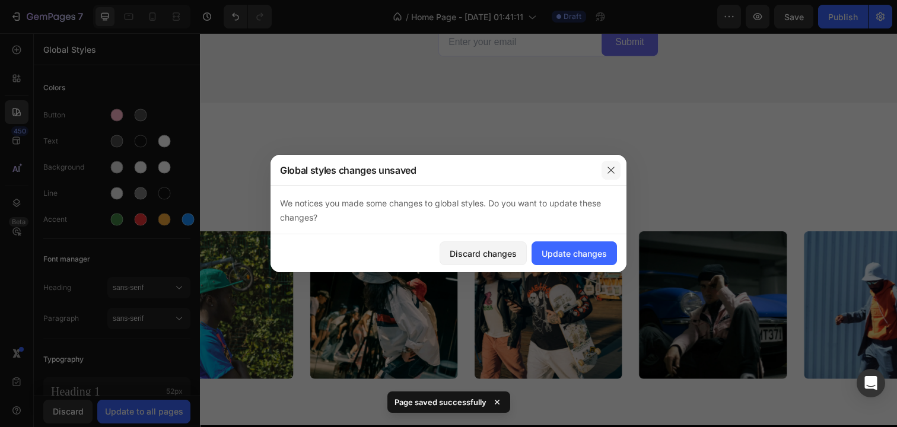
click at [612, 167] on icon "button" at bounding box center [611, 170] width 9 height 9
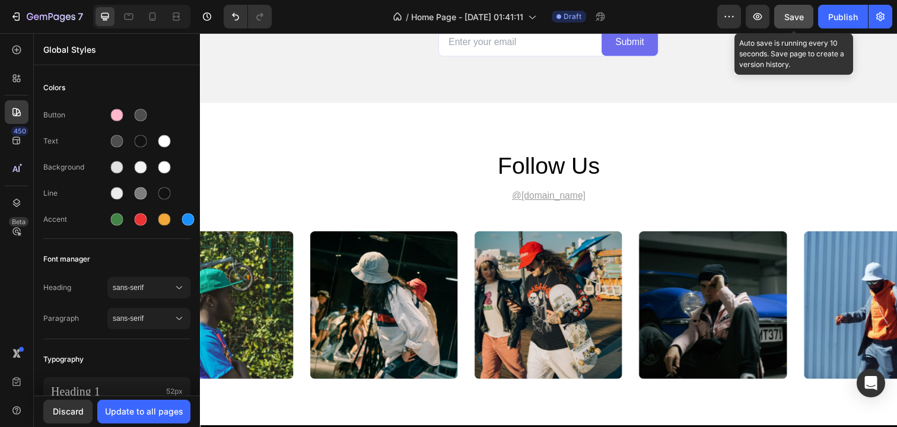
click at [787, 9] on button "Save" at bounding box center [794, 17] width 39 height 24
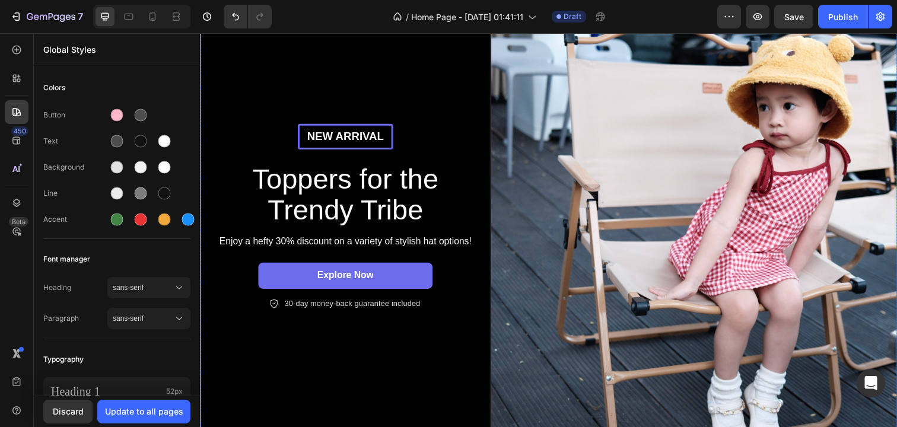
scroll to position [0, 0]
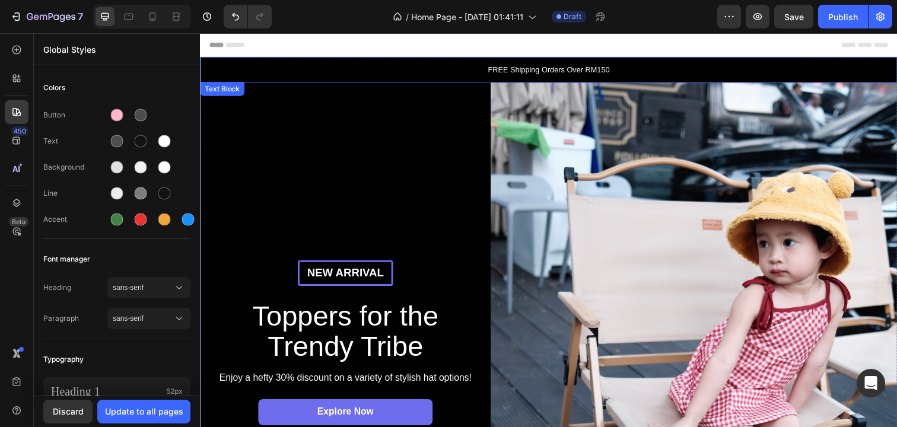
click at [459, 71] on p "FREE Shipping Orders Over RM150" at bounding box center [556, 71] width 710 height 12
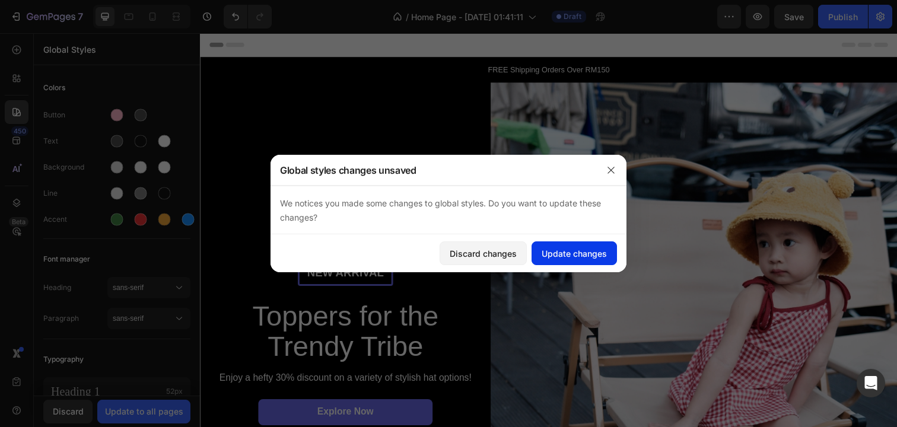
click at [588, 261] on button "Update changes" at bounding box center [574, 254] width 85 height 24
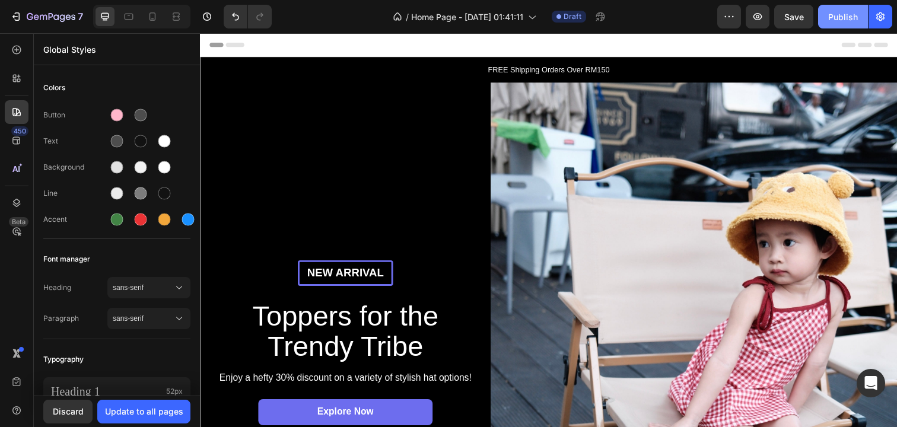
click at [833, 21] on div "Publish" at bounding box center [844, 17] width 30 height 12
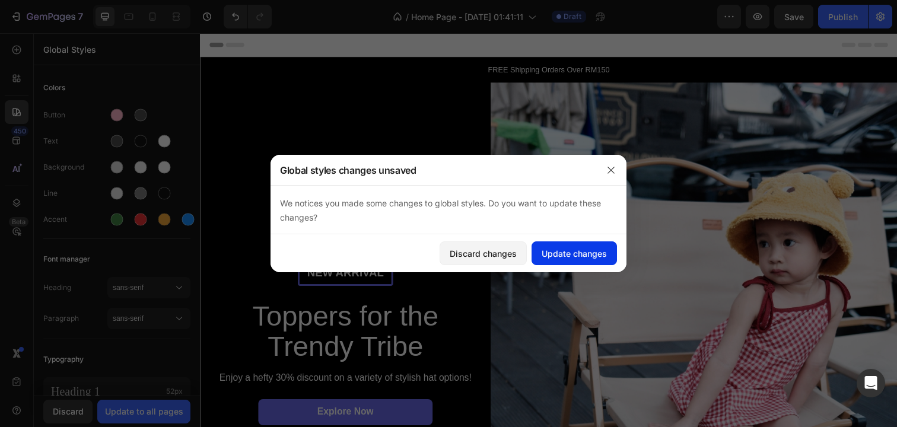
click at [569, 252] on div "Update changes" at bounding box center [574, 253] width 65 height 12
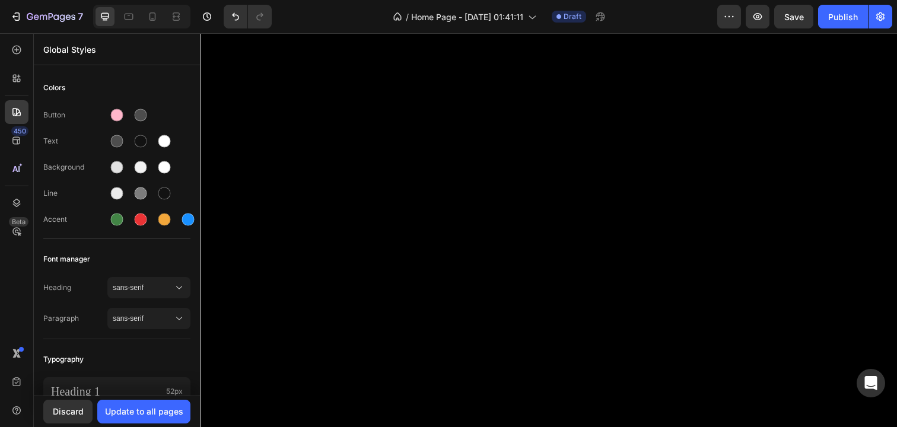
scroll to position [1662, 0]
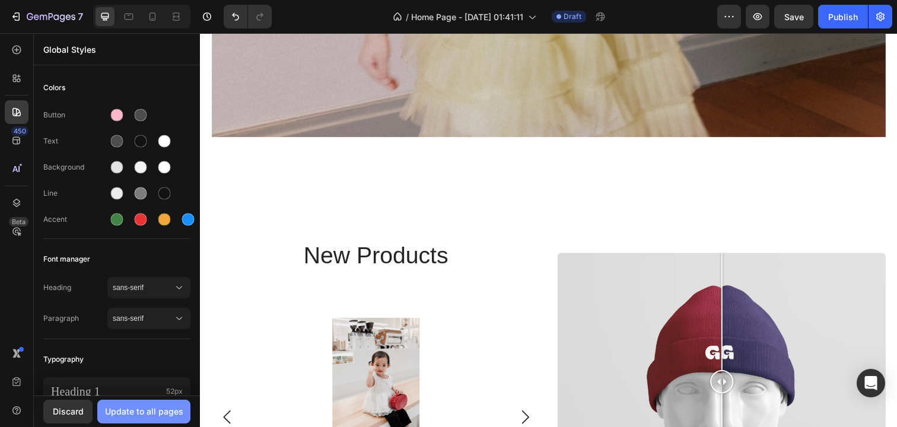
click at [120, 418] on button "Update to all pages" at bounding box center [143, 412] width 93 height 24
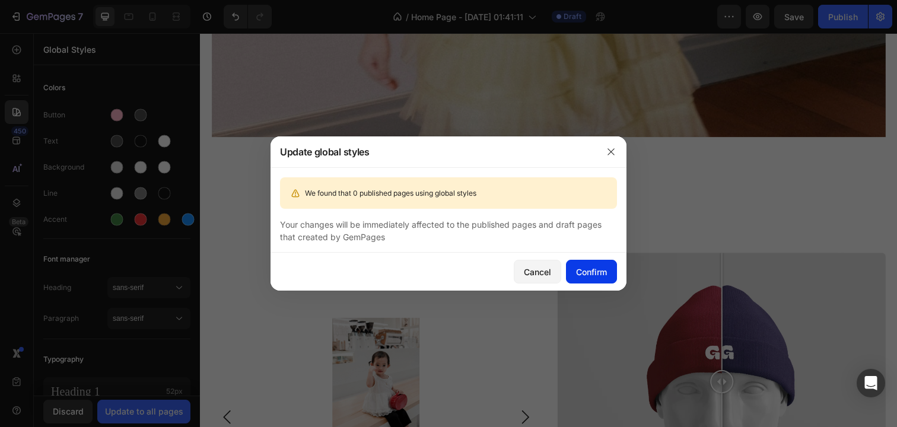
click at [595, 274] on div "Confirm" at bounding box center [591, 272] width 31 height 12
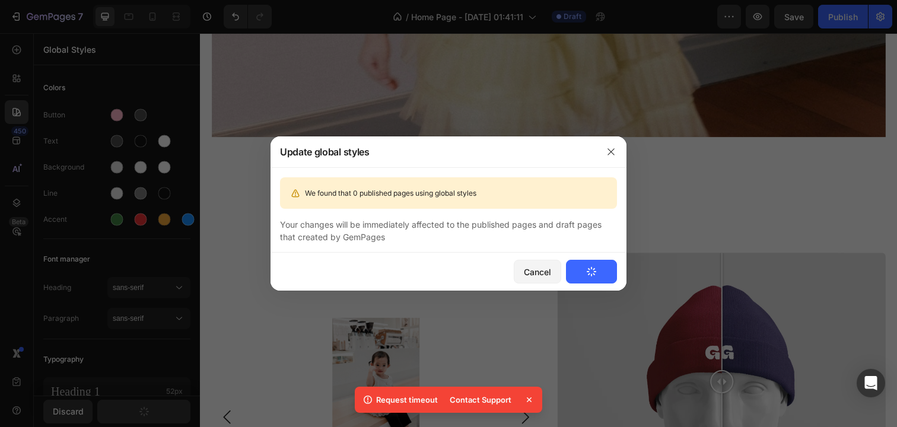
click at [530, 401] on icon at bounding box center [529, 400] width 5 height 5
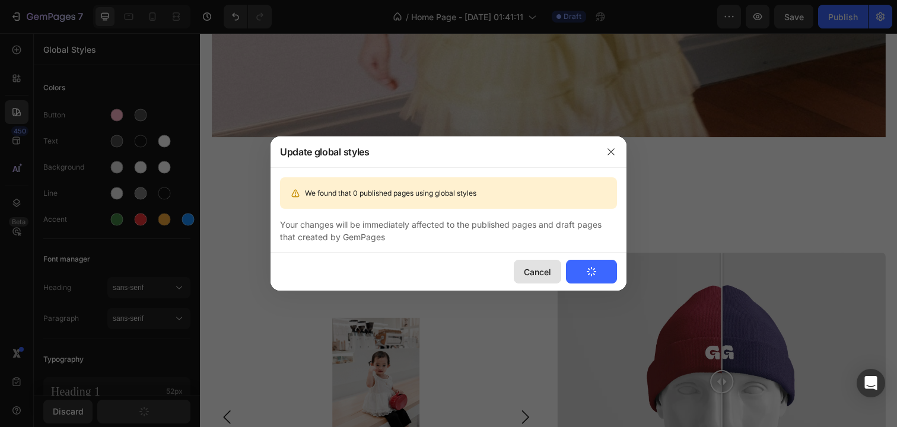
click at [544, 274] on div "Cancel" at bounding box center [537, 272] width 27 height 12
click at [611, 150] on icon "button" at bounding box center [611, 151] width 9 height 9
click at [141, 290] on div at bounding box center [448, 213] width 897 height 427
click at [535, 268] on div "Cancel" at bounding box center [537, 272] width 27 height 12
click at [612, 148] on icon "button" at bounding box center [611, 151] width 9 height 9
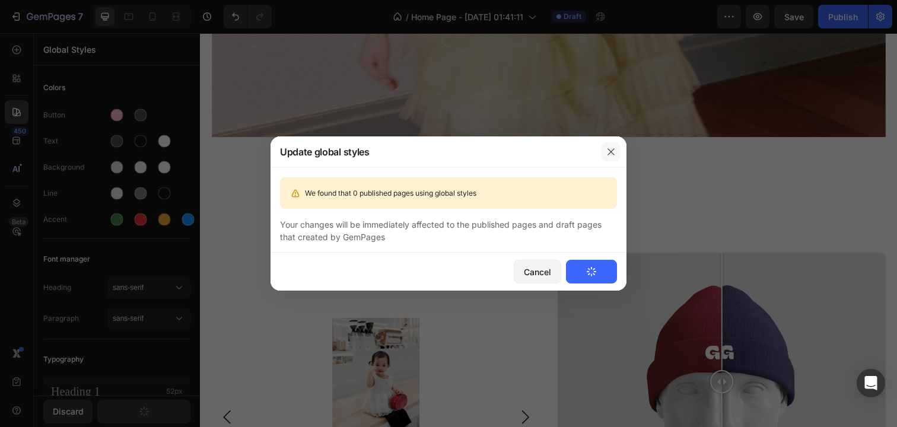
click at [614, 153] on icon "button" at bounding box center [611, 151] width 9 height 9
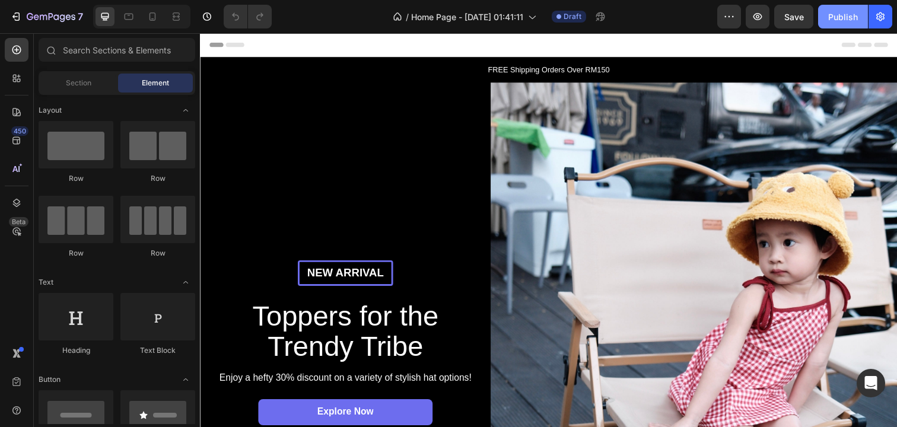
click at [837, 12] on div "Publish" at bounding box center [844, 17] width 30 height 12
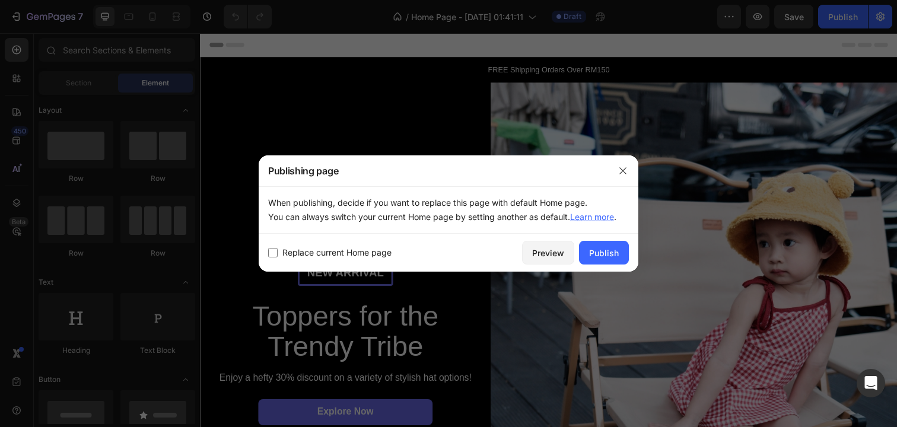
click at [272, 254] on input "checkbox" at bounding box center [272, 252] width 9 height 9
checkbox input "true"
click at [610, 258] on div "Publish" at bounding box center [604, 253] width 30 height 12
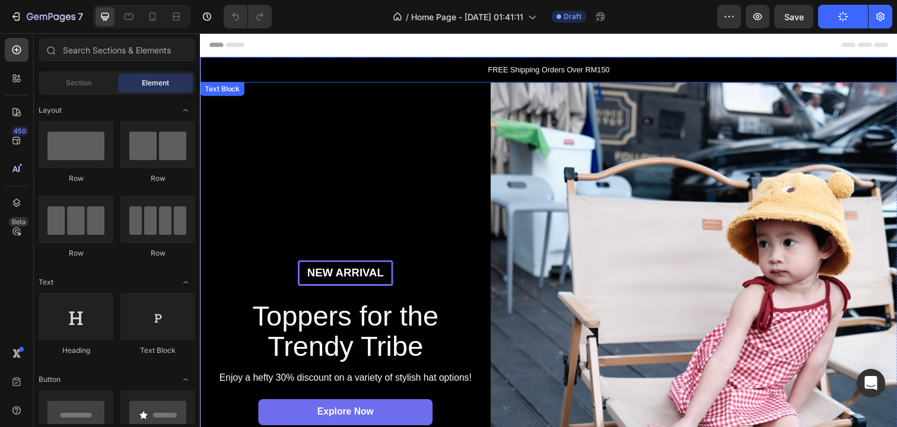
click at [280, 61] on div "FREE Shipping Orders Over RM150" at bounding box center [556, 71] width 712 height 26
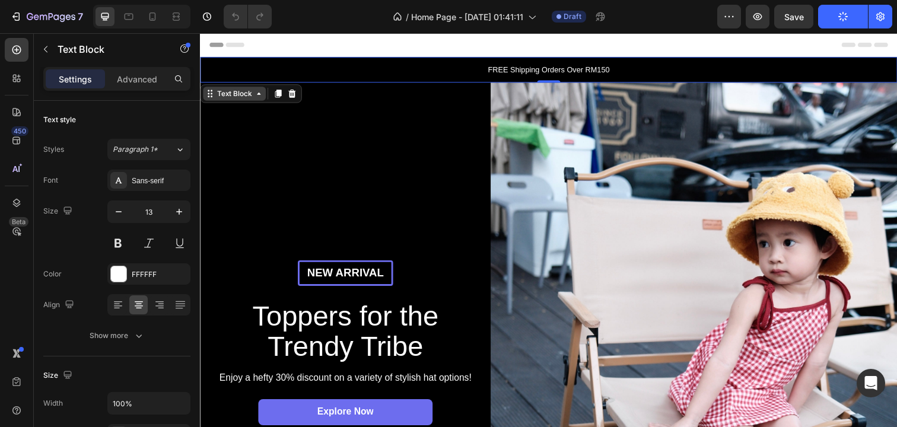
click at [237, 96] on div "Text Block" at bounding box center [235, 95] width 40 height 11
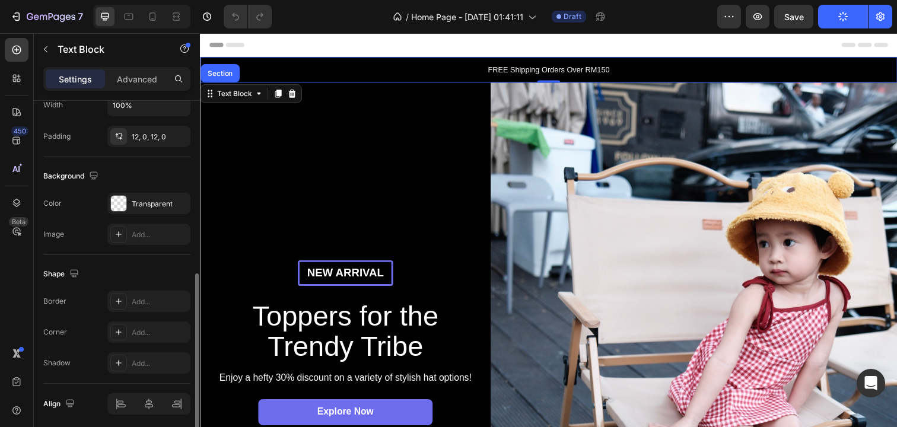
scroll to position [170, 0]
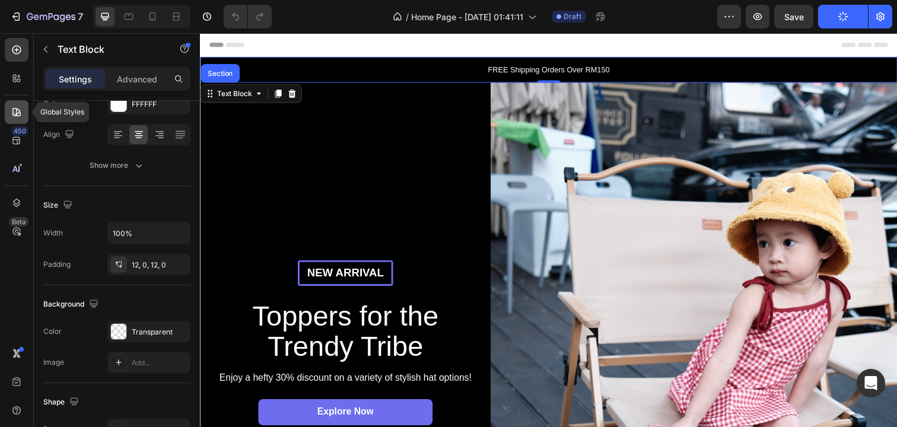
click at [15, 118] on icon at bounding box center [17, 112] width 12 height 12
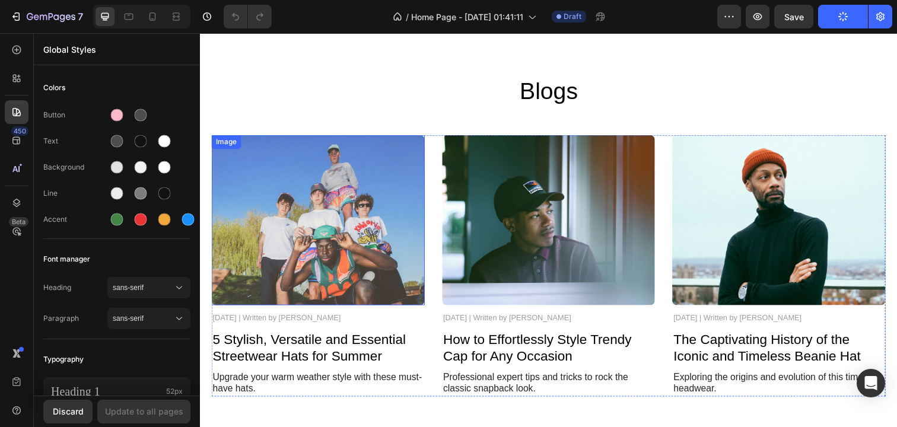
scroll to position [2802, 0]
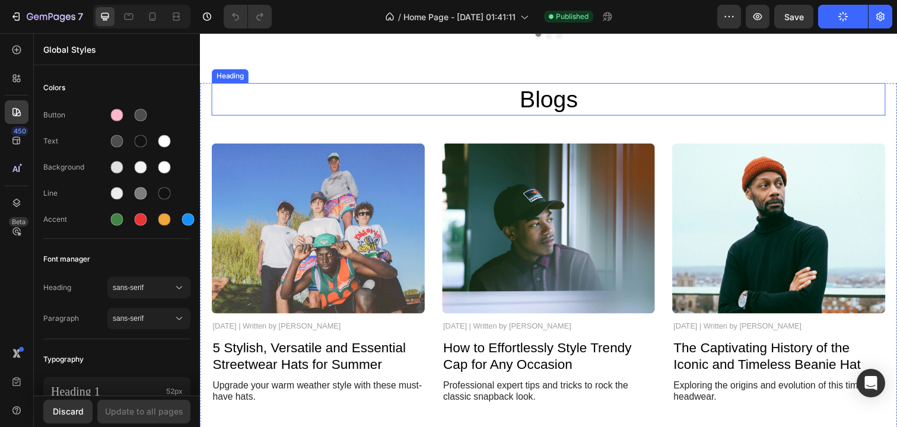
click at [230, 80] on div "Heading" at bounding box center [230, 77] width 37 height 14
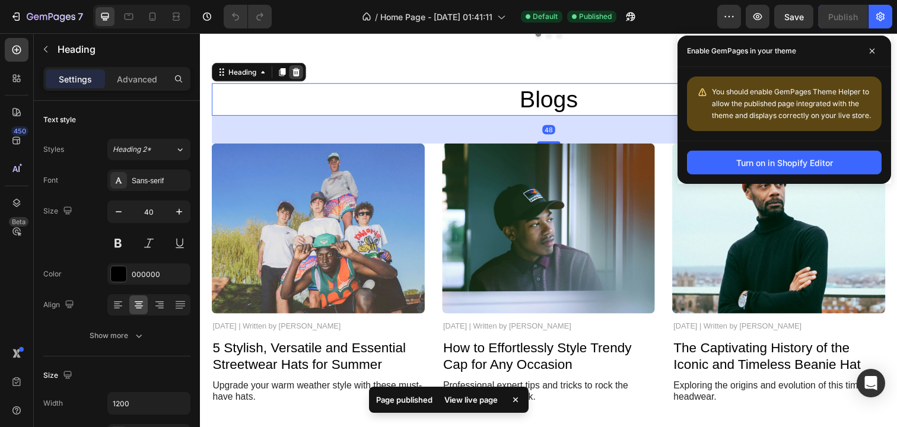
click at [300, 74] on icon at bounding box center [298, 73] width 8 height 8
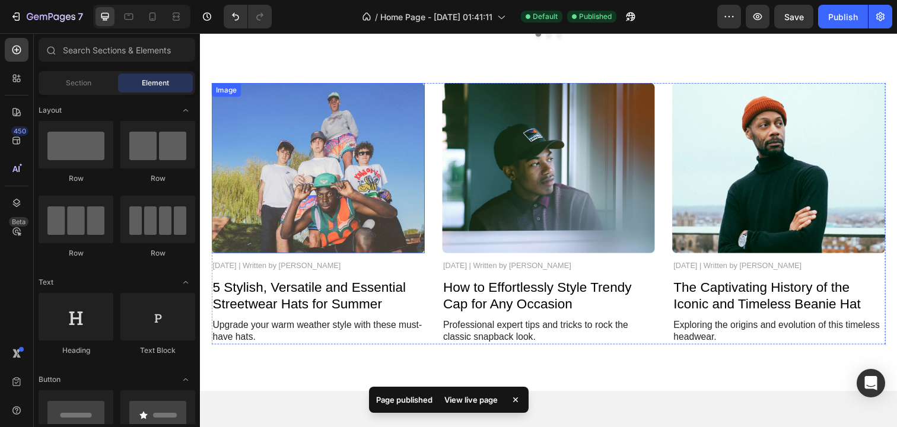
click at [370, 221] on img at bounding box center [321, 170] width 218 height 173
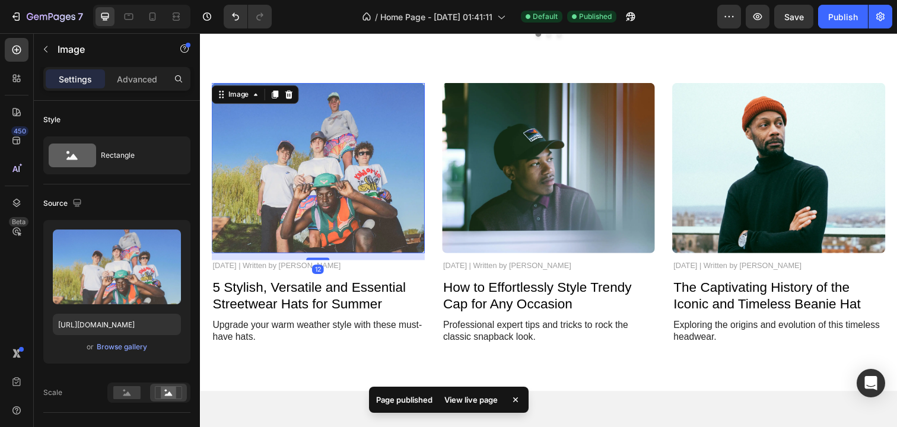
scroll to position [2829, 0]
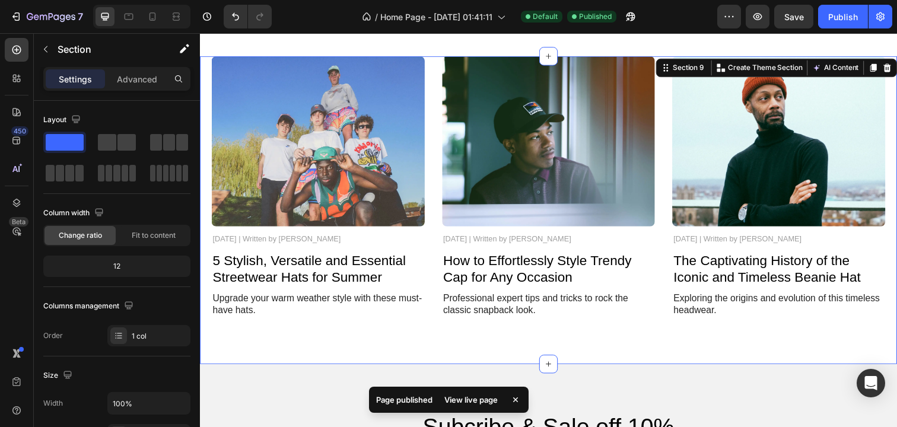
click at [392, 332] on div "Image [DATE] | Written by [PERSON_NAME] Text Block 5 Stylish, Versatile and Ess…" at bounding box center [556, 214] width 712 height 315
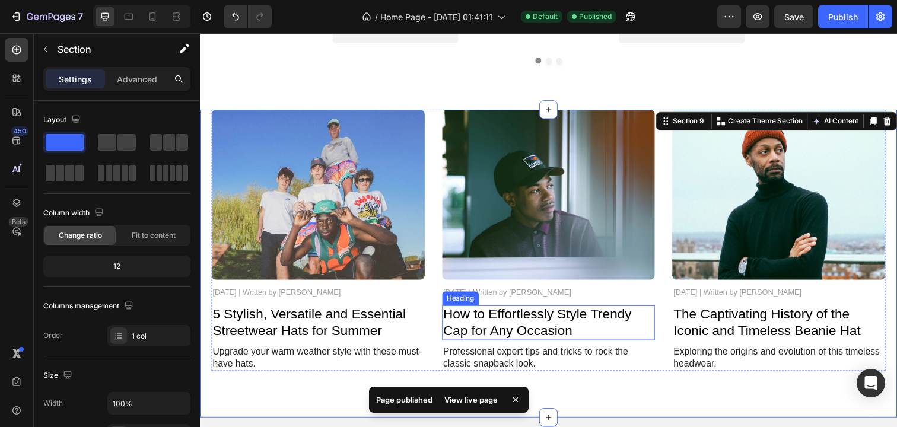
scroll to position [2774, 0]
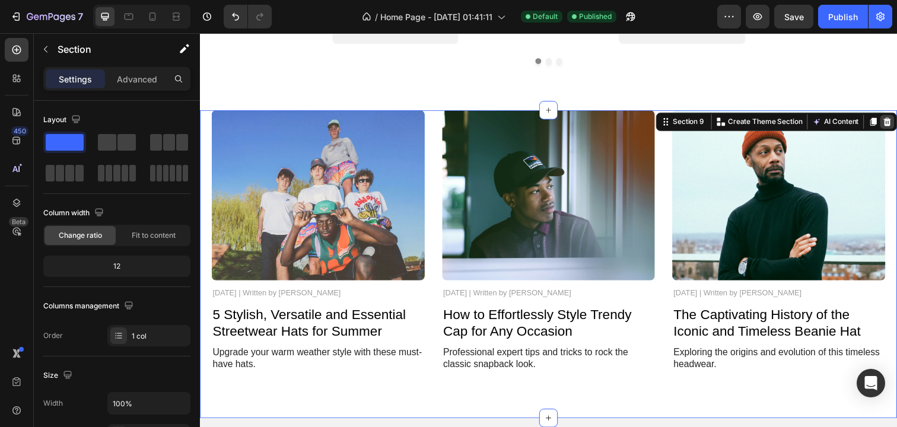
click at [897, 121] on icon at bounding box center [903, 124] width 8 height 8
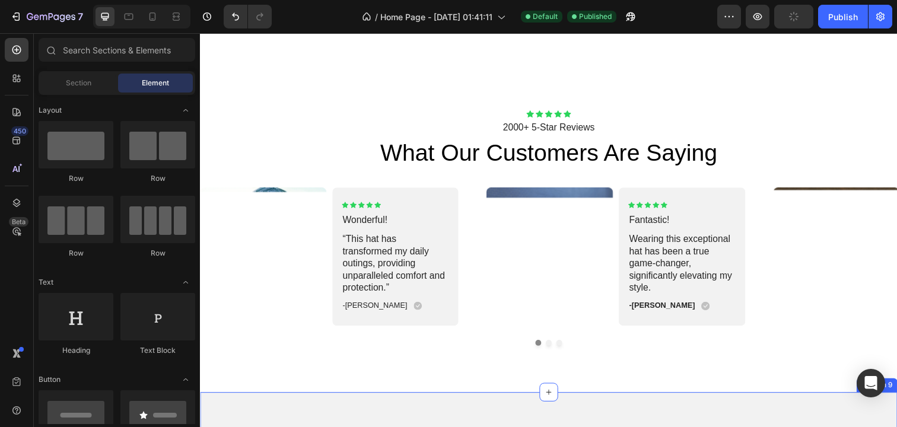
scroll to position [2453, 0]
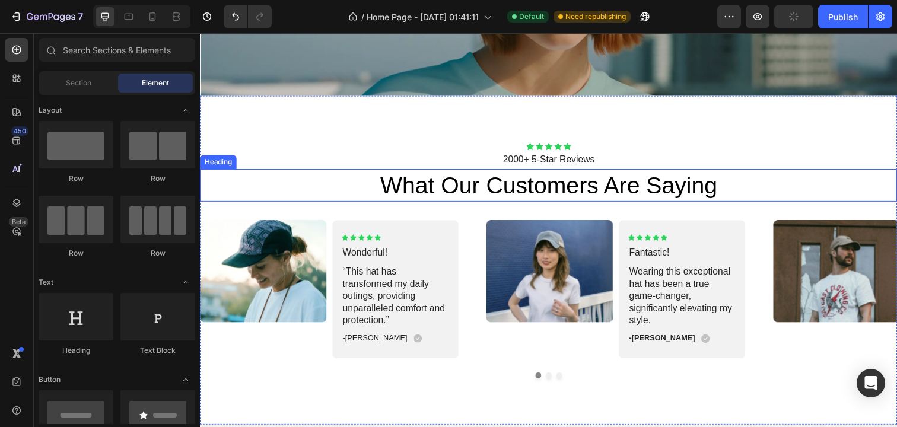
click at [685, 185] on h2 "what our customers are saying" at bounding box center [556, 188] width 712 height 33
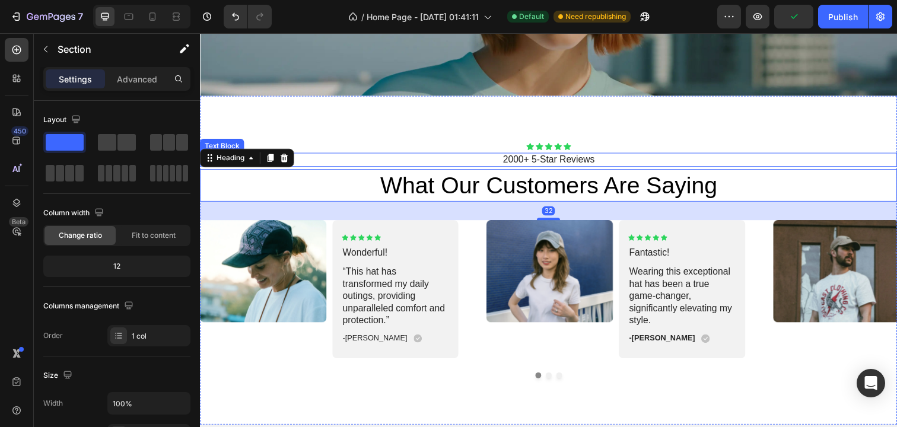
click at [691, 153] on div "Icon Icon Icon Icon Icon Icon List 2000+ 5-Star Reviews Text Block what our cus…" at bounding box center [556, 265] width 712 height 241
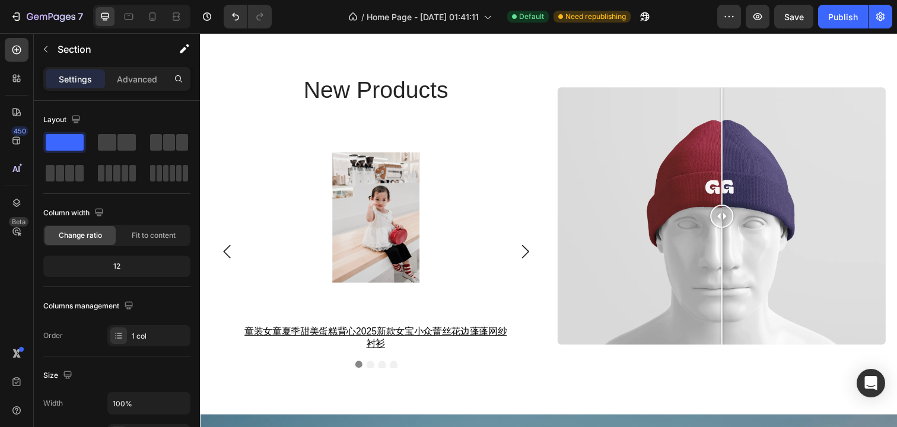
scroll to position [1842, 0]
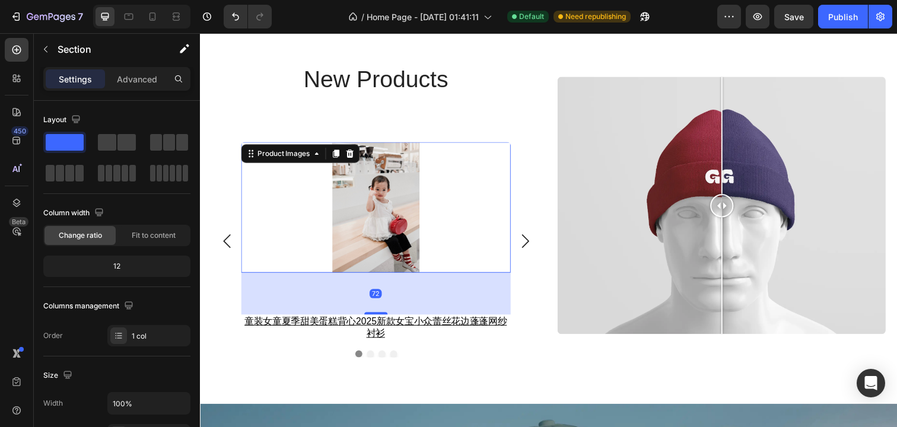
click at [439, 213] on img at bounding box center [380, 211] width 148 height 134
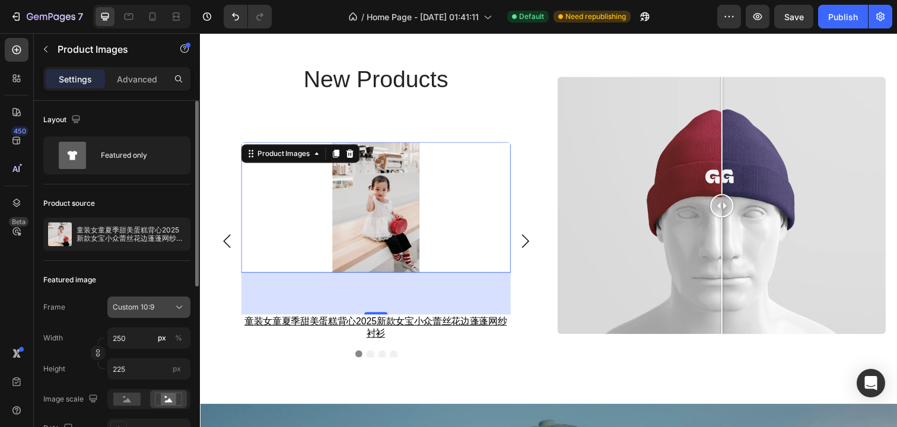
click at [153, 309] on span "Custom 10:9" at bounding box center [134, 307] width 42 height 11
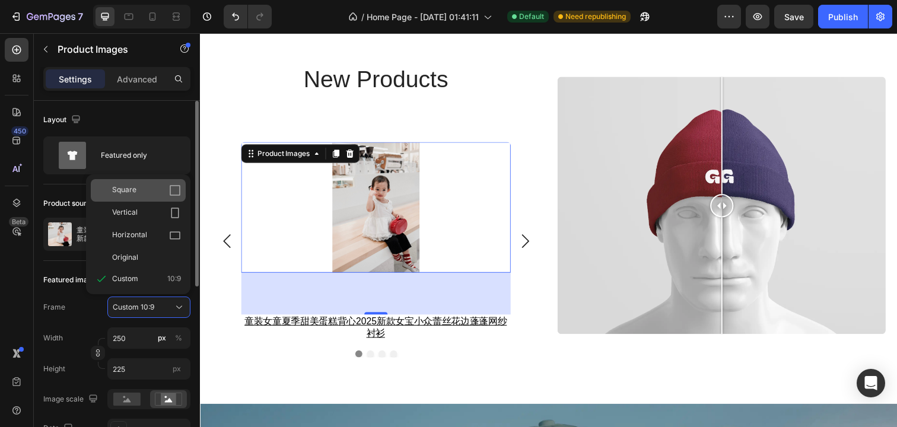
click at [164, 191] on div "Square" at bounding box center [146, 191] width 69 height 12
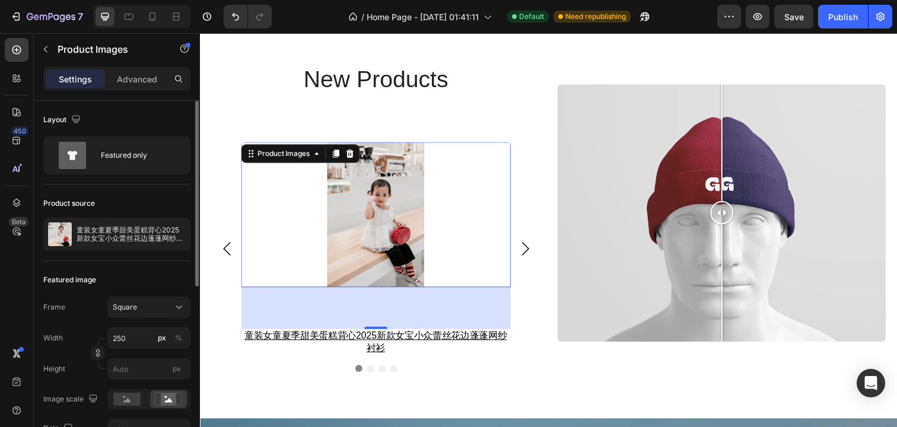
click at [386, 206] on img at bounding box center [380, 218] width 148 height 148
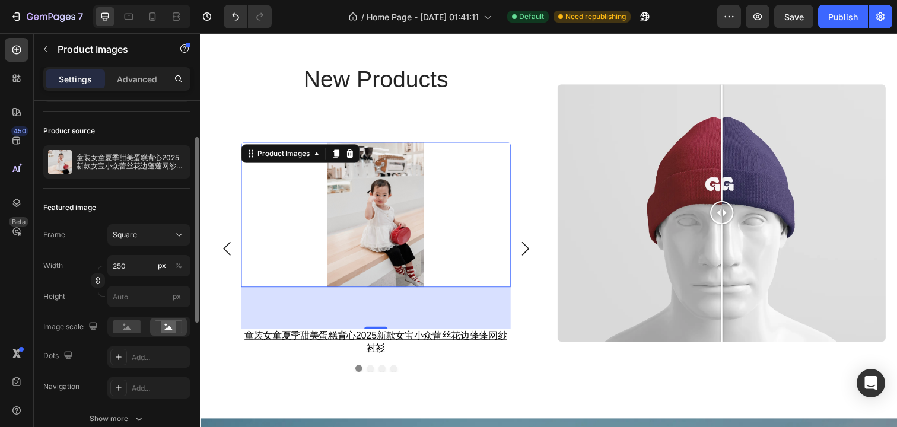
scroll to position [72, 0]
click at [134, 330] on rect at bounding box center [126, 327] width 27 height 13
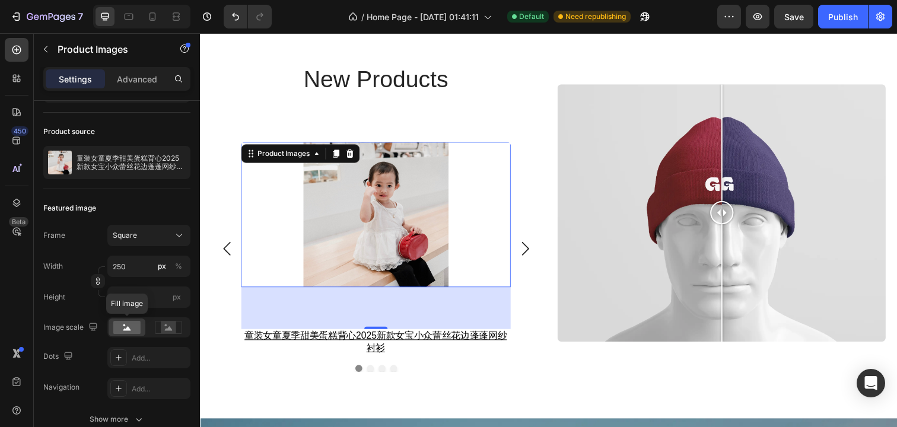
click at [129, 330] on icon at bounding box center [127, 328] width 8 height 4
click at [380, 205] on img at bounding box center [380, 218] width 148 height 148
click at [171, 232] on div "Square" at bounding box center [149, 236] width 72 height 12
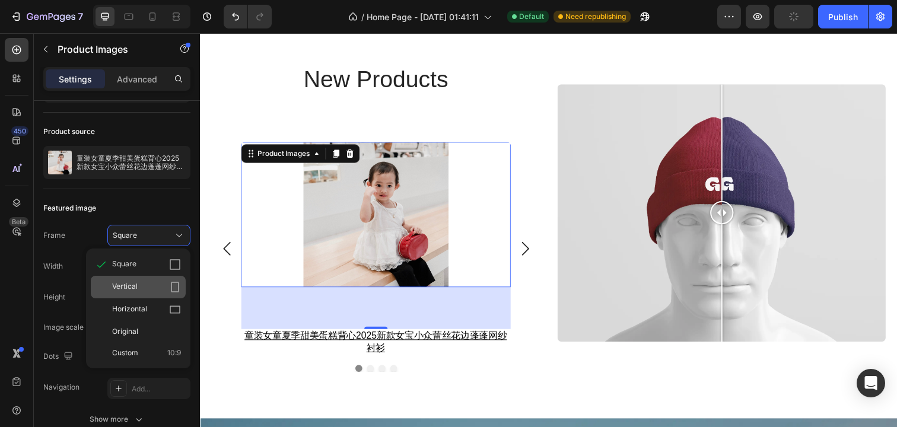
click at [170, 294] on div "Vertical" at bounding box center [138, 287] width 95 height 23
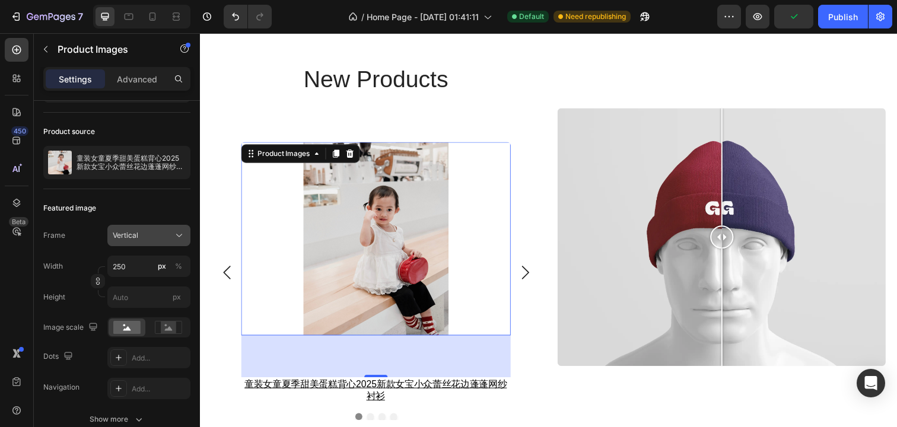
click at [164, 234] on div "Vertical" at bounding box center [142, 235] width 58 height 11
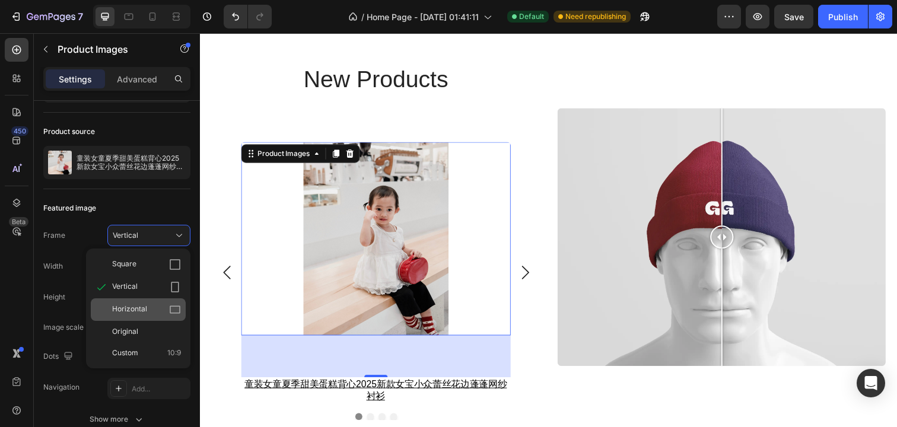
click at [170, 304] on icon at bounding box center [175, 310] width 12 height 12
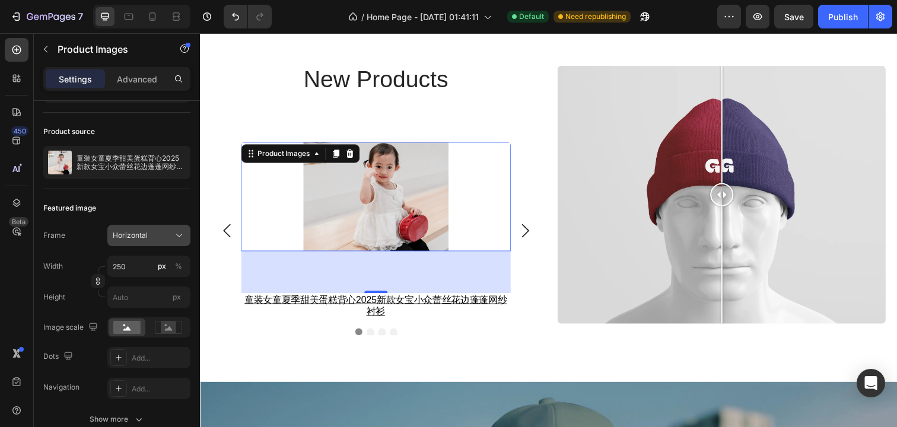
click at [160, 237] on div "Horizontal" at bounding box center [142, 235] width 58 height 11
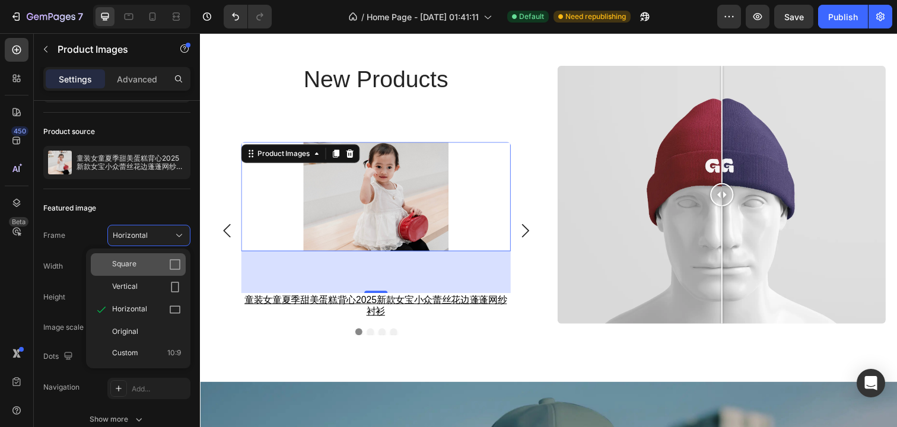
click at [161, 258] on div "Square" at bounding box center [138, 264] width 95 height 23
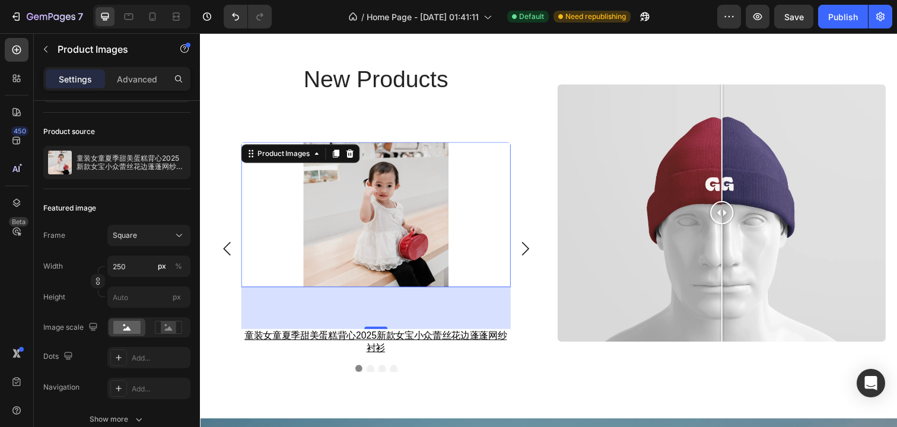
click at [425, 192] on img at bounding box center [380, 218] width 148 height 148
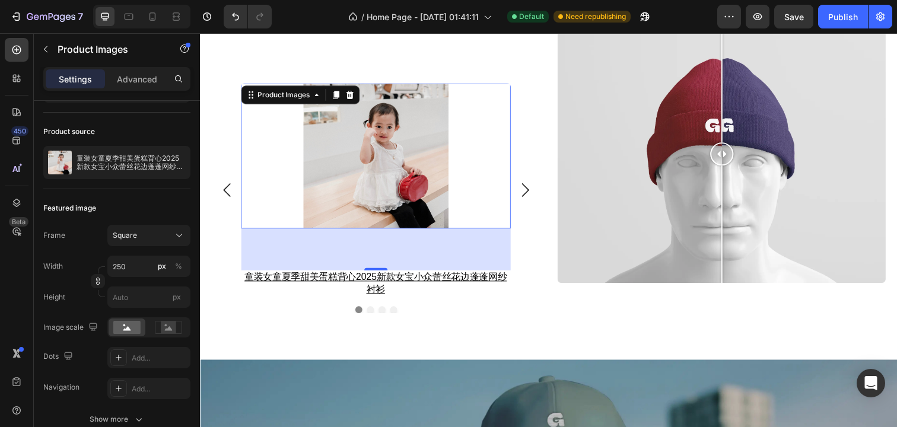
scroll to position [1907, 0]
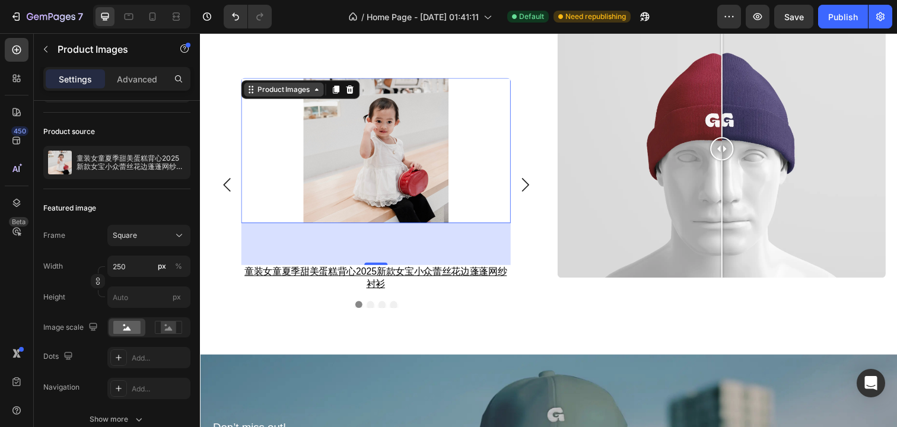
click at [303, 91] on div "Product Images" at bounding box center [286, 90] width 58 height 11
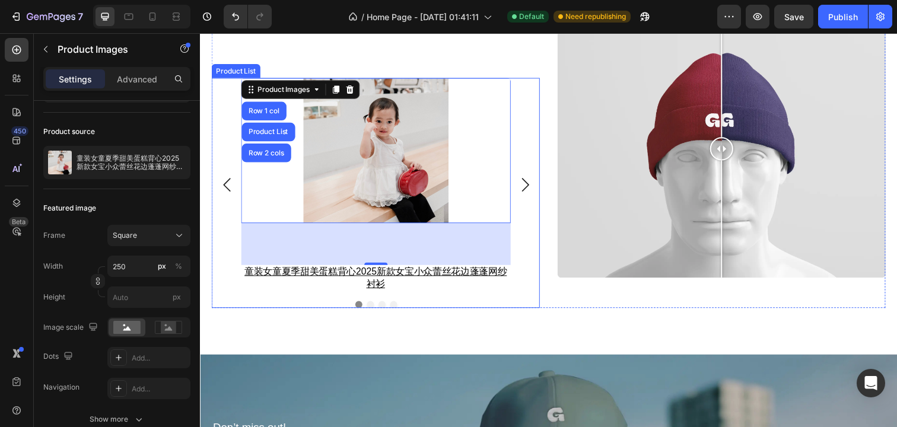
click at [534, 191] on icon "Carousel Next Arrow" at bounding box center [532, 188] width 14 height 14
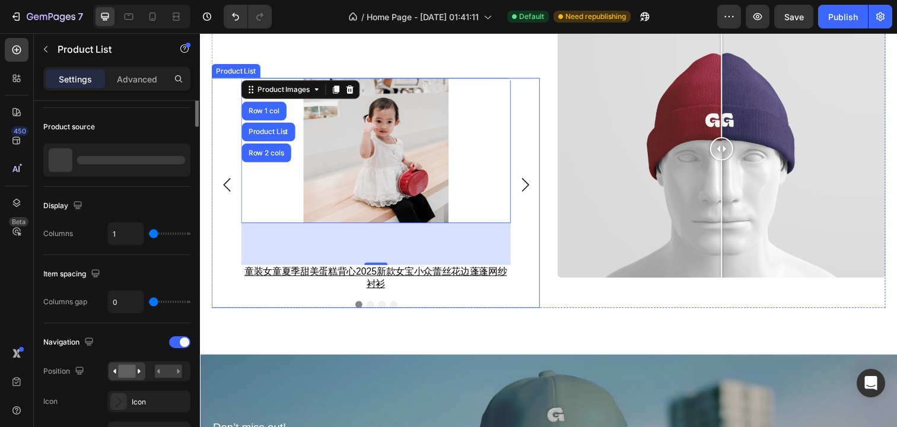
scroll to position [0, 0]
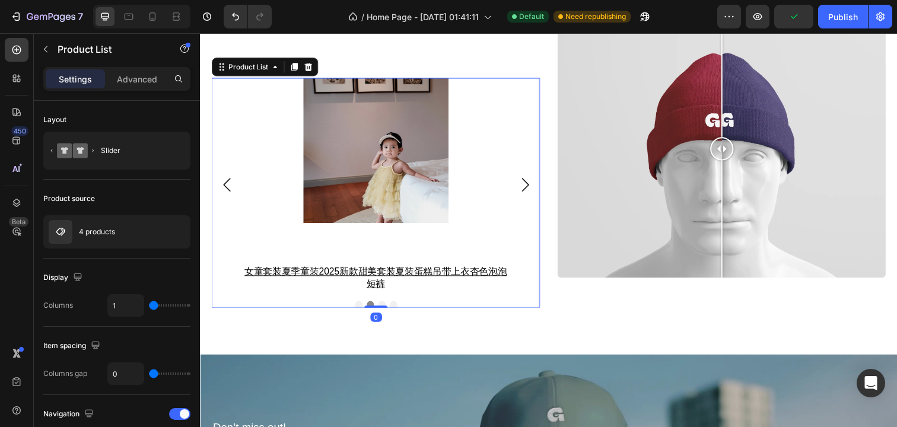
click at [226, 190] on icon "Carousel Back Arrow" at bounding box center [226, 188] width 7 height 14
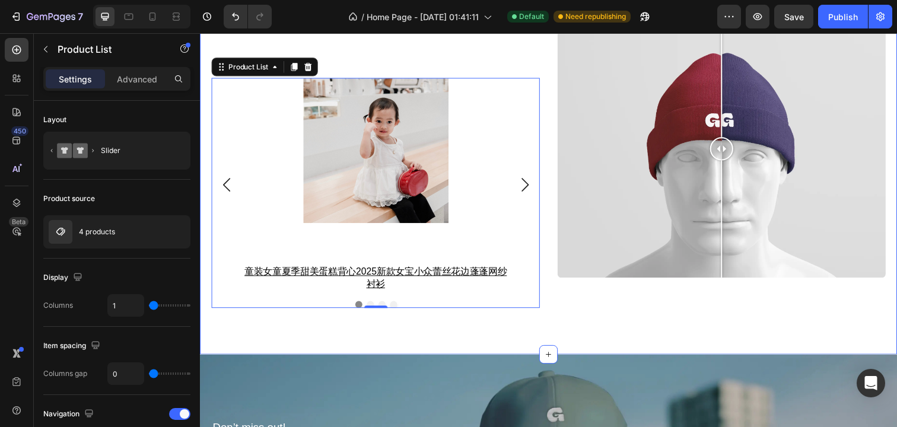
click at [415, 346] on div "new products Heading Product Images 童装女童夏季甜美蛋糕背心2025新款女宝小众蕾丝花边蓬蓬网纱衬衫 Product Ti…" at bounding box center [556, 152] width 712 height 420
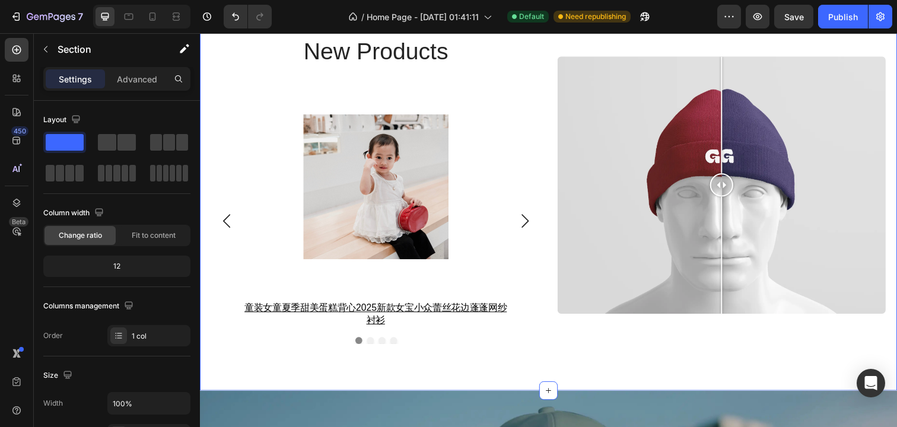
scroll to position [1859, 0]
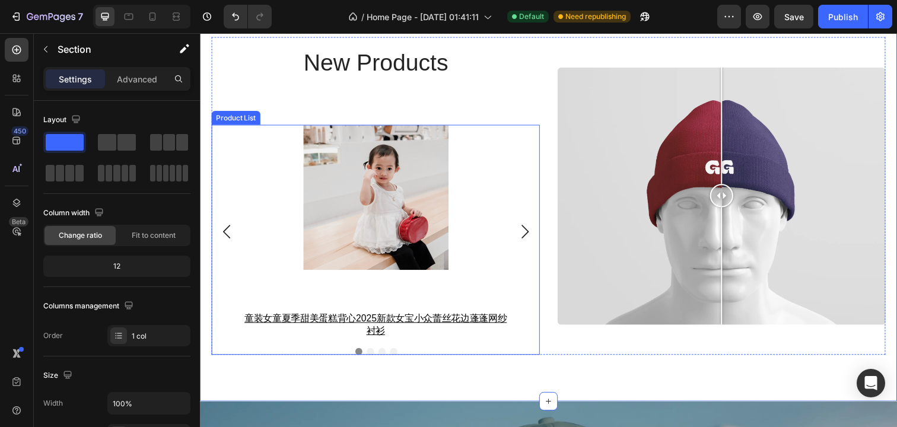
click at [532, 230] on icon "Carousel Next Arrow" at bounding box center [532, 236] width 14 height 14
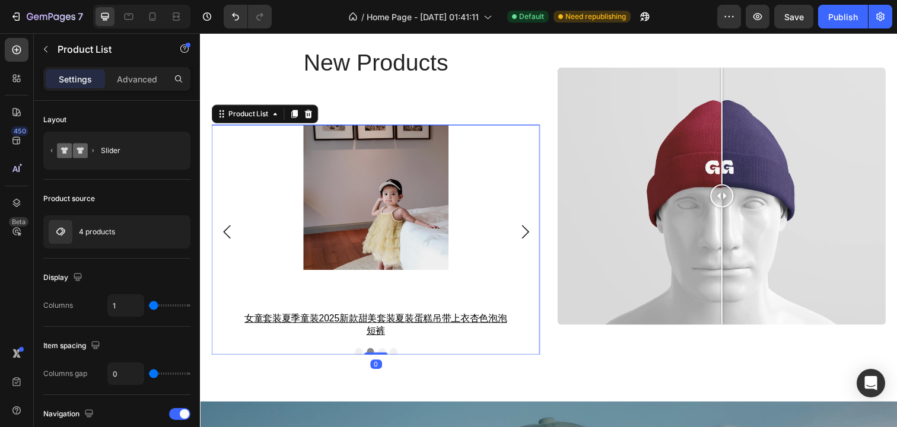
click at [532, 230] on icon "Carousel Next Arrow" at bounding box center [532, 236] width 14 height 14
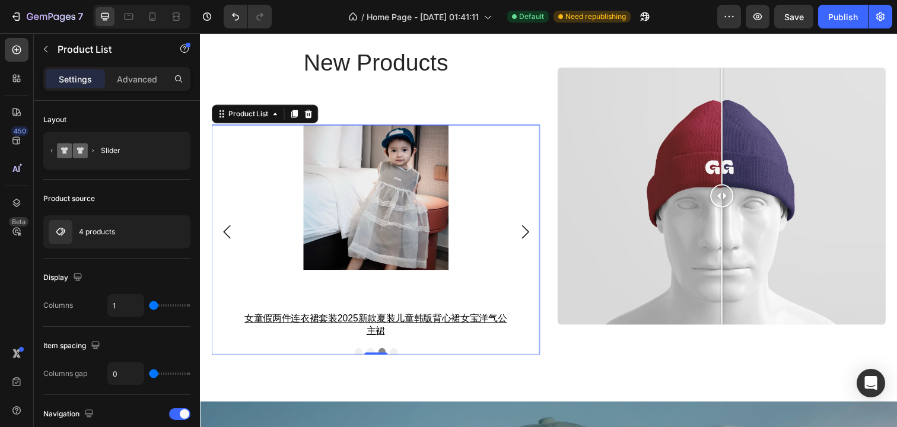
click at [532, 230] on icon "Carousel Next Arrow" at bounding box center [532, 236] width 14 height 14
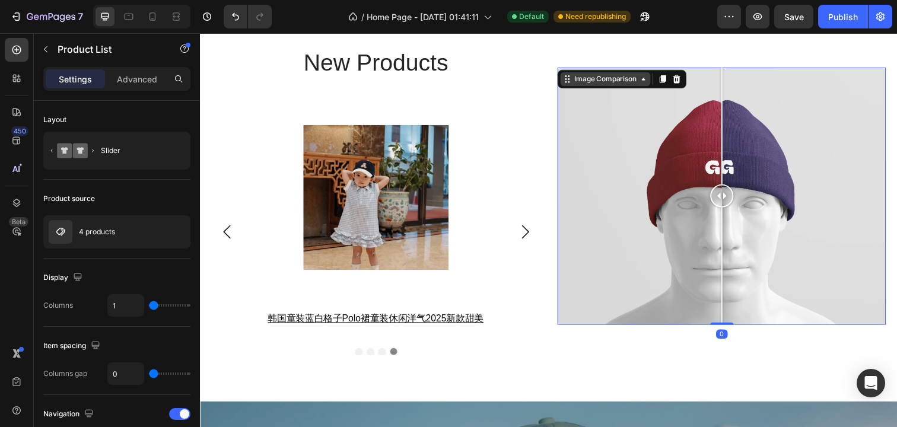
click at [614, 61] on div "Image Comparison 0" at bounding box center [732, 199] width 335 height 325
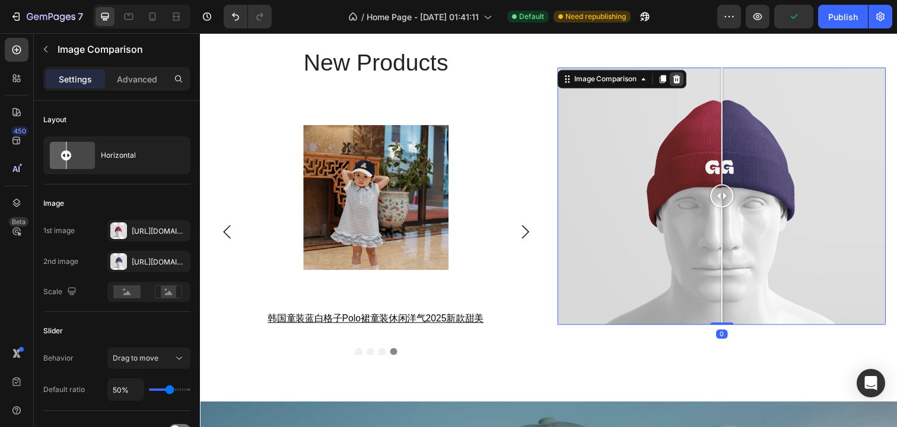
click at [687, 80] on icon at bounding box center [687, 80] width 8 height 8
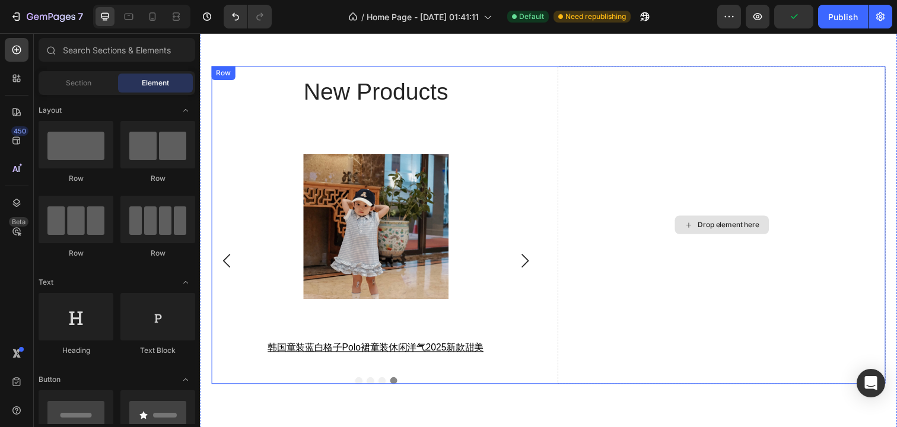
scroll to position [1808, 0]
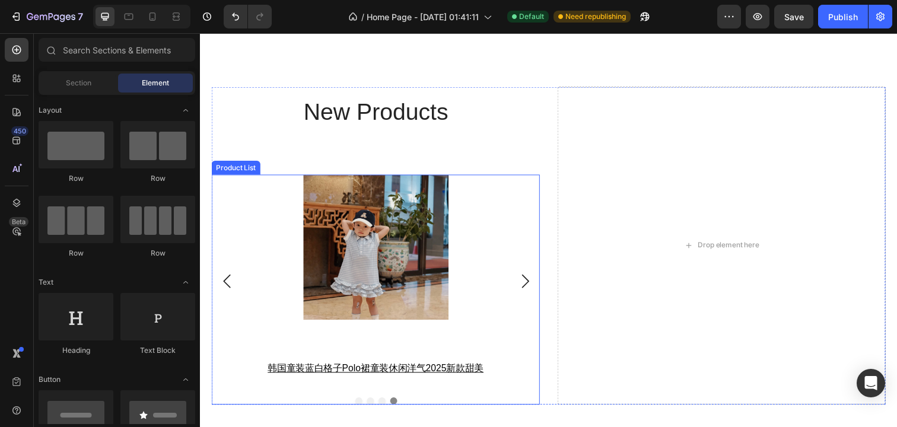
click at [535, 285] on icon "Carousel Next Arrow" at bounding box center [531, 287] width 7 height 14
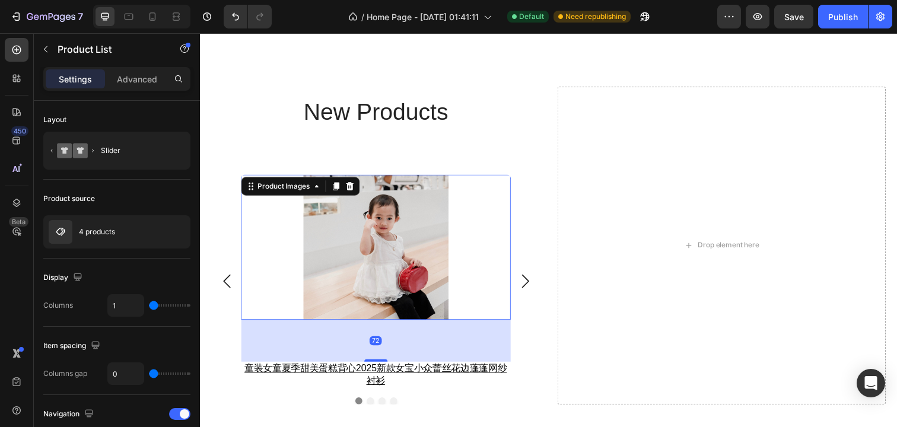
click at [421, 268] on img at bounding box center [380, 251] width 148 height 148
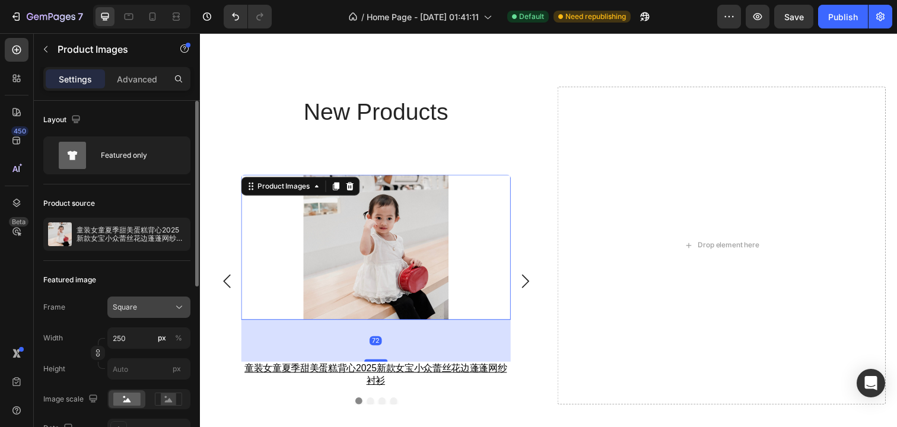
click at [165, 302] on div "Square" at bounding box center [142, 307] width 58 height 11
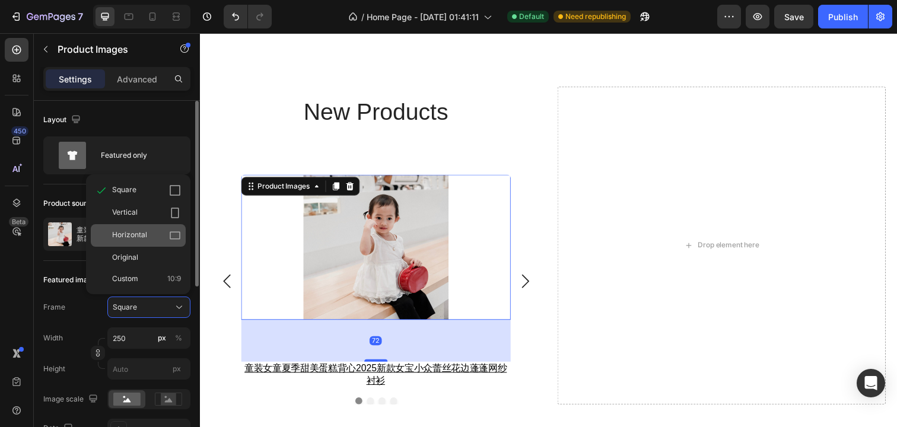
click at [169, 236] on div "Horizontal" at bounding box center [146, 236] width 69 height 12
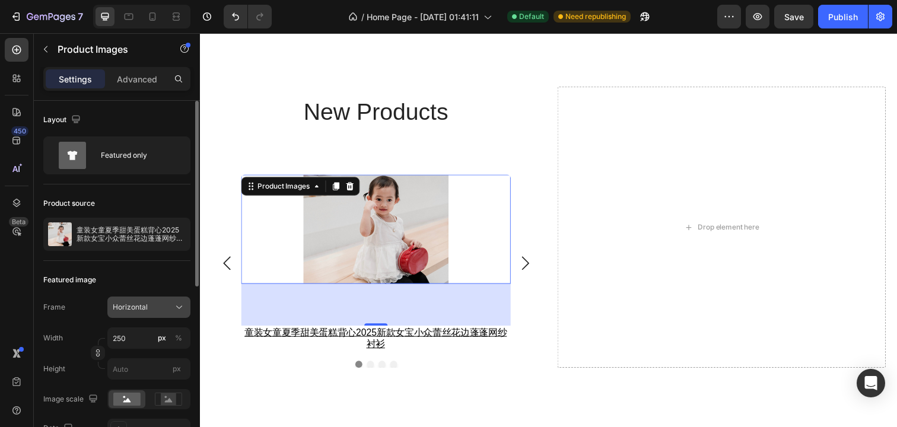
click at [170, 302] on div "Horizontal" at bounding box center [142, 307] width 58 height 11
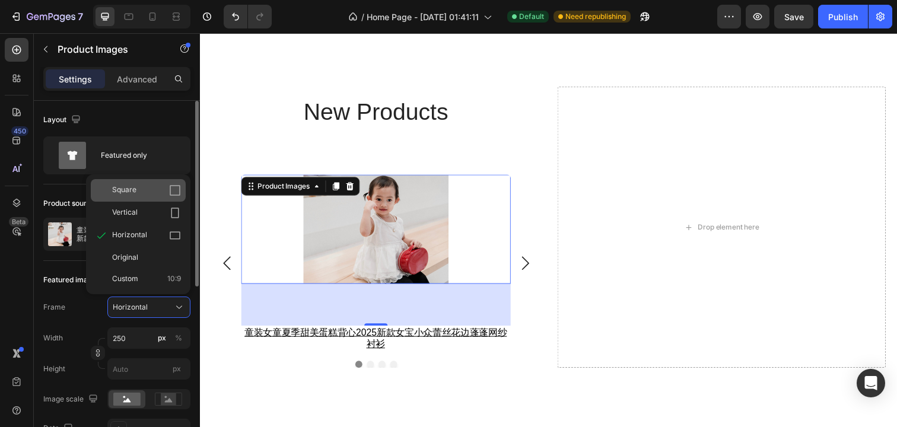
click at [170, 196] on div "Square" at bounding box center [138, 190] width 95 height 23
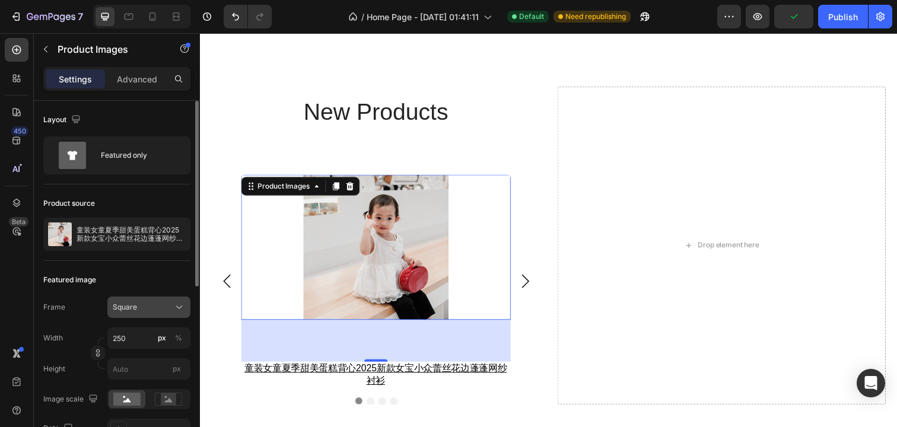
click at [157, 308] on div "Square" at bounding box center [142, 307] width 58 height 11
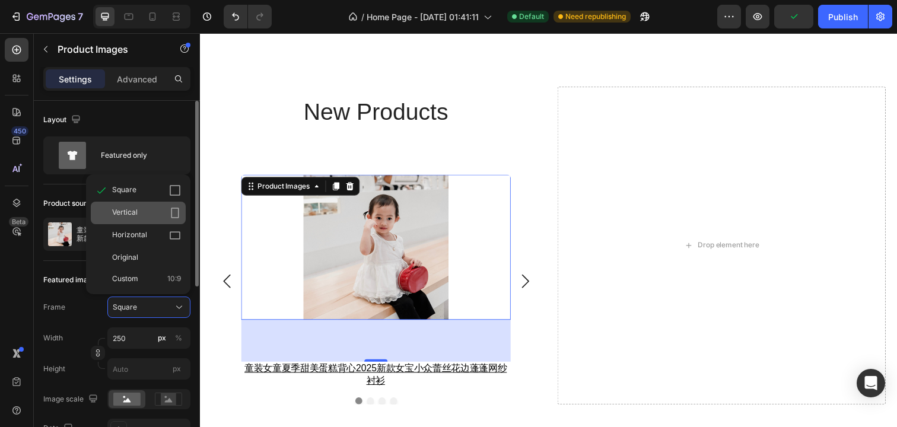
click at [174, 210] on icon at bounding box center [175, 213] width 12 height 12
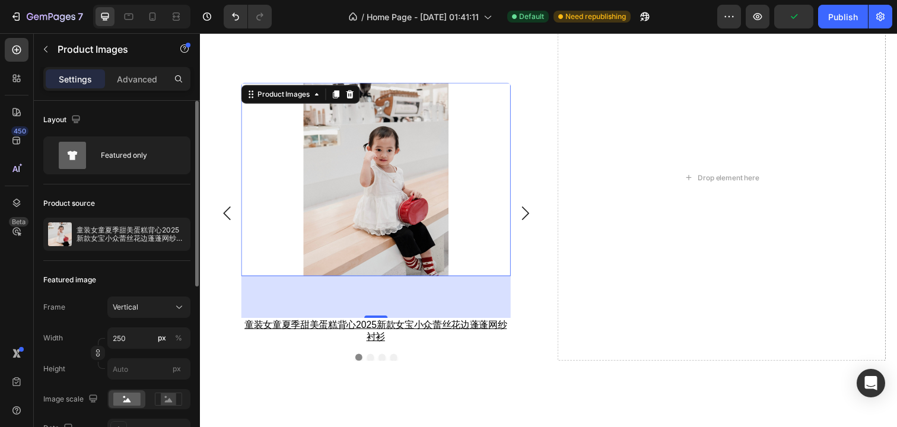
scroll to position [1903, 0]
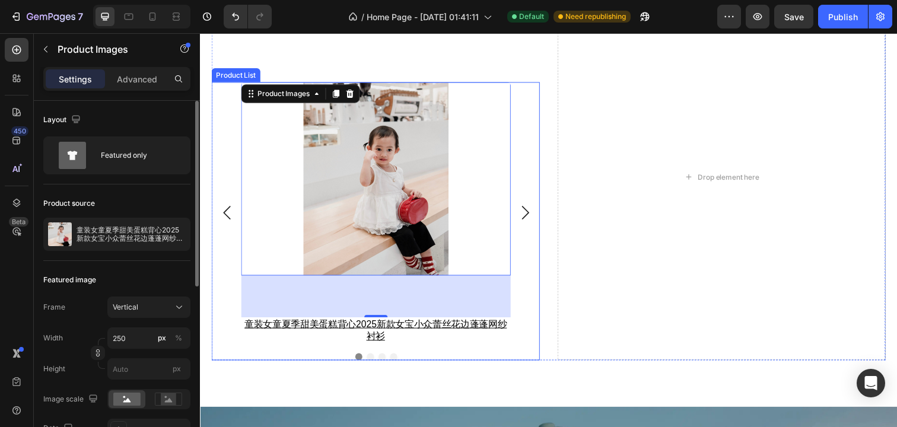
click at [221, 215] on icon "Carousel Back Arrow" at bounding box center [227, 217] width 14 height 14
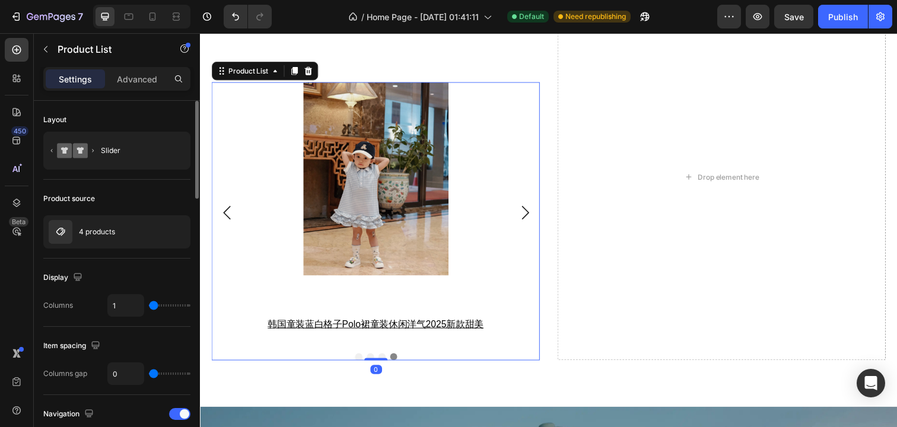
click at [221, 215] on icon "Carousel Back Arrow" at bounding box center [227, 217] width 14 height 14
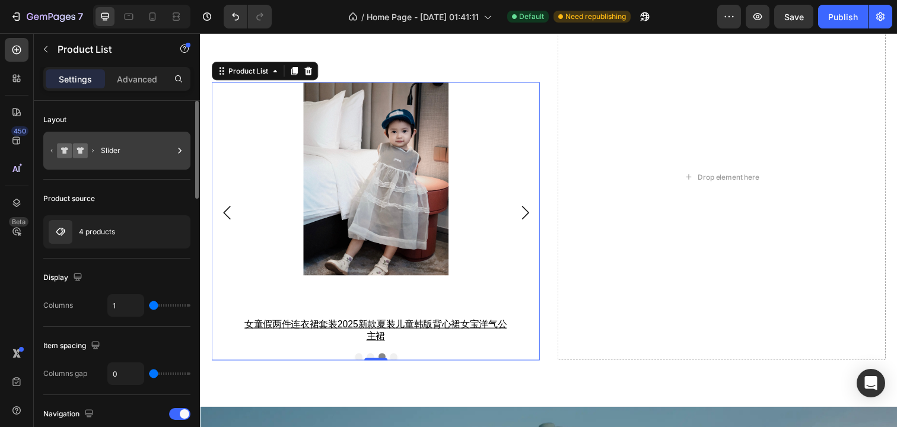
click at [62, 153] on icon at bounding box center [64, 150] width 15 height 15
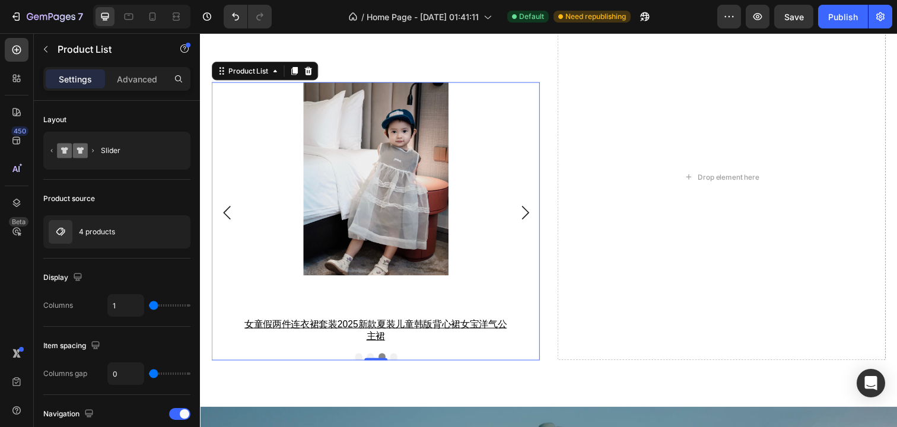
click at [171, 191] on div "Product source" at bounding box center [116, 198] width 147 height 19
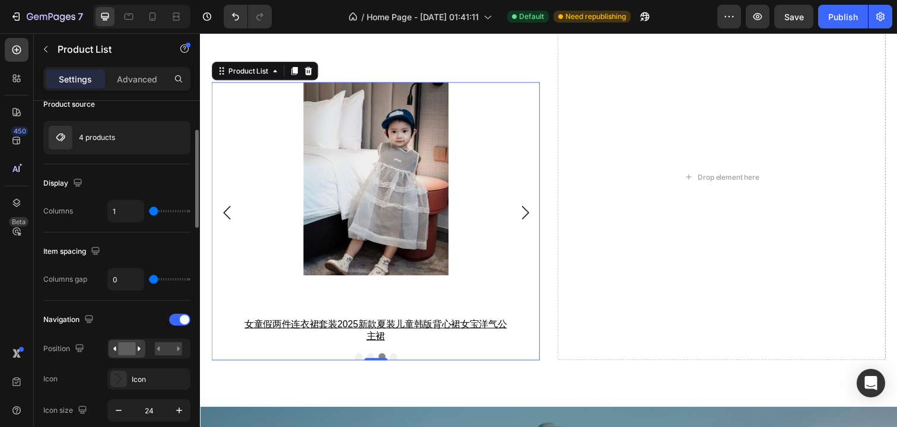
scroll to position [97, 0]
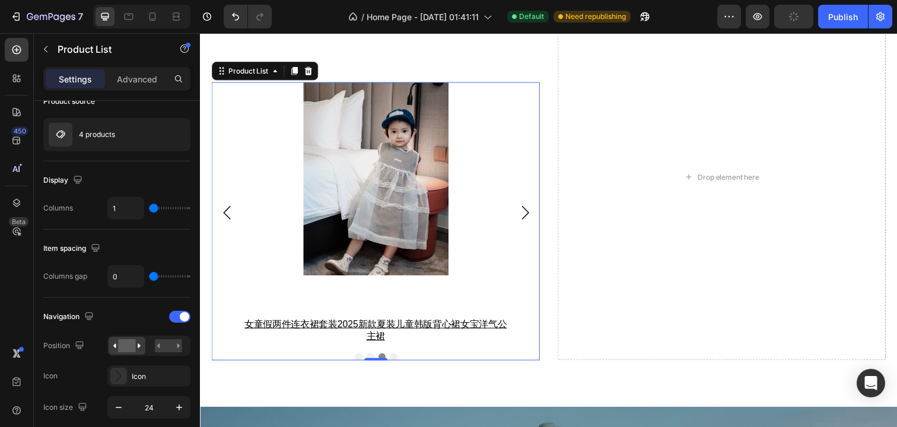
type input "2"
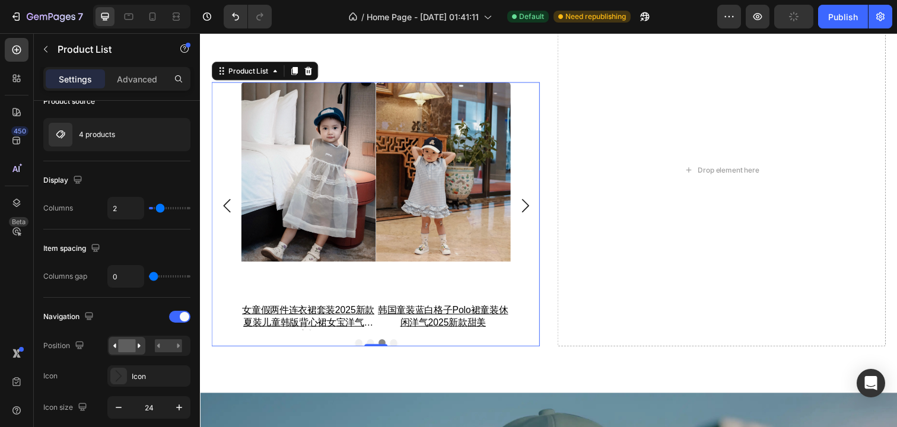
type input "3"
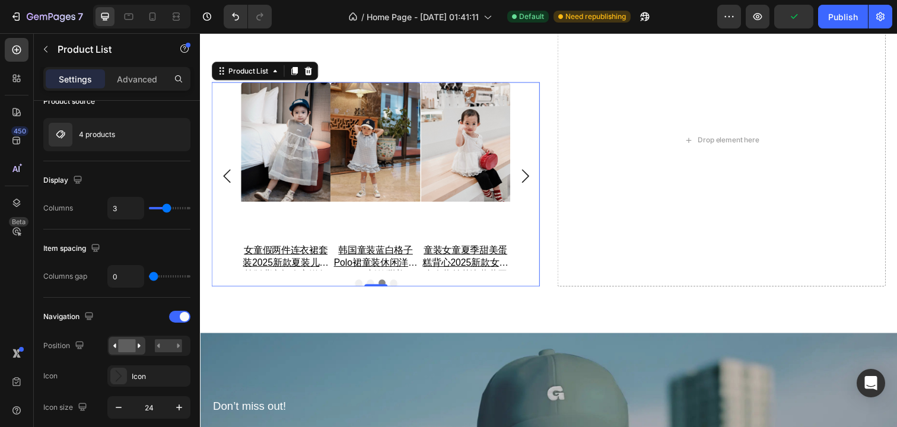
type input "4"
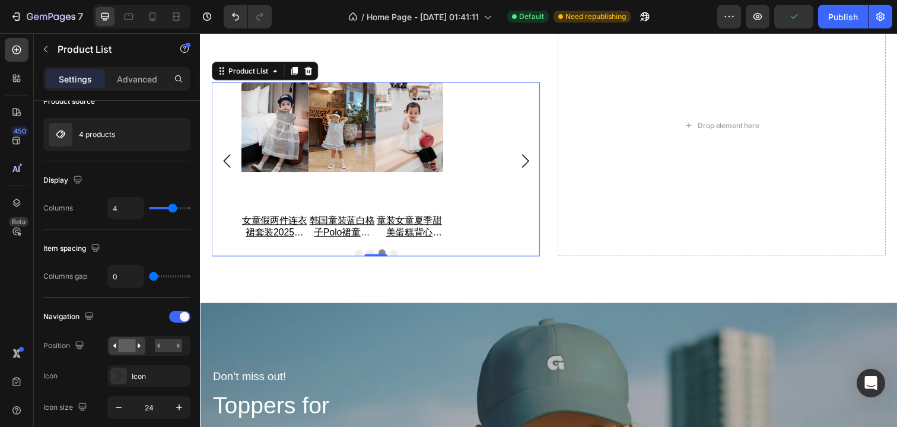
type input "3"
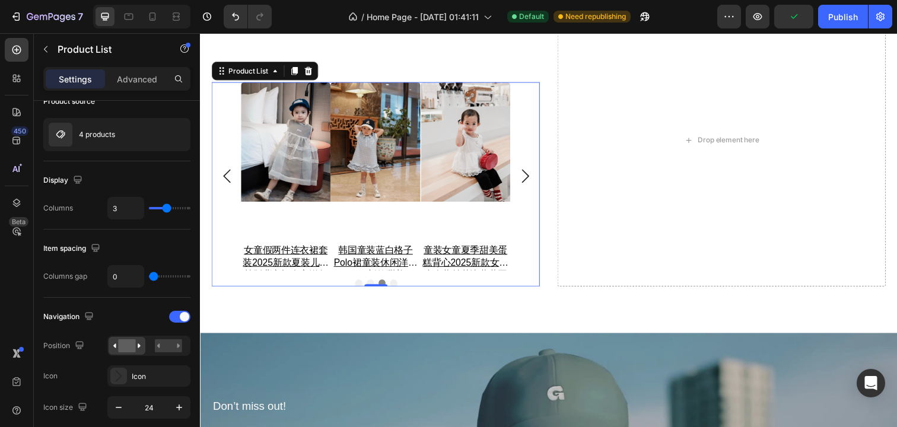
type input "2"
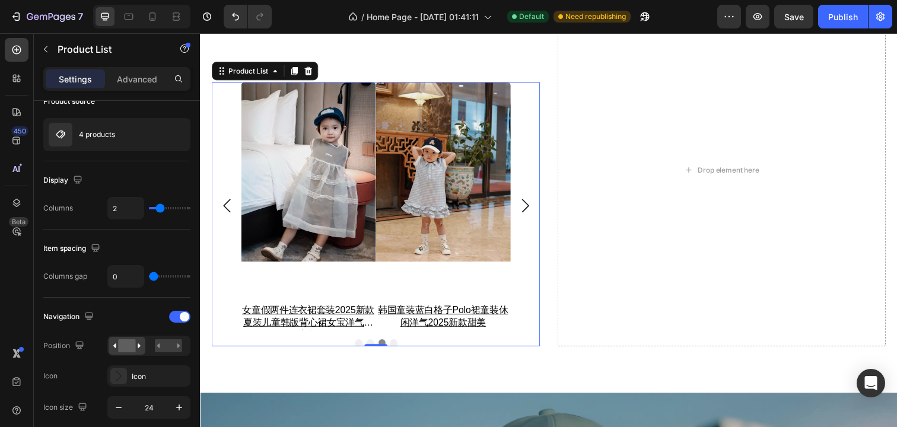
type input "3"
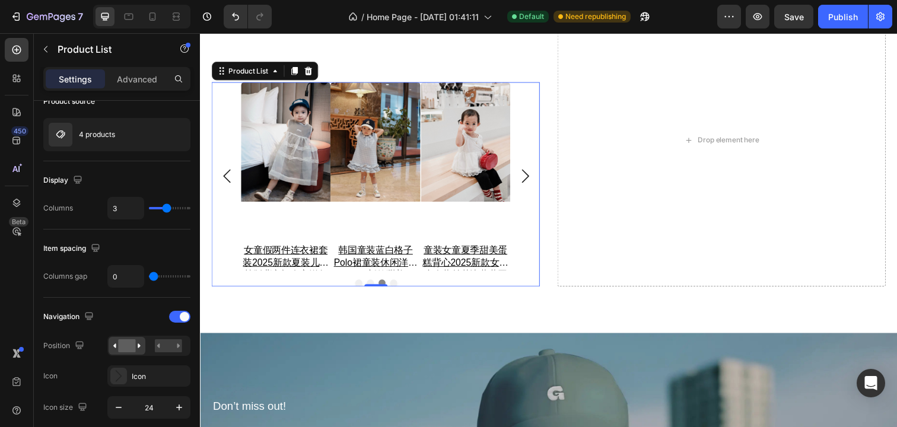
type input "4"
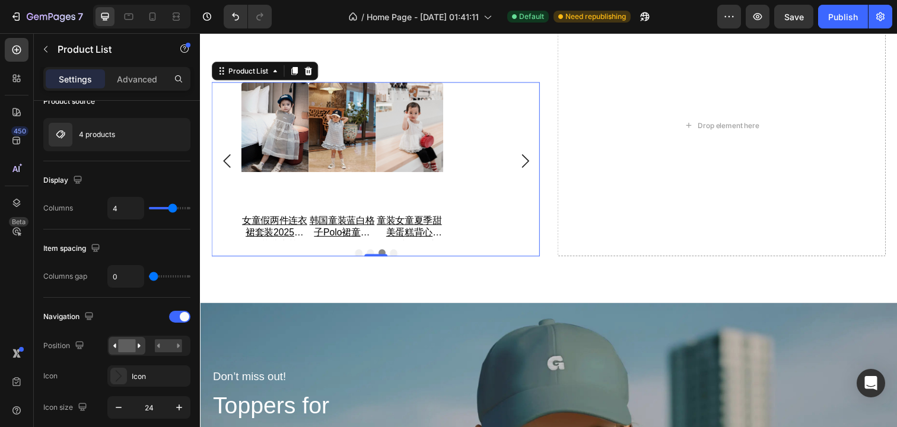
type input "3"
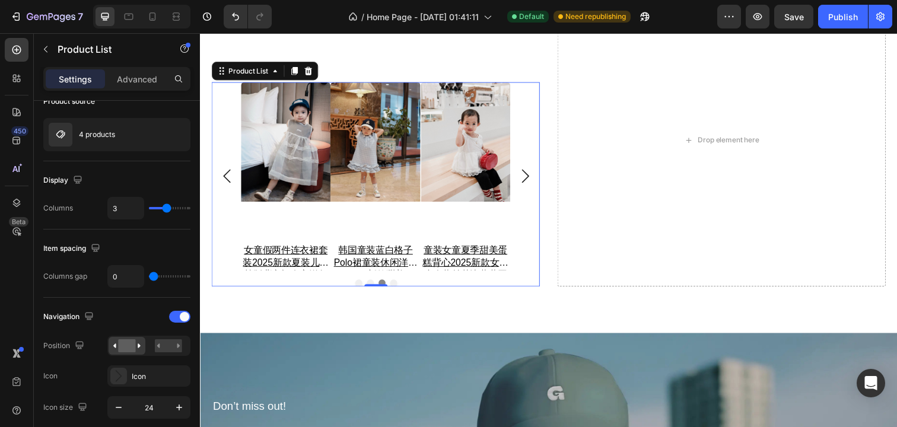
type input "2"
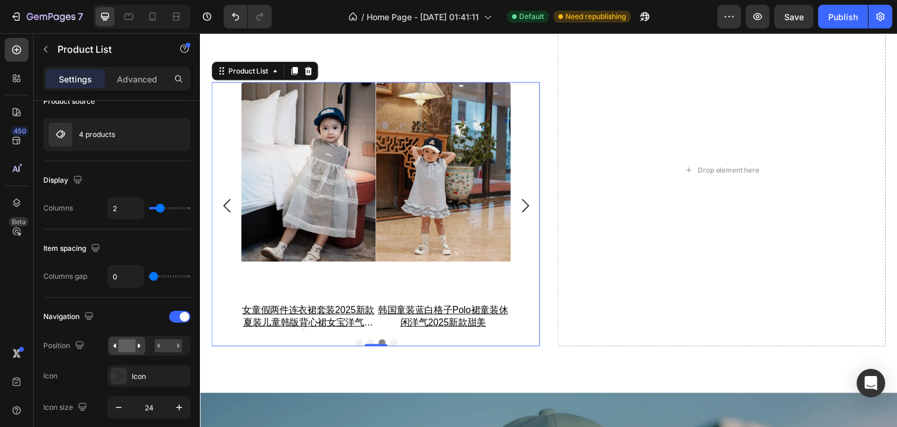
type input "1"
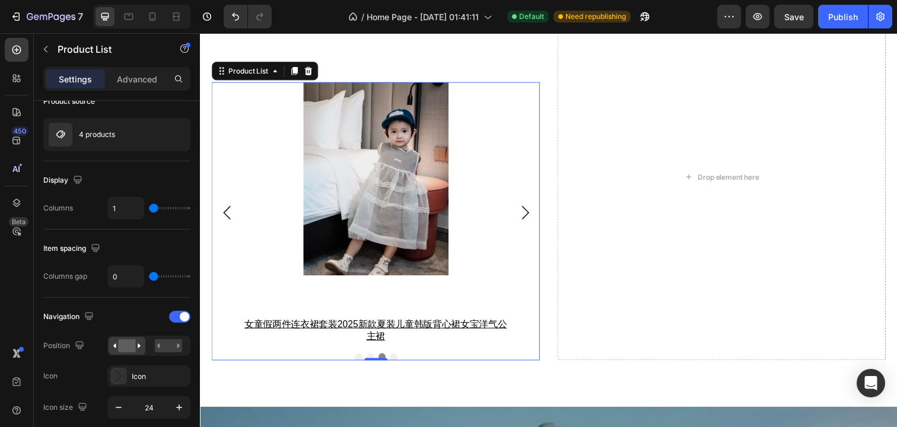
click at [151, 208] on input "range" at bounding box center [170, 208] width 42 height 2
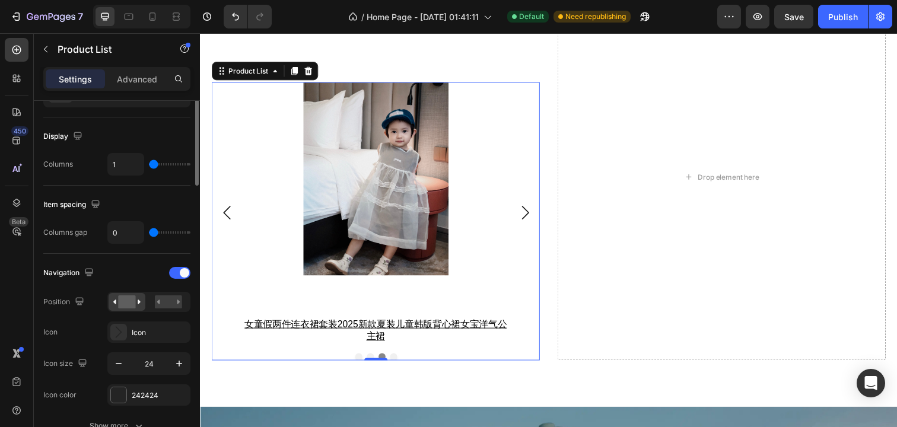
scroll to position [143, 0]
click at [172, 294] on rect at bounding box center [168, 300] width 27 height 13
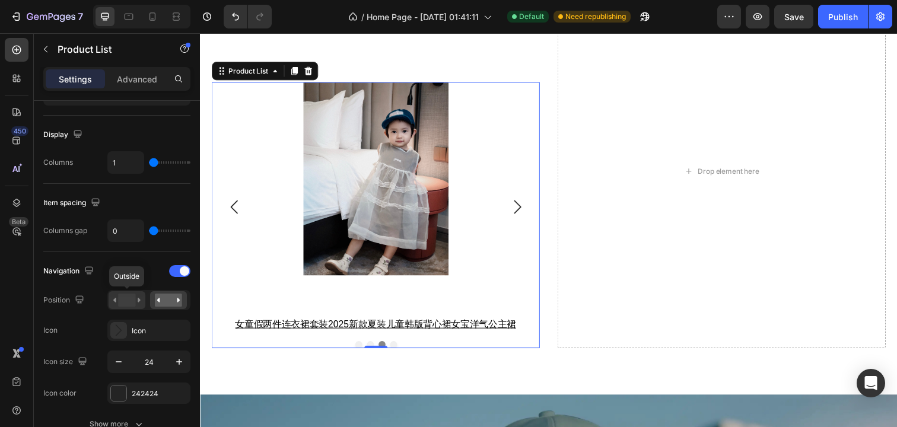
click at [134, 300] on rect at bounding box center [126, 300] width 17 height 13
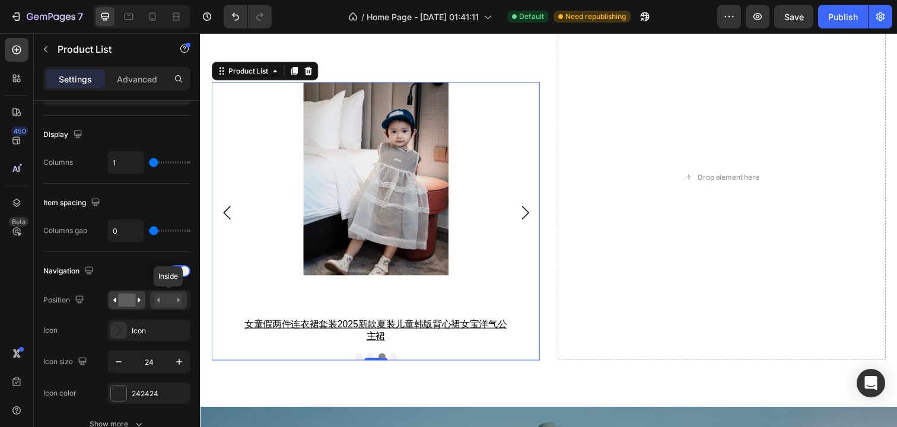
click at [172, 301] on rect at bounding box center [168, 300] width 27 height 13
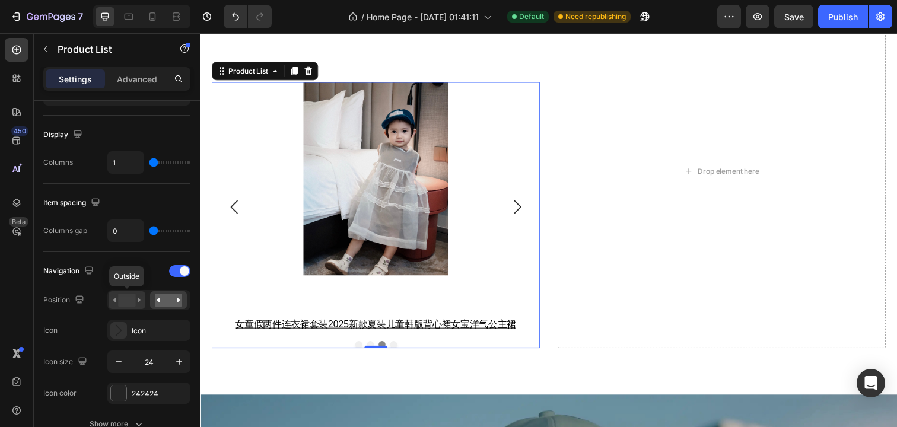
click at [130, 303] on rect at bounding box center [126, 300] width 17 height 13
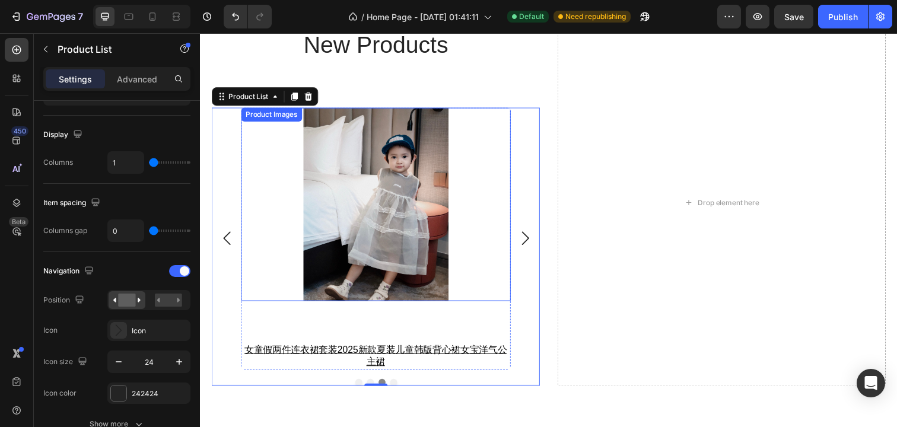
scroll to position [1879, 0]
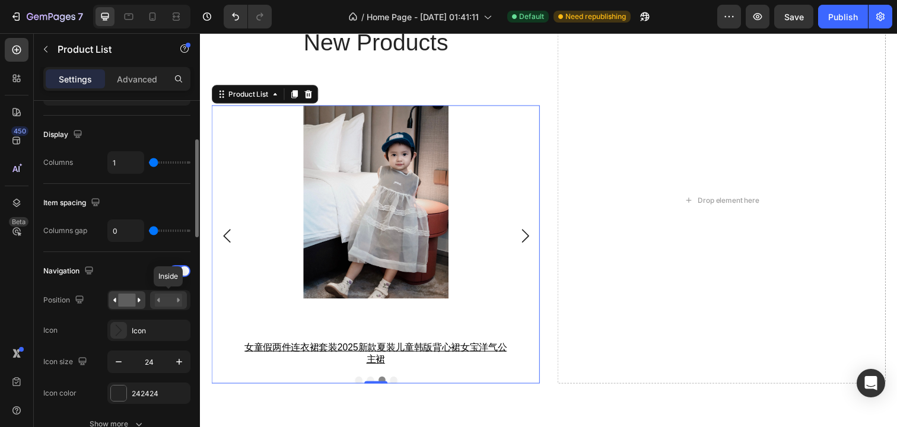
click at [171, 304] on rect at bounding box center [168, 300] width 27 height 13
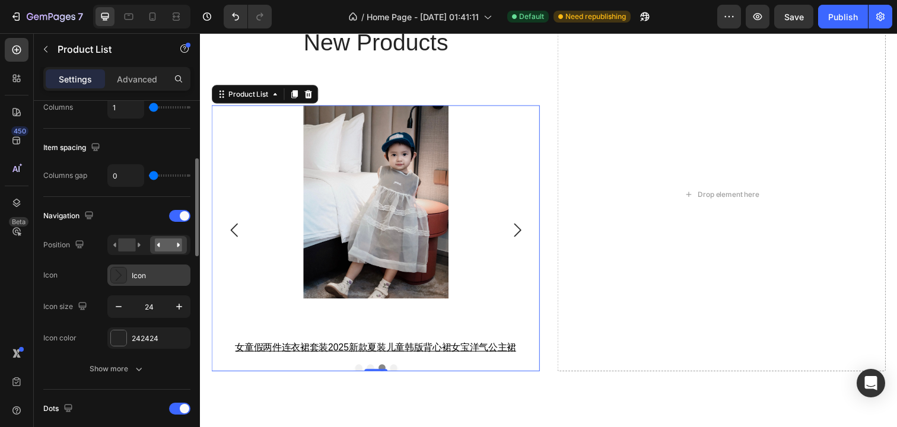
scroll to position [201, 0]
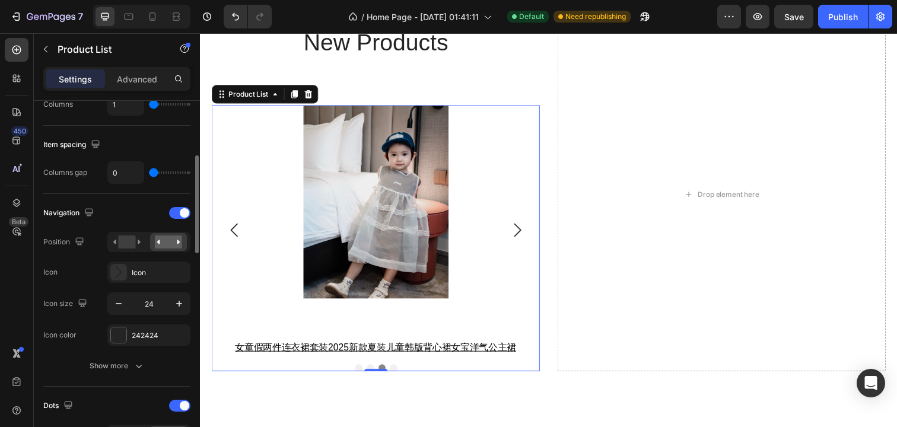
click at [152, 287] on div "Navigation Position Icon Icon Icon size 24 Icon color 242424" at bounding box center [116, 275] width 147 height 142
click at [150, 274] on div "Icon" at bounding box center [160, 273] width 56 height 11
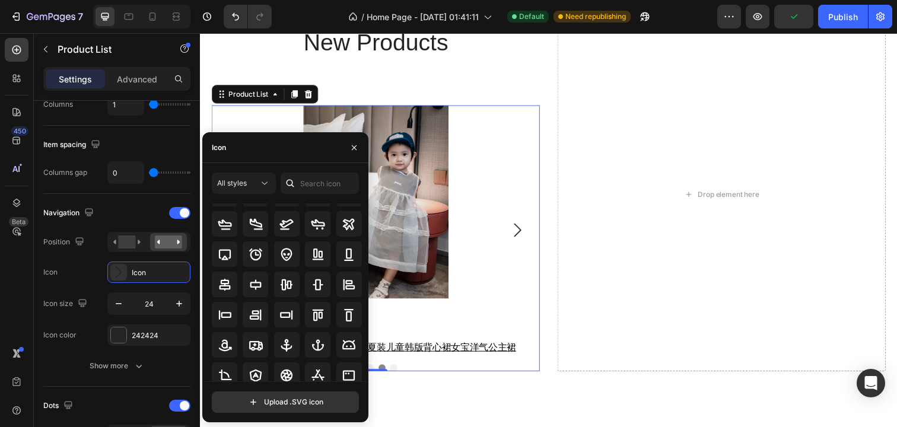
scroll to position [0, 0]
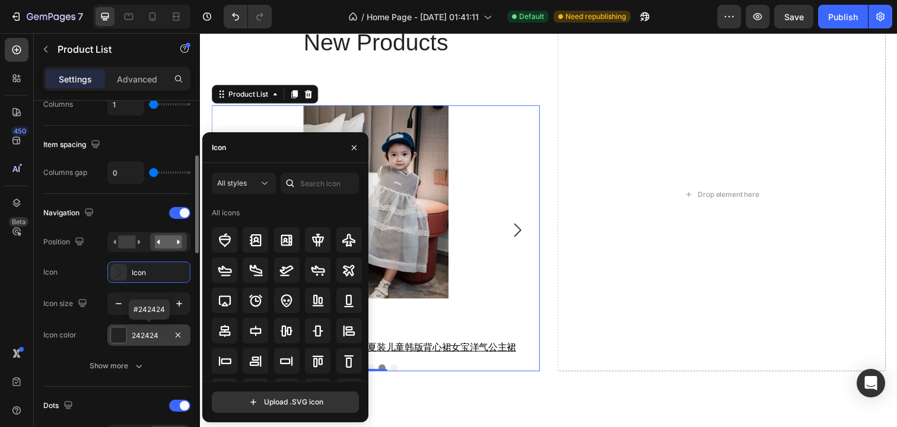
click at [123, 338] on div at bounding box center [118, 335] width 15 height 15
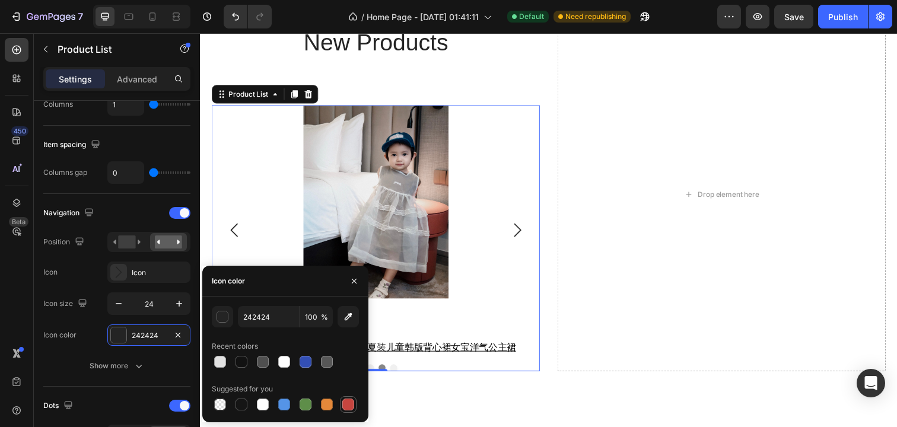
click at [344, 402] on div at bounding box center [348, 405] width 12 height 12
click at [219, 322] on div "button" at bounding box center [223, 317] width 12 height 12
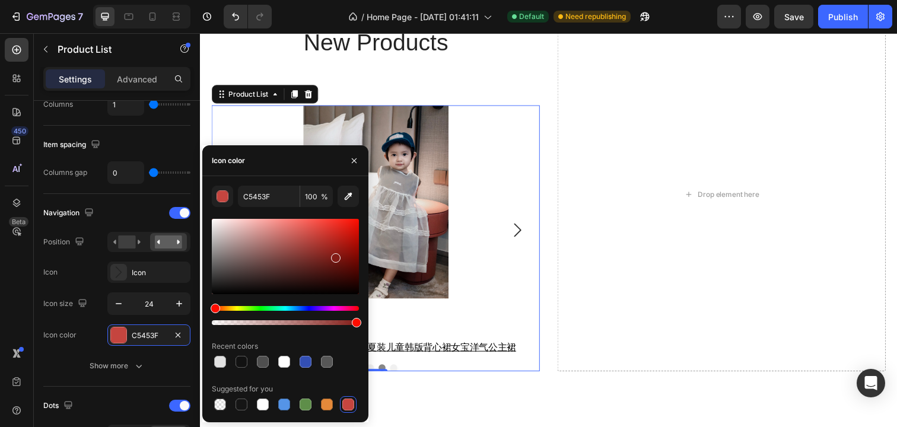
drag, startPoint x: 331, startPoint y: 244, endPoint x: 334, endPoint y: 256, distance: 12.4
click at [334, 256] on div at bounding box center [285, 256] width 147 height 75
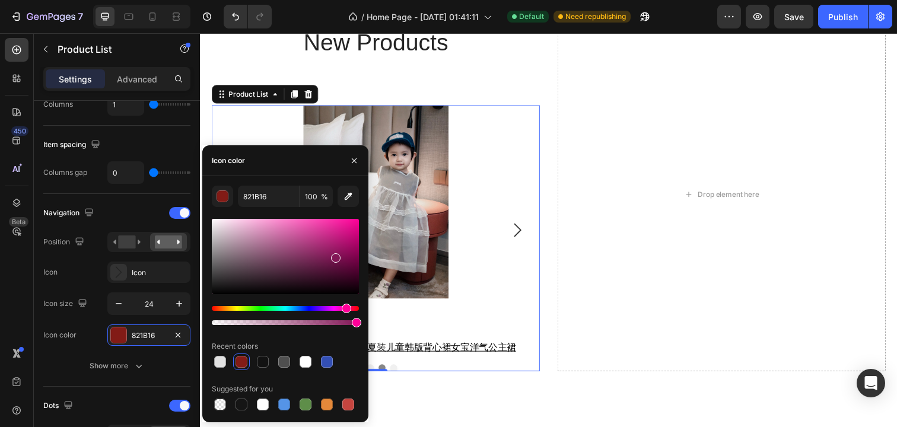
click at [345, 309] on div "Hue" at bounding box center [285, 308] width 147 height 5
drag, startPoint x: 339, startPoint y: 258, endPoint x: 365, endPoint y: 235, distance: 34.1
click at [365, 235] on div "821656 100 % Recent colors Suggested for you" at bounding box center [285, 299] width 166 height 227
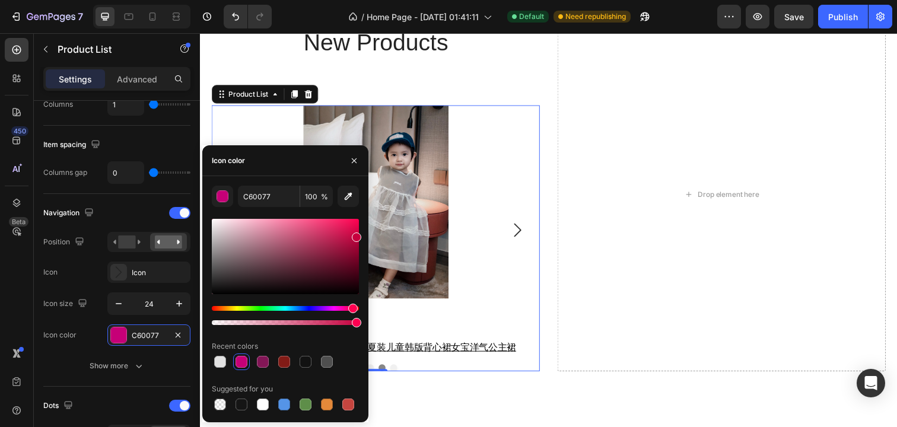
click at [352, 309] on div "Hue" at bounding box center [352, 308] width 9 height 9
drag, startPoint x: 356, startPoint y: 238, endPoint x: 334, endPoint y: 231, distance: 22.9
click at [334, 231] on div at bounding box center [334, 232] width 9 height 9
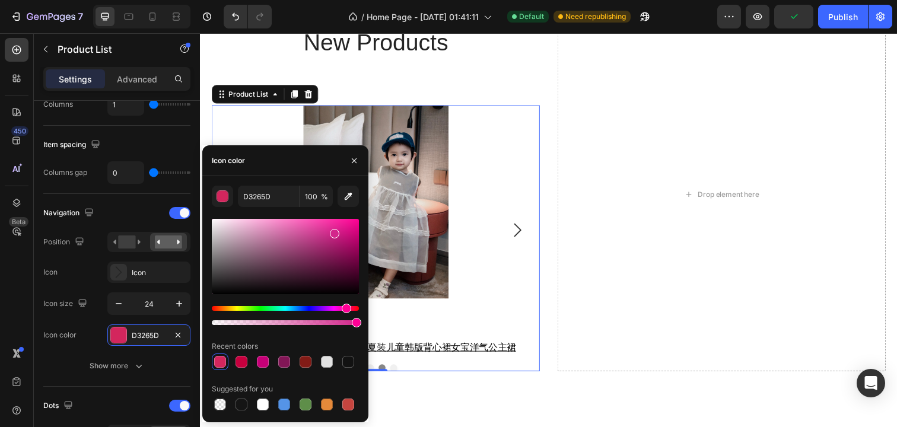
click at [345, 306] on div "Hue" at bounding box center [346, 308] width 9 height 9
type input "D3268B"
click at [355, 161] on icon "button" at bounding box center [354, 160] width 5 height 5
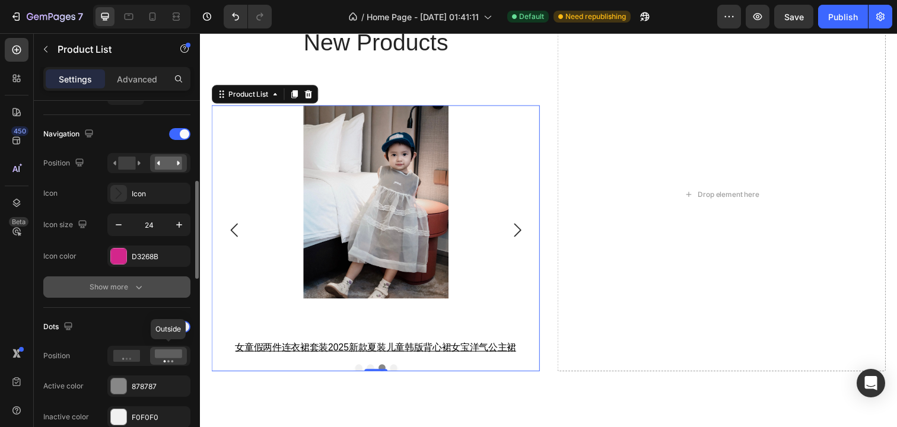
scroll to position [292, 0]
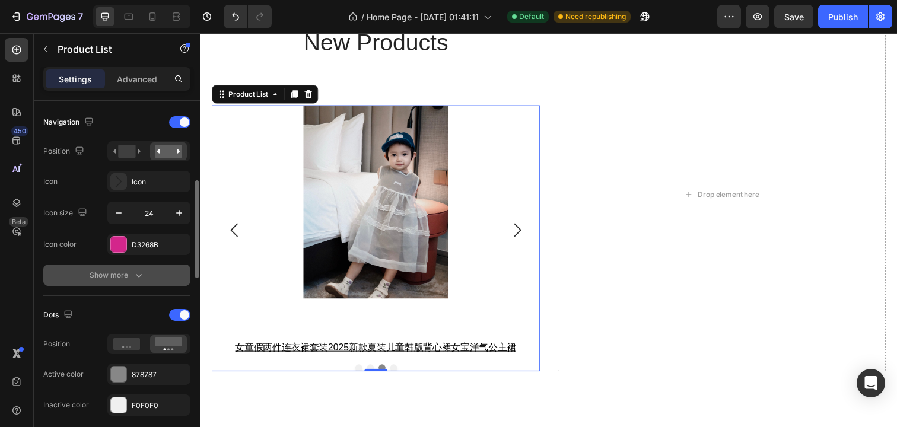
click at [122, 281] on button "Show more" at bounding box center [116, 275] width 147 height 21
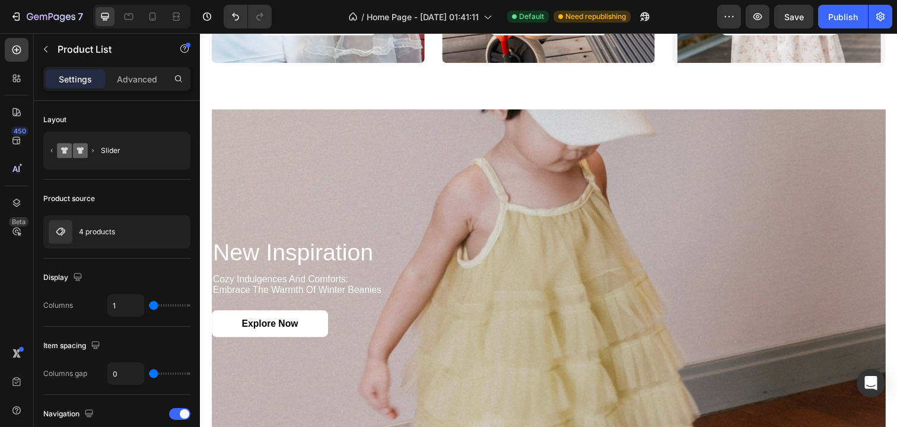
scroll to position [1322, 0]
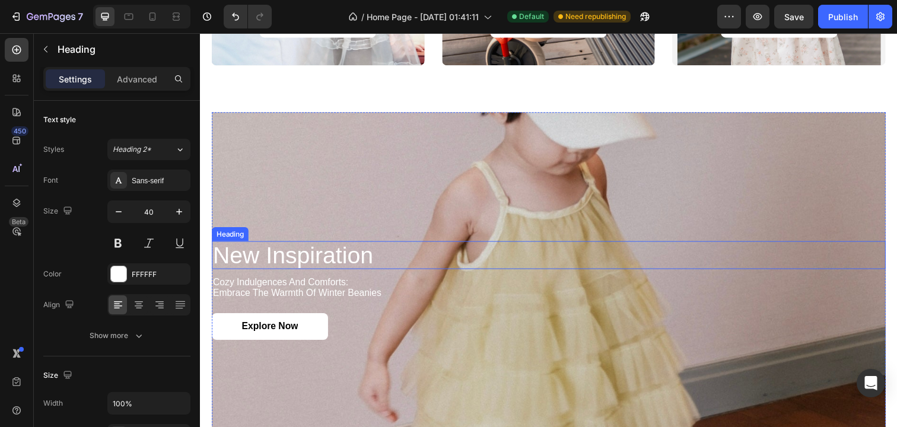
click at [285, 252] on h2 "new inspiration" at bounding box center [556, 260] width 688 height 28
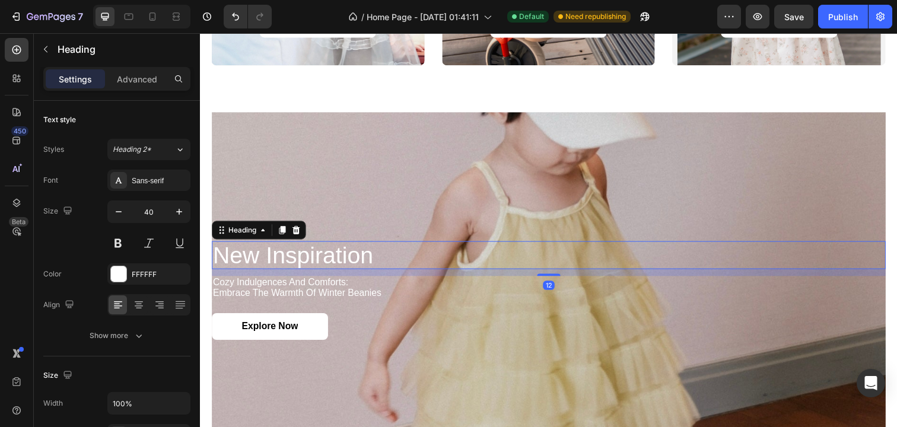
click at [303, 263] on h2 "new inspiration" at bounding box center [556, 260] width 688 height 28
click at [303, 263] on p "new inspiration" at bounding box center [556, 260] width 686 height 26
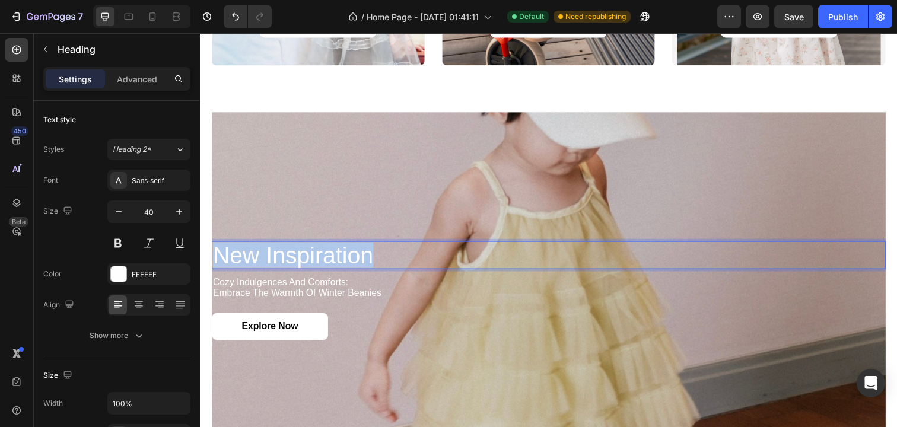
click at [303, 263] on p "new inspiration" at bounding box center [556, 260] width 686 height 26
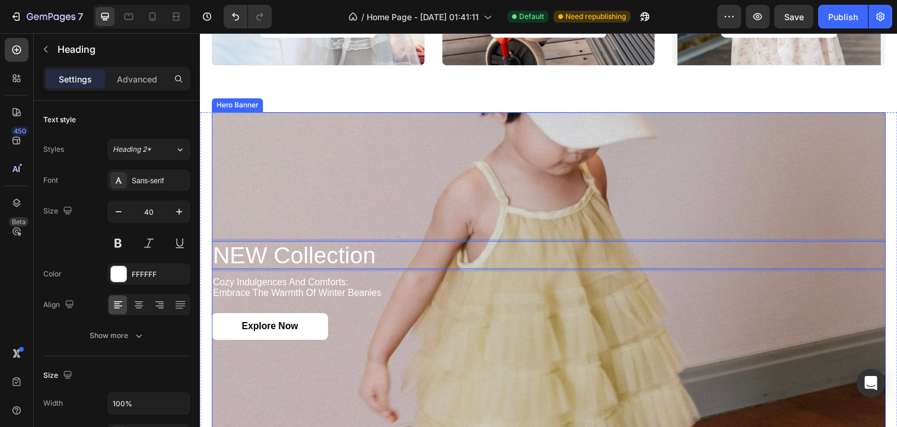
click at [268, 296] on p "cozy indulgences and comforts: embrace the warmth of winter beanies" at bounding box center [556, 293] width 686 height 21
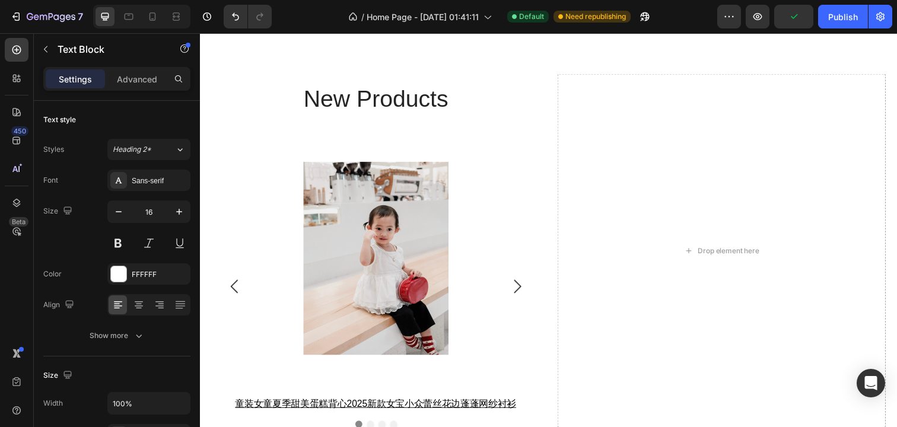
scroll to position [1831, 0]
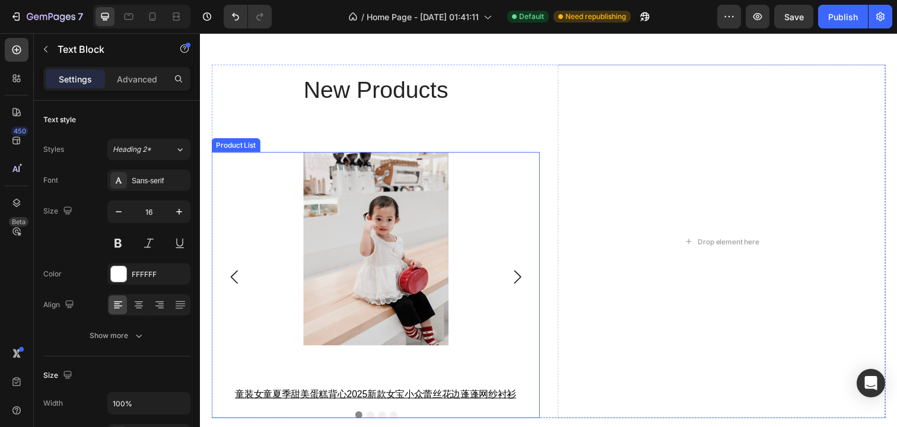
click at [529, 279] on icon "Carousel Next Arrow" at bounding box center [525, 282] width 14 height 14
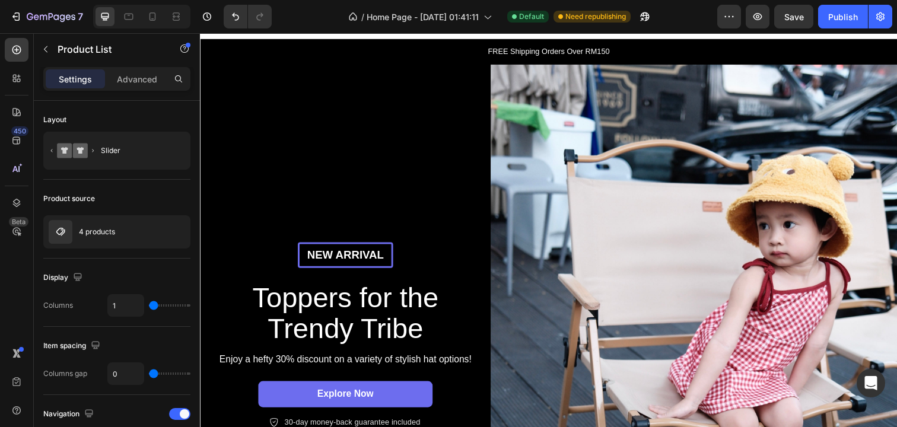
scroll to position [0, 0]
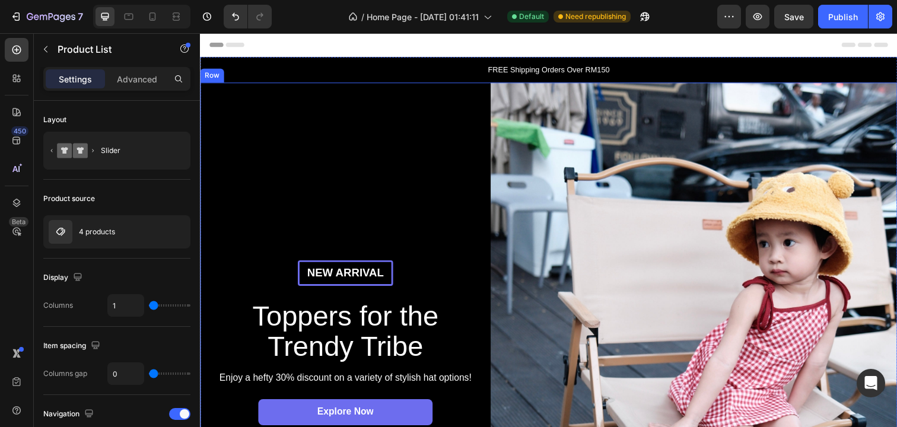
click at [430, 171] on div "New arrival Text Block Row Toppers for the Trendy Tribe Heading Enjoy a hefty 3…" at bounding box center [348, 361] width 297 height 554
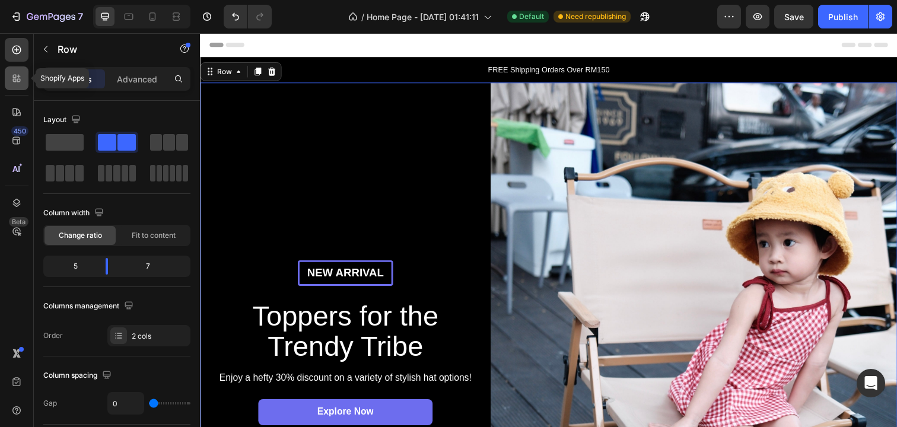
click at [10, 82] on div at bounding box center [17, 78] width 24 height 24
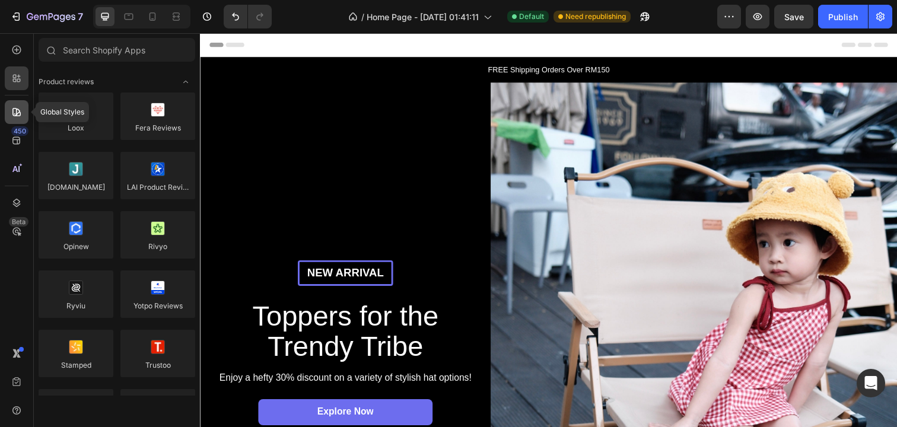
click at [13, 115] on icon at bounding box center [16, 112] width 8 height 8
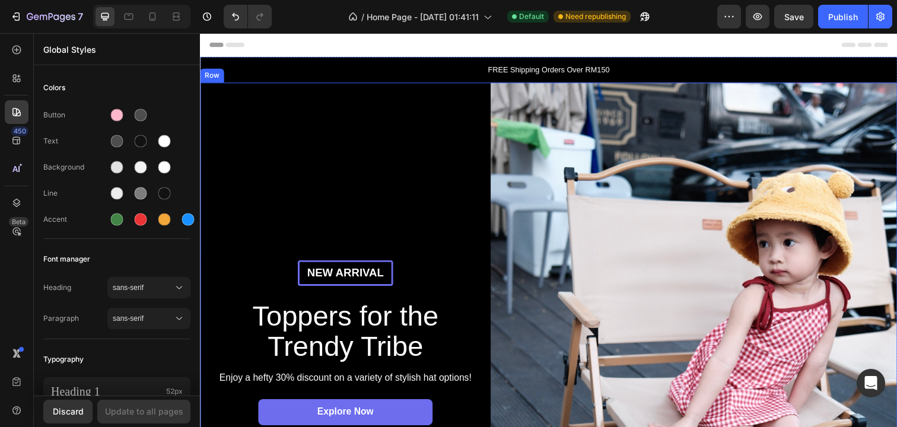
click at [291, 170] on div "New arrival Text Block Row Toppers for the Trendy Tribe Heading Enjoy a hefty 3…" at bounding box center [348, 361] width 297 height 554
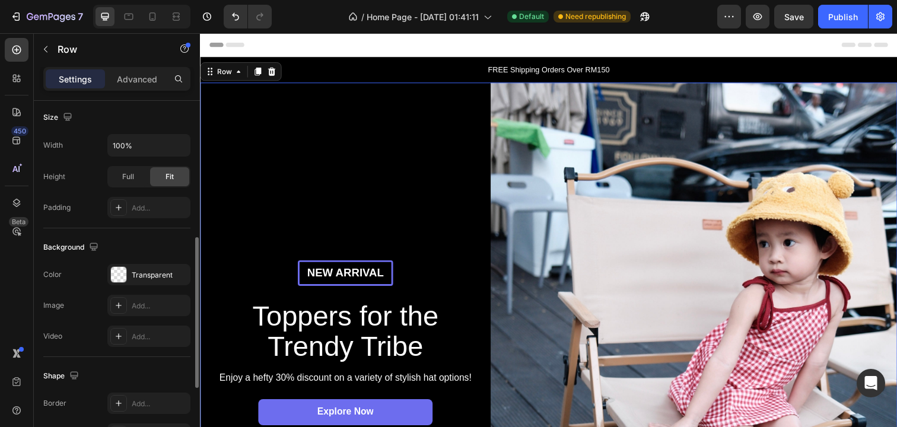
scroll to position [325, 0]
click at [121, 272] on div at bounding box center [118, 276] width 15 height 15
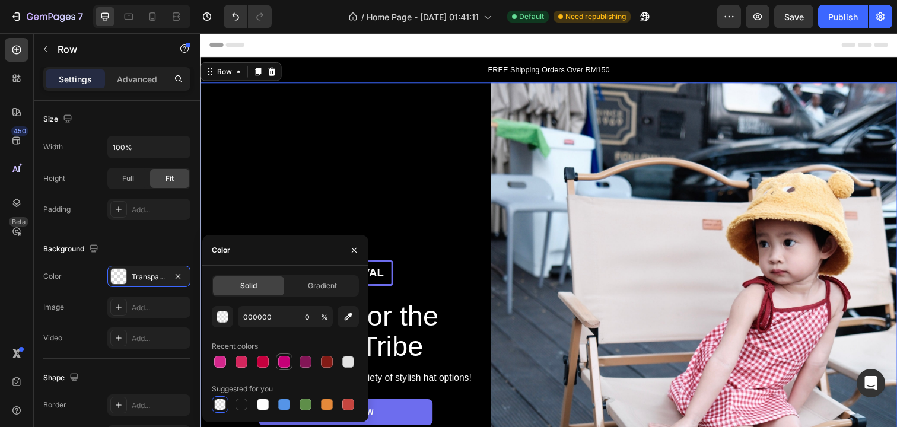
click at [287, 363] on div at bounding box center [284, 362] width 12 height 12
type input "C60077"
type input "100"
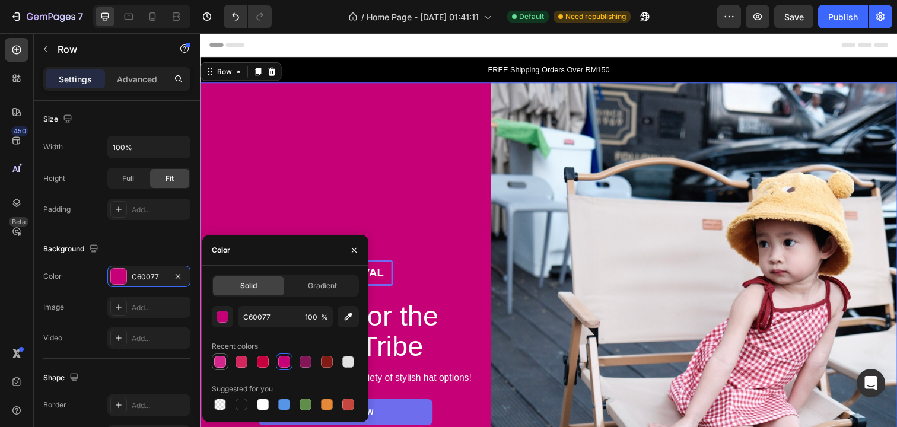
click at [219, 362] on div at bounding box center [220, 362] width 12 height 12
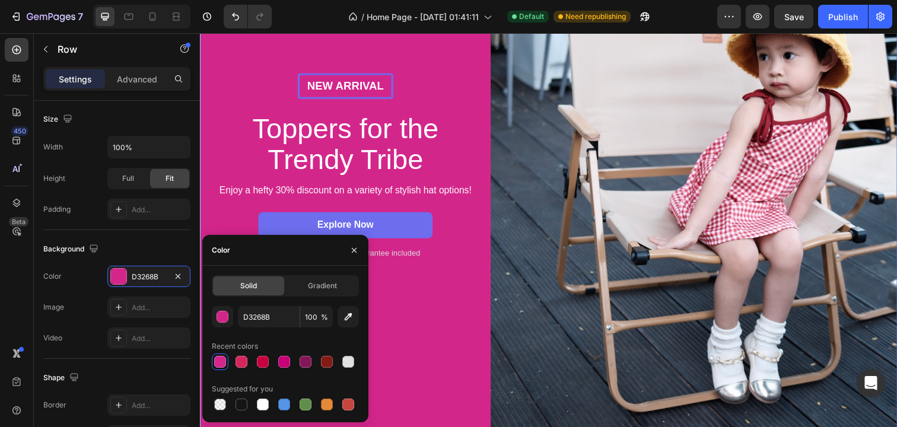
scroll to position [205, 0]
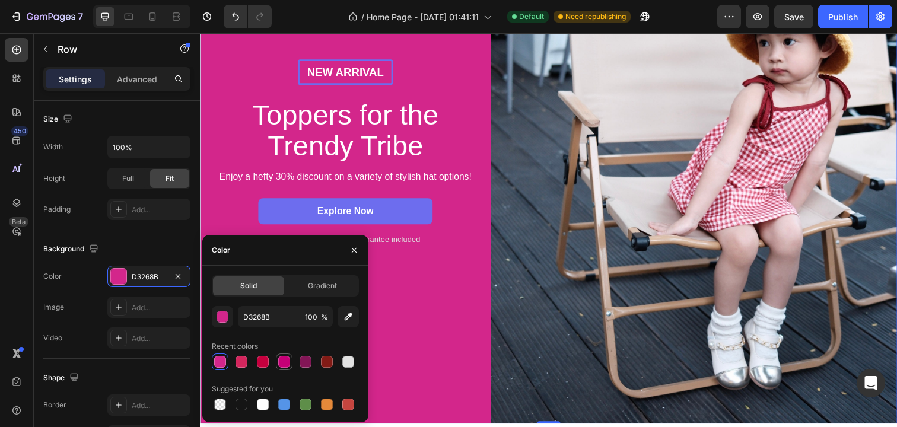
click at [286, 360] on div at bounding box center [284, 362] width 12 height 12
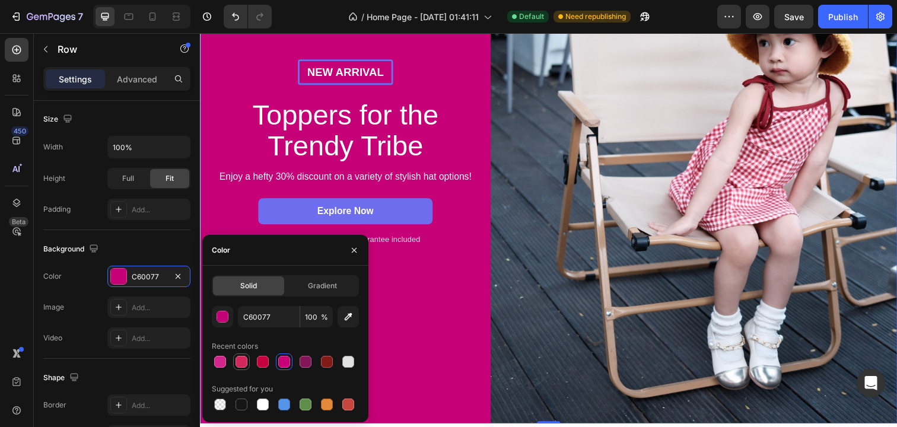
click at [245, 363] on div at bounding box center [242, 362] width 12 height 12
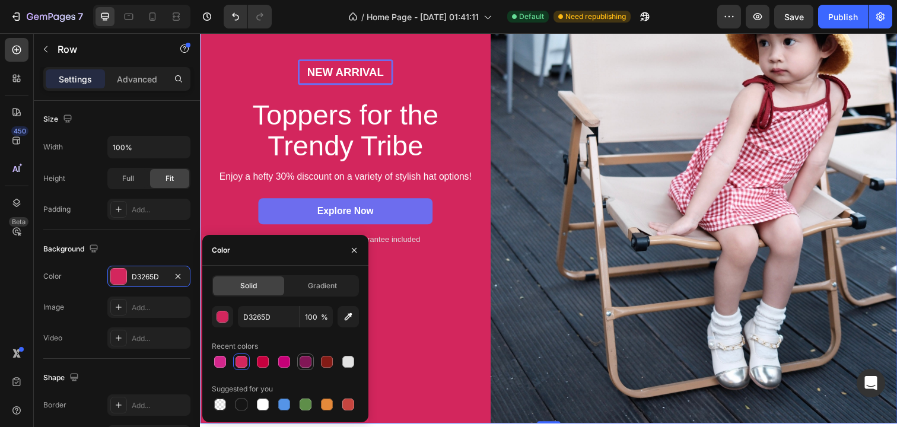
click at [301, 361] on div at bounding box center [306, 362] width 12 height 12
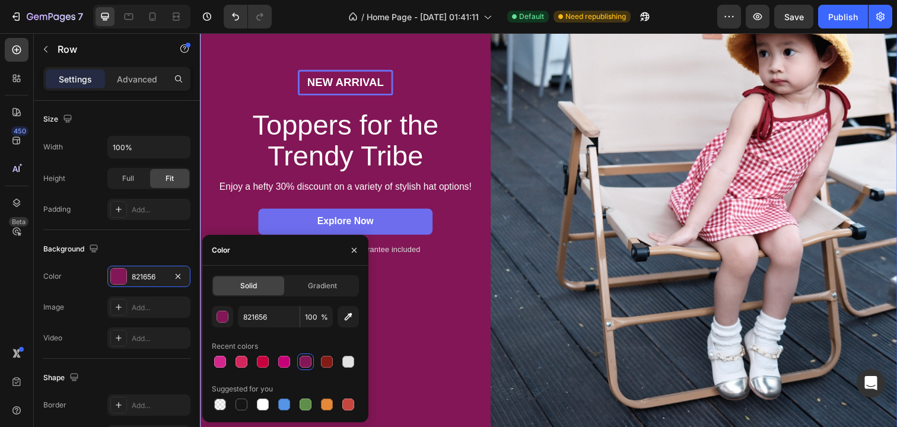
scroll to position [238, 0]
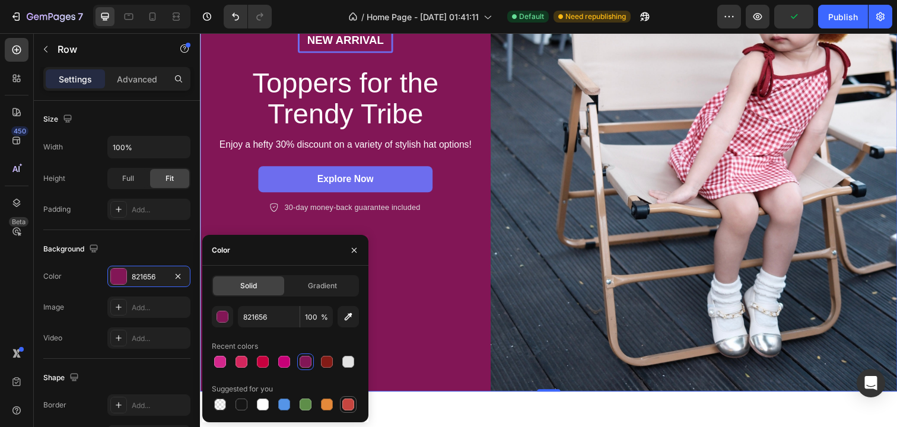
click at [346, 402] on div at bounding box center [348, 405] width 12 height 12
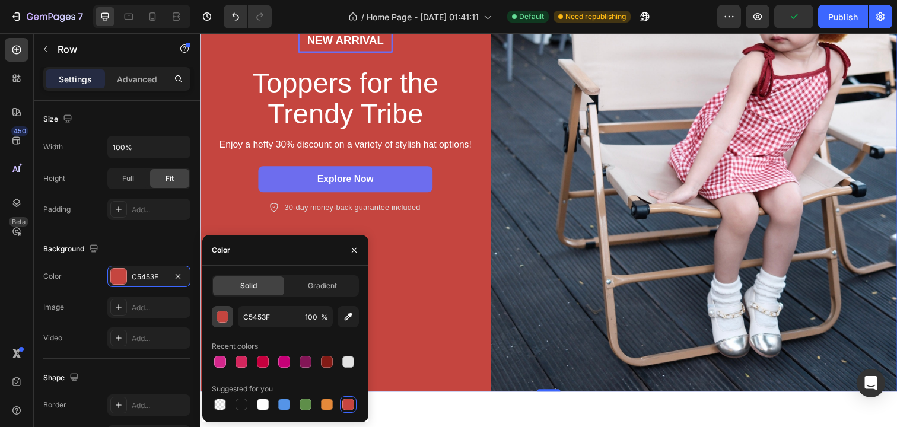
click at [230, 316] on button "button" at bounding box center [222, 316] width 21 height 21
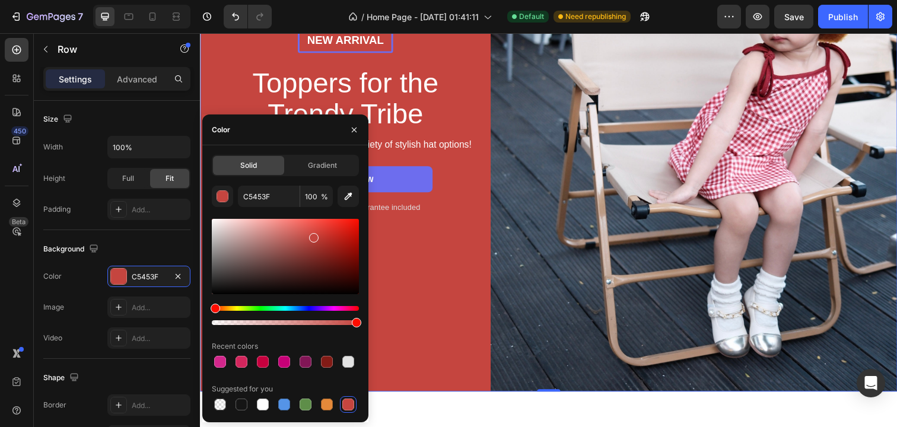
click at [341, 307] on div "Hue" at bounding box center [285, 308] width 147 height 5
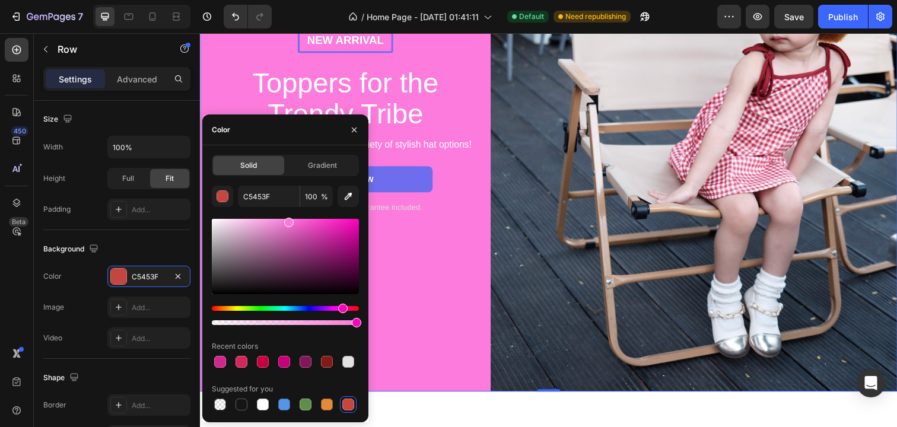
drag, startPoint x: 315, startPoint y: 241, endPoint x: 286, endPoint y: 218, distance: 37.2
click at [286, 218] on div at bounding box center [288, 222] width 9 height 9
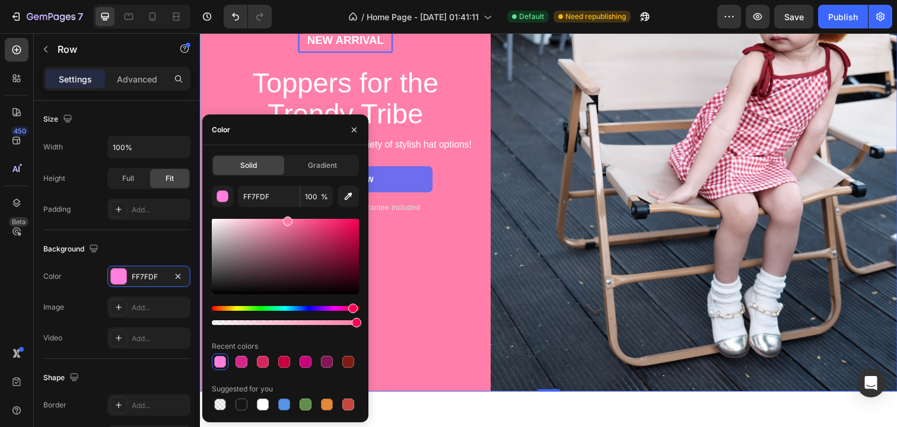
drag, startPoint x: 345, startPoint y: 305, endPoint x: 352, endPoint y: 305, distance: 7.1
click at [352, 305] on div "Hue" at bounding box center [352, 308] width 9 height 9
drag, startPoint x: 290, startPoint y: 221, endPoint x: 285, endPoint y: 218, distance: 6.1
click at [285, 218] on div at bounding box center [285, 221] width 9 height 9
type input "FF82A9"
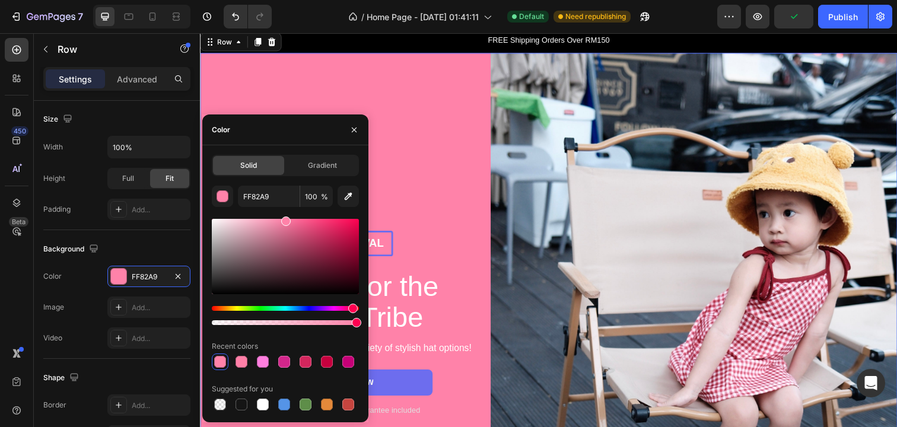
scroll to position [0, 0]
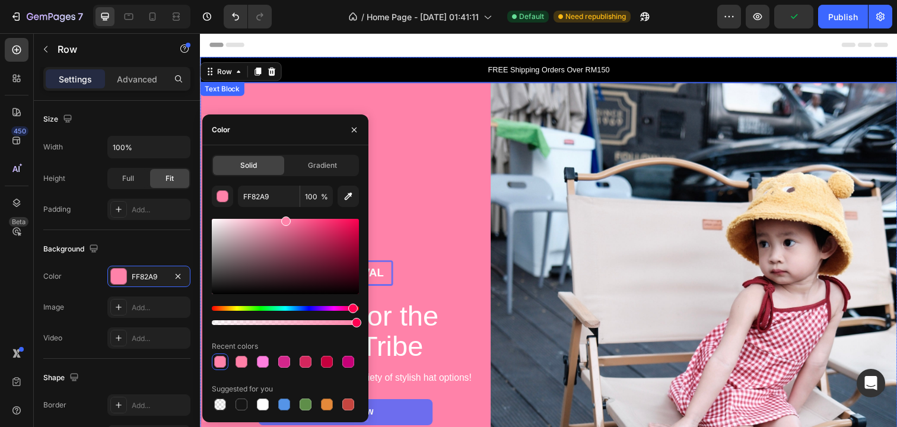
click at [456, 70] on p "FREE Shipping Orders Over RM150" at bounding box center [556, 71] width 710 height 12
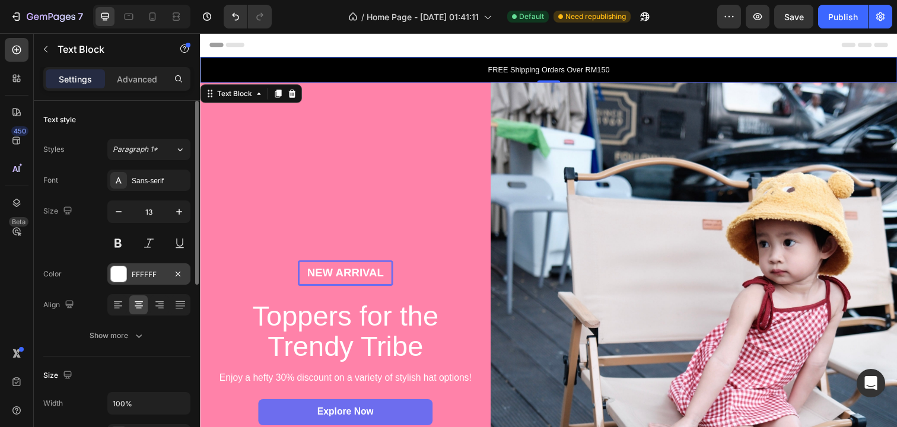
click at [122, 268] on div at bounding box center [118, 273] width 15 height 15
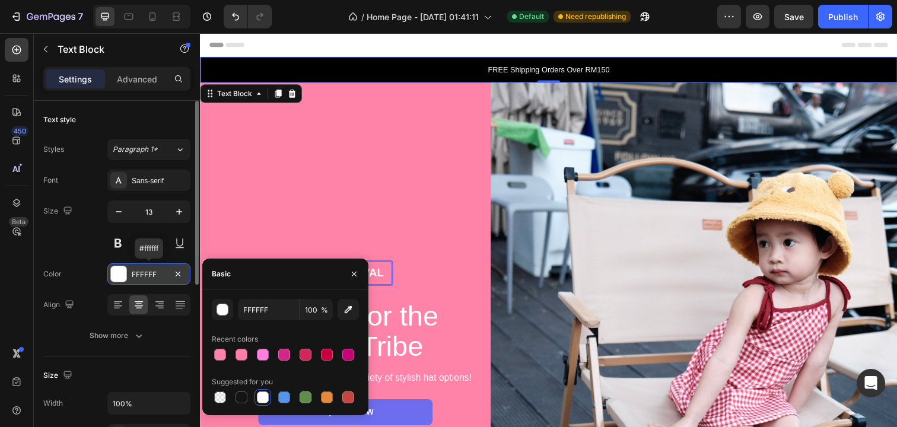
click at [121, 269] on div at bounding box center [118, 273] width 15 height 15
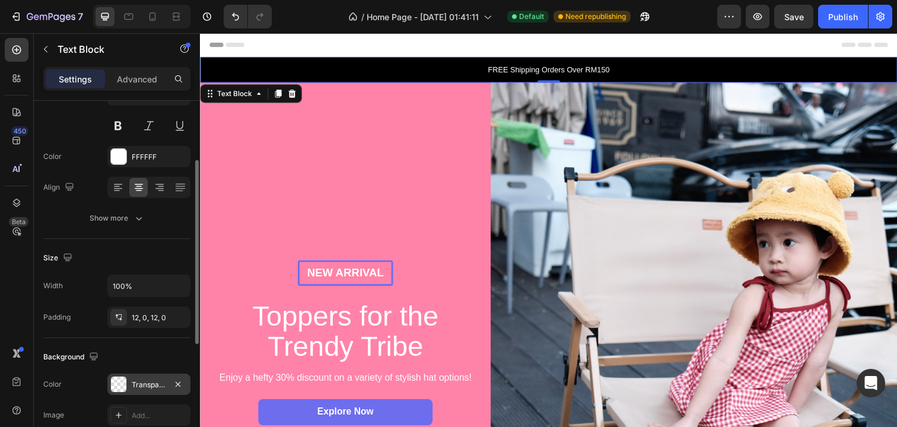
scroll to position [116, 0]
click at [125, 380] on div at bounding box center [118, 386] width 15 height 15
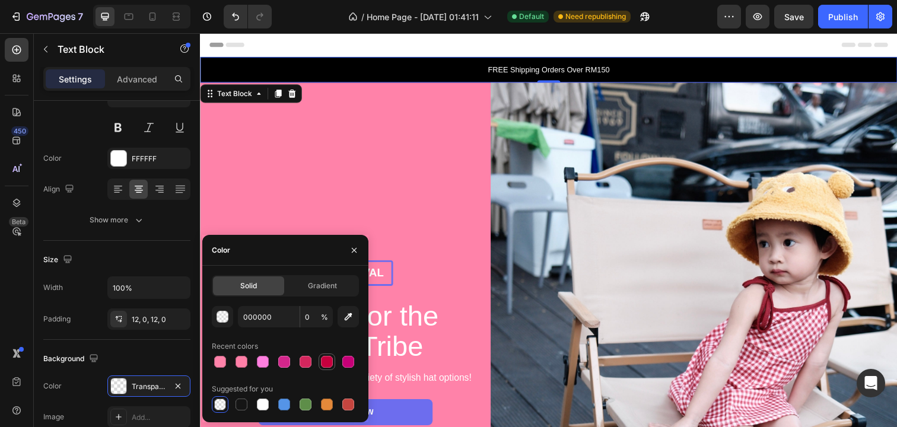
click at [328, 366] on div at bounding box center [327, 362] width 12 height 12
type input "C6003E"
type input "100"
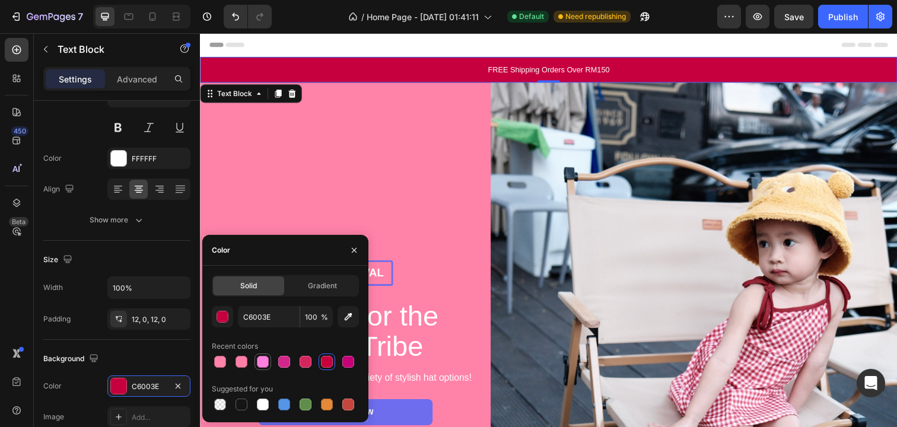
click at [265, 364] on div at bounding box center [263, 362] width 12 height 12
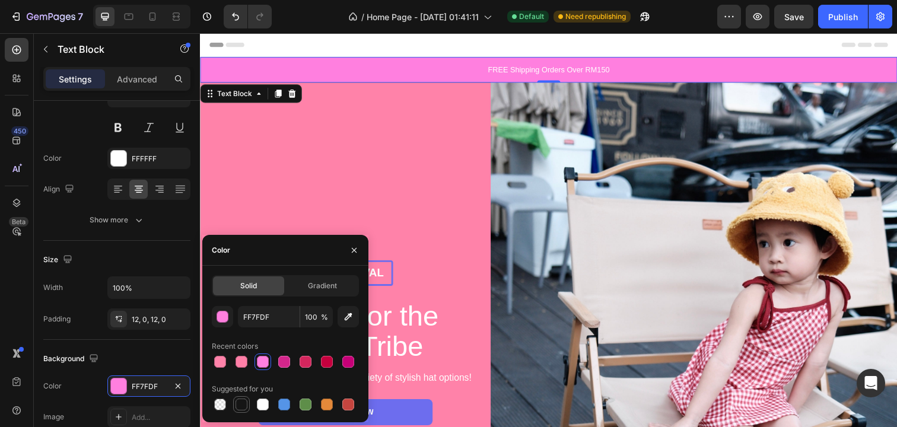
click at [242, 405] on div at bounding box center [242, 405] width 12 height 12
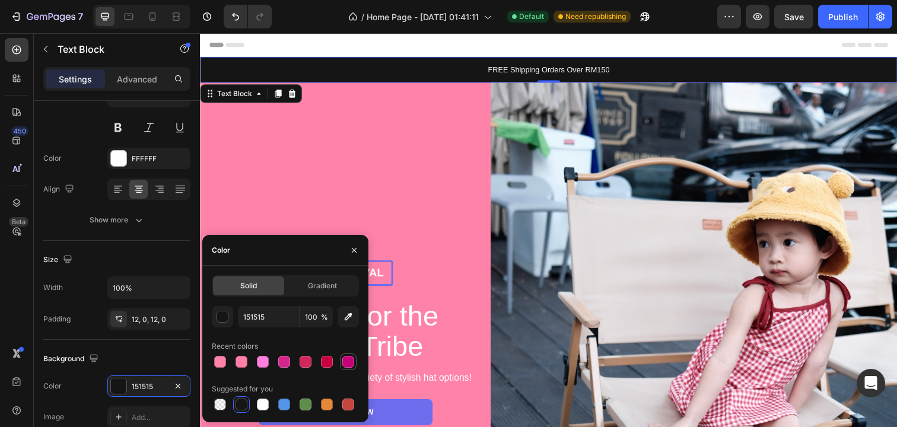
click at [350, 364] on div at bounding box center [348, 362] width 12 height 12
type input "C60077"
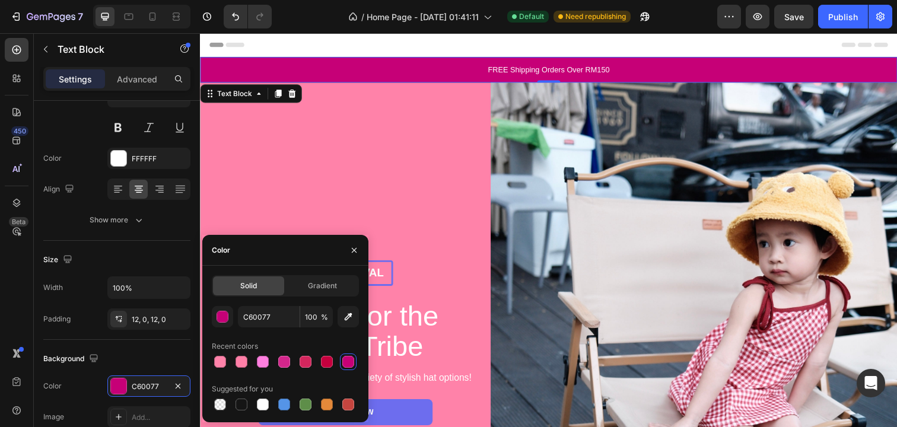
click at [479, 59] on div "FREE Shipping Orders Over RM150" at bounding box center [556, 71] width 712 height 26
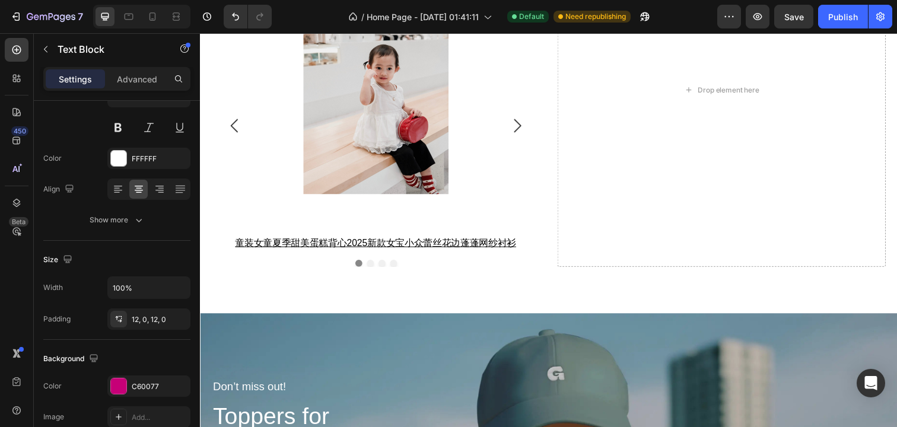
scroll to position [1987, 0]
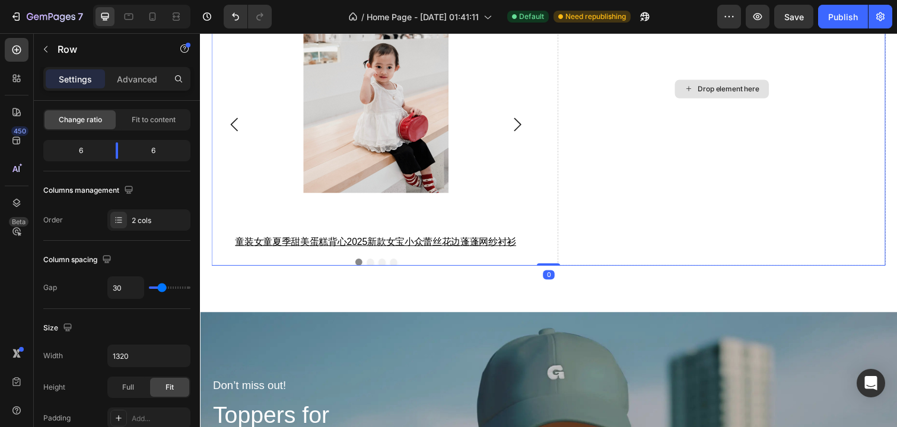
click at [709, 78] on div "Drop element here" at bounding box center [732, 89] width 335 height 361
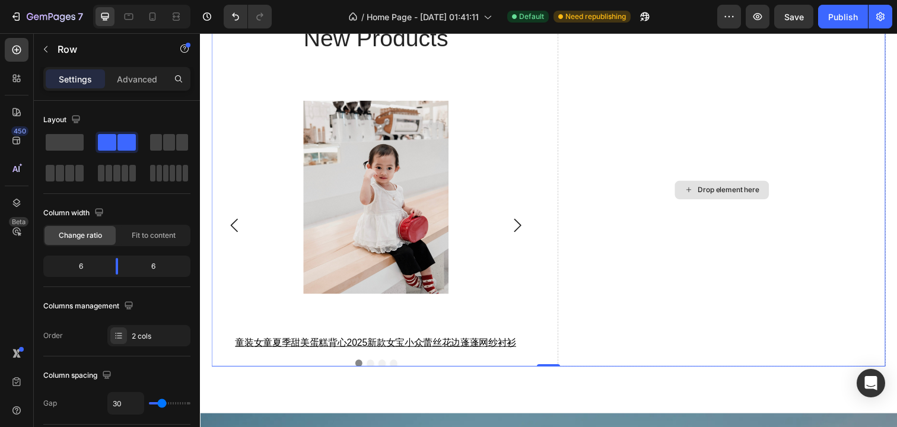
scroll to position [1857, 0]
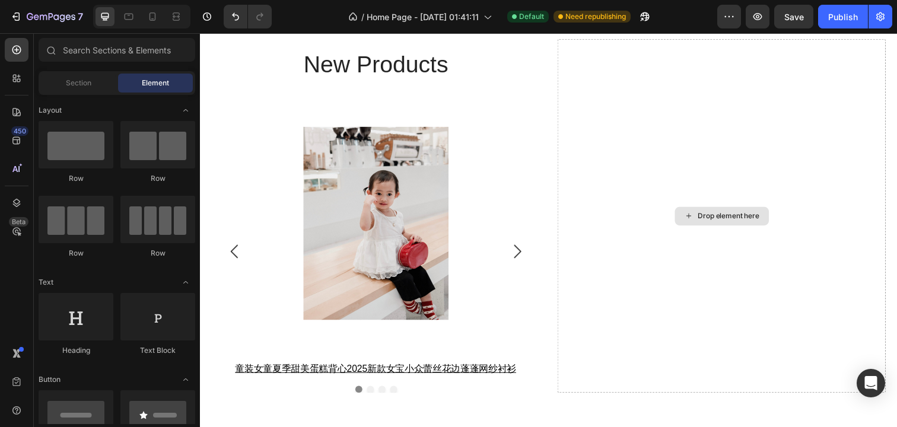
click at [720, 214] on div "Drop element here" at bounding box center [733, 220] width 96 height 19
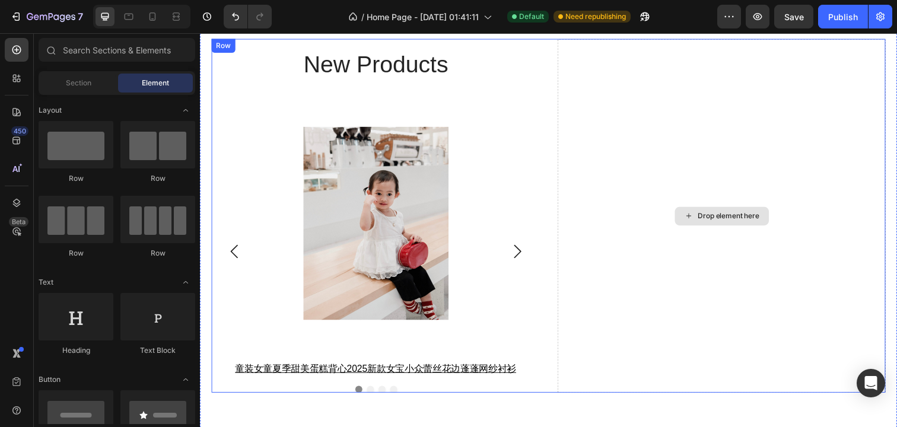
click at [717, 226] on div "Drop element here" at bounding box center [733, 220] width 96 height 19
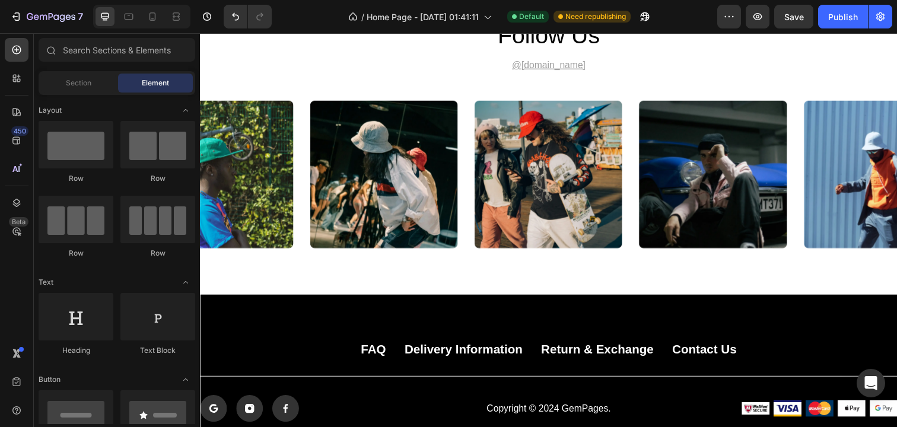
scroll to position [3168, 0]
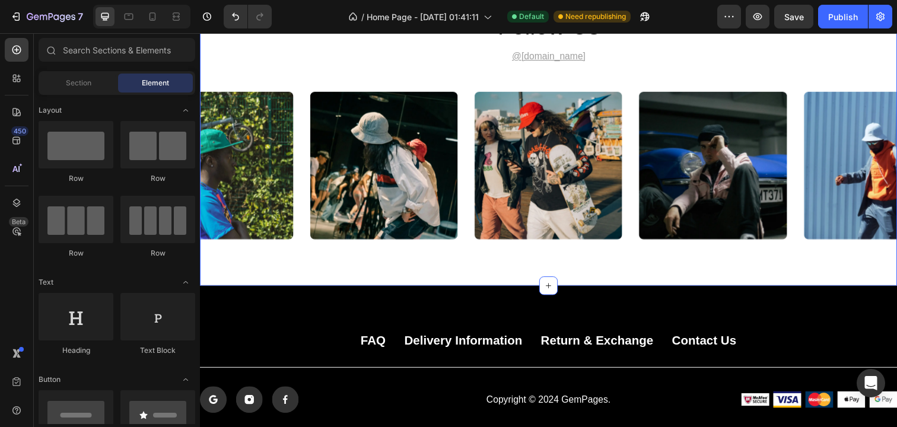
click at [577, 56] on u "@[DOMAIN_NAME]" at bounding box center [556, 57] width 75 height 10
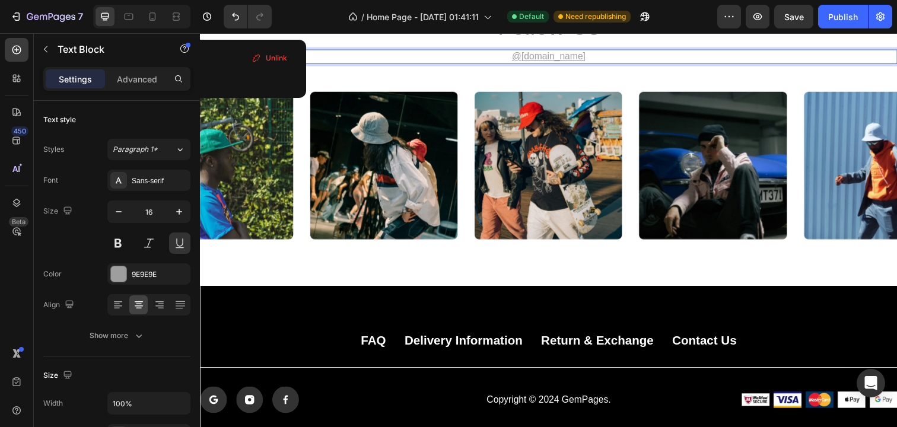
click at [574, 56] on u "@[DOMAIN_NAME]" at bounding box center [556, 57] width 75 height 10
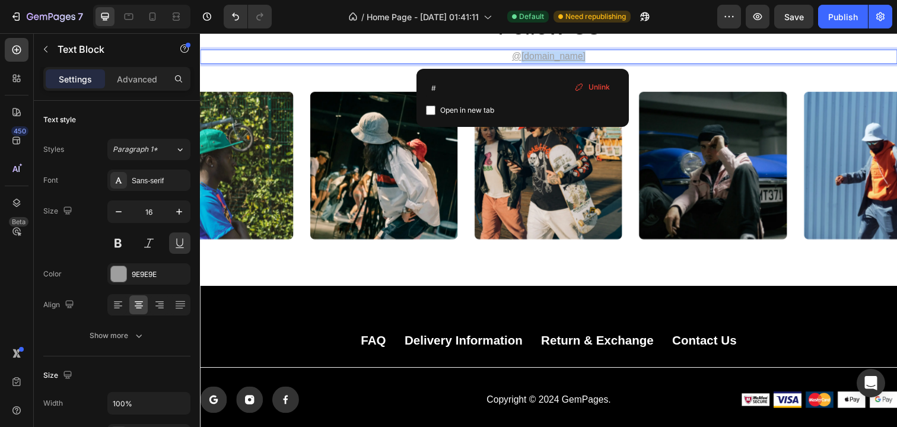
drag, startPoint x: 531, startPoint y: 57, endPoint x: 659, endPoint y: 60, distance: 128.2
click at [659, 60] on p "@[DOMAIN_NAME]" at bounding box center [556, 57] width 710 height 12
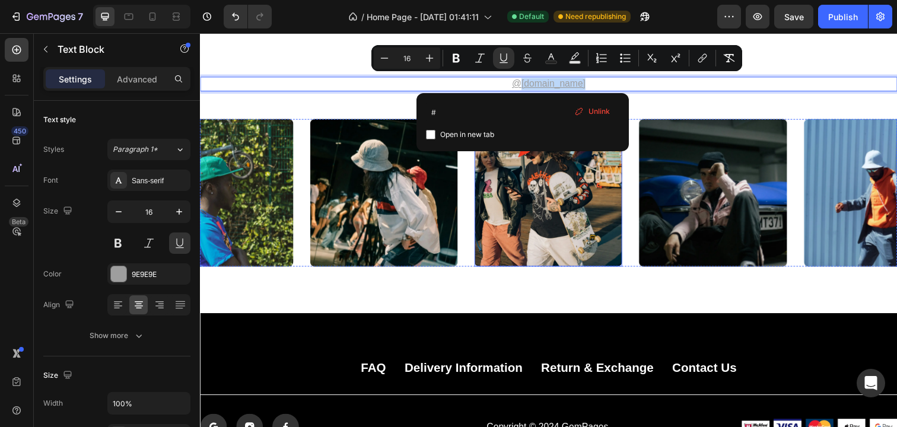
scroll to position [3130, 0]
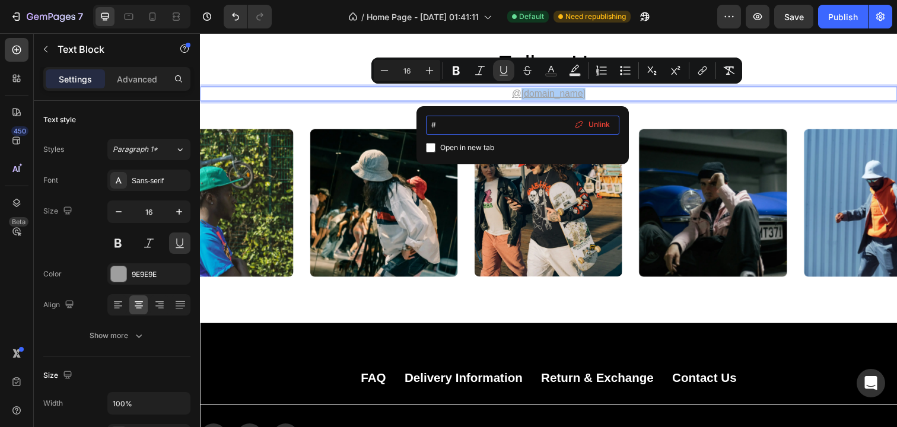
click at [445, 125] on input "#" at bounding box center [522, 125] width 193 height 19
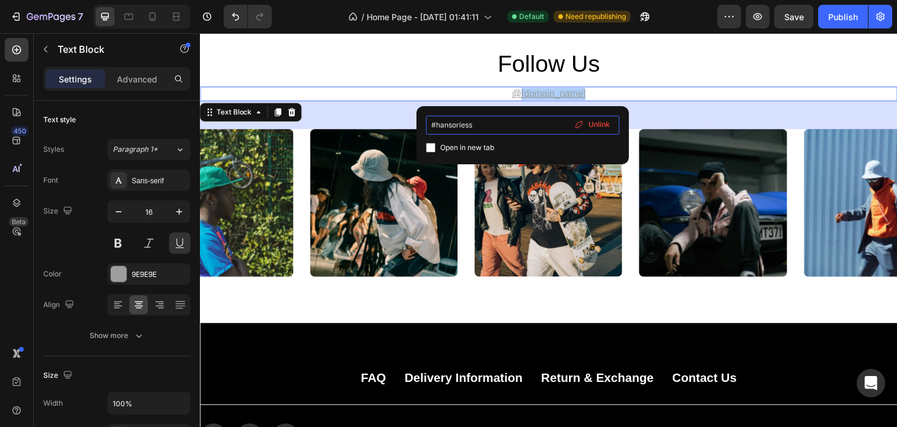
type input "#hansoriess"
click at [602, 127] on span "Unlink" at bounding box center [599, 124] width 21 height 11
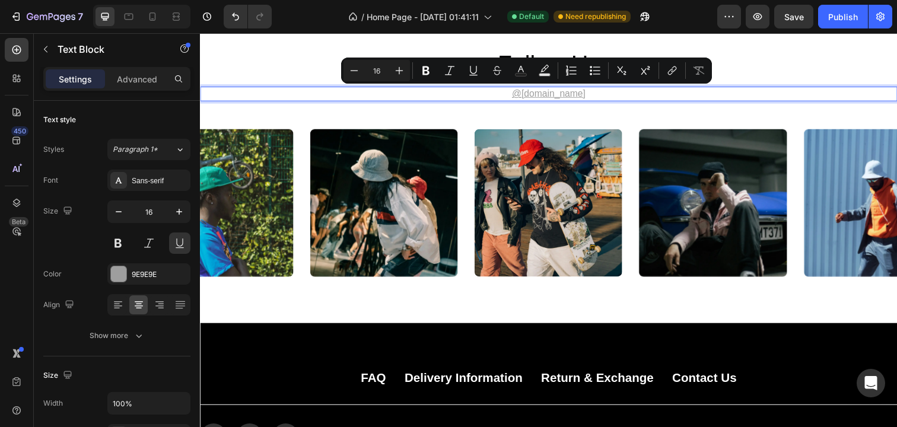
click at [576, 96] on p "@ [DOMAIN_NAME]" at bounding box center [556, 95] width 710 height 12
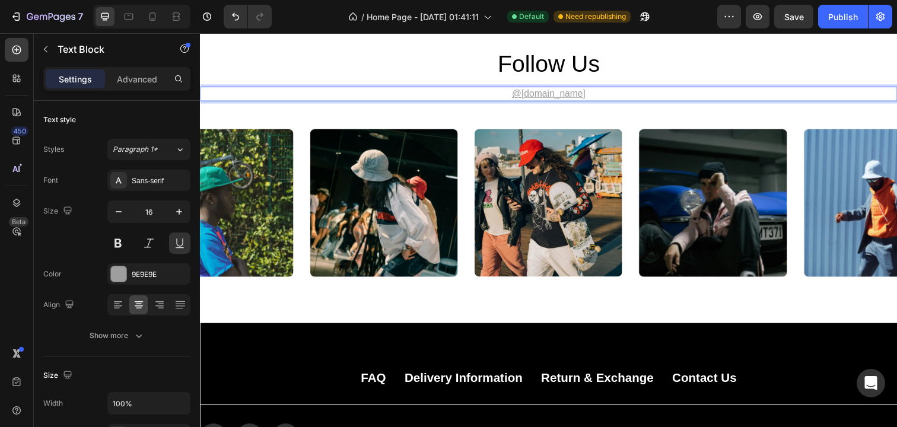
click at [576, 99] on p "@ [DOMAIN_NAME]" at bounding box center [556, 95] width 710 height 12
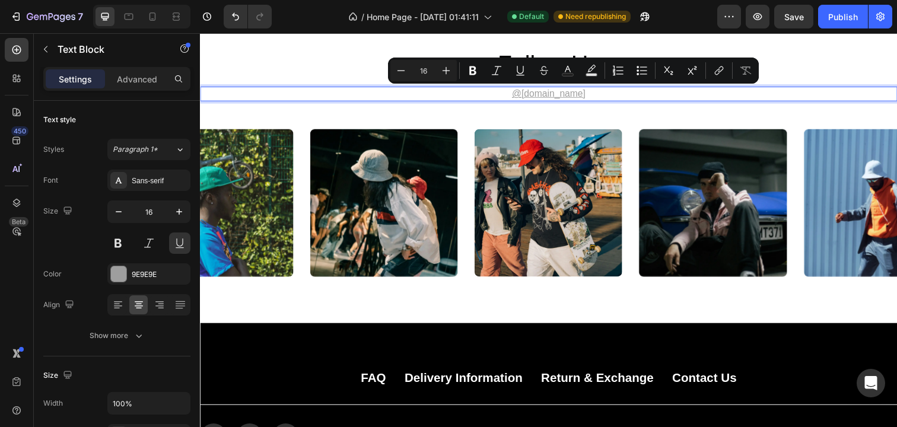
click at [545, 101] on p "@ [DOMAIN_NAME]" at bounding box center [556, 95] width 710 height 12
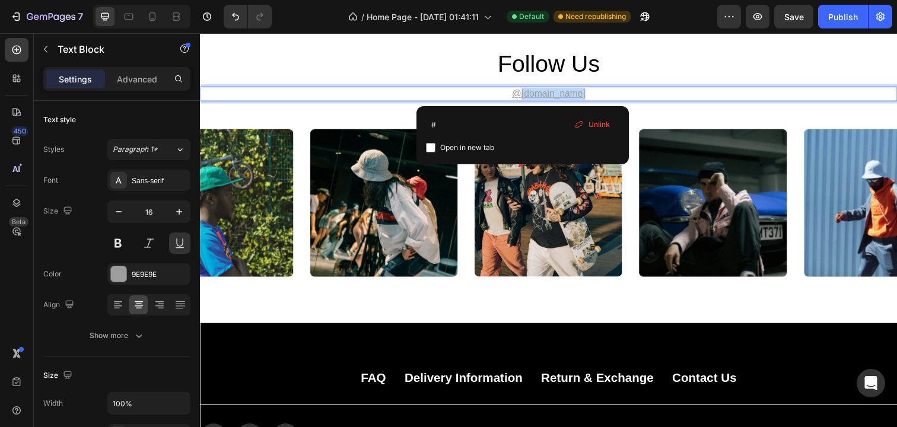
drag, startPoint x: 544, startPoint y: 97, endPoint x: 626, endPoint y: 97, distance: 81.9
click at [626, 97] on p "@ [DOMAIN_NAME]" at bounding box center [556, 95] width 710 height 12
click at [516, 123] on input "#" at bounding box center [522, 125] width 193 height 19
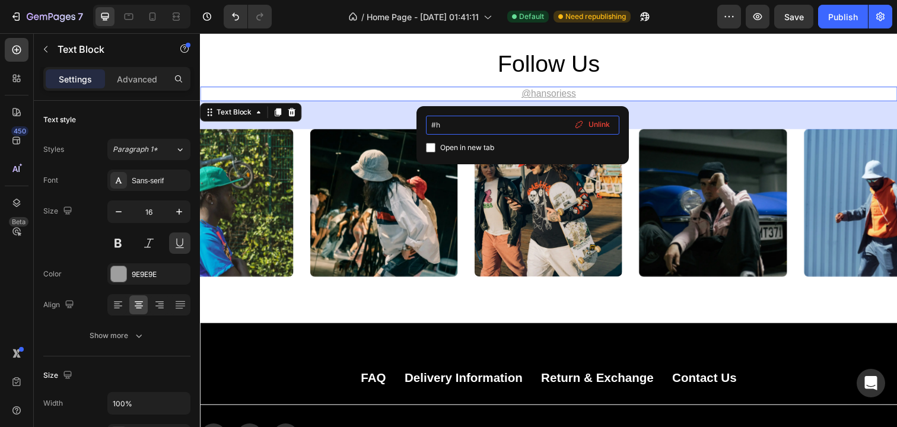
type input "#"
click at [575, 125] on icon at bounding box center [579, 124] width 9 height 9
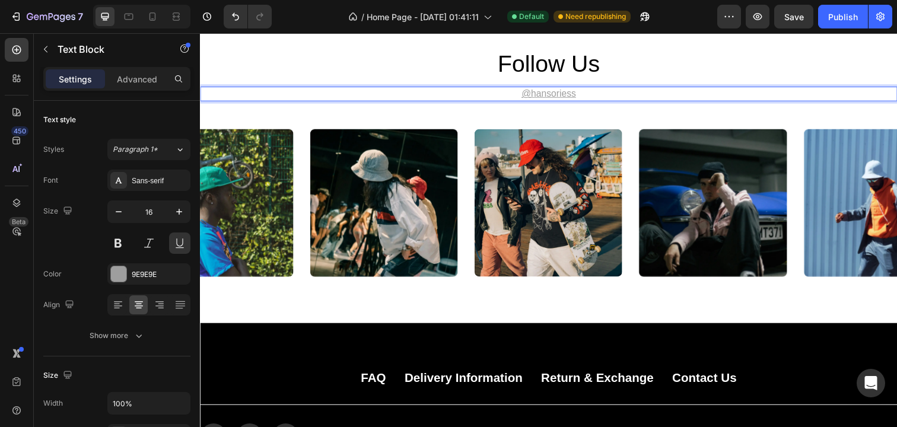
click at [565, 97] on p "@ hansoriess" at bounding box center [556, 95] width 710 height 12
click at [536, 100] on u "@" at bounding box center [532, 95] width 9 height 10
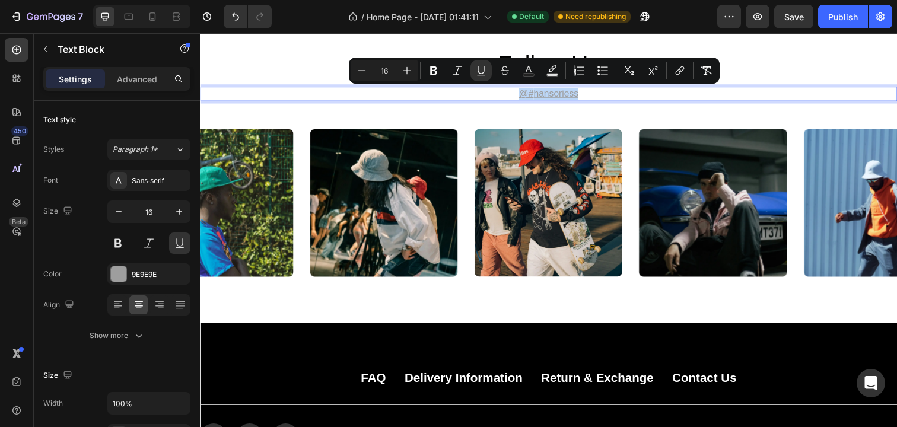
click at [536, 100] on u "@#" at bounding box center [533, 95] width 15 height 10
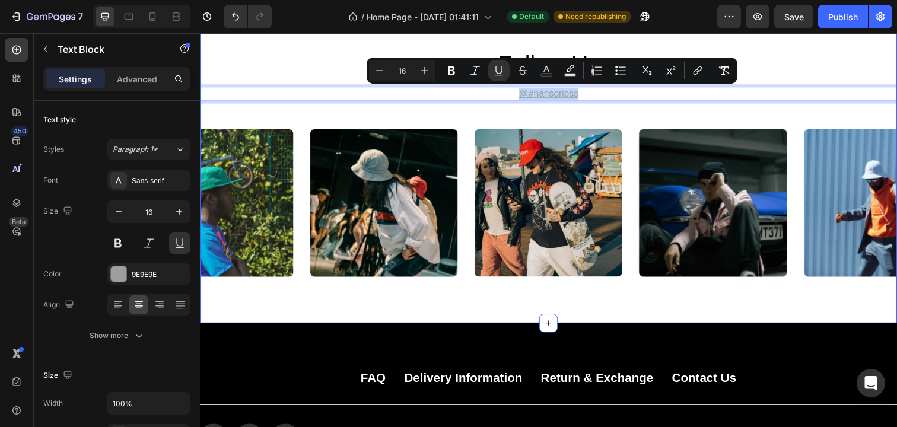
click at [610, 107] on div "follow us Heading @# hansoriess Text Block 48 Image Image Image Image Image Car…" at bounding box center [556, 164] width 712 height 234
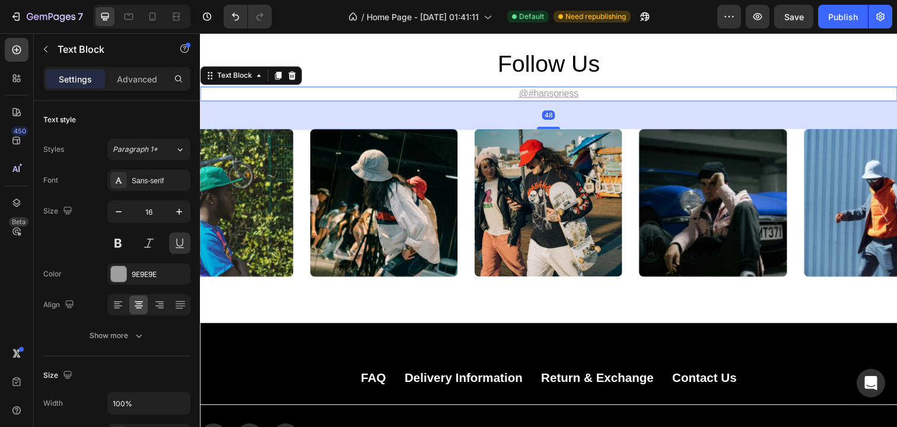
click at [539, 97] on u "@#" at bounding box center [533, 95] width 15 height 10
click at [539, 96] on u "@#" at bounding box center [533, 95] width 15 height 10
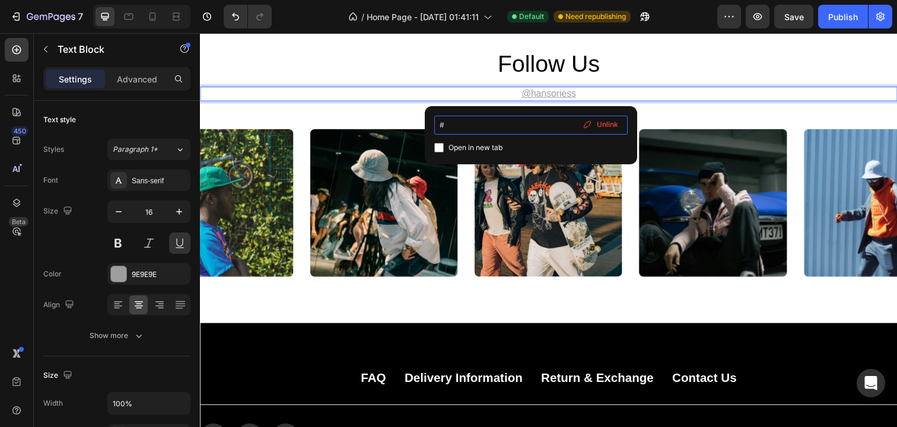
click at [519, 119] on input "#" at bounding box center [530, 125] width 193 height 19
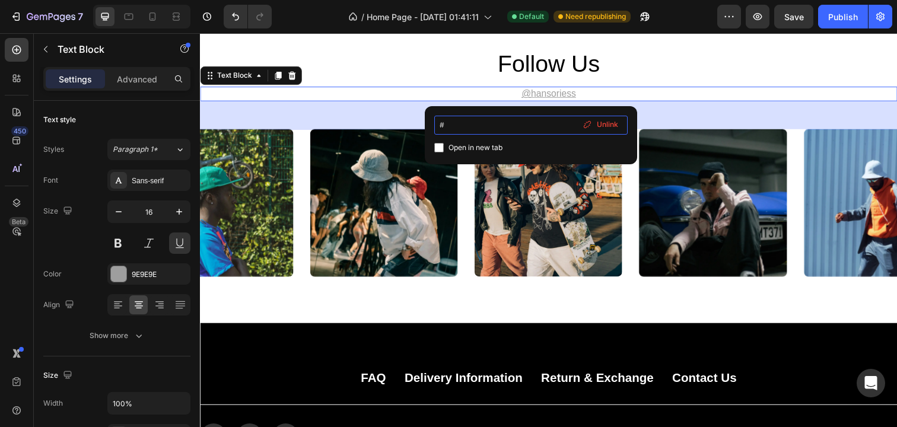
click at [519, 119] on input "#" at bounding box center [530, 125] width 193 height 19
type input "[URL][DOMAIN_NAME]"
click at [663, 109] on div "48" at bounding box center [556, 117] width 712 height 28
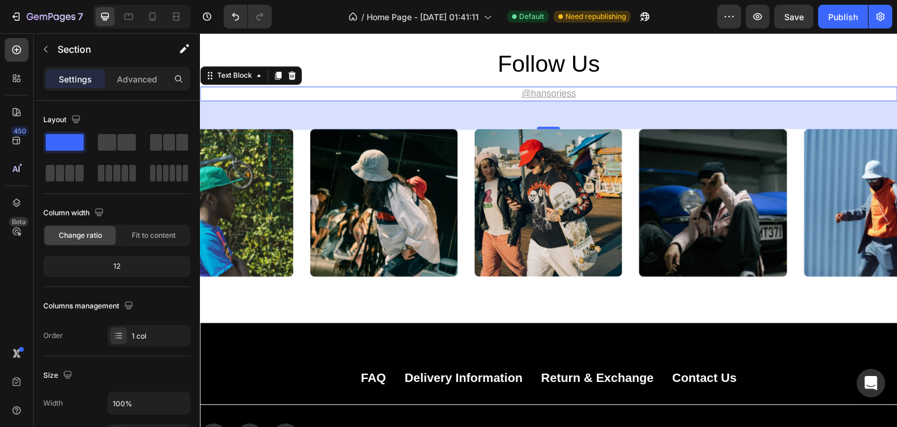
click at [647, 87] on div "follow us Heading @ ⁠⁠⁠⁠⁠⁠⁠ hansoriess Text Block 48 Image Image Image Image Im…" at bounding box center [556, 164] width 712 height 234
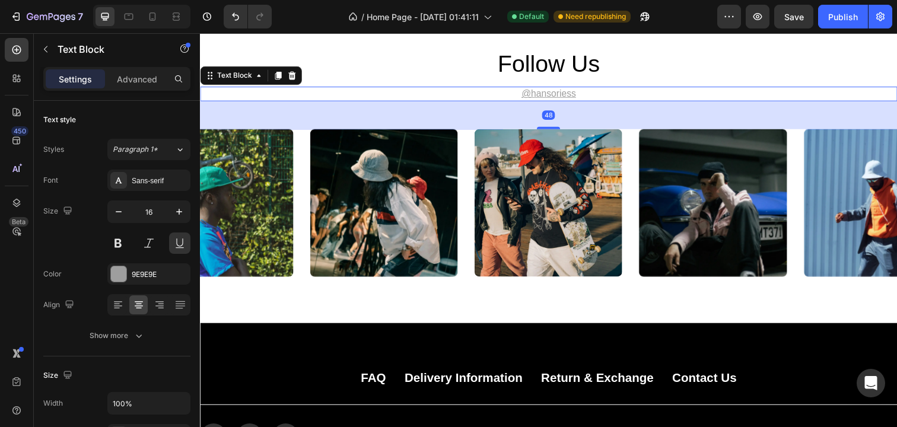
click at [561, 101] on p "@ ⁠⁠⁠⁠⁠⁠⁠ hansoriess" at bounding box center [556, 95] width 710 height 12
click at [561, 94] on p "@ hansoriess" at bounding box center [556, 95] width 710 height 12
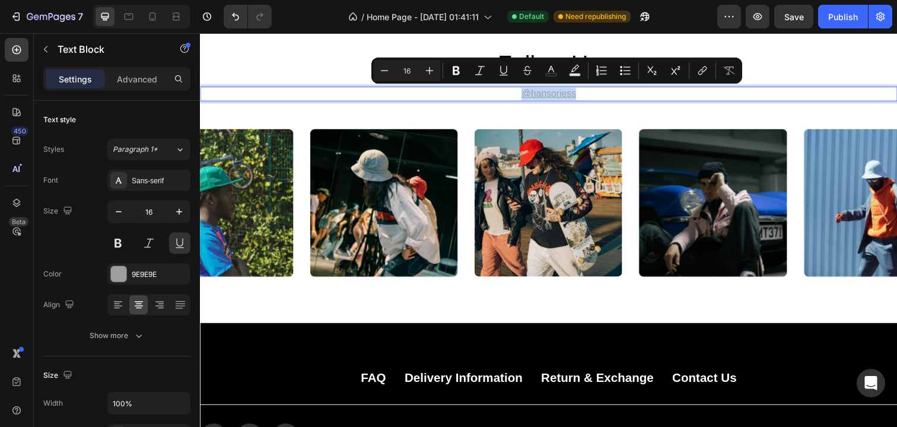
click at [561, 94] on p "@ hansoriess" at bounding box center [556, 95] width 710 height 12
click at [450, 71] on icon "Editor contextual toolbar" at bounding box center [456, 71] width 12 height 12
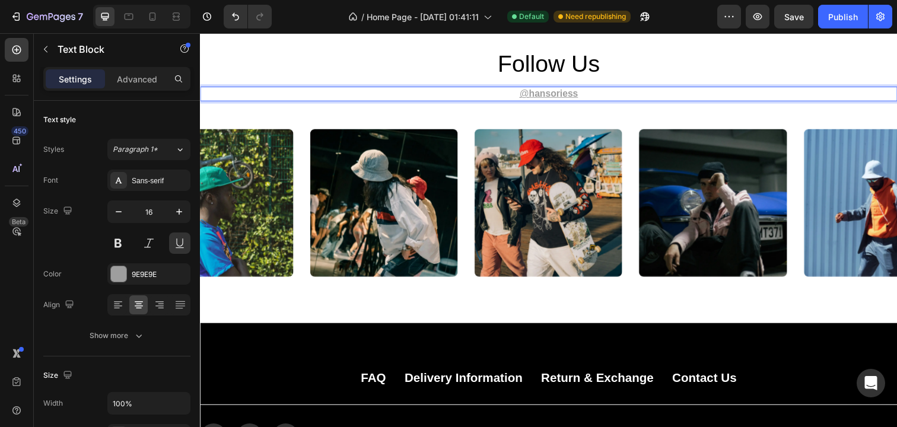
click at [556, 98] on strong "hansoriess" at bounding box center [561, 95] width 50 height 10
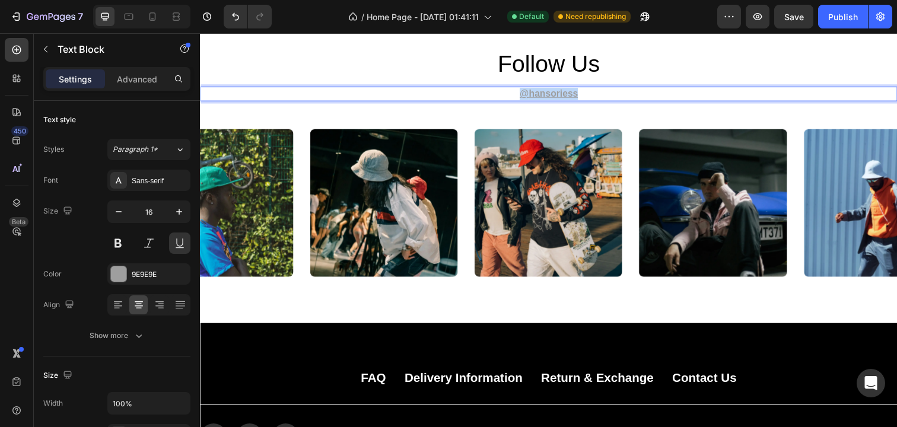
click at [539, 97] on strong "hansoriess" at bounding box center [561, 95] width 50 height 10
click at [525, 97] on p "@ hansoriess" at bounding box center [556, 95] width 710 height 12
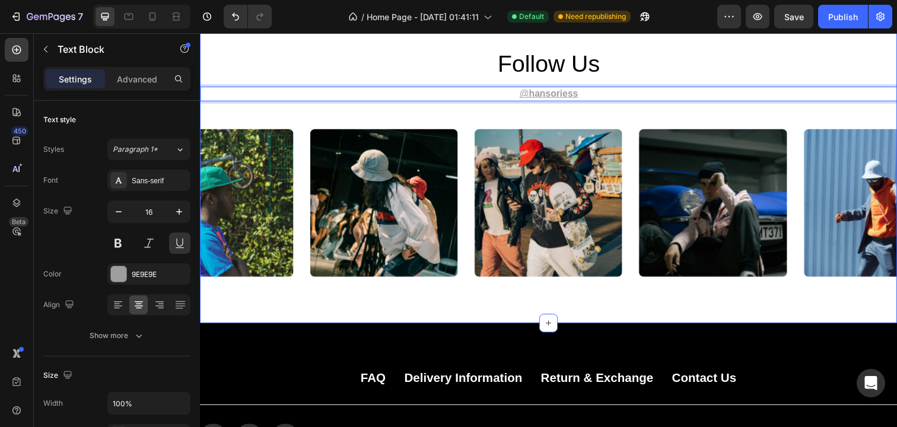
click at [510, 81] on div "follow us Heading" at bounding box center [556, 63] width 712 height 33
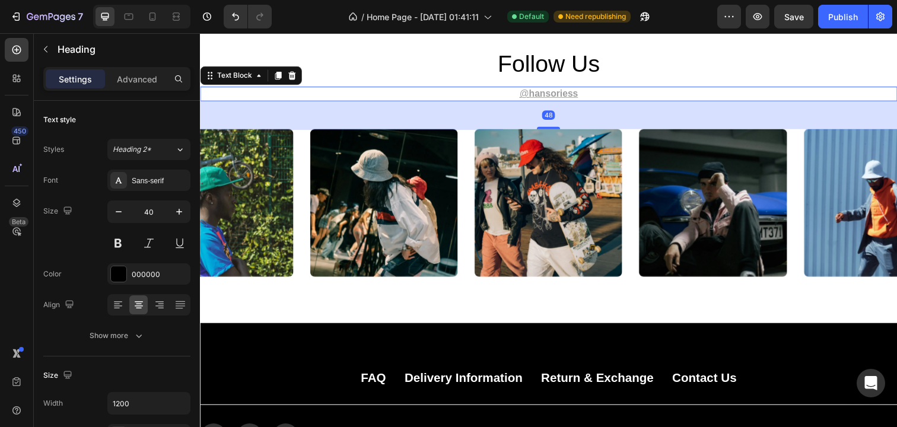
click at [556, 91] on strong "hansoriess" at bounding box center [561, 95] width 50 height 10
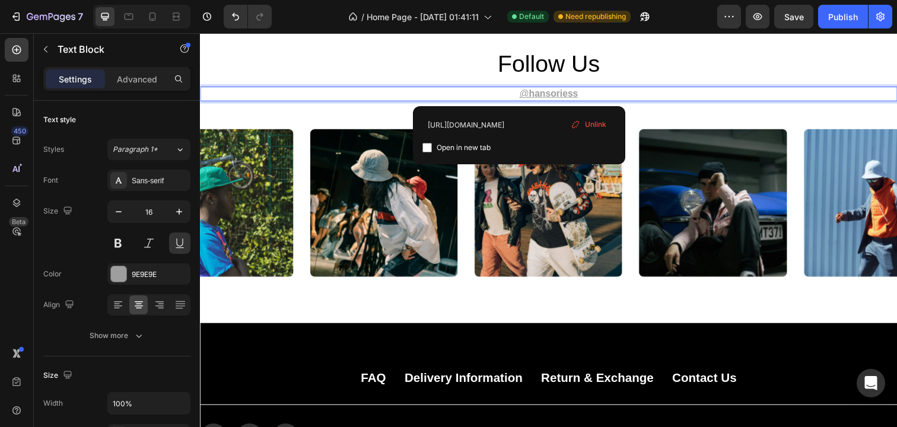
click at [550, 97] on strong "hansoriess" at bounding box center [561, 95] width 50 height 10
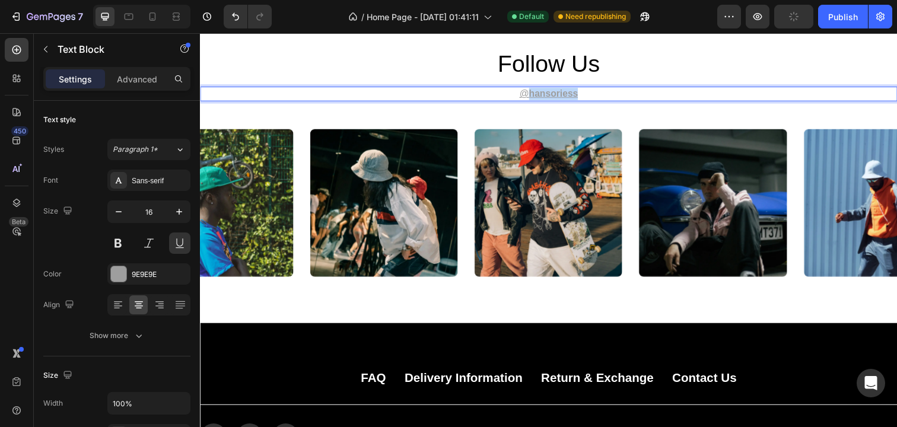
click at [550, 97] on strong "hansoriess" at bounding box center [561, 95] width 50 height 10
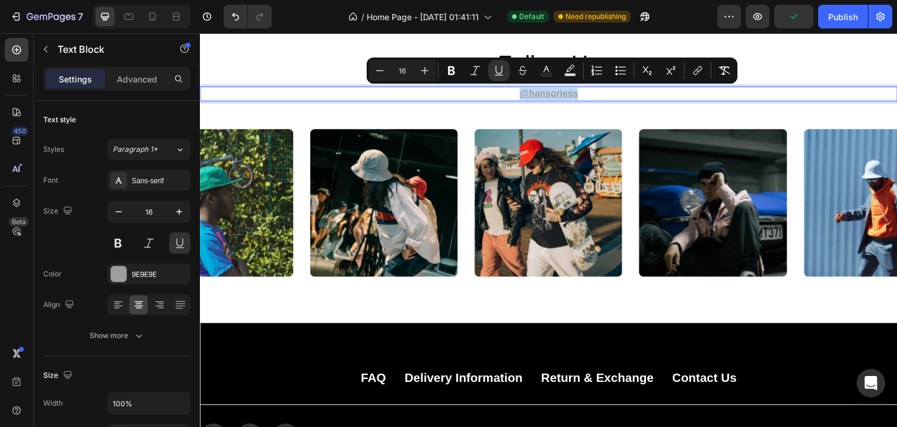
click at [550, 97] on strong "hansoriess" at bounding box center [561, 95] width 50 height 10
click at [474, 75] on icon "Editor contextual toolbar" at bounding box center [475, 71] width 12 height 12
click at [451, 75] on icon "Editor contextual toolbar" at bounding box center [452, 71] width 12 height 12
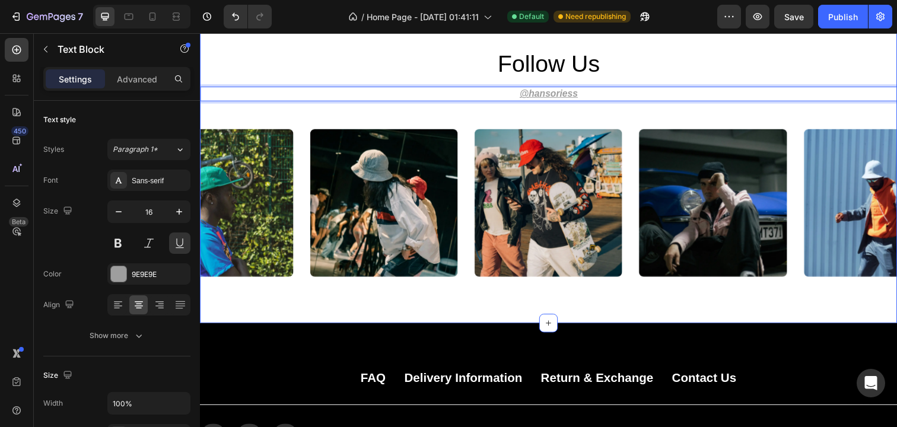
click at [557, 99] on strong "hansoriess" at bounding box center [561, 95] width 50 height 10
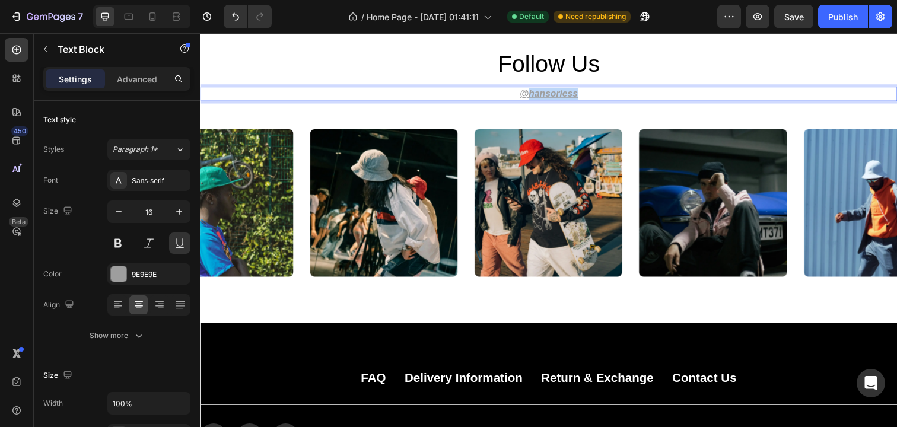
click at [557, 99] on strong "hansoriess" at bounding box center [561, 95] width 50 height 10
click at [557, 93] on strong "hansoriess" at bounding box center [561, 95] width 50 height 10
click at [555, 93] on strong "hansoriess" at bounding box center [561, 95] width 50 height 10
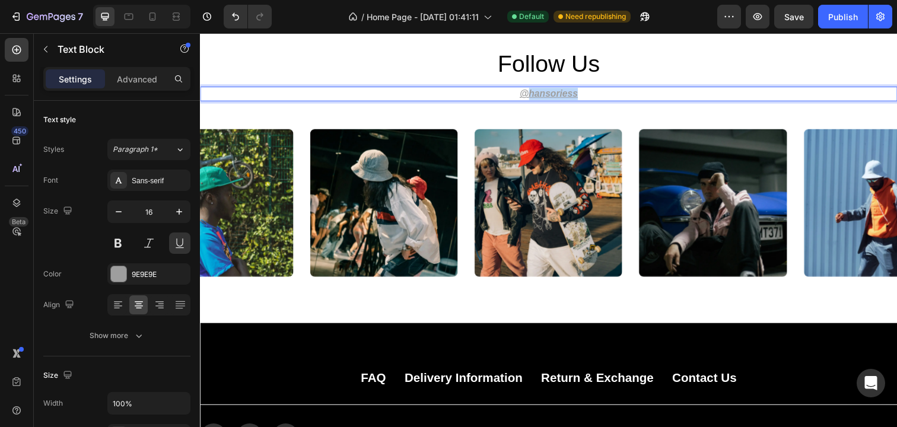
click at [555, 93] on strong "hansoriess" at bounding box center [561, 95] width 50 height 10
click at [309, 97] on p "@ hansoriess" at bounding box center [556, 95] width 710 height 12
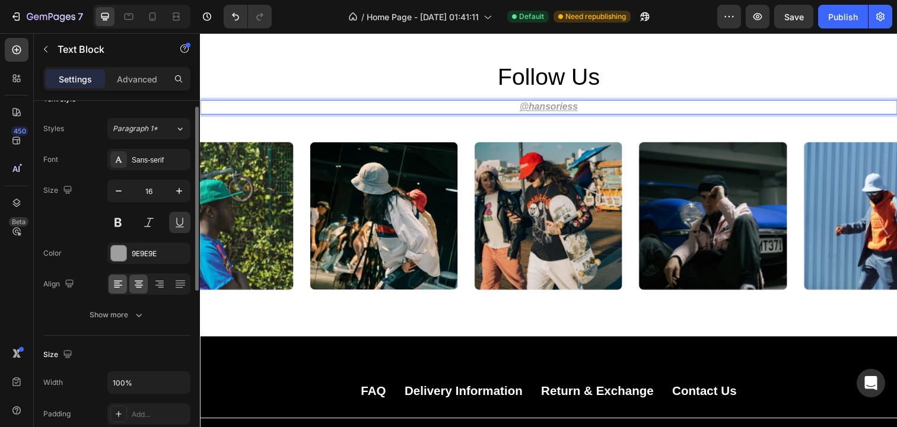
scroll to position [6, 0]
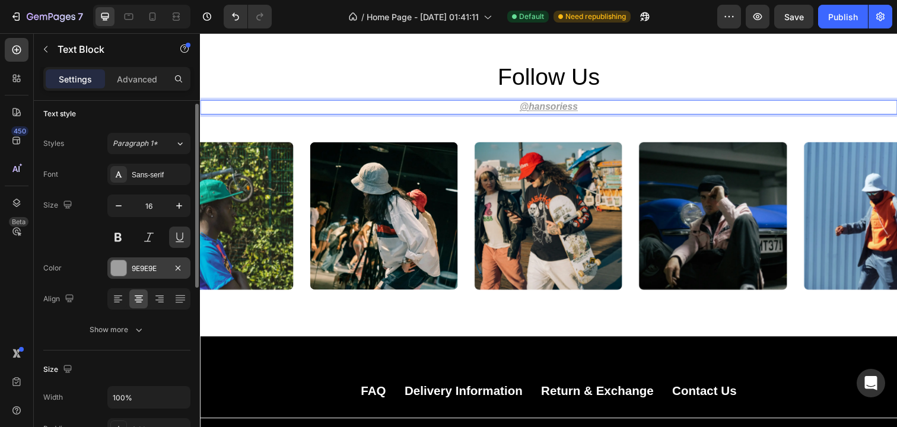
click at [125, 266] on div at bounding box center [118, 268] width 15 height 15
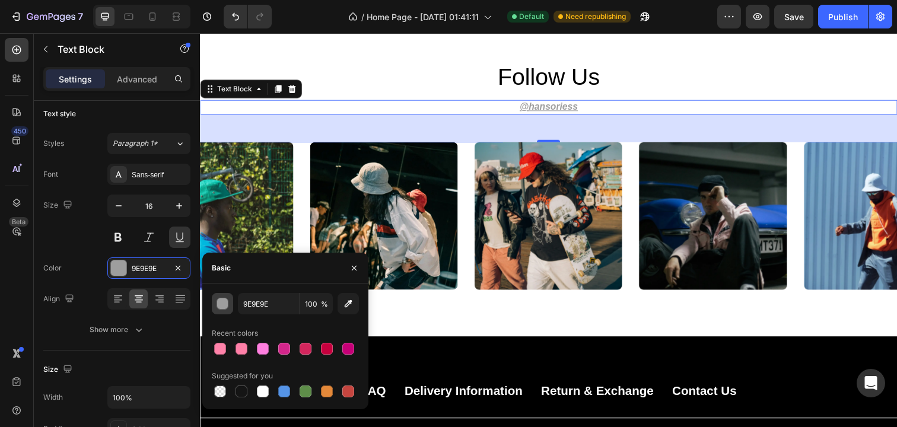
click at [226, 307] on div "button" at bounding box center [223, 305] width 12 height 12
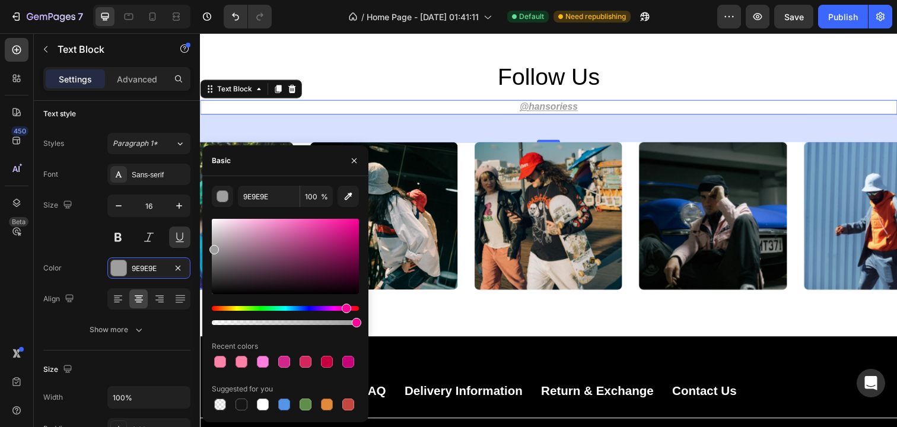
drag, startPoint x: 214, startPoint y: 310, endPoint x: 345, endPoint y: 312, distance: 130.6
click at [345, 312] on div "Hue" at bounding box center [346, 308] width 9 height 9
drag, startPoint x: 250, startPoint y: 228, endPoint x: 242, endPoint y: 218, distance: 12.7
click at [242, 219] on div at bounding box center [285, 256] width 147 height 75
type input "FFCCEA"
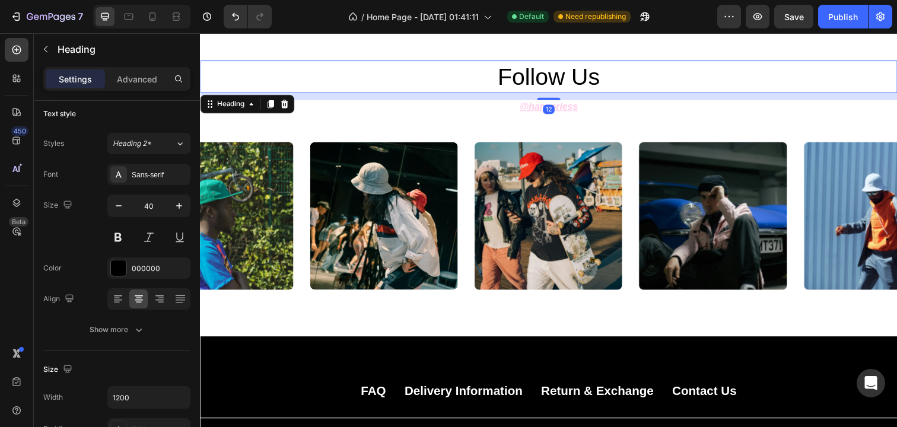
click at [577, 80] on h2 "follow us" at bounding box center [556, 77] width 712 height 33
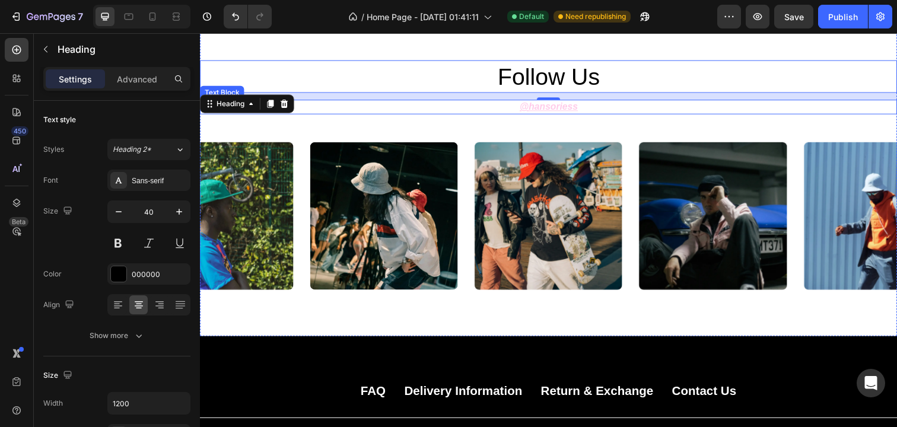
click at [536, 110] on strong "hansoriess" at bounding box center [561, 108] width 50 height 10
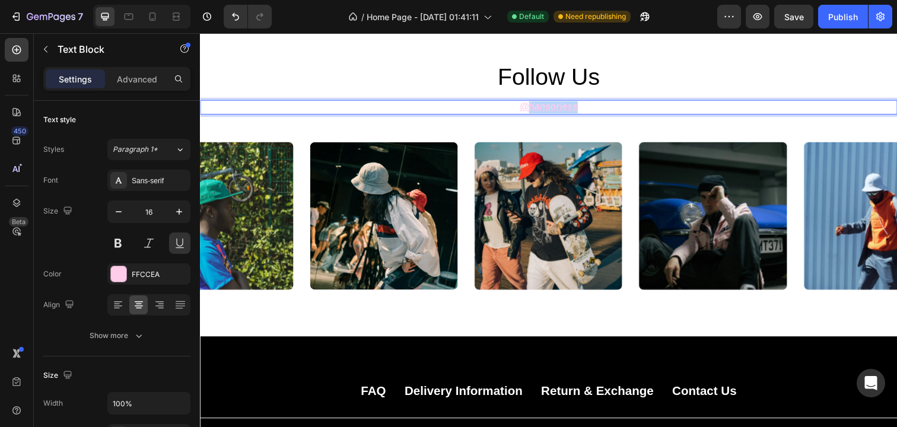
click at [544, 104] on strong "⁠⁠⁠⁠⁠⁠⁠ hansoriess" at bounding box center [561, 108] width 50 height 10
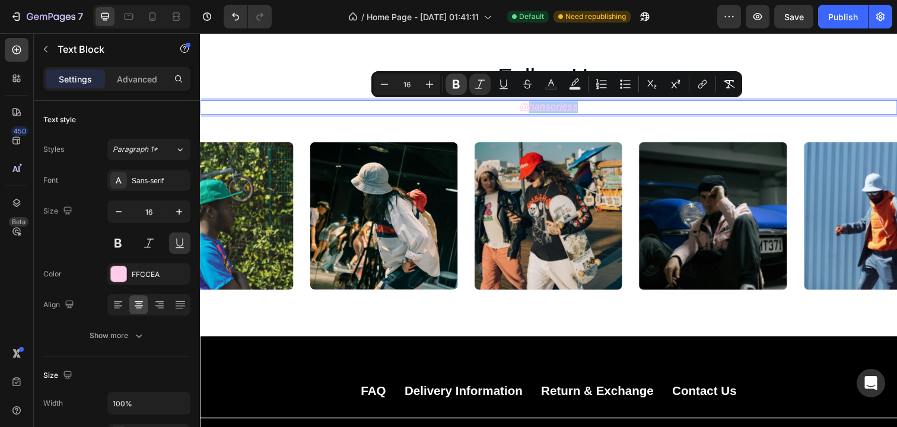
click at [460, 85] on icon "Editor contextual toolbar" at bounding box center [456, 84] width 12 height 12
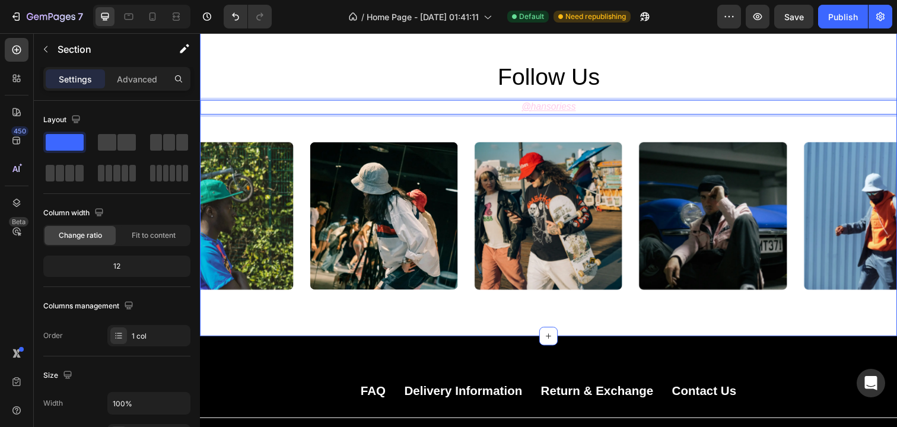
click at [427, 49] on div "follow us Heading @ hansoriess Text Block 48 Image Image Image Image Image Caro…" at bounding box center [556, 178] width 712 height 329
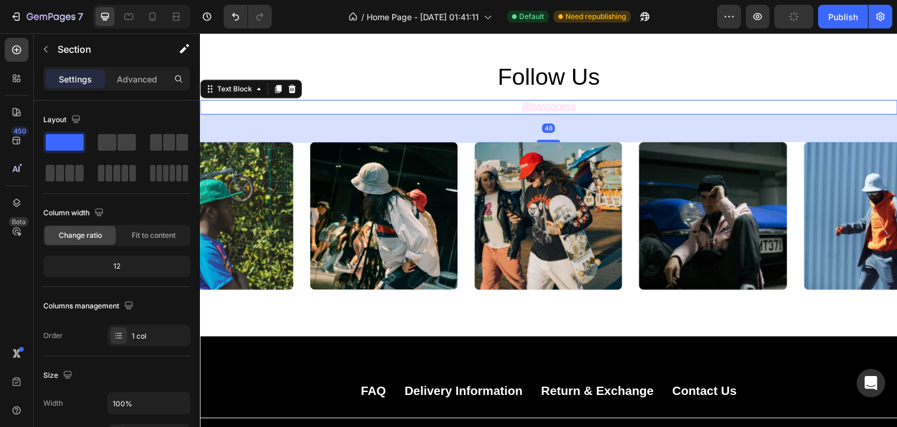
click at [563, 113] on icon "hansoriess" at bounding box center [561, 108] width 46 height 10
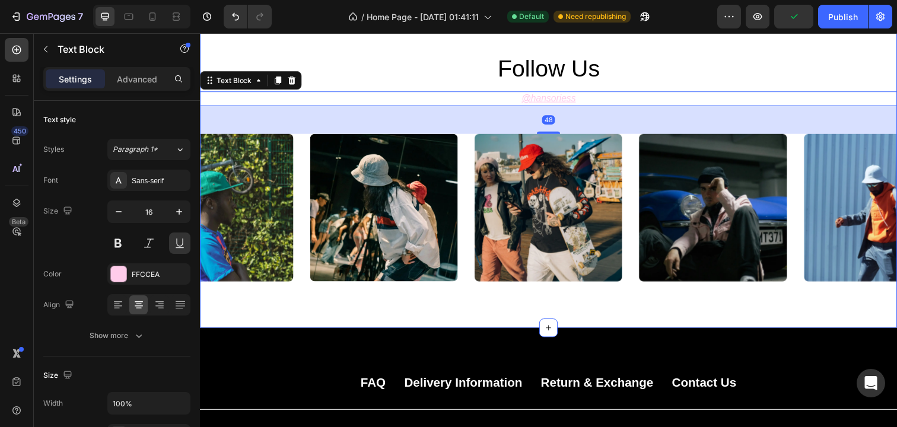
scroll to position [3116, 0]
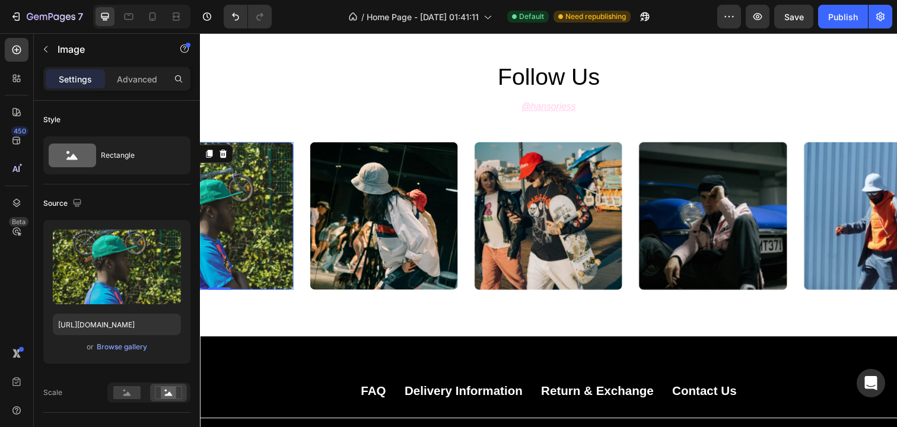
click at [261, 259] on img at bounding box center [220, 220] width 151 height 151
click at [150, 328] on input "[URL][DOMAIN_NAME]" at bounding box center [117, 324] width 128 height 21
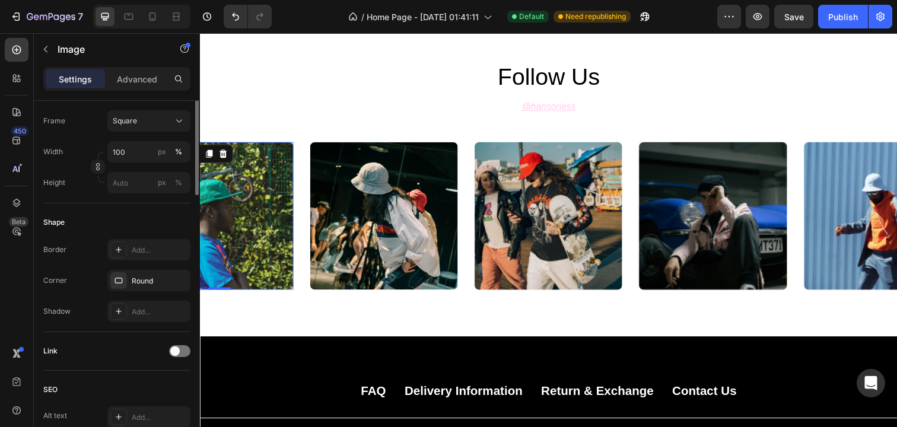
scroll to position [382, 0]
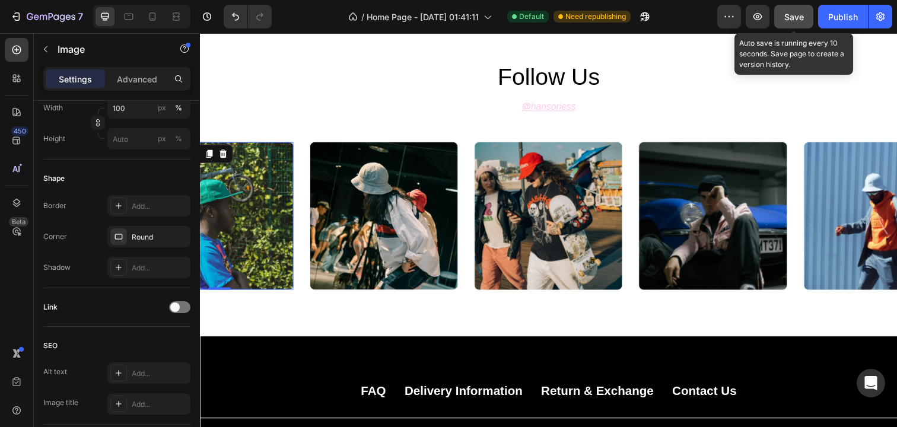
click at [802, 19] on span "Save" at bounding box center [795, 17] width 20 height 10
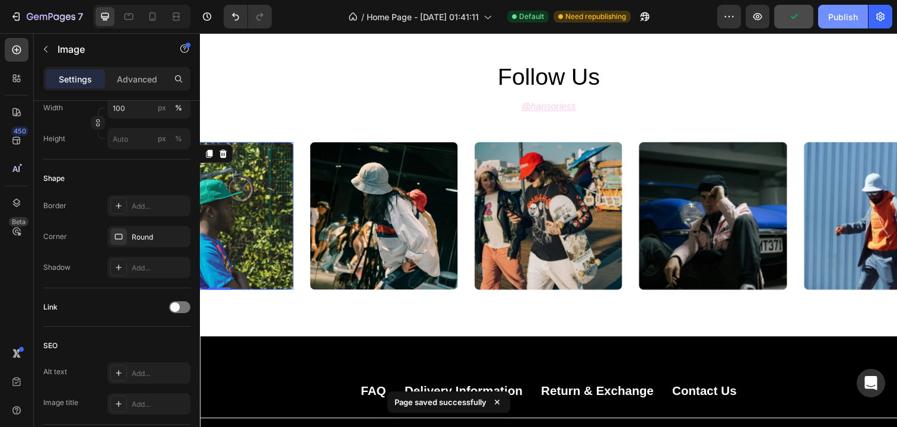
click at [847, 17] on div "Publish" at bounding box center [844, 17] width 30 height 12
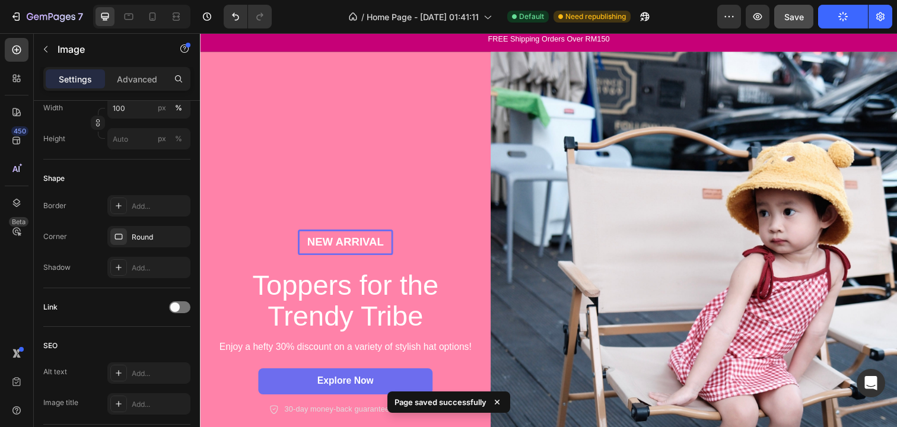
scroll to position [0, 0]
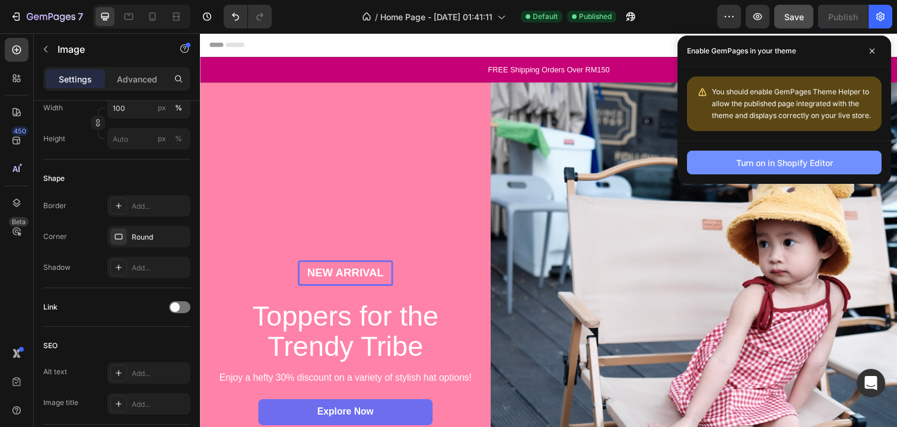
click at [739, 155] on button "Turn on in Shopify Editor" at bounding box center [784, 163] width 195 height 24
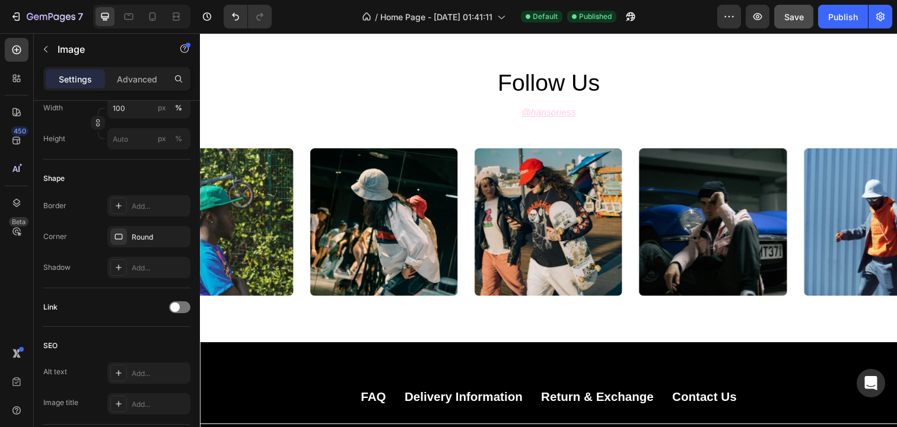
scroll to position [2541, 0]
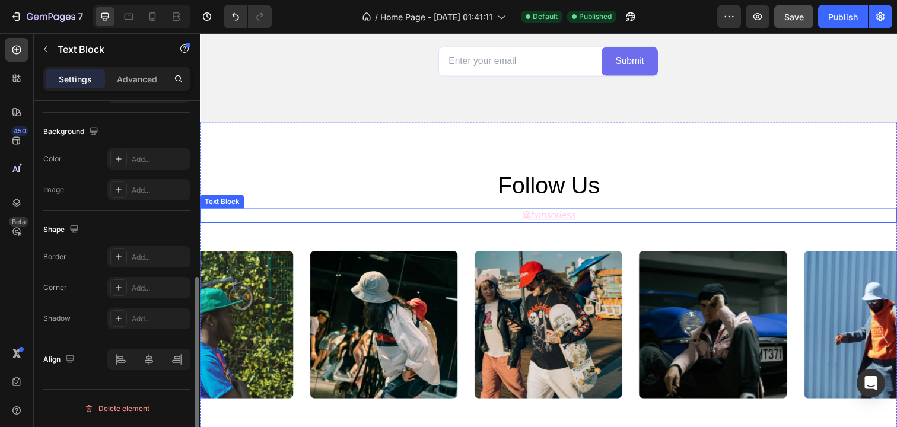
click at [557, 226] on p "@ hansoriess" at bounding box center [556, 220] width 710 height 12
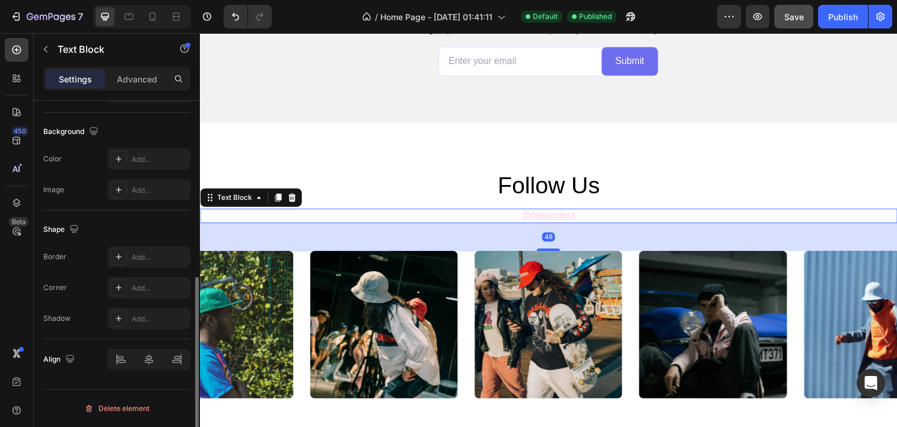
scroll to position [0, 0]
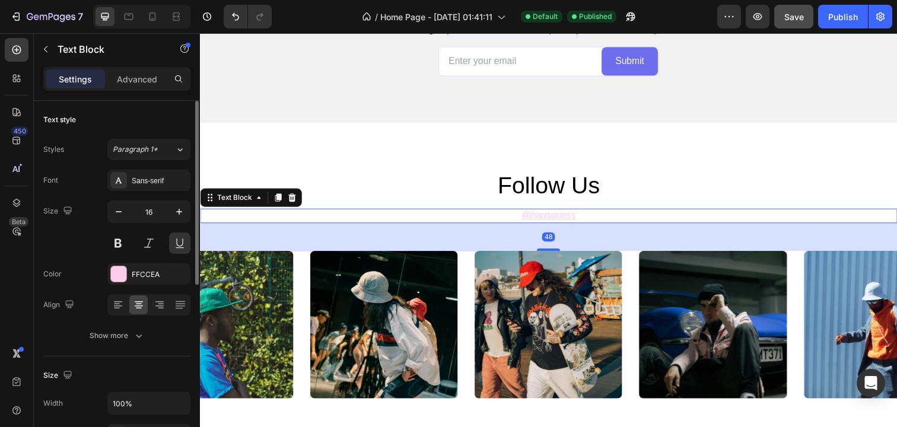
click at [559, 218] on icon "hansoriess" at bounding box center [561, 219] width 46 height 10
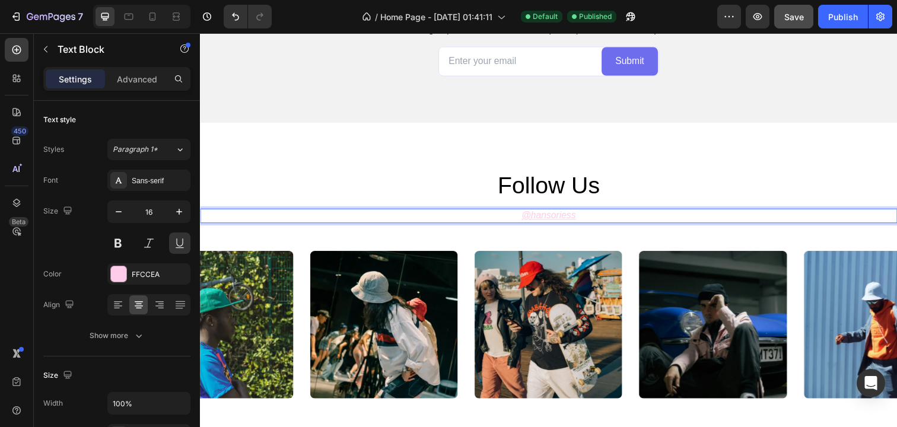
click at [554, 220] on icon "hansoriess" at bounding box center [561, 219] width 46 height 10
click at [542, 217] on icon "hansoriess" at bounding box center [561, 219] width 46 height 10
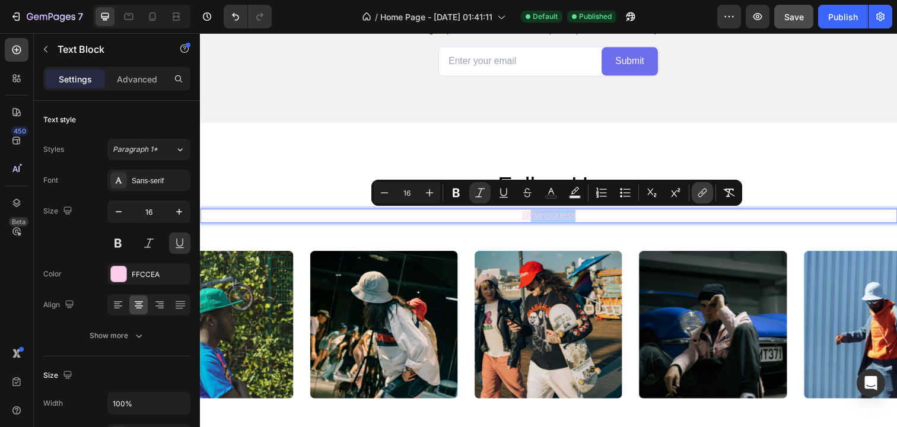
click at [706, 195] on icon "Editor contextual toolbar" at bounding box center [703, 193] width 12 height 12
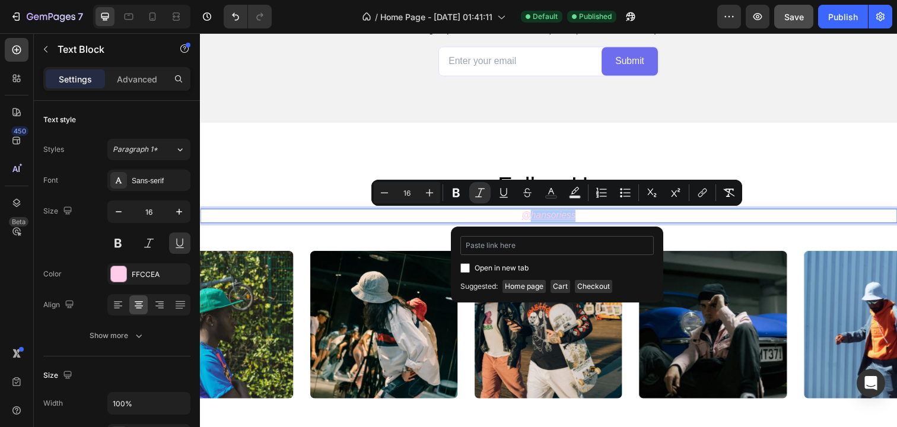
click at [510, 246] on input "Editor contextual toolbar" at bounding box center [557, 245] width 193 height 19
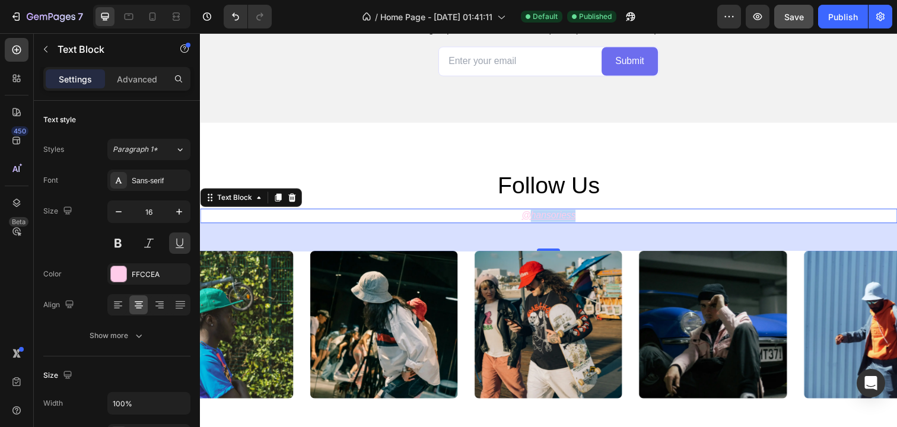
click at [567, 212] on div "follow us Heading @ hansoriess Text Block 48 Image Image Image Image Image Caro…" at bounding box center [556, 289] width 712 height 234
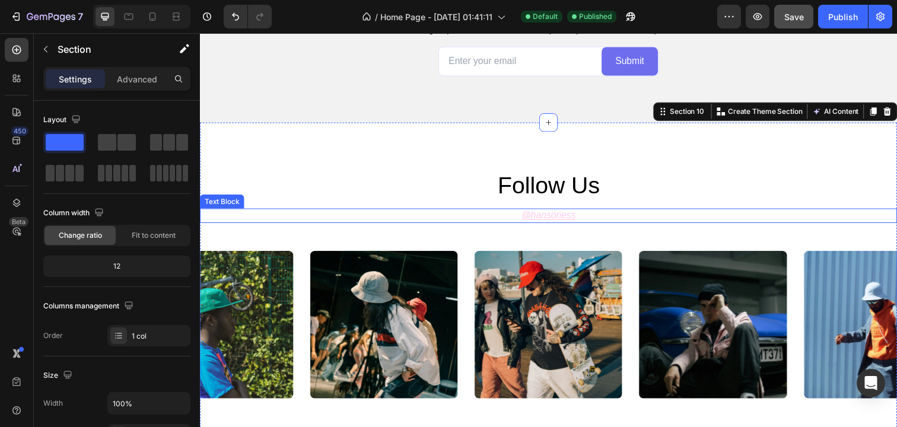
click at [566, 218] on icon "hansoriess" at bounding box center [561, 219] width 46 height 10
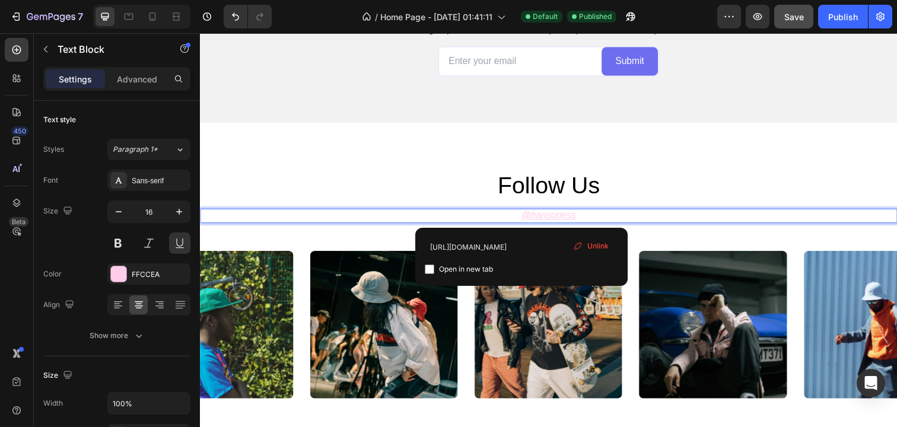
click at [597, 249] on span "Unlink" at bounding box center [598, 246] width 21 height 11
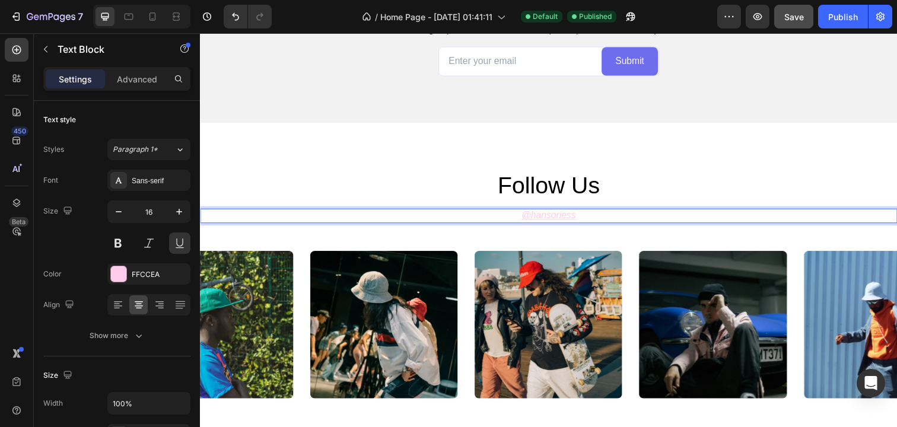
click at [563, 224] on icon "⁠⁠⁠⁠⁠⁠⁠ @ hansoriess" at bounding box center [556, 219] width 55 height 10
click at [559, 221] on icon "@ hansoriess" at bounding box center [556, 219] width 55 height 10
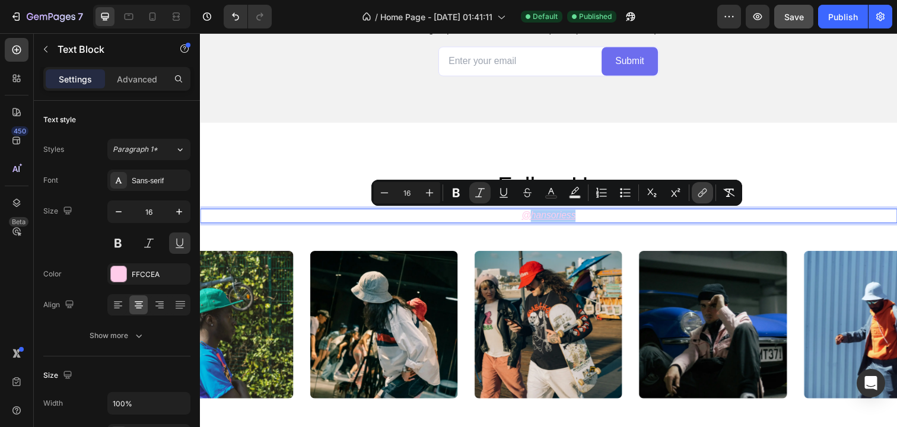
click at [706, 187] on icon "Editor contextual toolbar" at bounding box center [703, 193] width 12 height 12
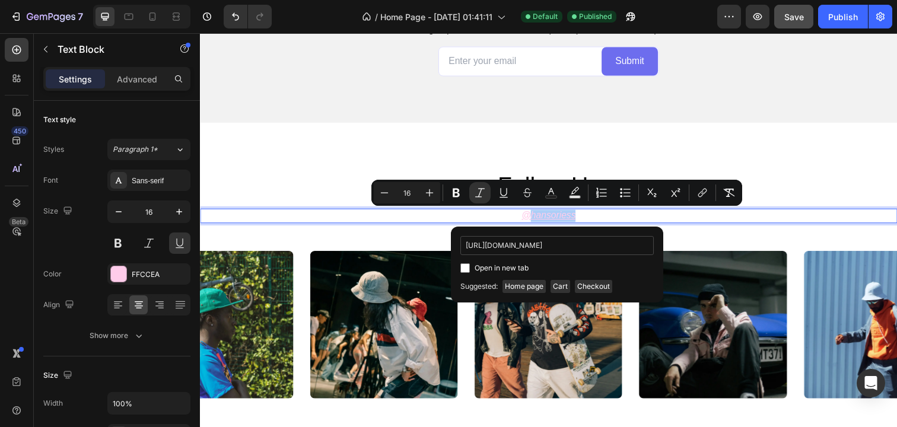
scroll to position [0, 2]
type input "[URL][DOMAIN_NAME]"
click at [480, 266] on span "Open in new tab" at bounding box center [502, 268] width 54 height 14
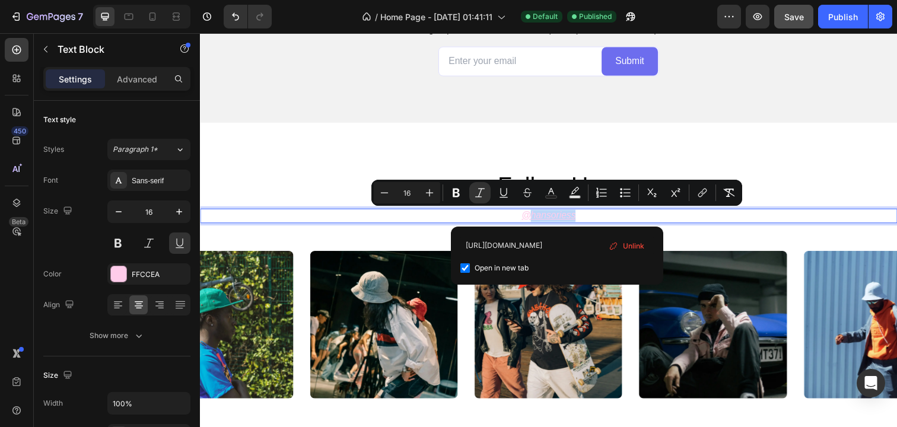
checkbox input "true"
click at [636, 244] on span "Unlink" at bounding box center [633, 246] width 21 height 13
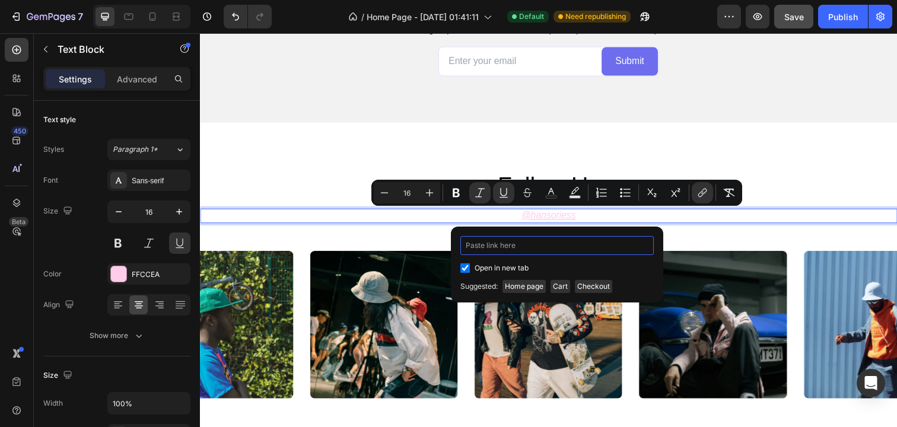
click at [634, 244] on input "Editor contextual toolbar" at bounding box center [557, 245] width 193 height 19
paste input "[URL][DOMAIN_NAME]"
type input "[URL][DOMAIN_NAME]"
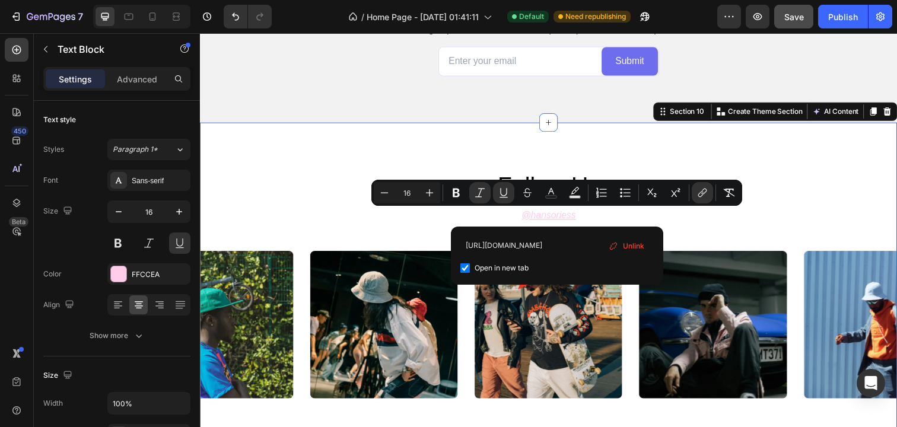
click at [712, 247] on div "follow us Heading @ hansoriess Text Block Image Image Image Image Image Carousel" at bounding box center [556, 289] width 712 height 234
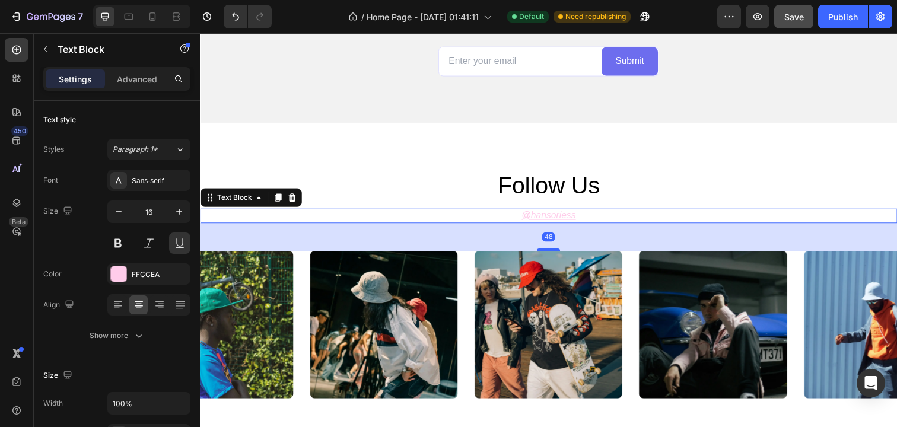
click at [576, 221] on u "hansoriess" at bounding box center [561, 219] width 46 height 10
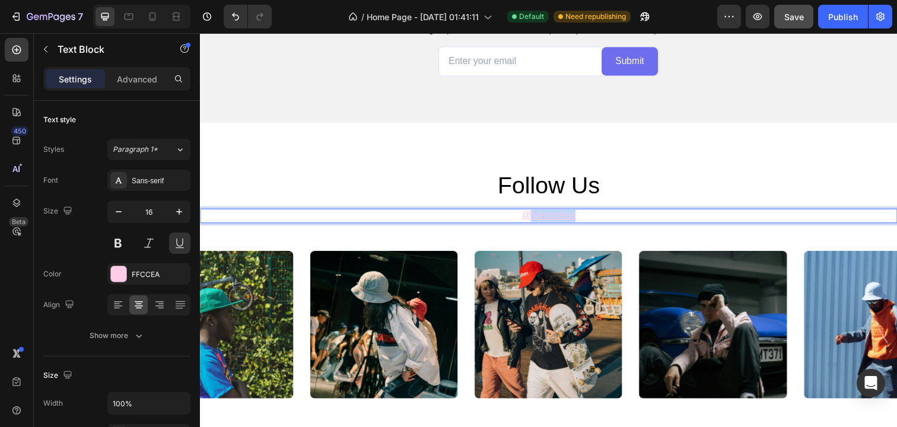
click at [569, 222] on u "hansoriess" at bounding box center [561, 219] width 46 height 10
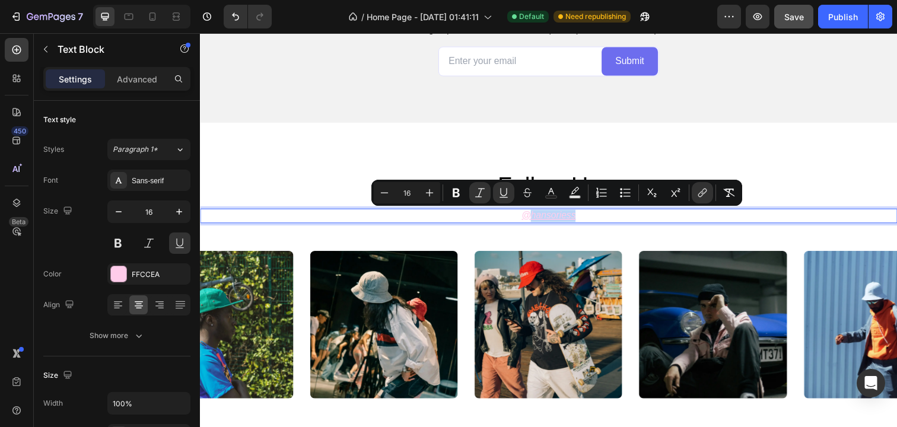
click at [547, 219] on u "hansoriess" at bounding box center [561, 219] width 46 height 10
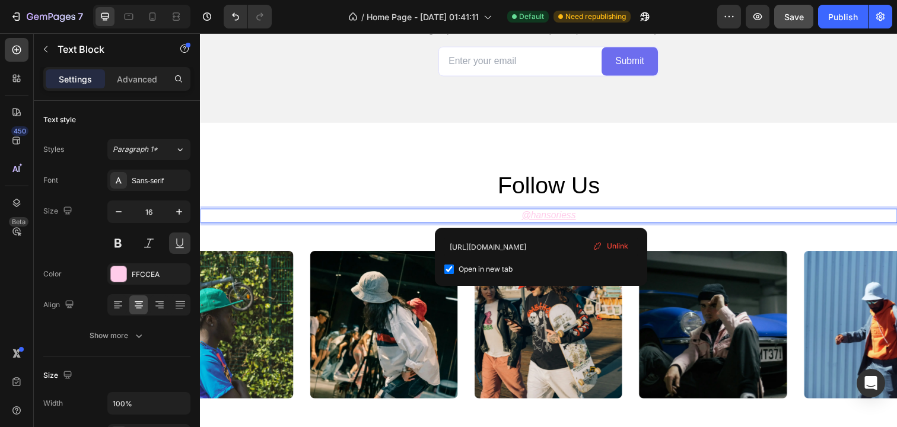
click at [547, 219] on u "hansoriess" at bounding box center [561, 219] width 46 height 10
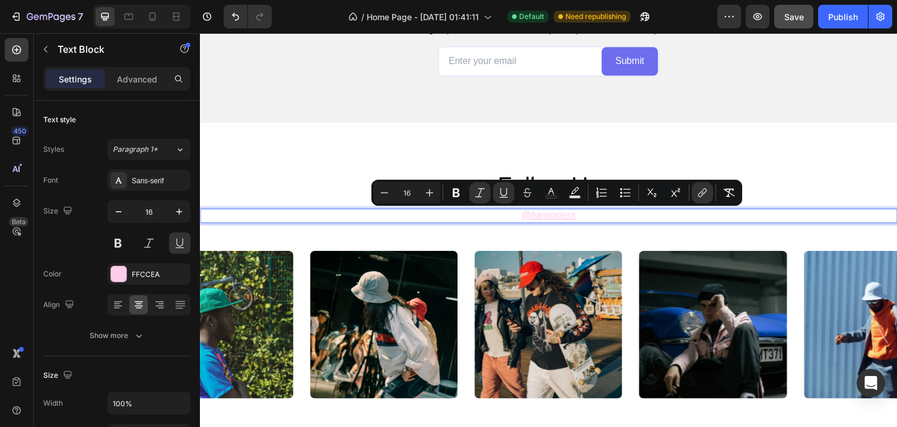
click at [548, 219] on u "hansoriess" at bounding box center [561, 219] width 46 height 10
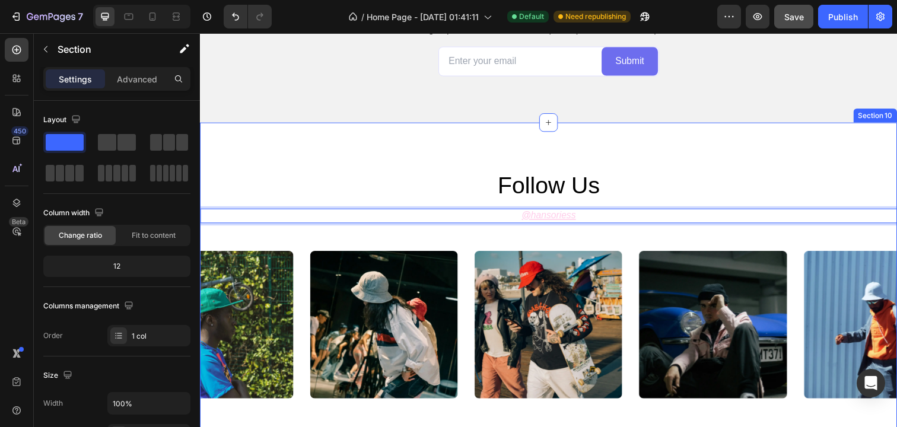
click at [690, 236] on div "follow us Heading @ hansoriess Text Block 48 Image Image Image Image Image Caro…" at bounding box center [556, 289] width 712 height 234
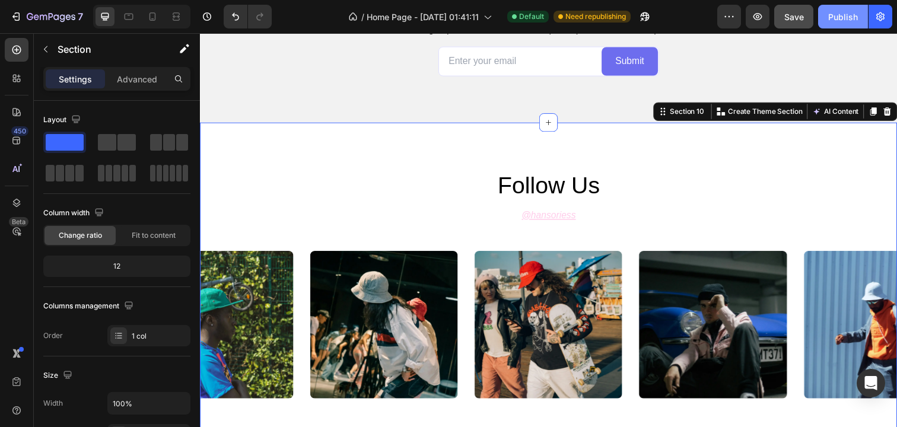
click at [836, 18] on div "Publish" at bounding box center [844, 17] width 30 height 12
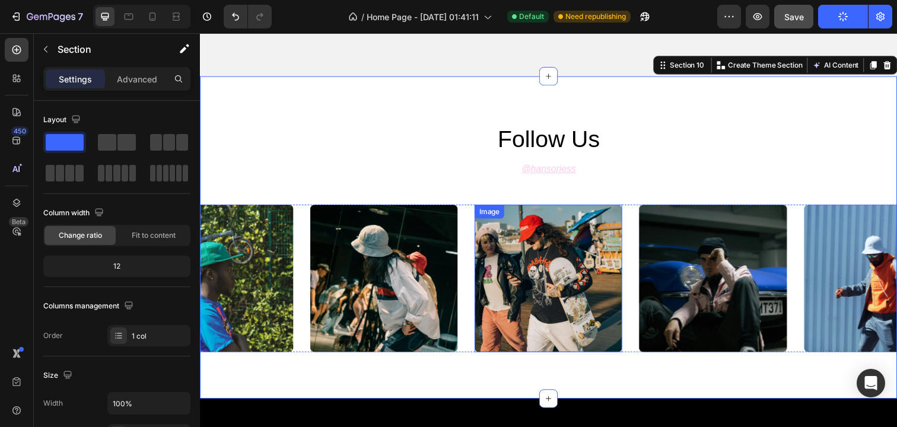
scroll to position [2610, 0]
